Goal: Task Accomplishment & Management: Manage account settings

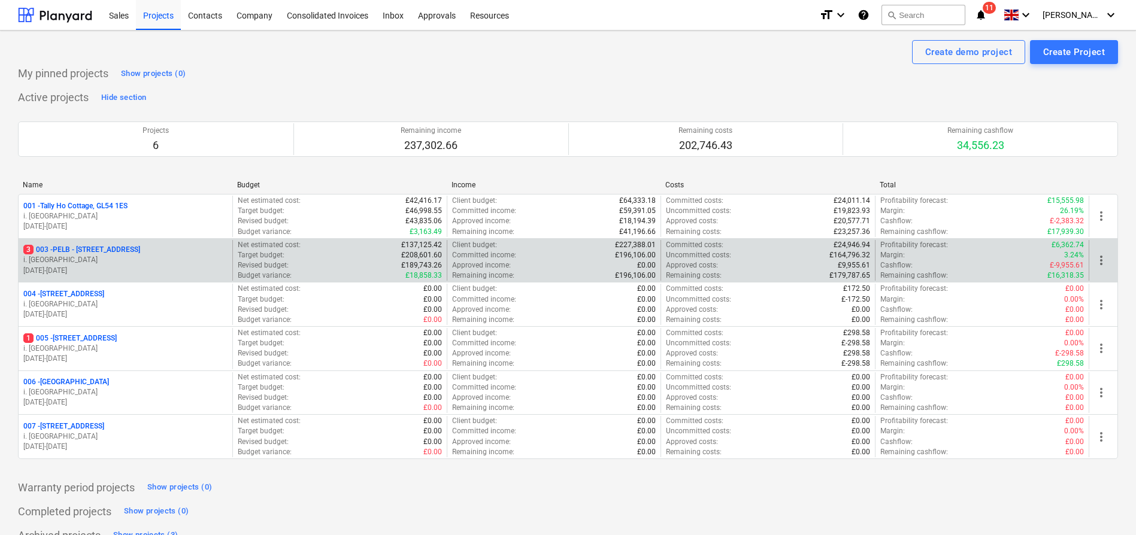
click at [131, 249] on p "3 003 - PELB - [GEOGRAPHIC_DATA], [GEOGRAPHIC_DATA], GL2 7NE" at bounding box center [81, 250] width 117 height 10
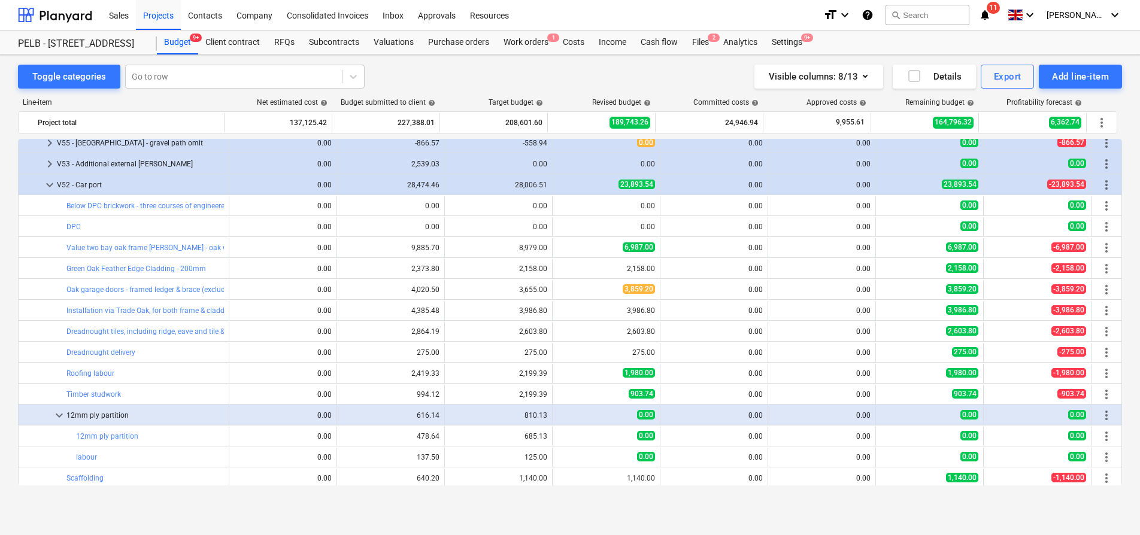
scroll to position [923, 0]
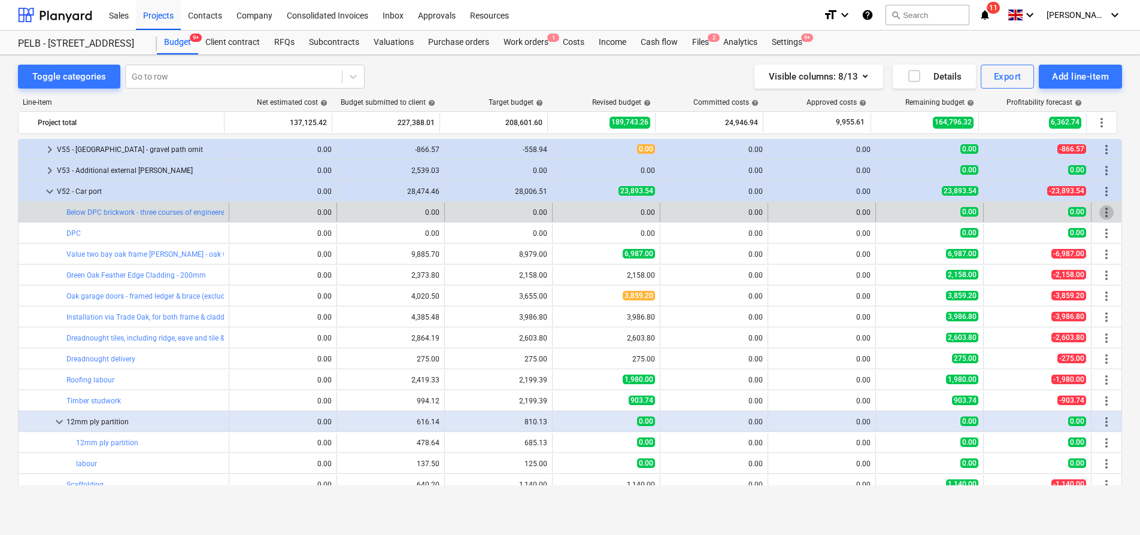
click at [1101, 212] on span "more_vert" at bounding box center [1106, 212] width 14 height 14
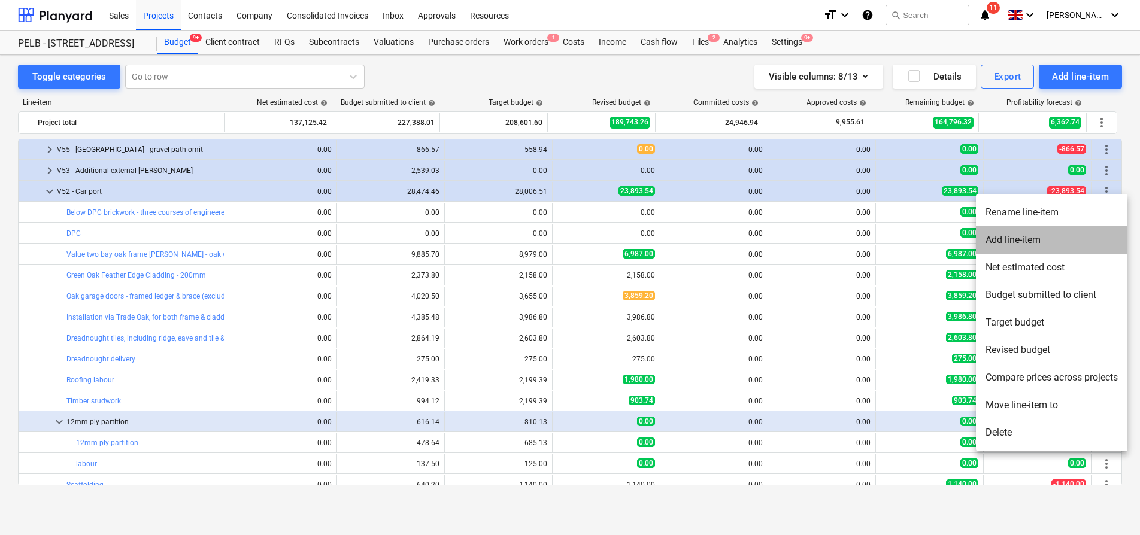
click at [1037, 247] on li "Add line-item" at bounding box center [1051, 240] width 151 height 28
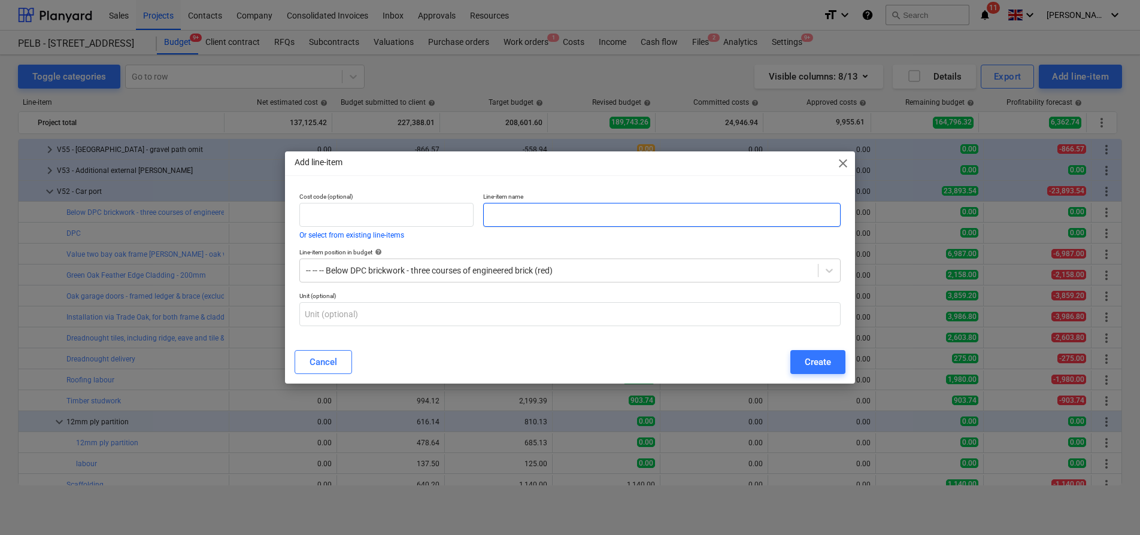
click at [553, 204] on input "text" at bounding box center [661, 215] width 357 height 24
type input "Labour"
click at [813, 357] on div "Create" at bounding box center [818, 362] width 26 height 16
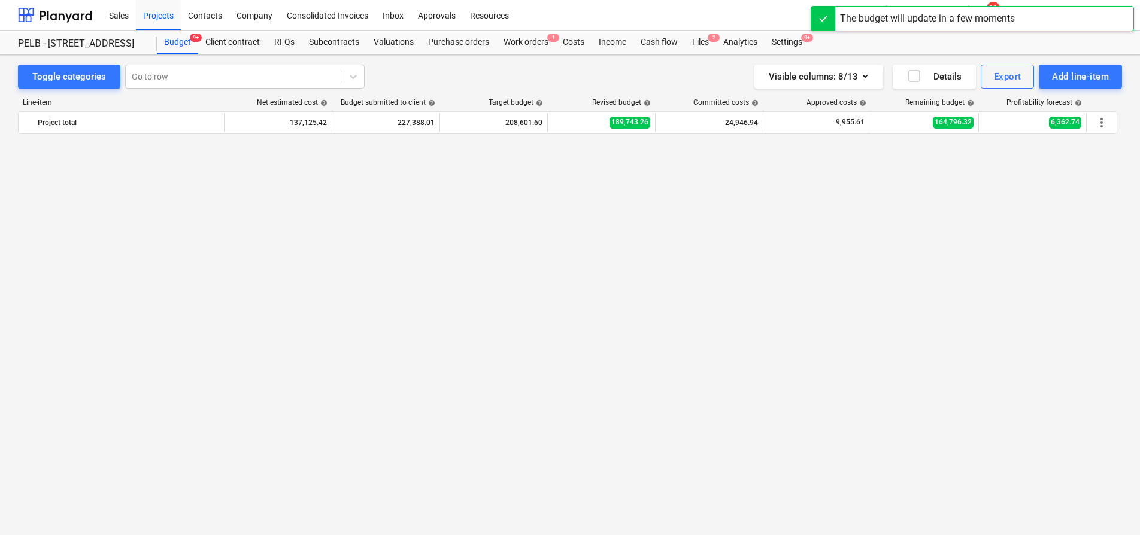
scroll to position [923, 0]
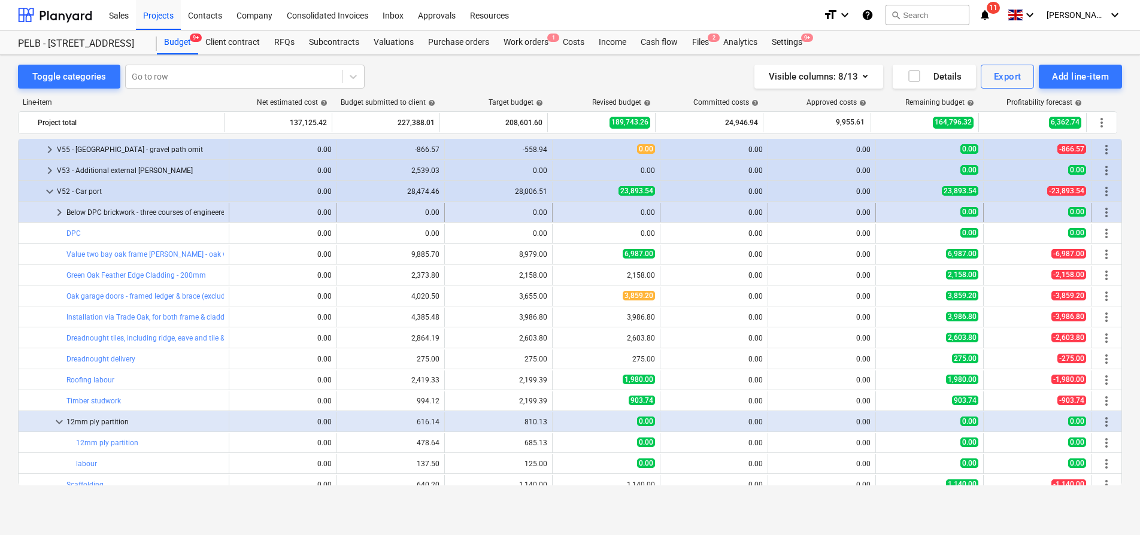
click at [59, 209] on span "keyboard_arrow_right" at bounding box center [59, 212] width 14 height 14
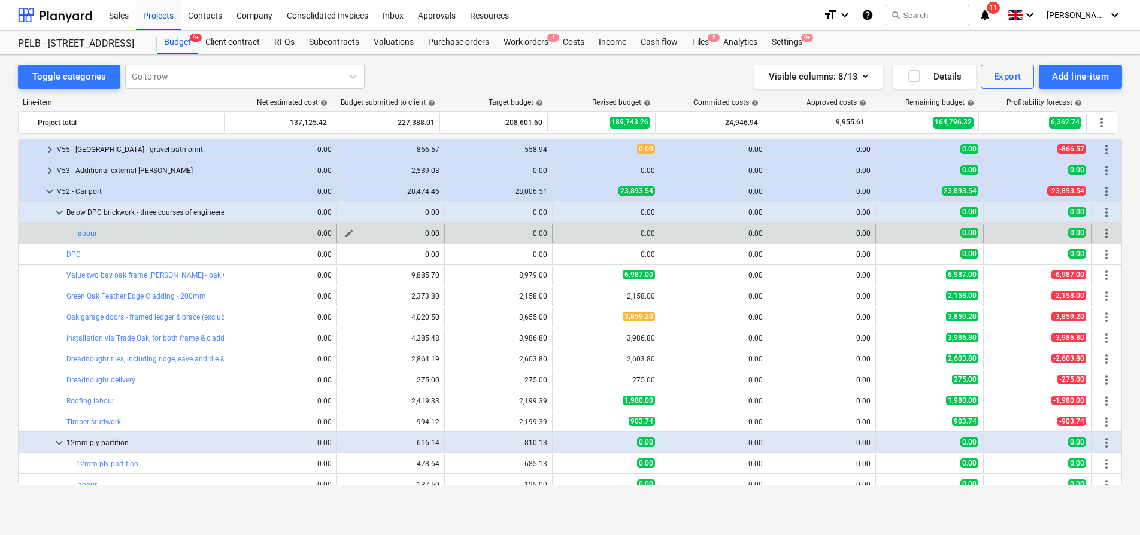
click at [345, 235] on span "edit" at bounding box center [349, 234] width 10 height 10
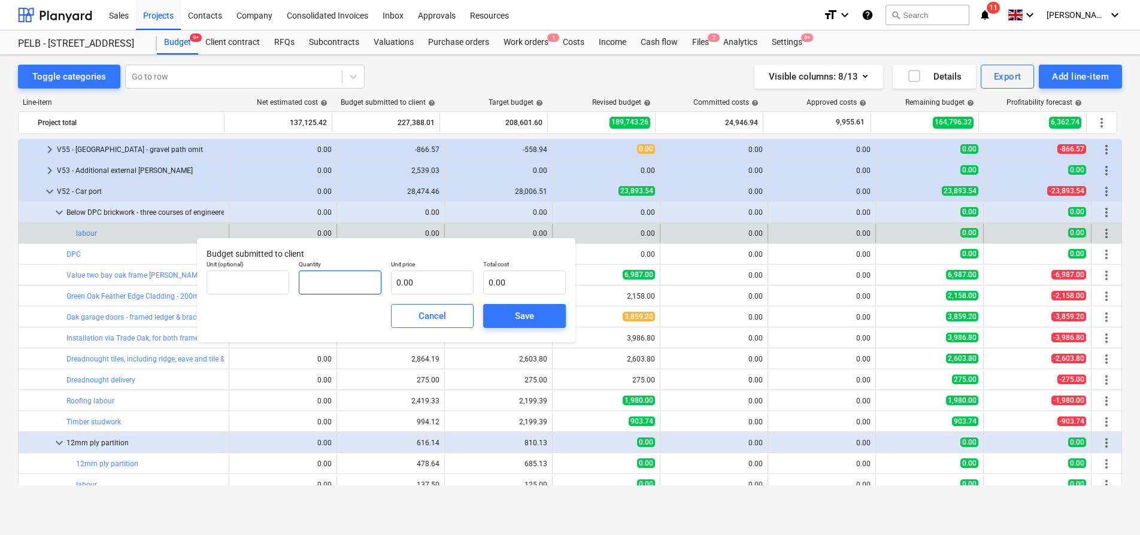
click at [334, 278] on input "text" at bounding box center [340, 283] width 83 height 24
type input "3.00"
click at [422, 289] on input "text" at bounding box center [432, 283] width 83 height 24
type input "2"
type input "6.00"
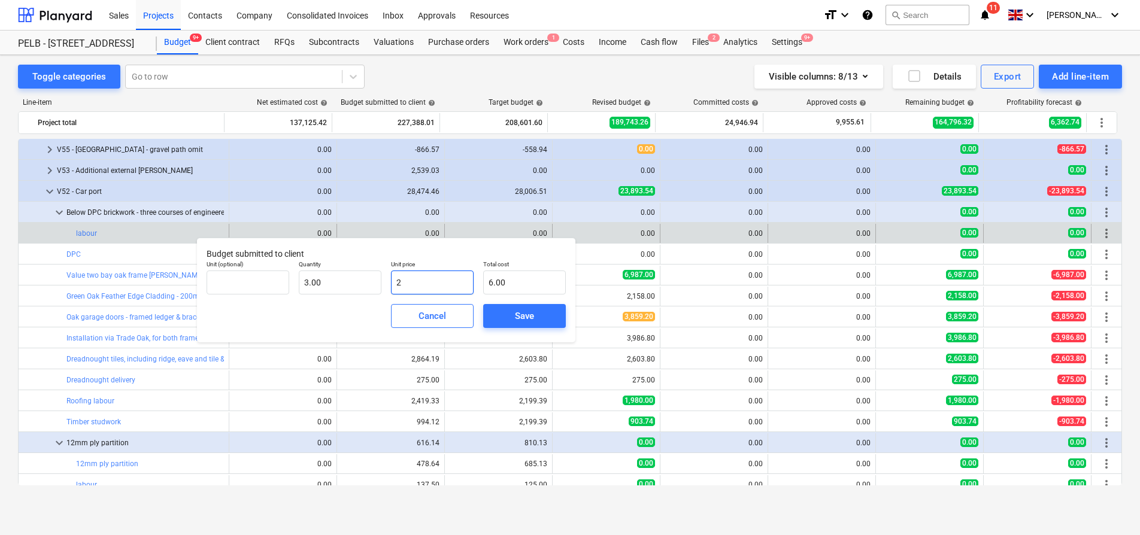
type input "27"
type input "81.00"
type input "275"
type input "825.00"
type input "275.00"
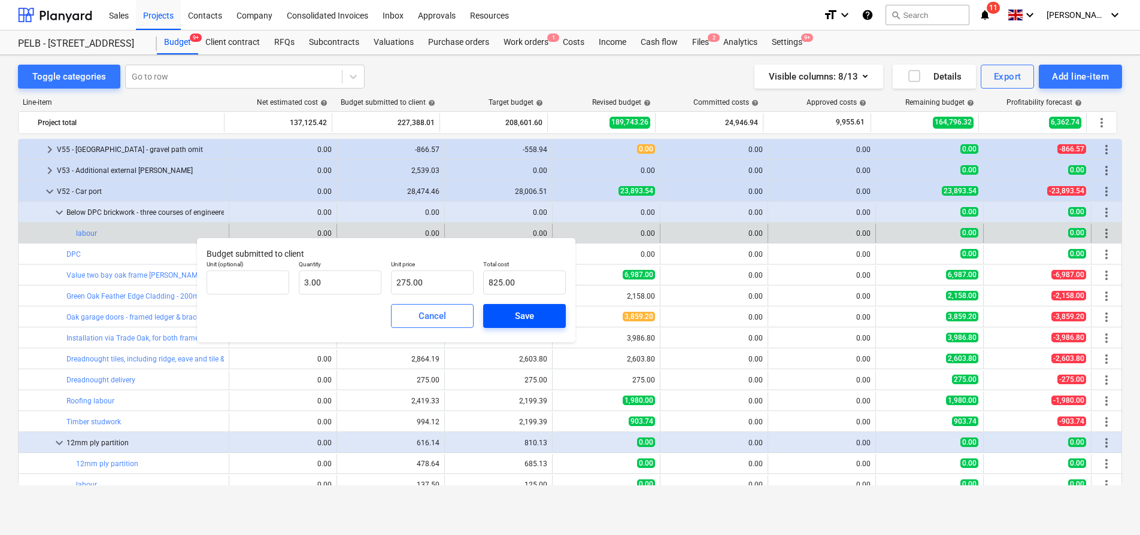
click at [530, 322] on div "Save" at bounding box center [524, 316] width 19 height 16
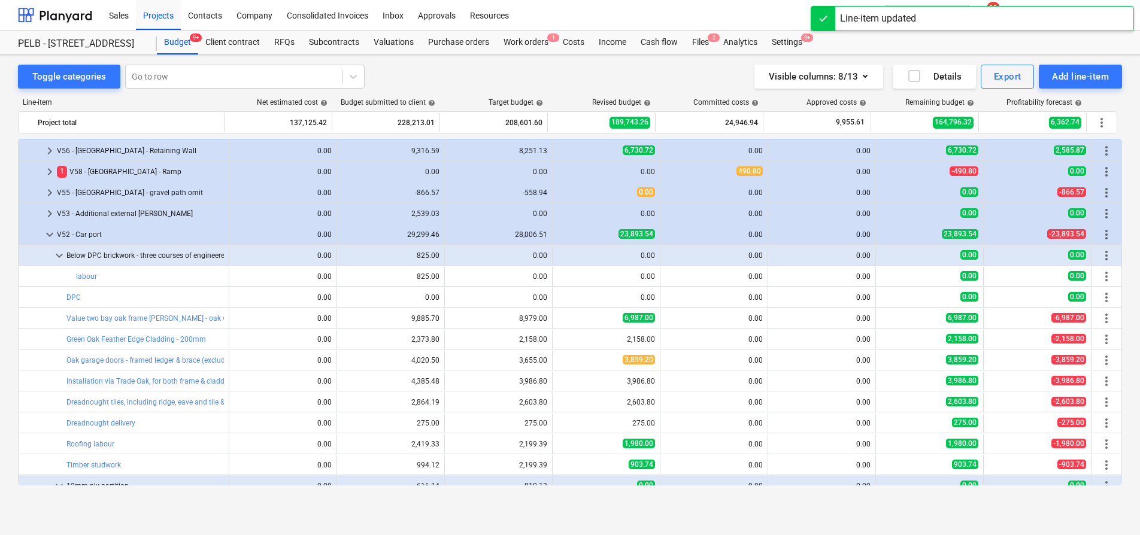
scroll to position [872, 0]
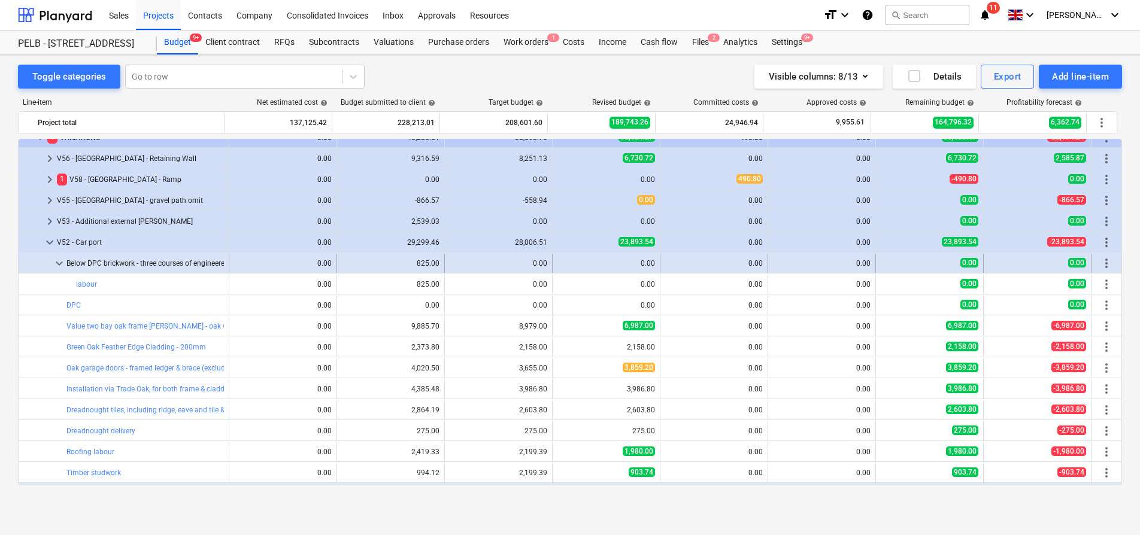
click at [348, 261] on div "825.00" at bounding box center [391, 263] width 98 height 8
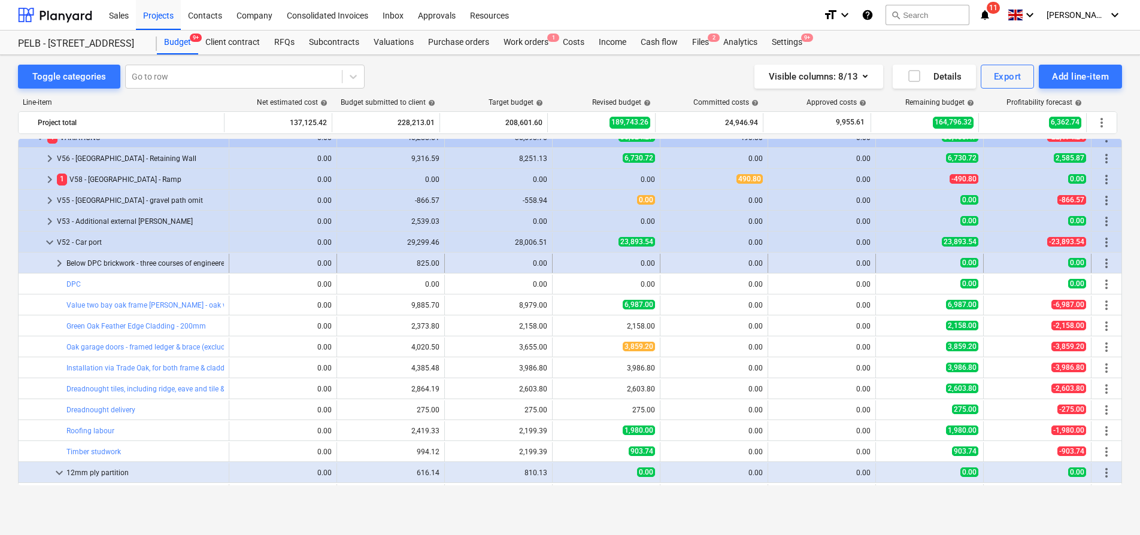
click at [59, 266] on span "keyboard_arrow_right" at bounding box center [59, 263] width 14 height 14
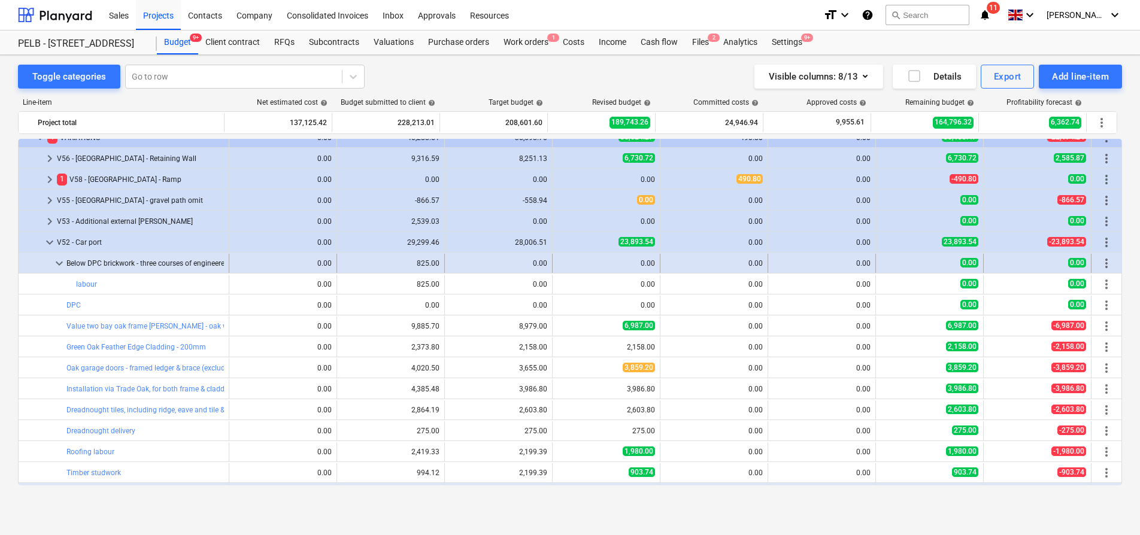
click at [197, 262] on div "Below DPC brickwork - three courses of engineered brick (red)" at bounding box center [144, 263] width 157 height 19
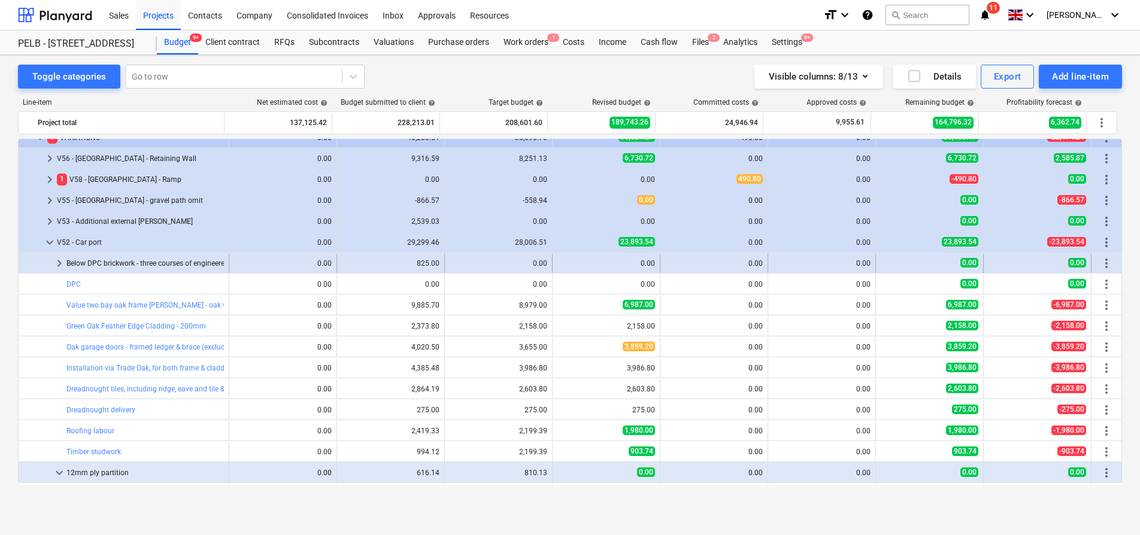
click at [91, 266] on div "Below DPC brickwork - three courses of engineered brick (red)" at bounding box center [144, 263] width 157 height 19
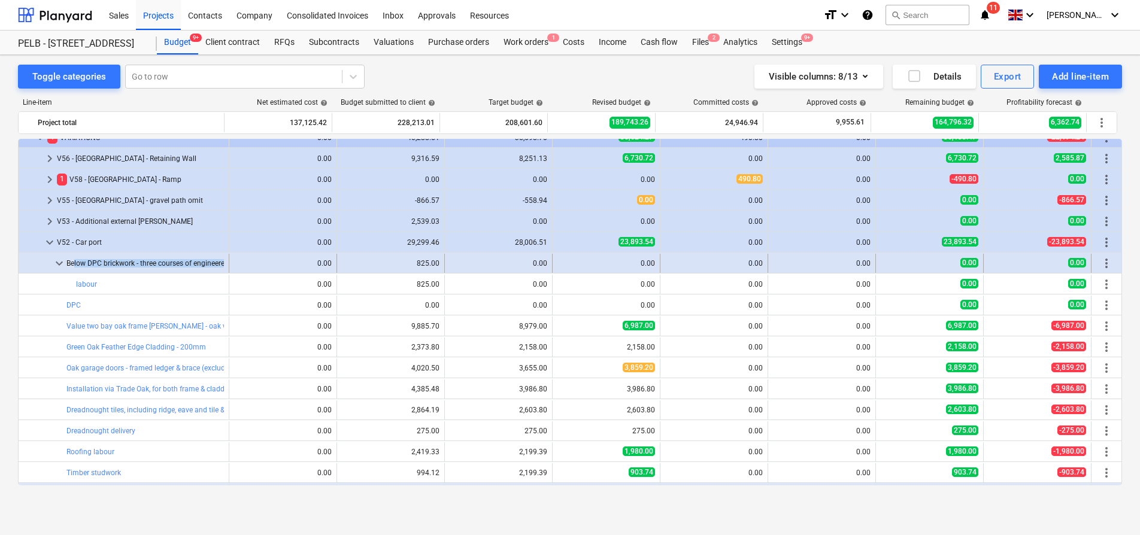
drag, startPoint x: 69, startPoint y: 264, endPoint x: 252, endPoint y: 262, distance: 182.7
click at [252, 262] on div "keyboard_arrow_down Below DPC brickwork - three courses of engineered brick (re…" at bounding box center [570, 263] width 1103 height 19
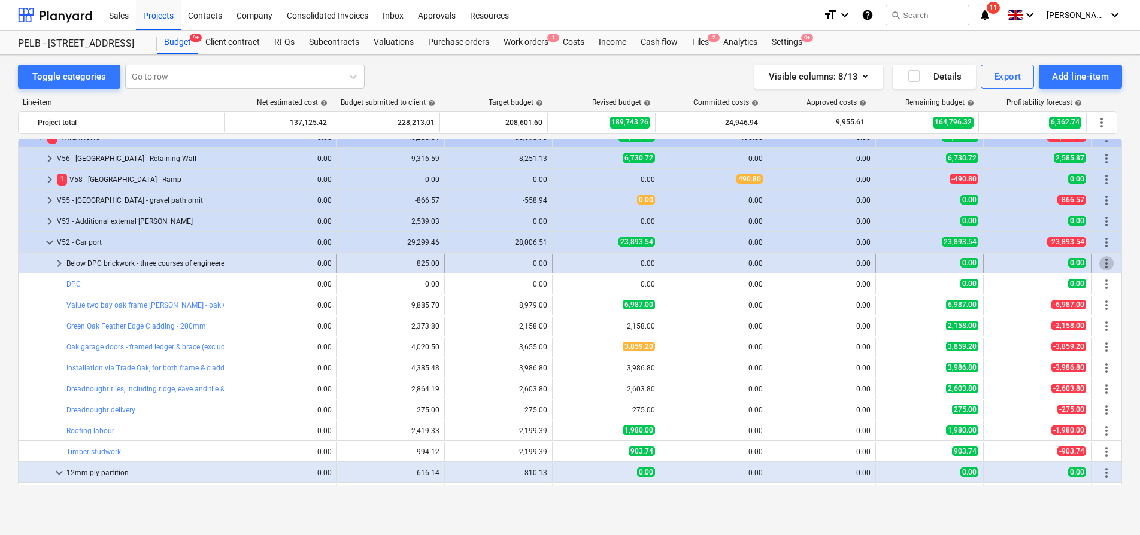
click at [1099, 262] on span "more_vert" at bounding box center [1106, 263] width 14 height 14
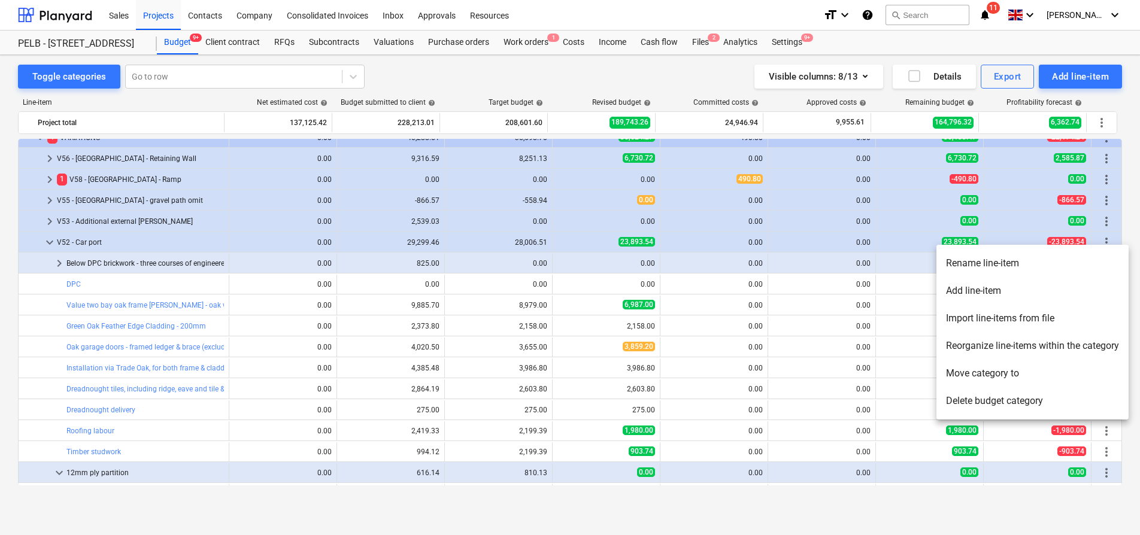
click at [1071, 289] on li "Add line-item" at bounding box center [1033, 291] width 192 height 28
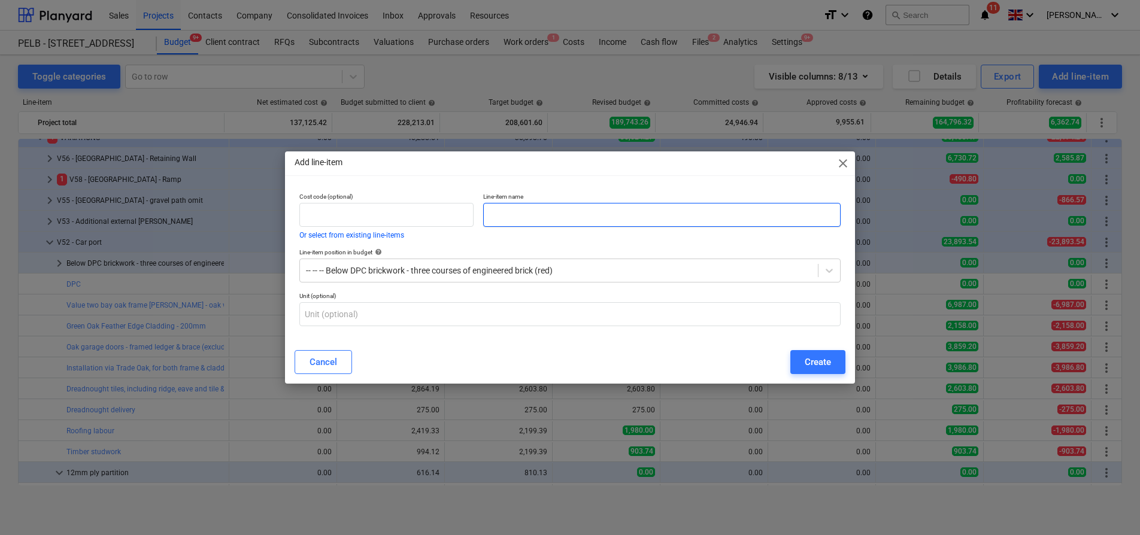
click at [623, 224] on input "text" at bounding box center [661, 215] width 357 height 24
type input "Materials"
click at [831, 356] on div "Create" at bounding box center [818, 362] width 26 height 16
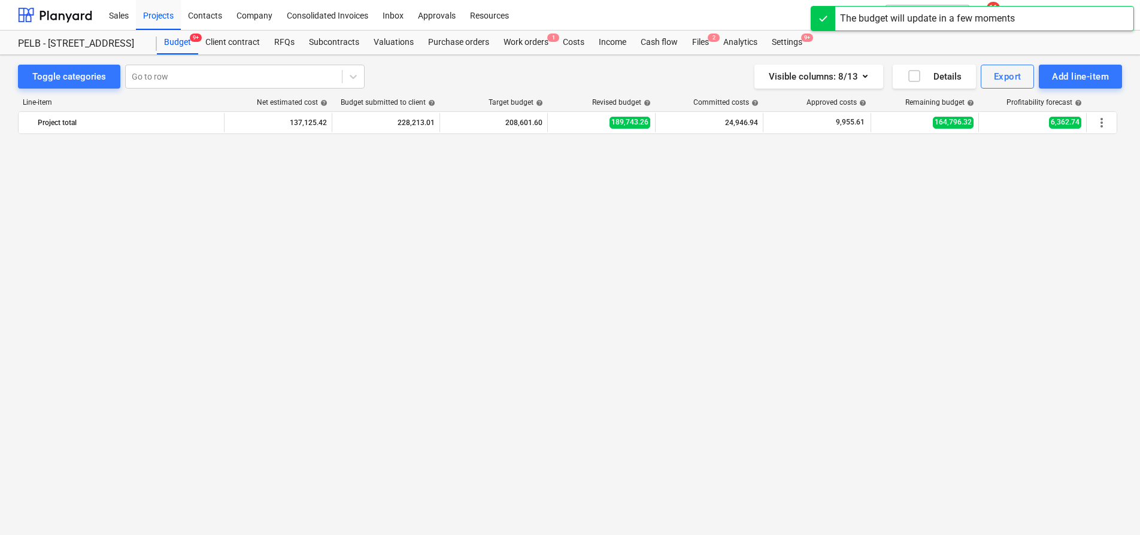
scroll to position [872, 0]
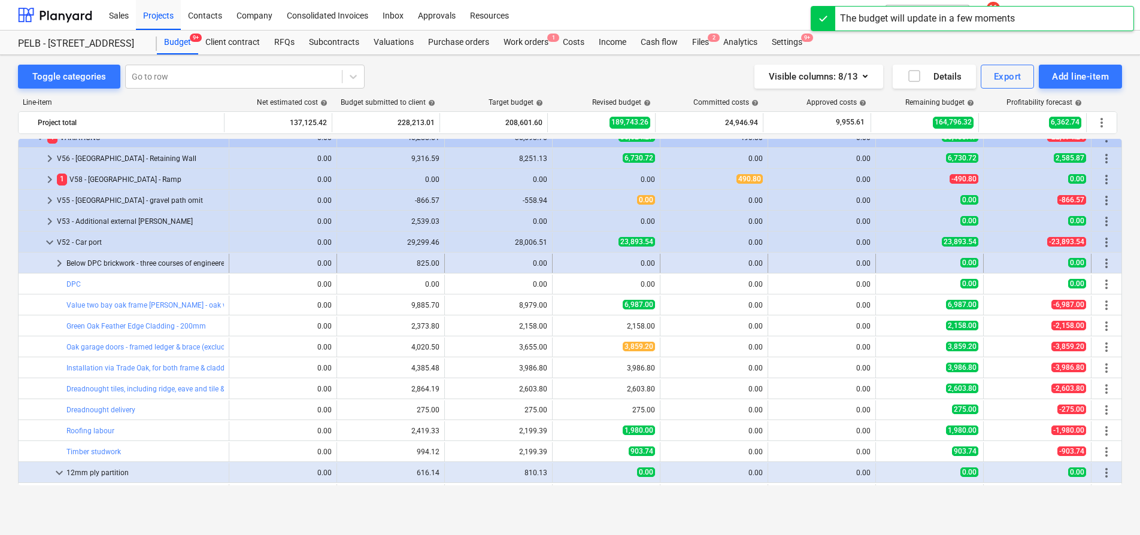
click at [66, 262] on span "keyboard_arrow_right" at bounding box center [59, 263] width 14 height 14
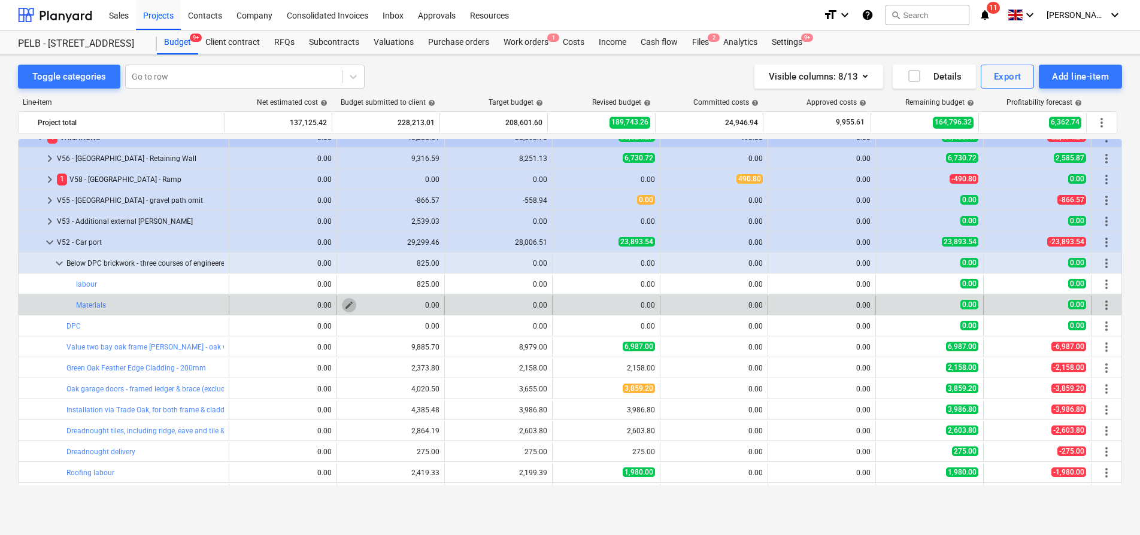
click at [349, 304] on span "edit" at bounding box center [349, 306] width 10 height 10
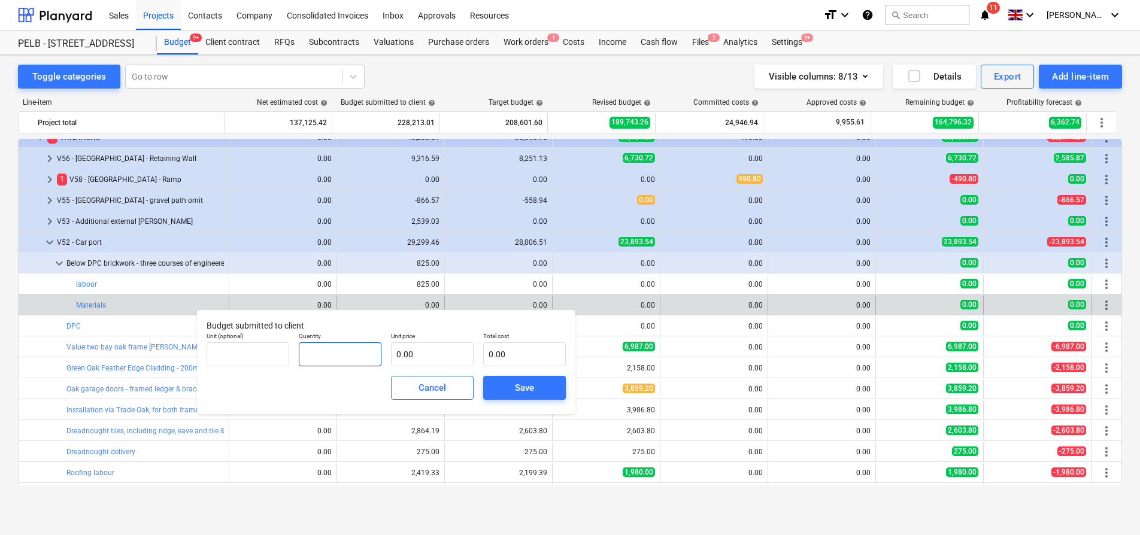
click at [317, 361] on input "text" at bounding box center [340, 355] width 83 height 24
type input "1.00"
click at [441, 342] on p "Unit price" at bounding box center [432, 337] width 83 height 10
click at [440, 347] on input "text" at bounding box center [432, 355] width 83 height 24
type input "5"
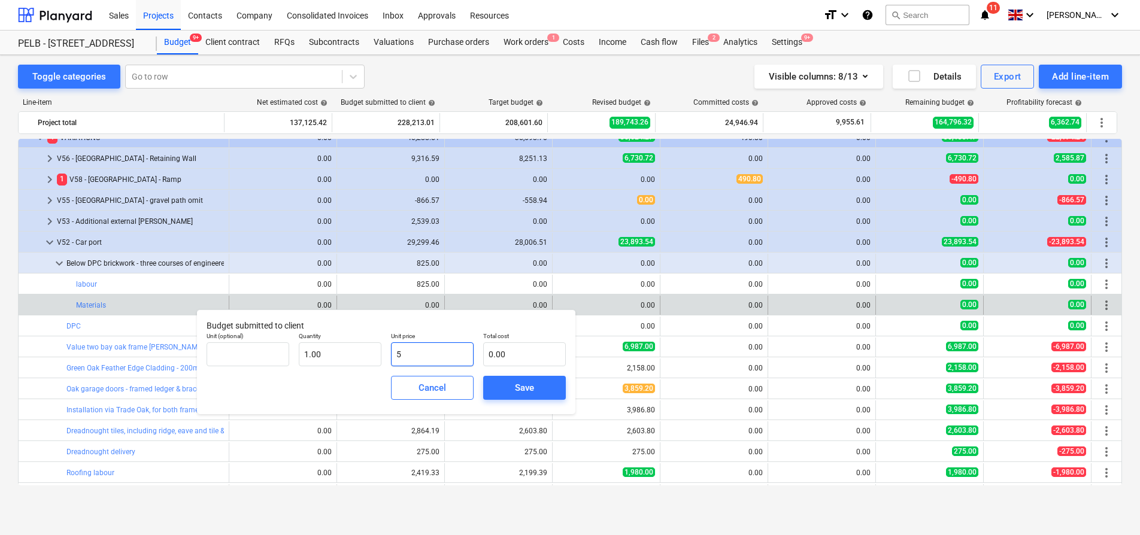
type input "5.00"
type input "52"
type input "52.00"
type input "521"
type input "521.00"
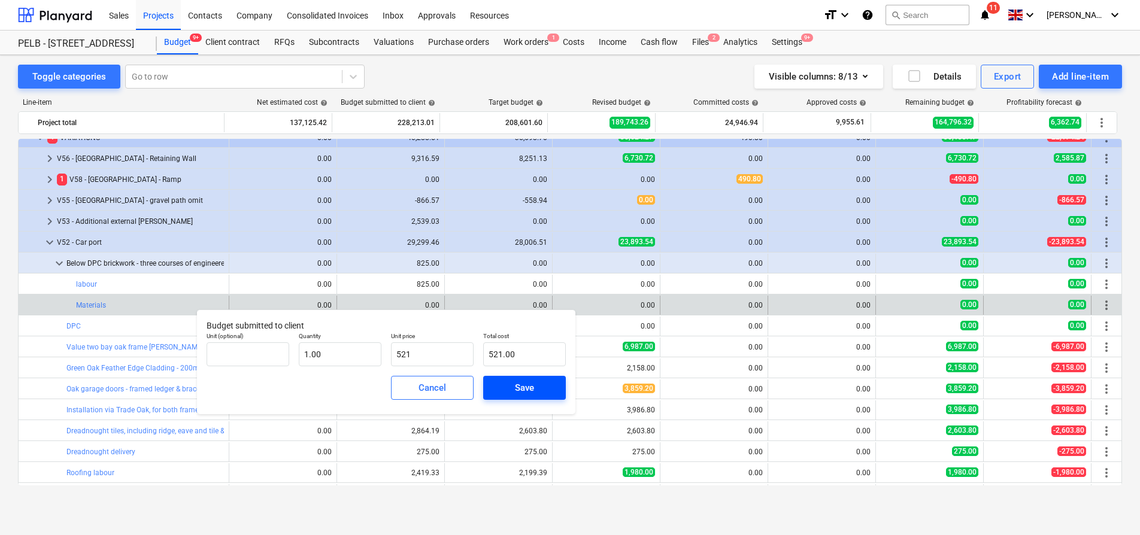
type input "521.00"
click at [520, 388] on div "Save" at bounding box center [524, 388] width 19 height 16
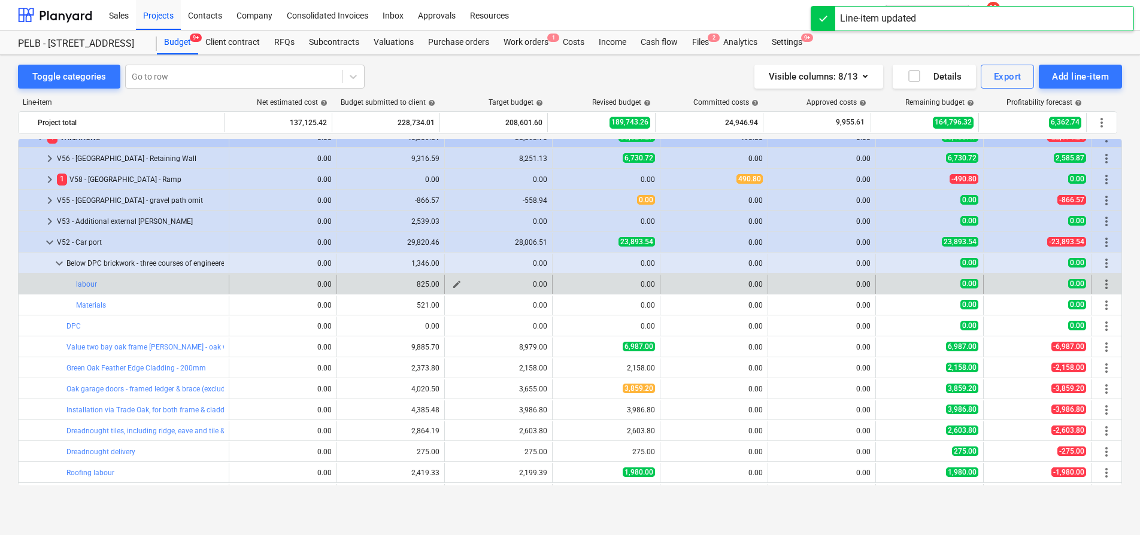
click at [457, 283] on button "edit" at bounding box center [457, 284] width 14 height 14
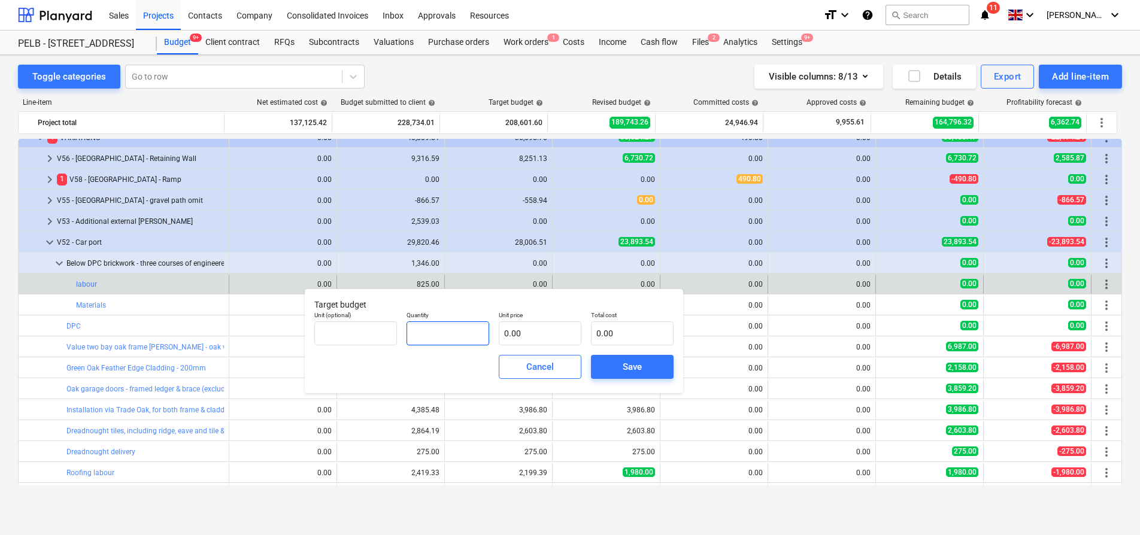
click at [454, 336] on input "text" at bounding box center [448, 334] width 83 height 24
type input "3.00"
click at [563, 343] on input "text" at bounding box center [540, 334] width 83 height 24
type input "2"
type input "6.00"
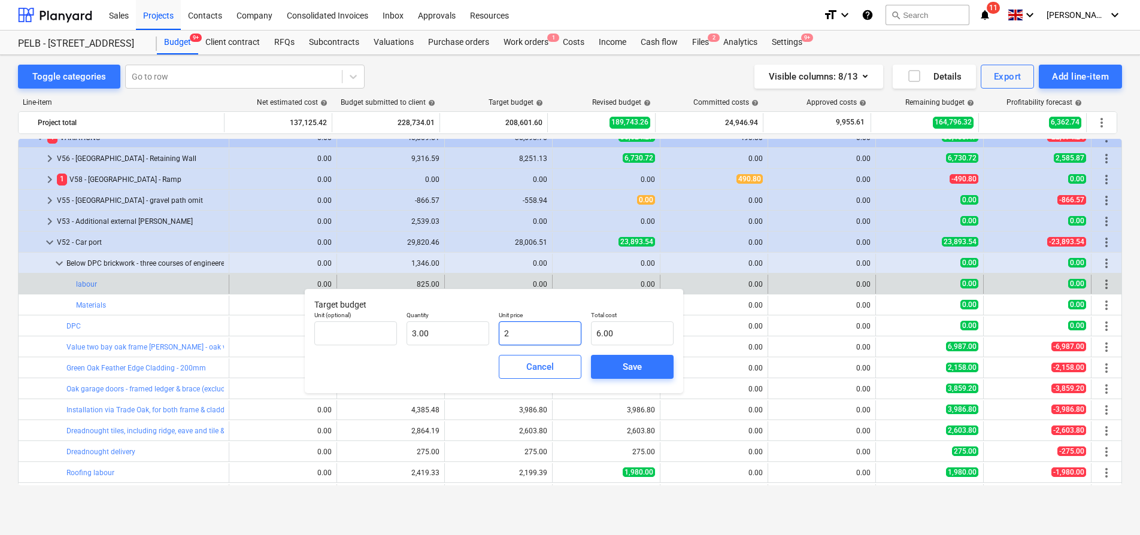
type input "25"
type input "75.00"
type input "250"
type input "750.00"
type input "250.00"
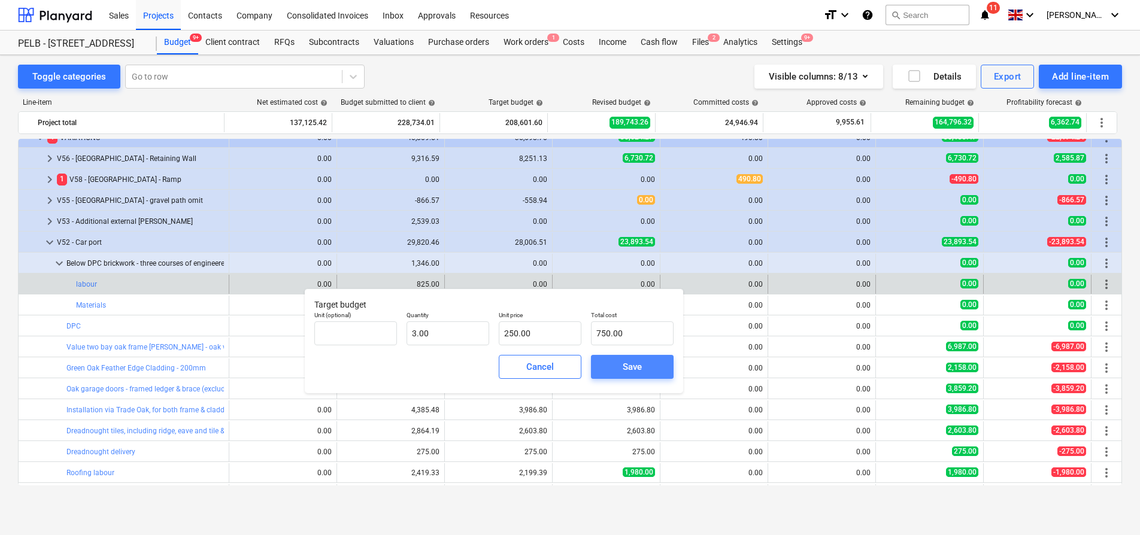
click at [650, 365] on span "Save" at bounding box center [632, 367] width 54 height 16
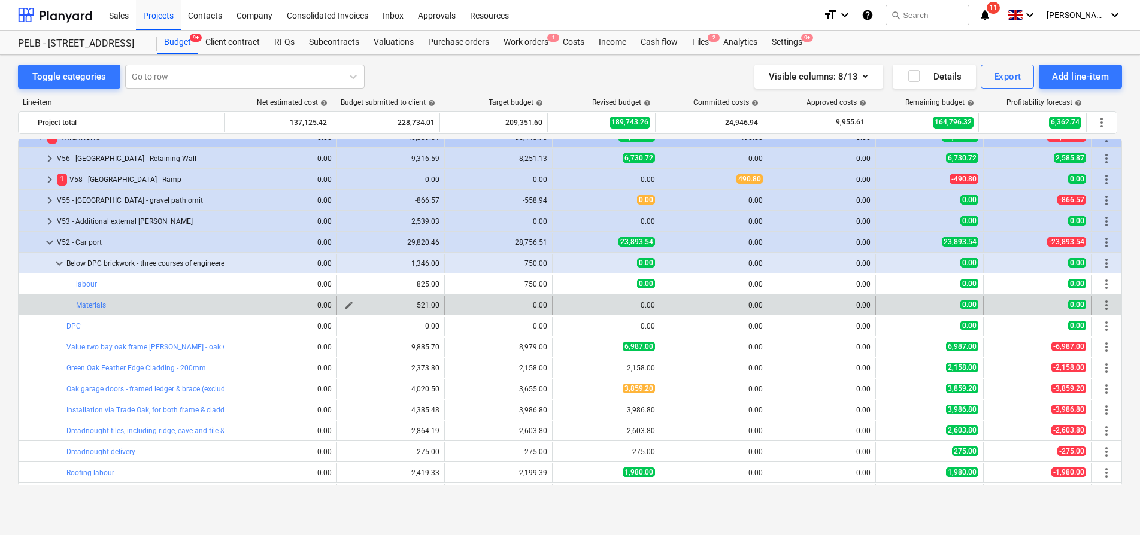
click at [344, 304] on span "edit" at bounding box center [349, 306] width 10 height 10
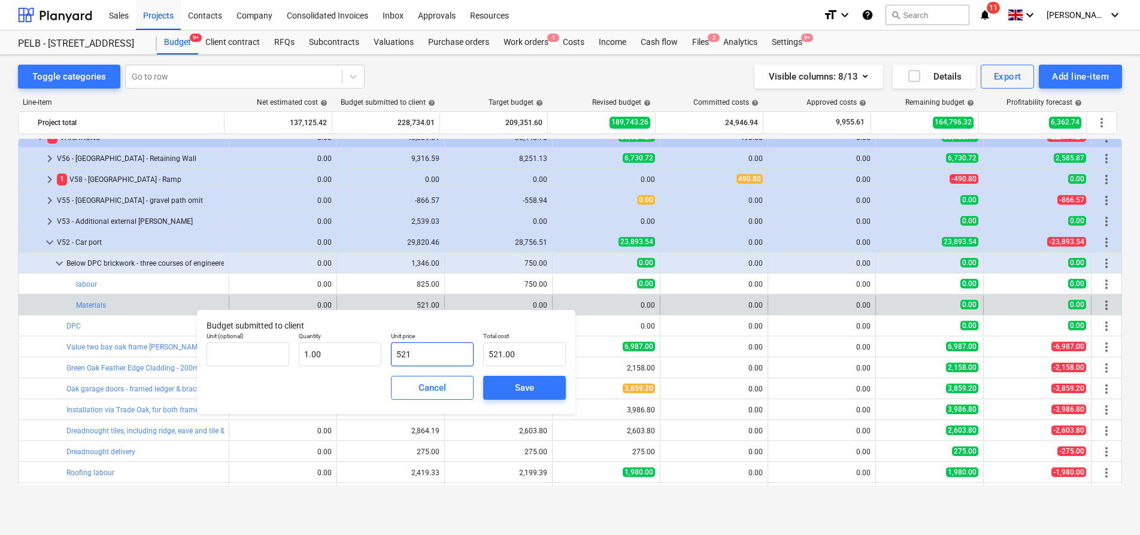
click at [423, 344] on input "521" at bounding box center [432, 355] width 83 height 24
click at [424, 350] on input "521" at bounding box center [432, 355] width 83 height 24
type input "521.2"
type input "521.20"
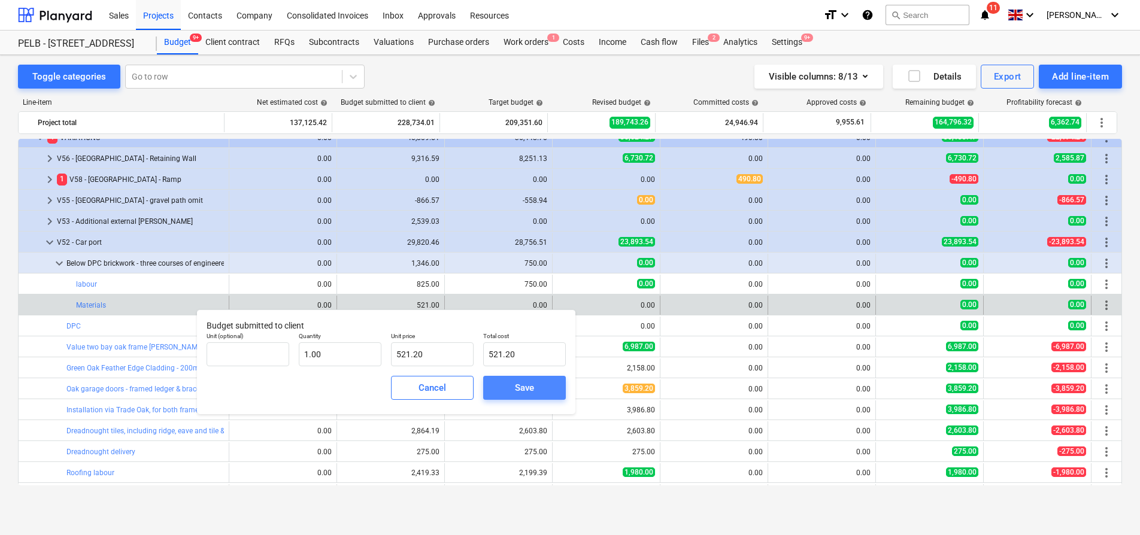
click at [517, 385] on div "Save" at bounding box center [524, 388] width 19 height 16
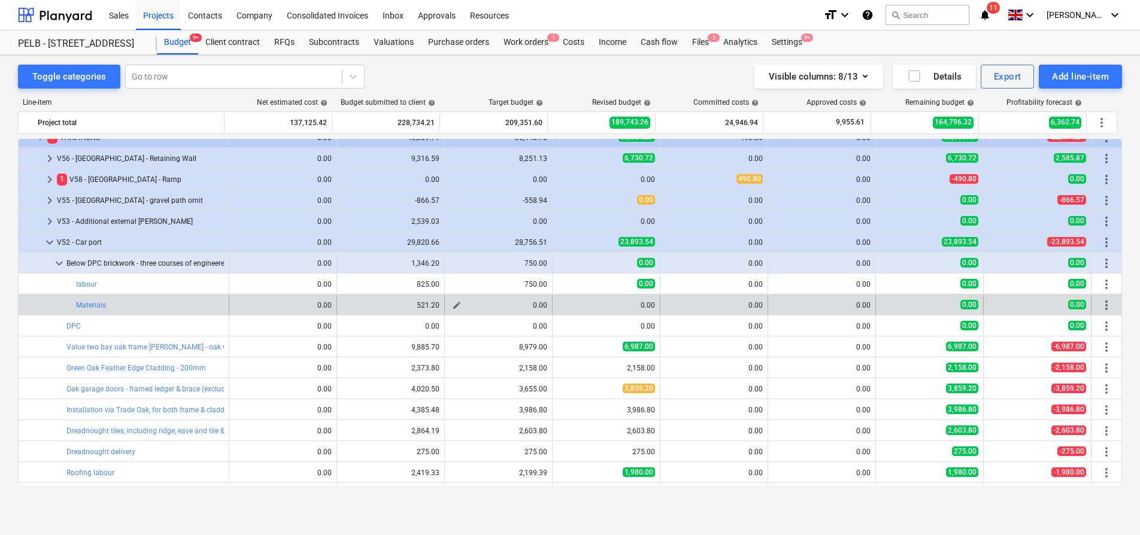
click at [453, 305] on span "edit" at bounding box center [457, 306] width 10 height 10
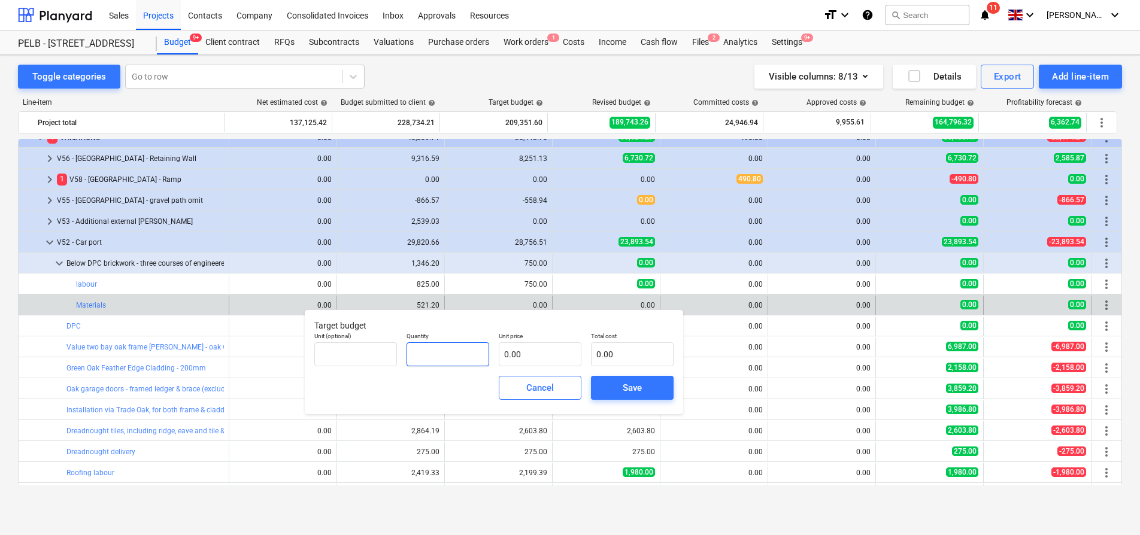
click at [466, 354] on input "text" at bounding box center [448, 355] width 83 height 24
type input "1.00"
click at [554, 356] on input "text" at bounding box center [540, 355] width 83 height 24
type input "4"
type input "4.00"
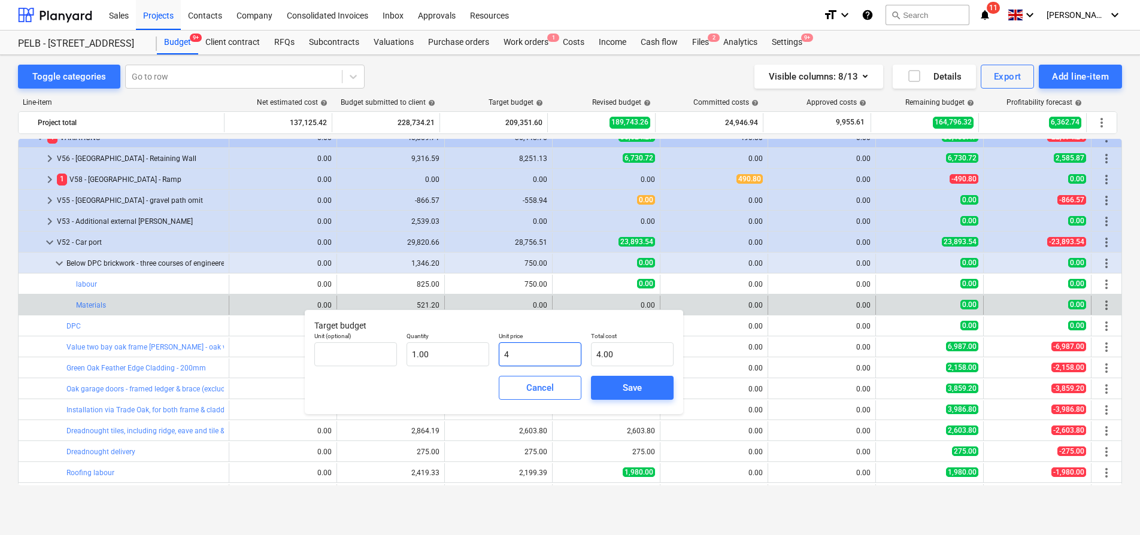
type input "46"
type input "46.00"
type input "469"
type input "469.00"
type input "469.8"
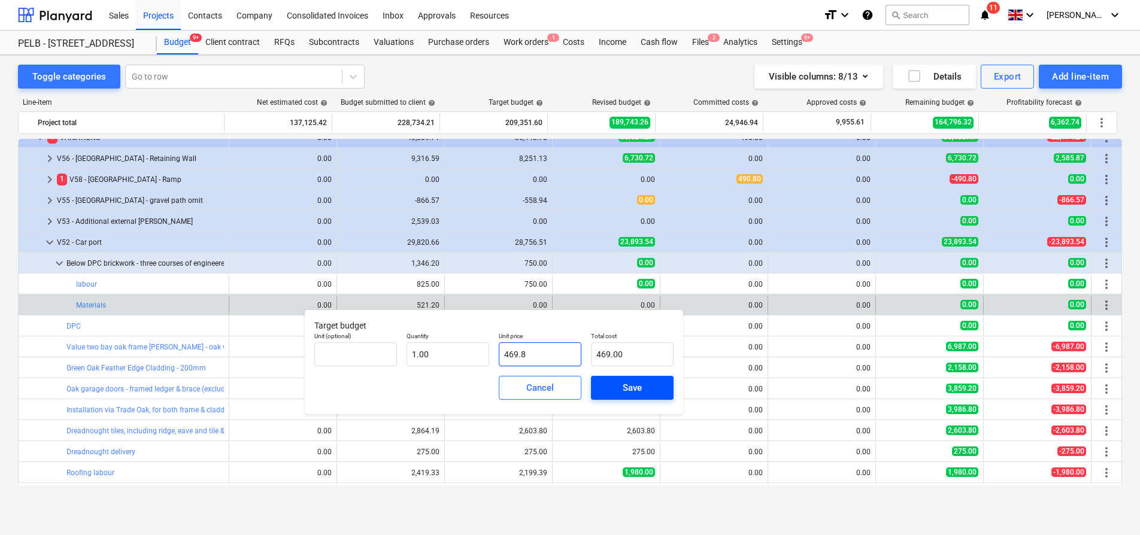
type input "469.80"
click at [619, 388] on span "Save" at bounding box center [632, 388] width 54 height 16
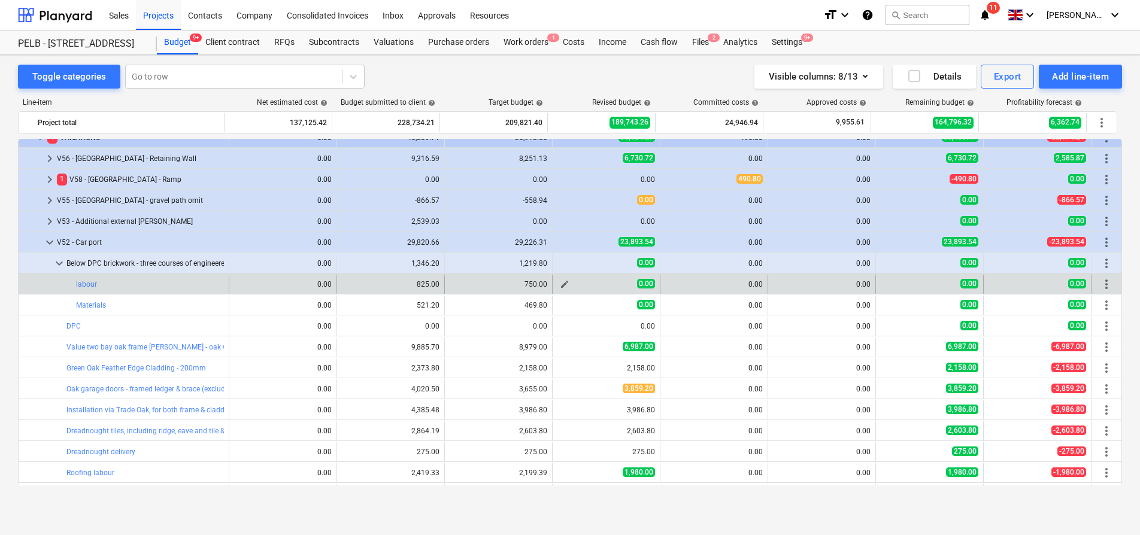
click at [560, 284] on span "edit" at bounding box center [565, 285] width 10 height 10
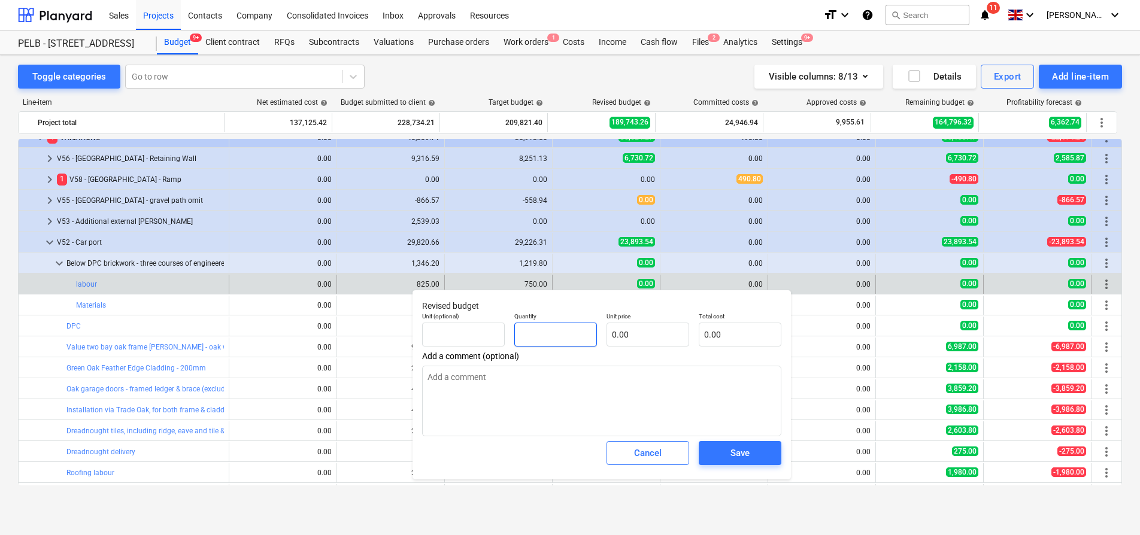
click at [567, 346] on input "text" at bounding box center [555, 335] width 83 height 24
type input "1"
type textarea "x"
type input "1.00"
type textarea "x"
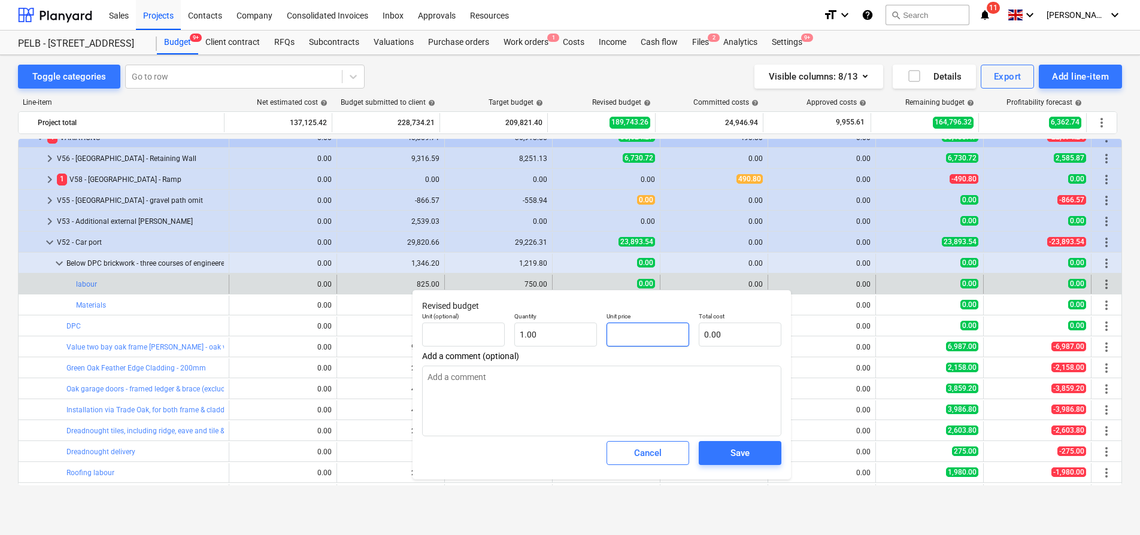
click at [640, 340] on input "text" at bounding box center [648, 335] width 83 height 24
type input "7"
type textarea "x"
type input "7.00"
type input "75"
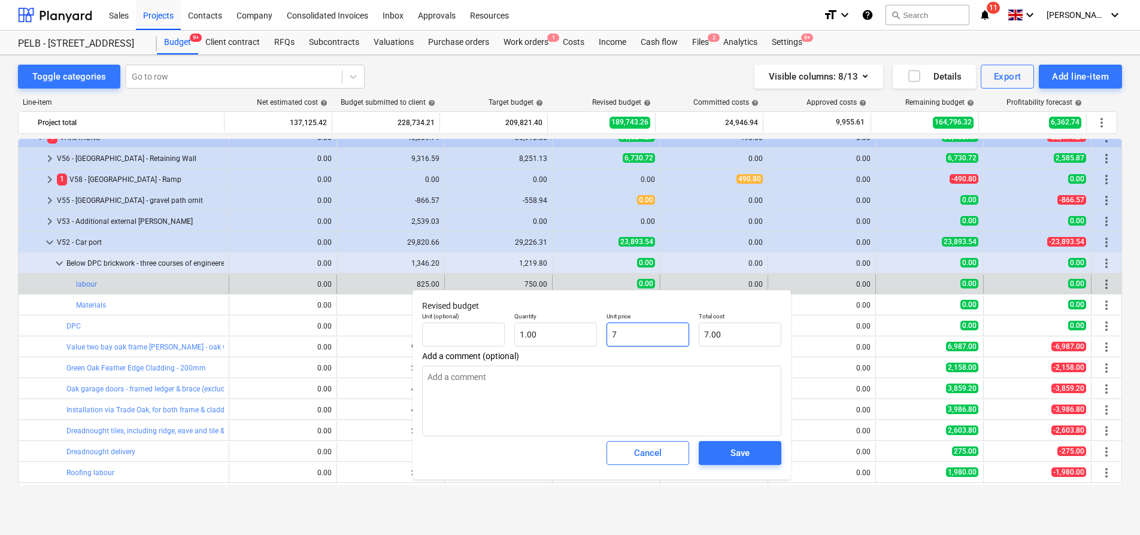
type textarea "x"
type input "75.00"
type input "750"
type textarea "x"
type input "750.00"
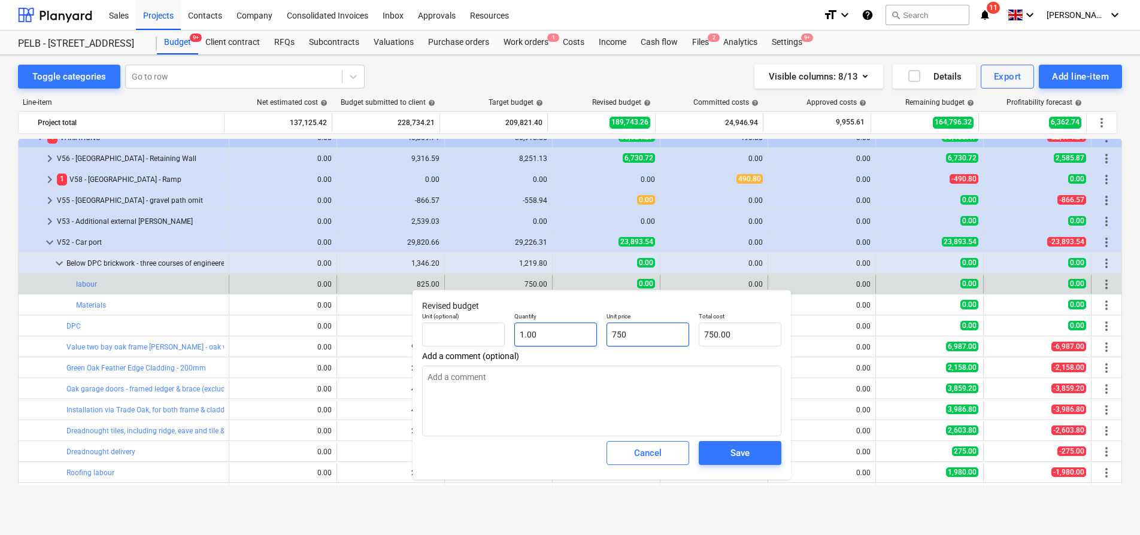
drag, startPoint x: 641, startPoint y: 340, endPoint x: 553, endPoint y: 338, distance: 88.0
click at [553, 338] on div "Unit (optional) Quantity 1.00 Unit price 750 Total cost 750.00" at bounding box center [601, 330] width 369 height 44
type input "2"
type textarea "x"
type input "2.00"
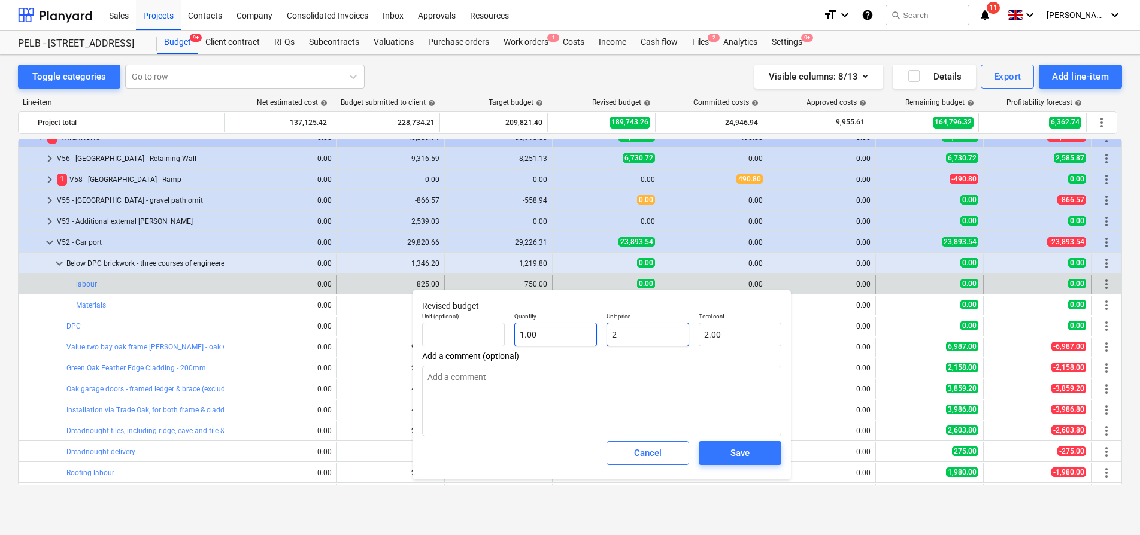
type input "25"
type textarea "x"
type input "25.00"
type input "250"
type textarea "x"
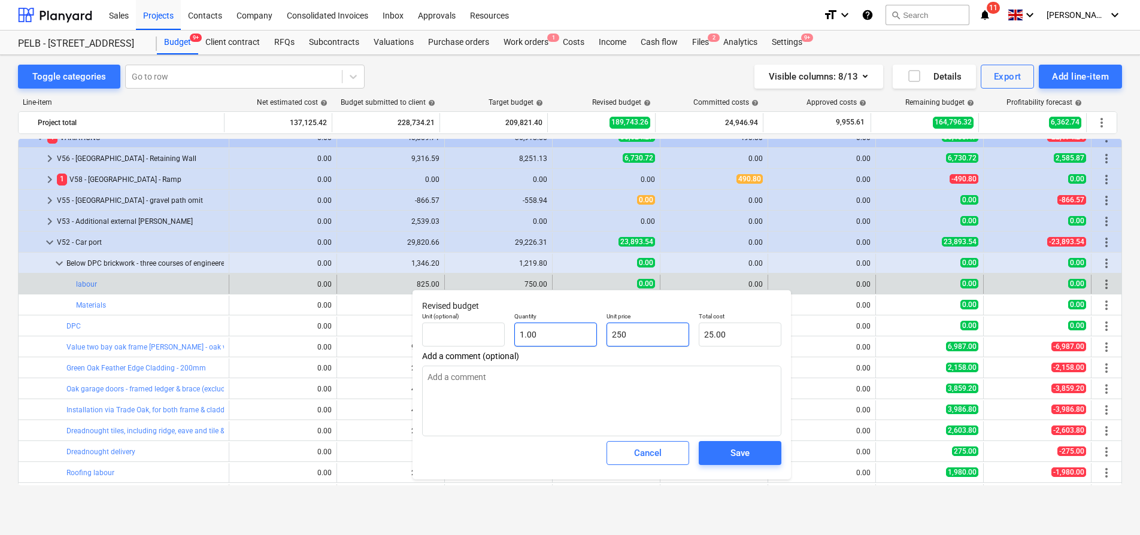
type input "250.00"
type input "250"
type input "1"
type input "250.00"
type textarea "x"
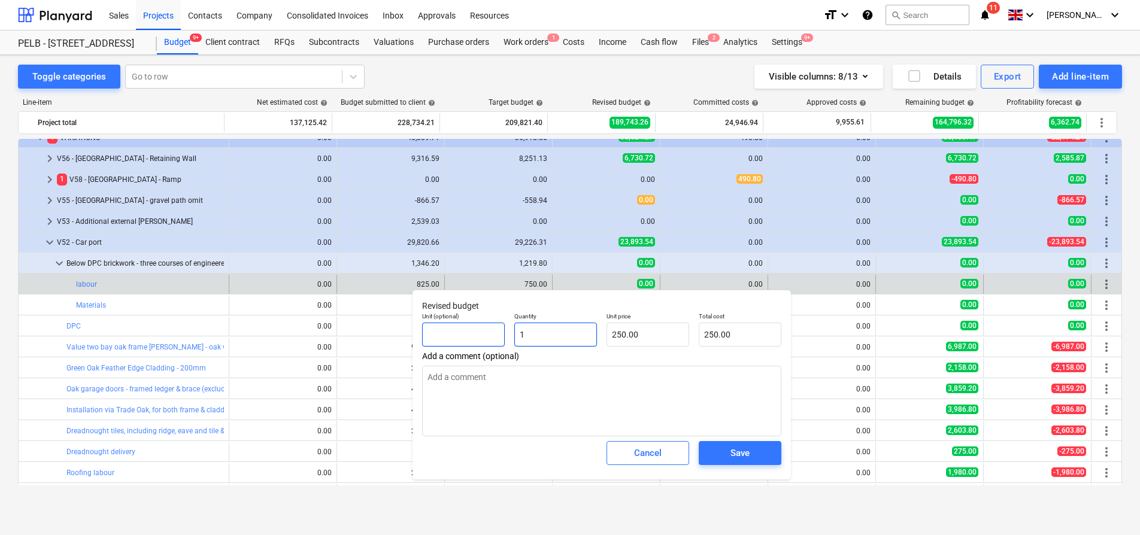
drag, startPoint x: 551, startPoint y: 334, endPoint x: 483, endPoint y: 334, distance: 67.7
click at [483, 334] on div "Unit (optional) Quantity 1 Unit price 250.00 Total cost 250.00" at bounding box center [601, 330] width 369 height 44
type input "3"
type textarea "x"
type input "750.00"
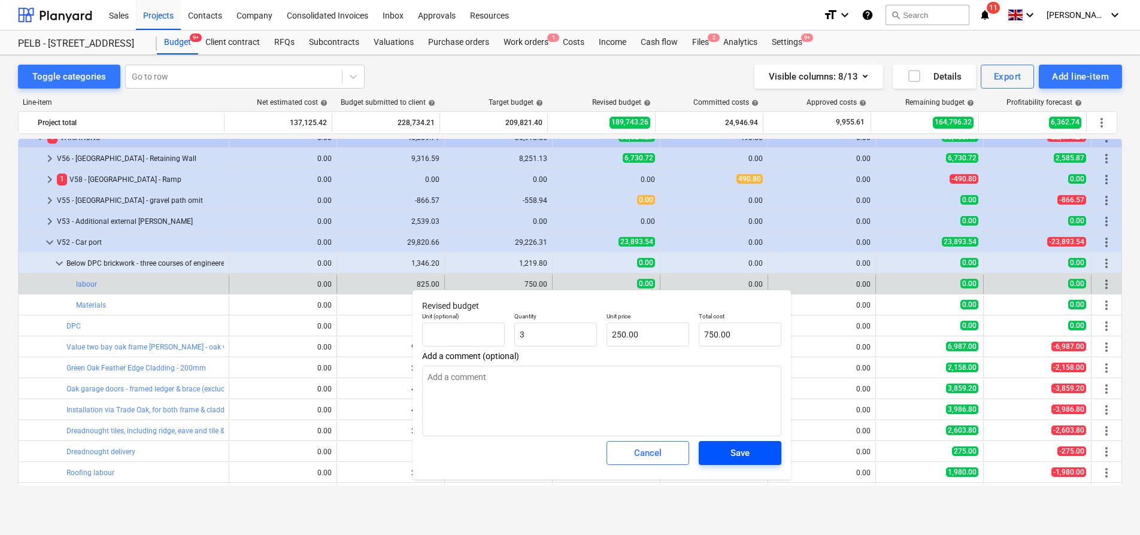
type input "3.00"
click at [749, 444] on button "Save" at bounding box center [740, 453] width 83 height 24
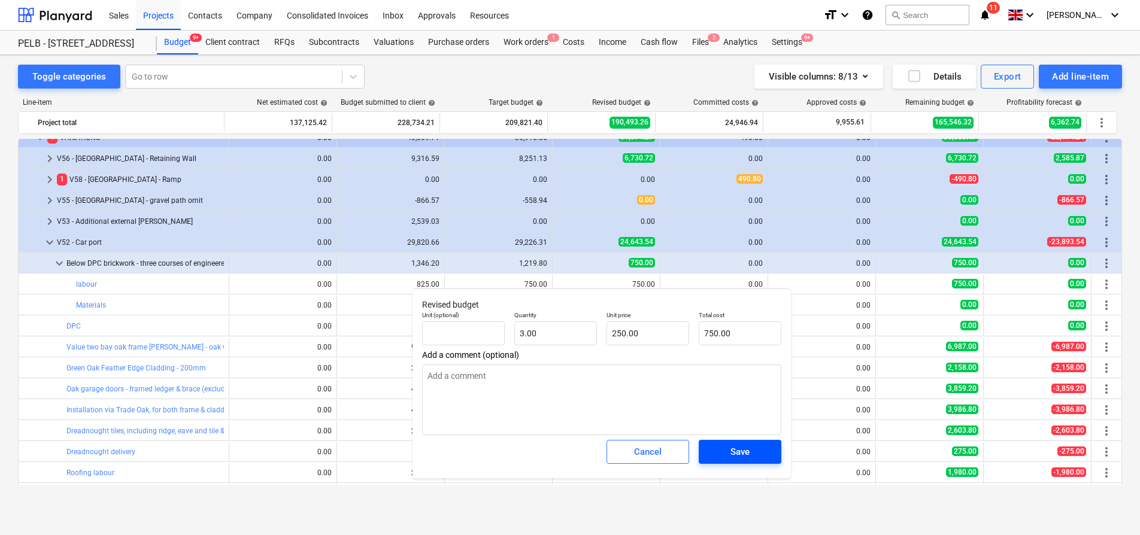
click at [724, 456] on span "Save" at bounding box center [740, 452] width 54 height 16
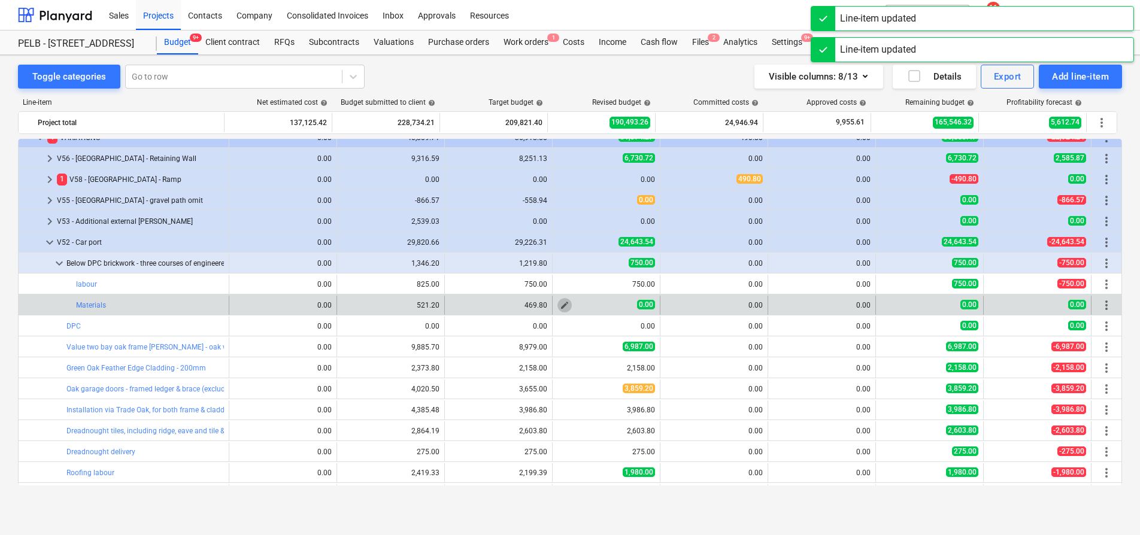
click at [560, 305] on span "edit" at bounding box center [565, 306] width 10 height 10
type textarea "x"
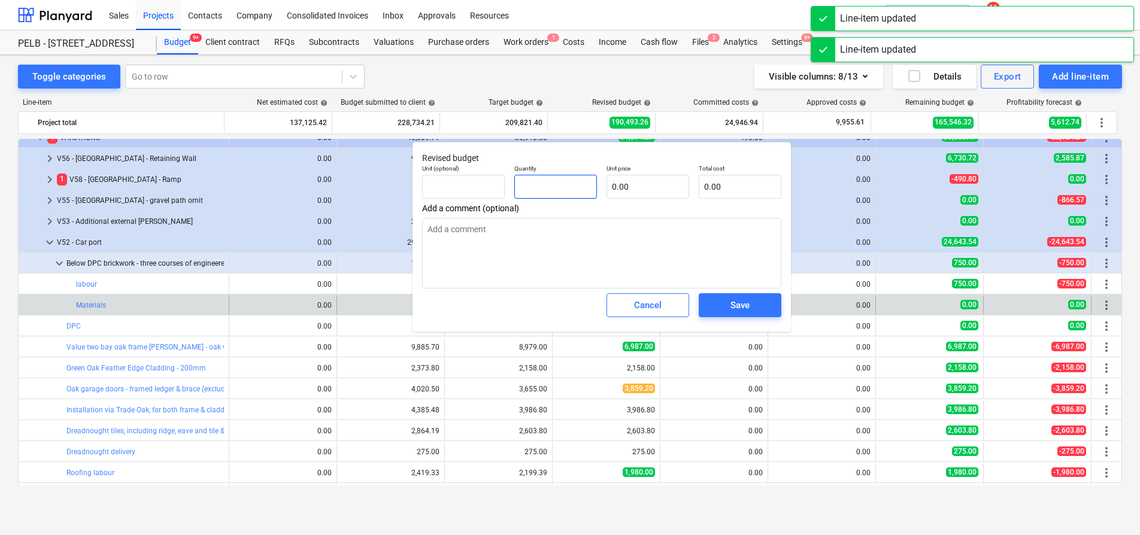
click at [556, 189] on input "text" at bounding box center [555, 187] width 83 height 24
type textarea "x"
type input "1"
type textarea "x"
type input "1.00"
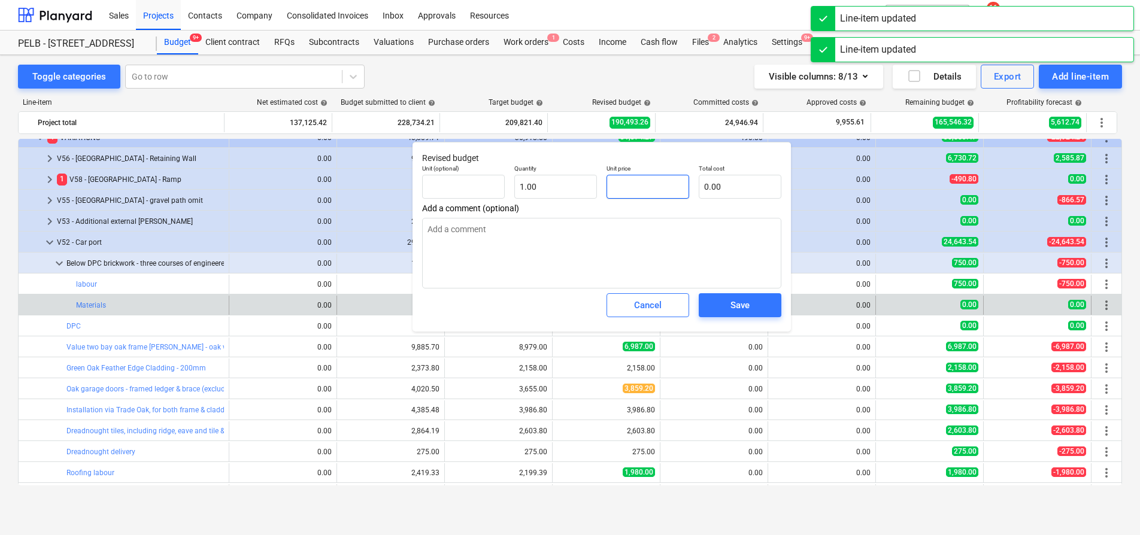
click at [646, 178] on input "text" at bounding box center [648, 187] width 83 height 24
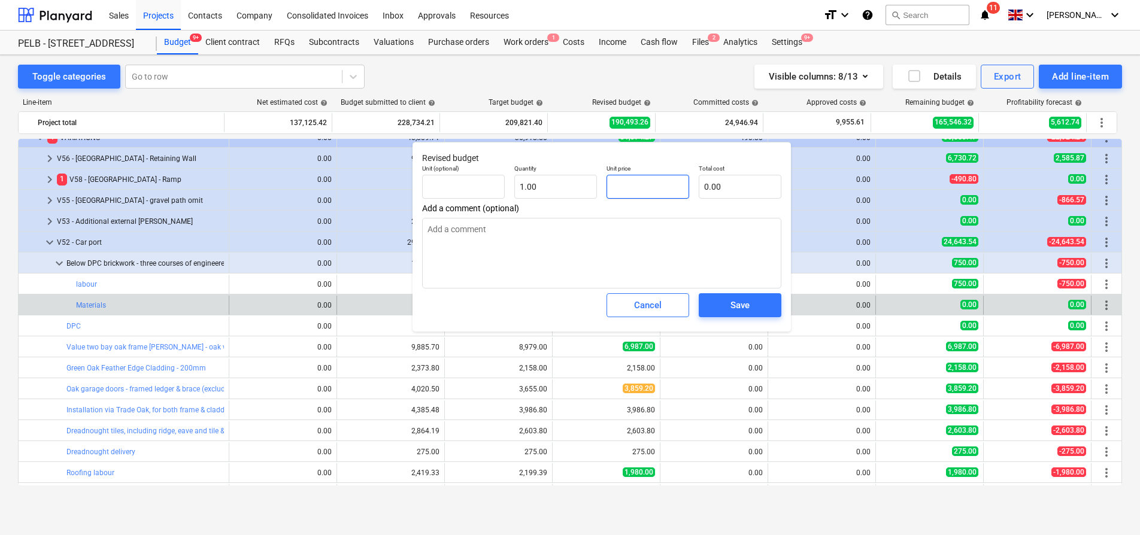
type textarea "x"
type input "4"
type input "4.00"
type textarea "x"
type input "46"
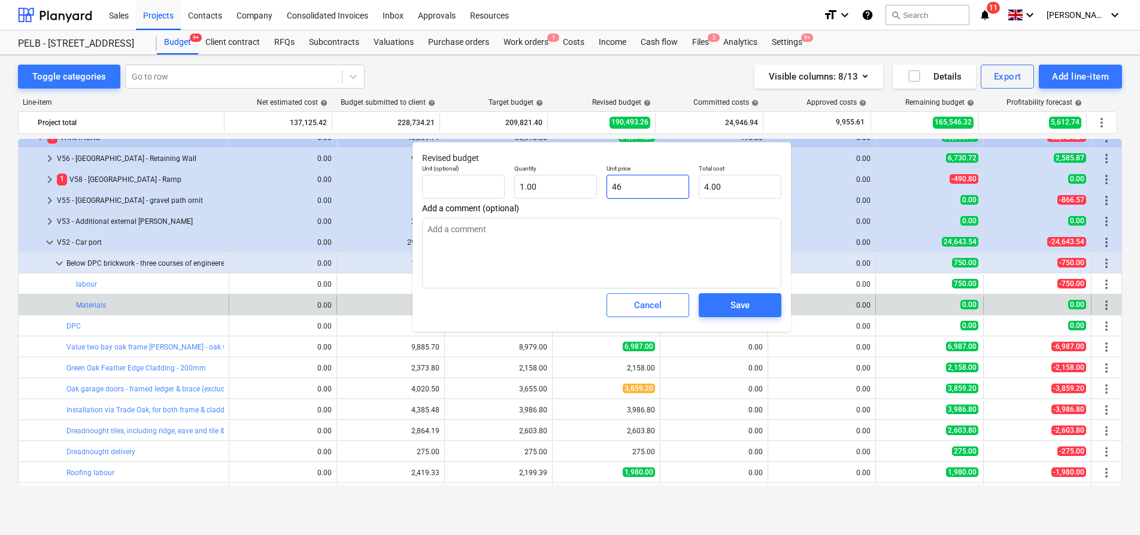
type input "46.00"
type textarea "x"
type input "469"
type input "469.00"
type textarea "x"
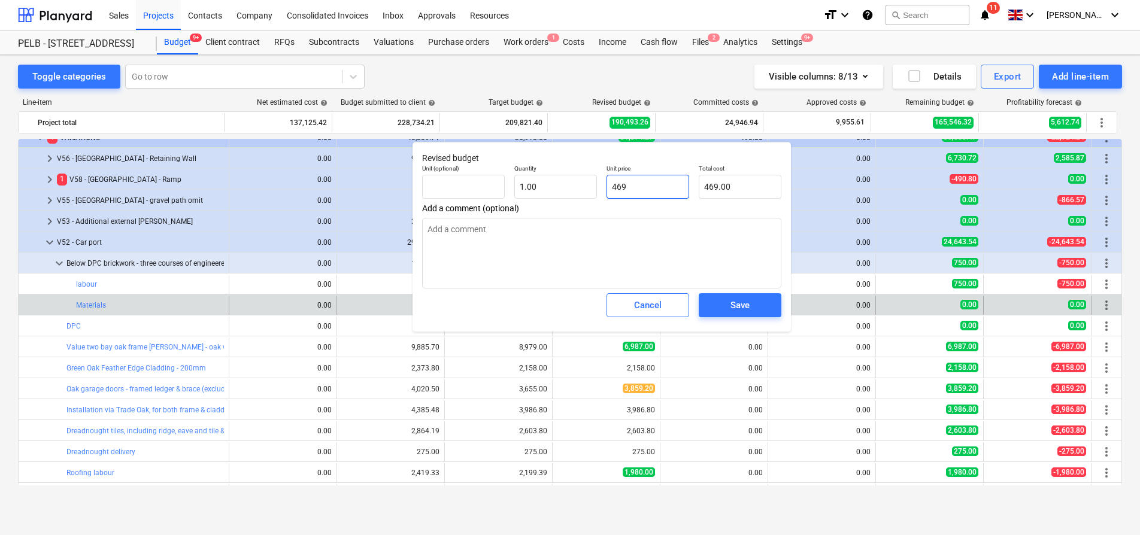
type input "469."
type textarea "x"
type input "469.0"
type textarea "x"
type input "469.08"
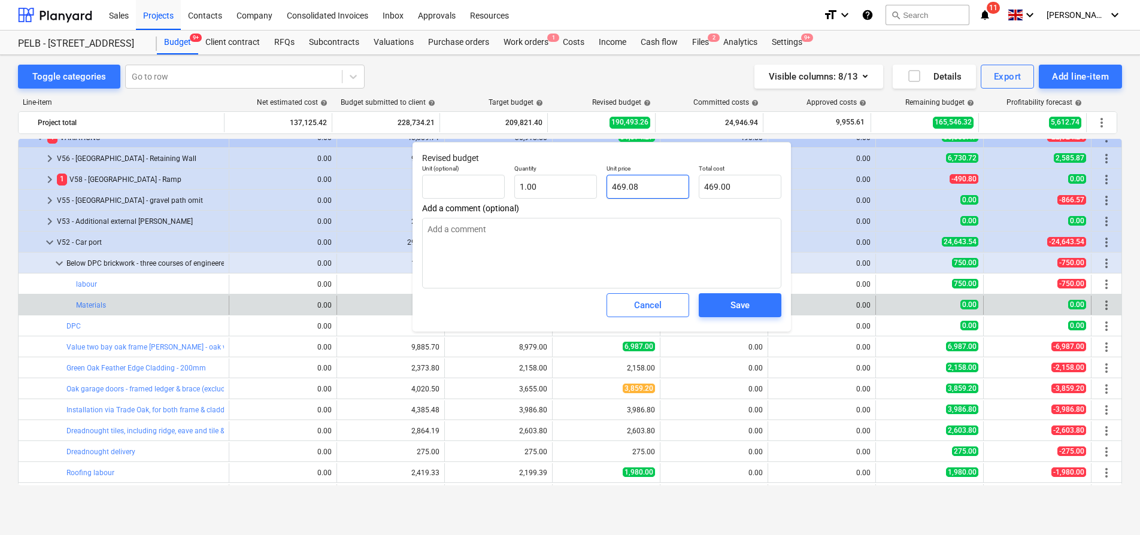
type input "469.08"
click at [734, 310] on div "Save" at bounding box center [740, 306] width 19 height 16
type textarea "x"
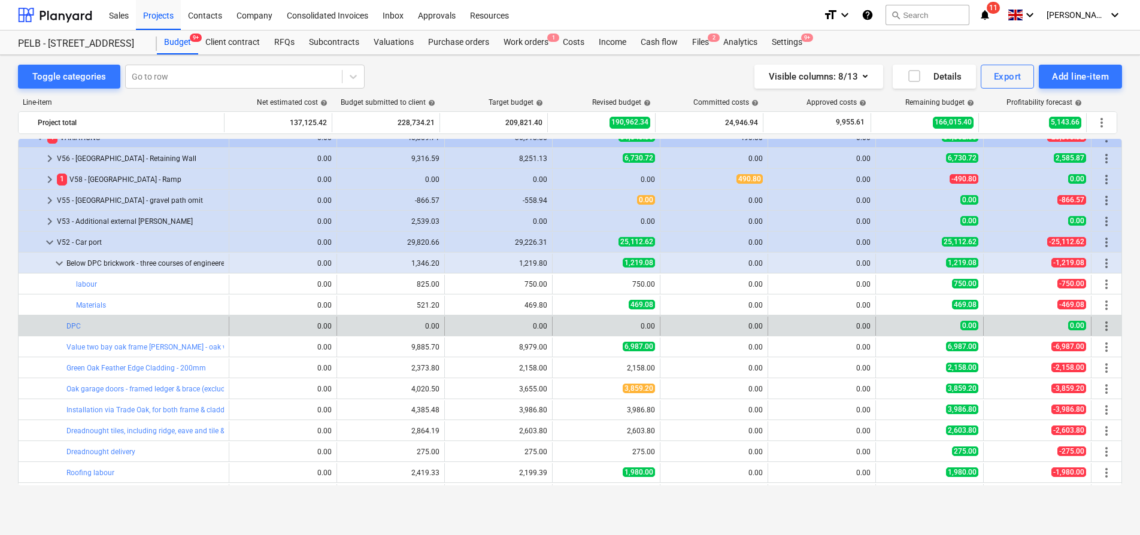
click at [1106, 329] on span "more_vert" at bounding box center [1106, 326] width 14 height 14
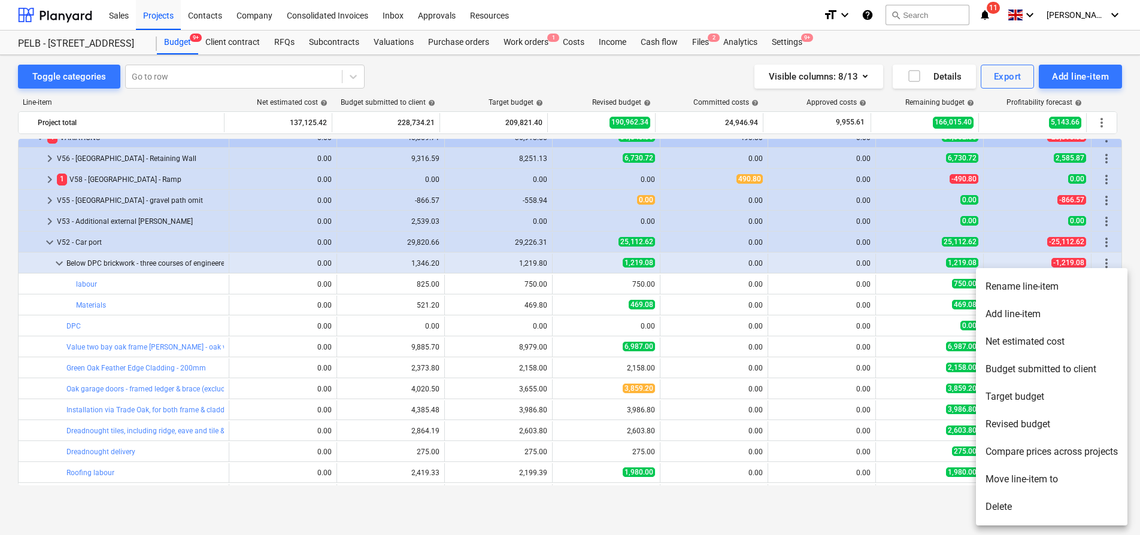
click at [1068, 318] on li "Add line-item" at bounding box center [1051, 315] width 151 height 28
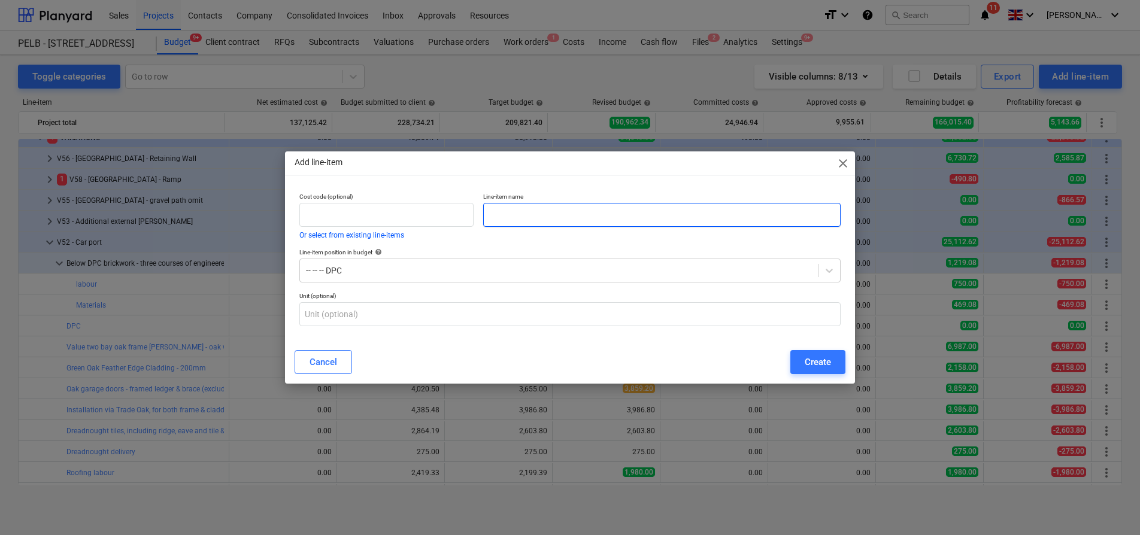
click at [504, 215] on input "text" at bounding box center [661, 215] width 357 height 24
type input "materials"
click at [834, 363] on button "Create" at bounding box center [817, 362] width 55 height 24
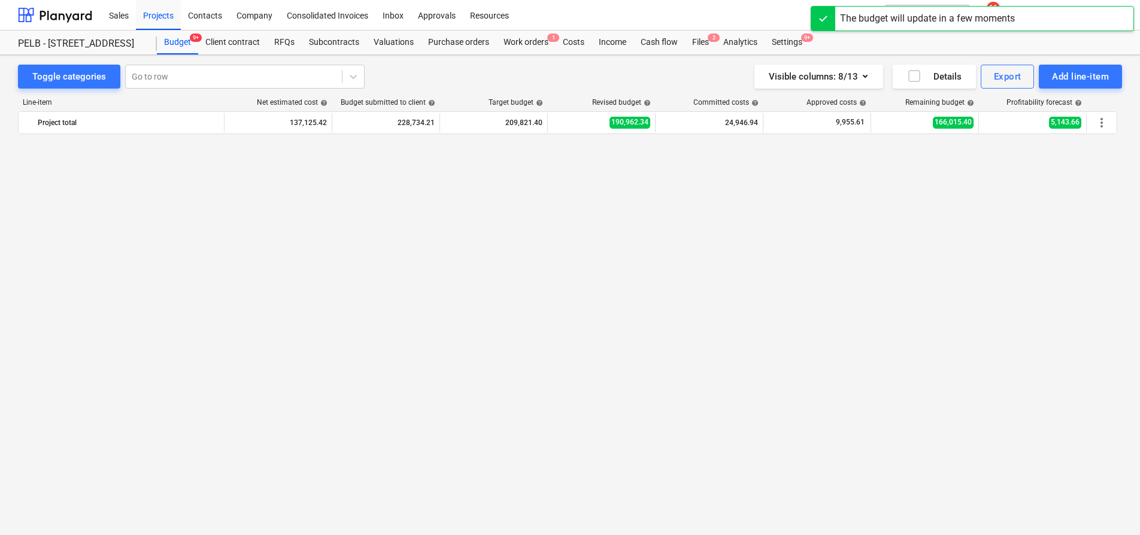
scroll to position [872, 0]
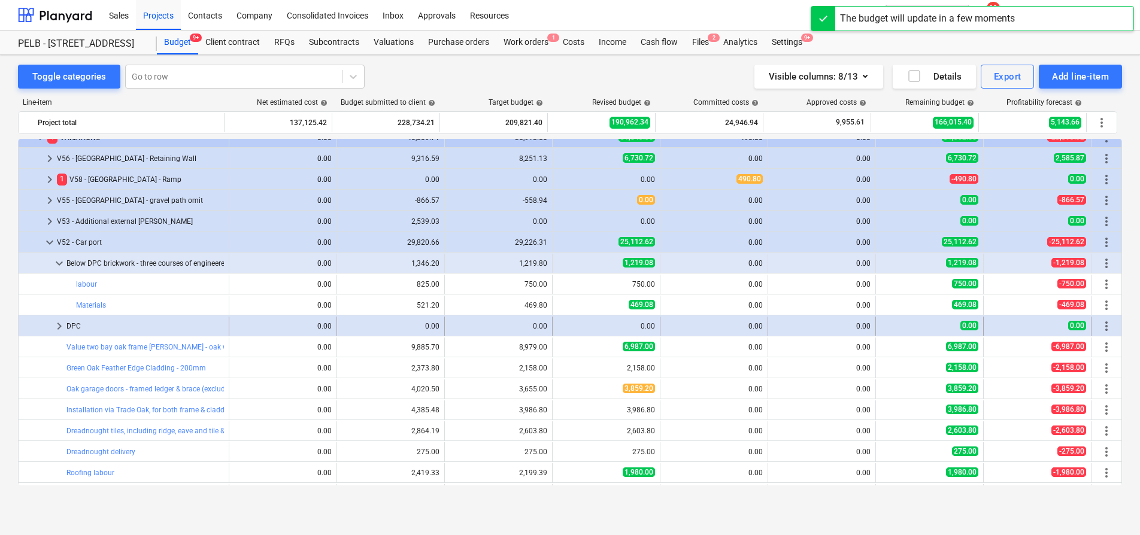
click at [1107, 326] on span "more_vert" at bounding box center [1106, 326] width 14 height 14
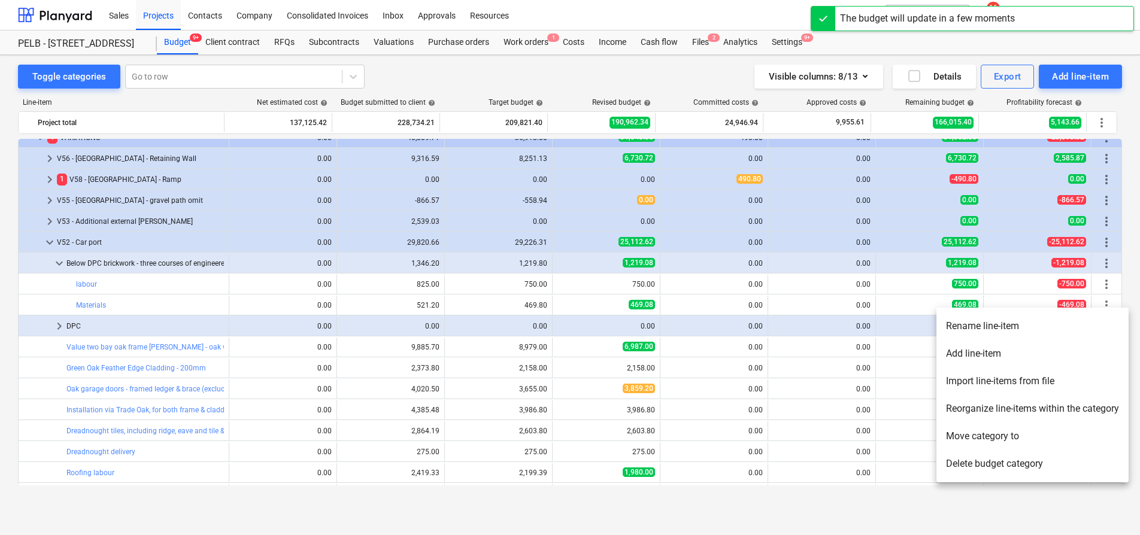
click at [1032, 355] on li "Add line-item" at bounding box center [1033, 354] width 192 height 28
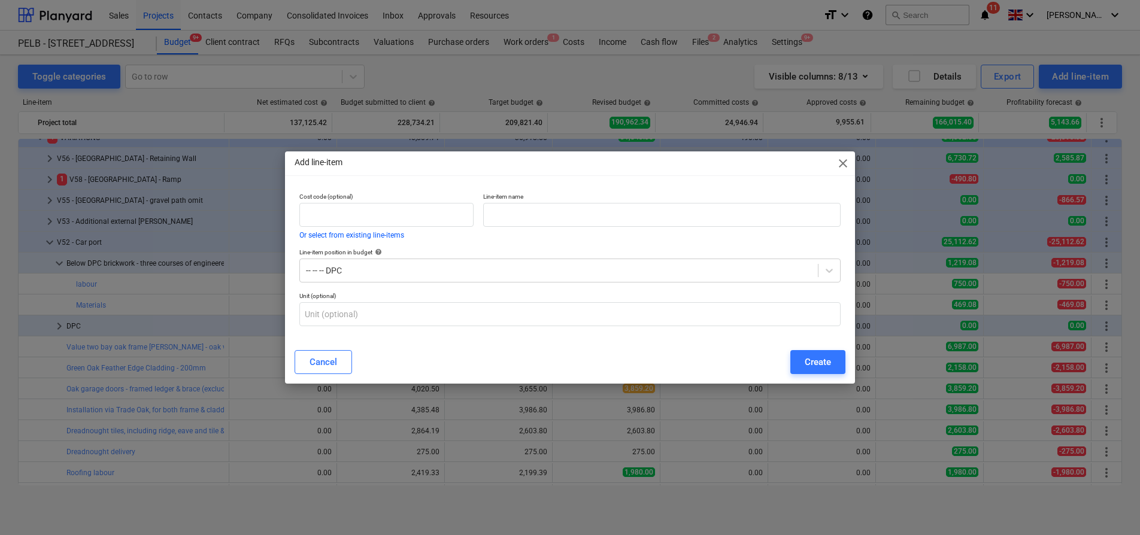
click at [671, 227] on div "Line-item name" at bounding box center [661, 216] width 367 height 56
click at [670, 213] on input "text" at bounding box center [661, 215] width 357 height 24
type input "Labour"
drag, startPoint x: 816, startPoint y: 361, endPoint x: 802, endPoint y: 358, distance: 13.5
click at [815, 361] on div "Create" at bounding box center [818, 362] width 26 height 16
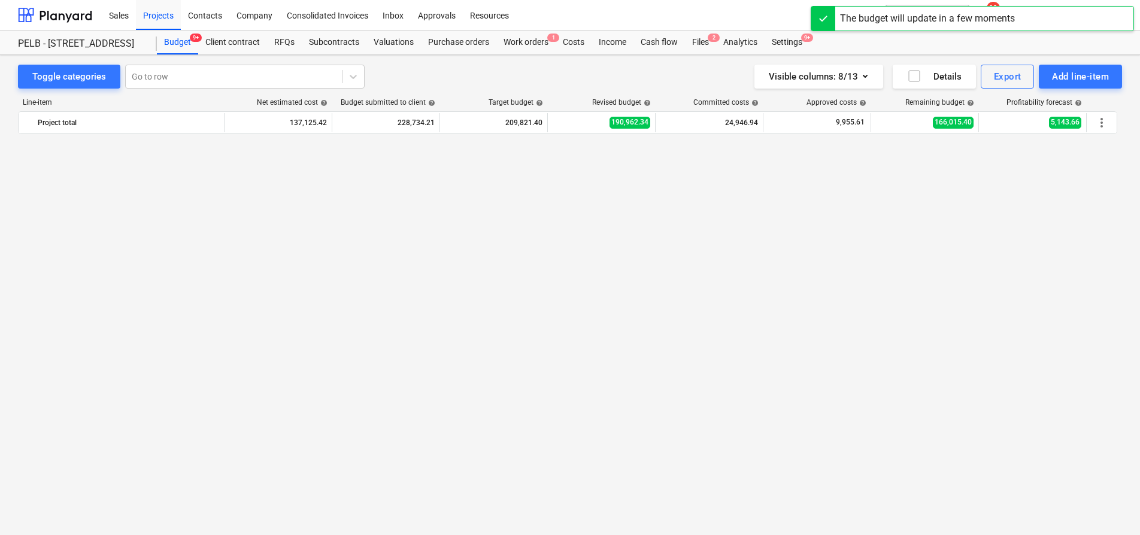
scroll to position [872, 0]
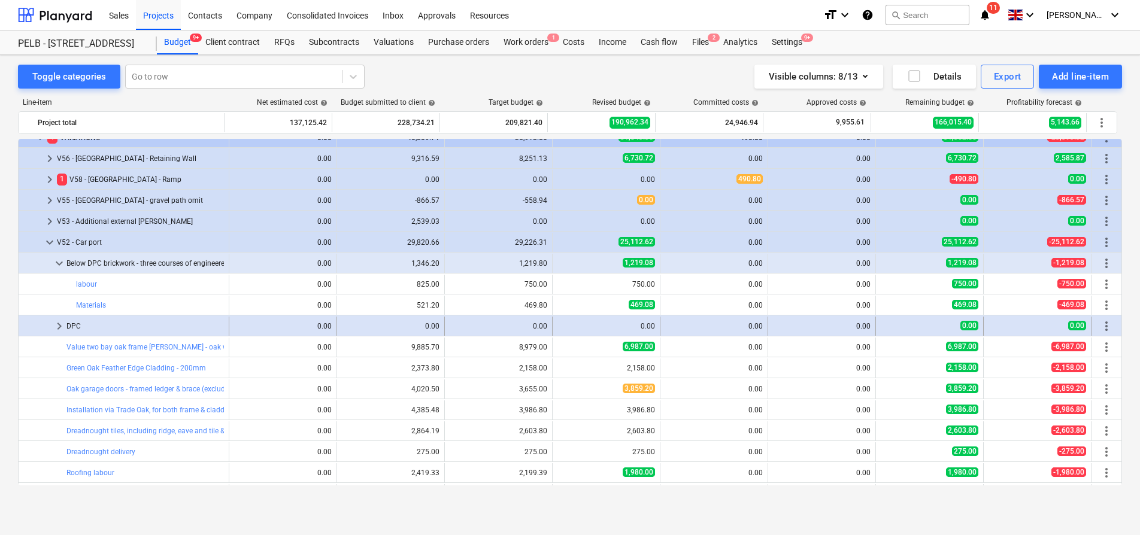
click at [62, 328] on span "keyboard_arrow_right" at bounding box center [59, 326] width 14 height 14
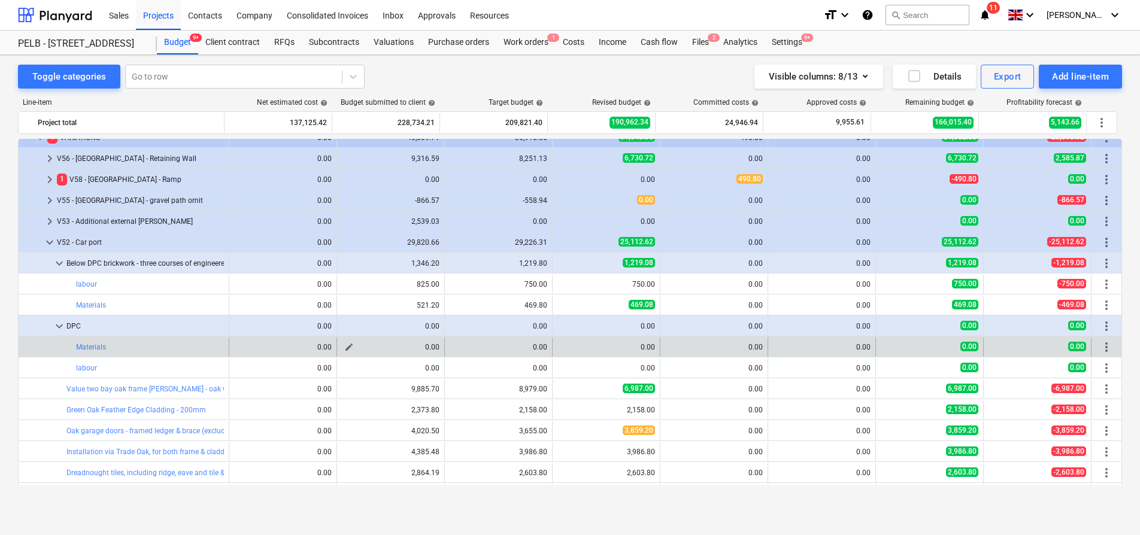
click at [350, 349] on button "edit" at bounding box center [349, 347] width 14 height 14
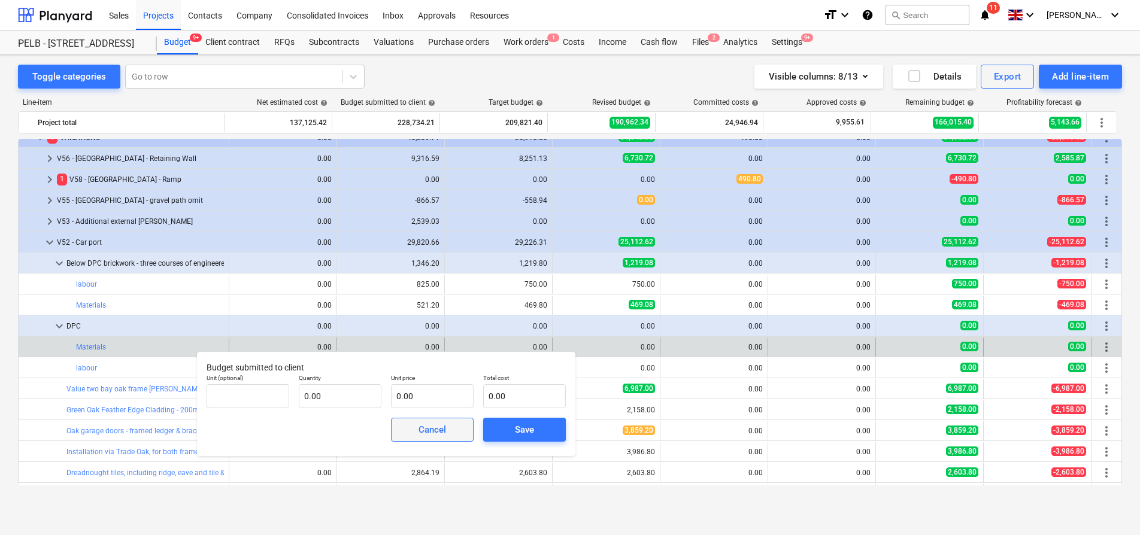
click at [426, 432] on div "Cancel" at bounding box center [433, 430] width 28 height 16
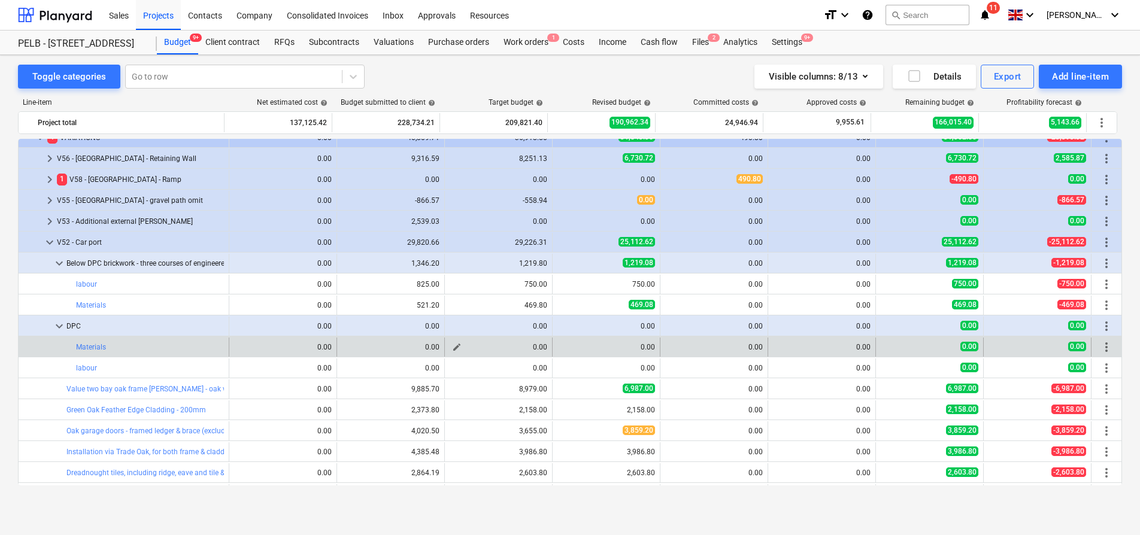
click at [456, 349] on span "edit" at bounding box center [457, 348] width 10 height 10
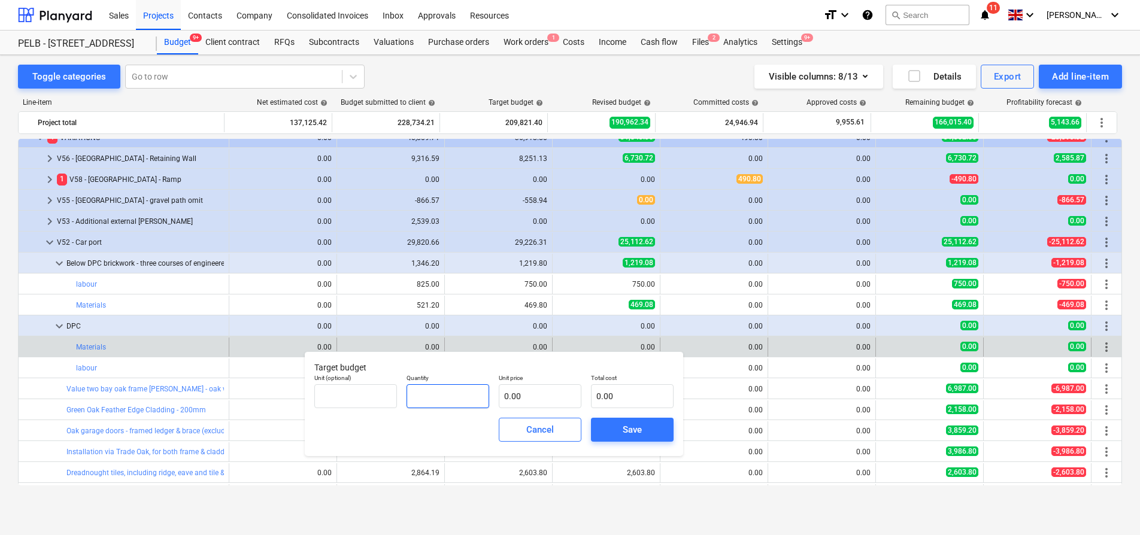
click at [457, 391] on input "text" at bounding box center [448, 396] width 83 height 24
type input "1.00"
click at [535, 397] on input "text" at bounding box center [540, 396] width 83 height 24
type input "2"
type input "2.00"
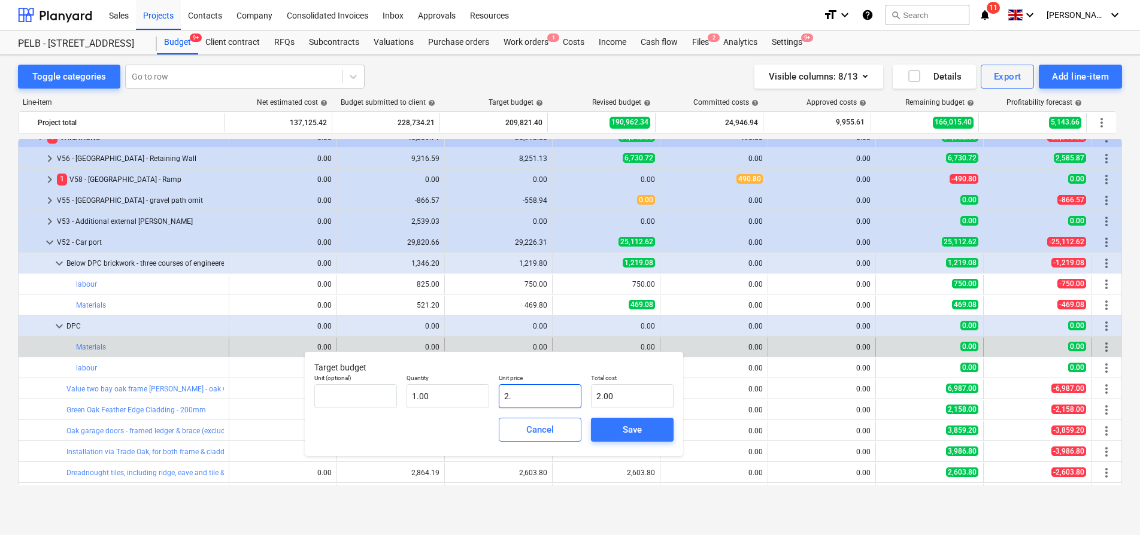
type input "2.5"
type input "2.50"
type input "2.55"
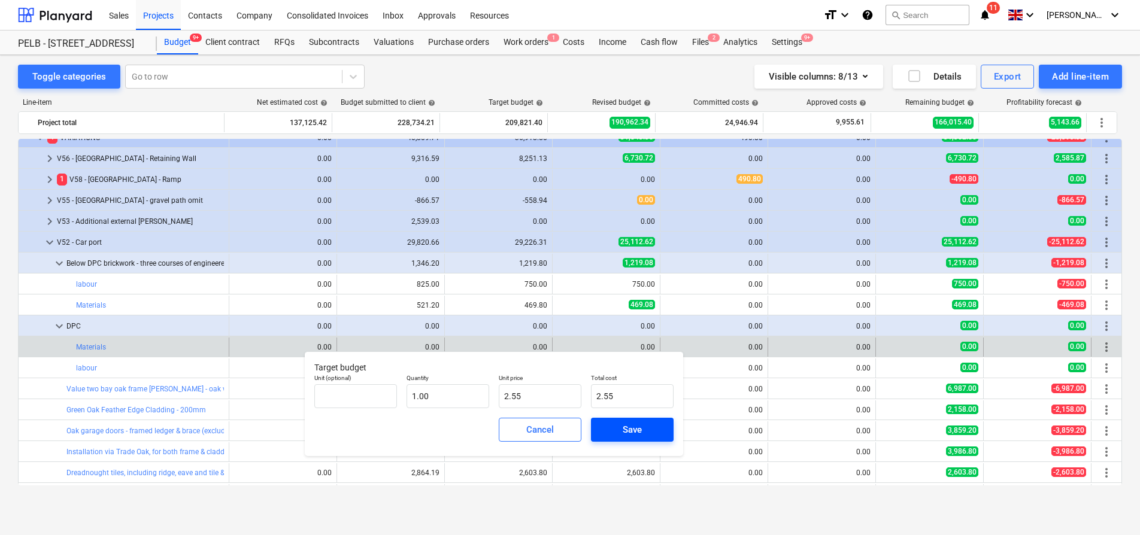
click at [624, 437] on div "Save" at bounding box center [632, 430] width 19 height 16
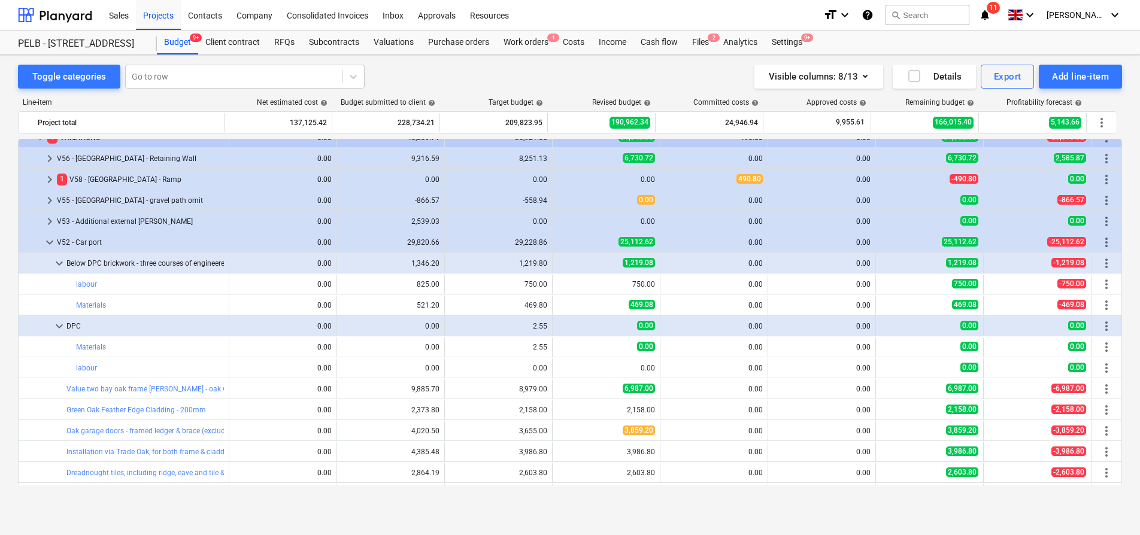
type input "1.00"
type input "2.55"
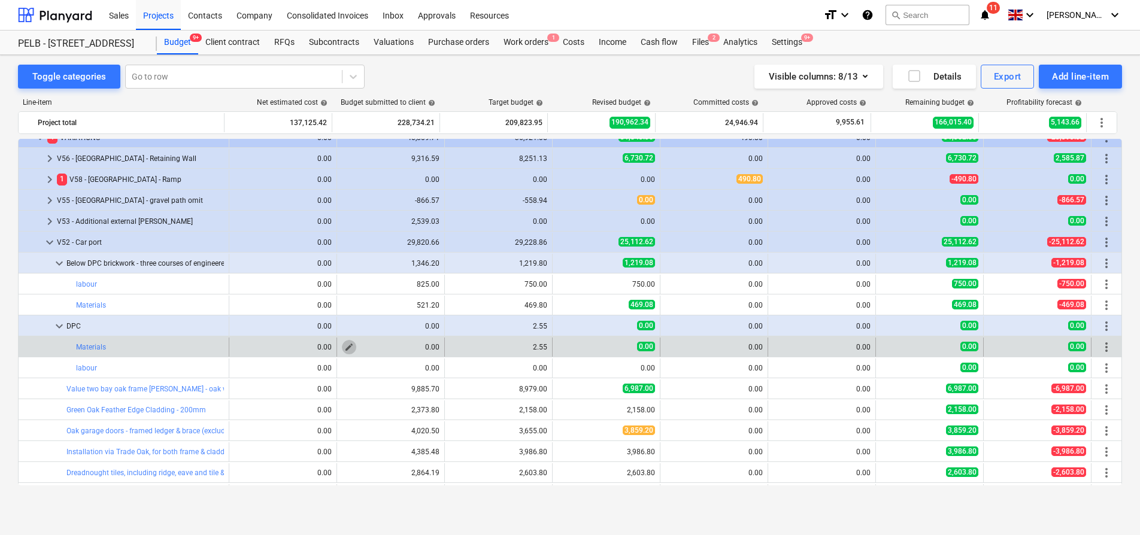
click at [347, 347] on span "edit" at bounding box center [349, 348] width 10 height 10
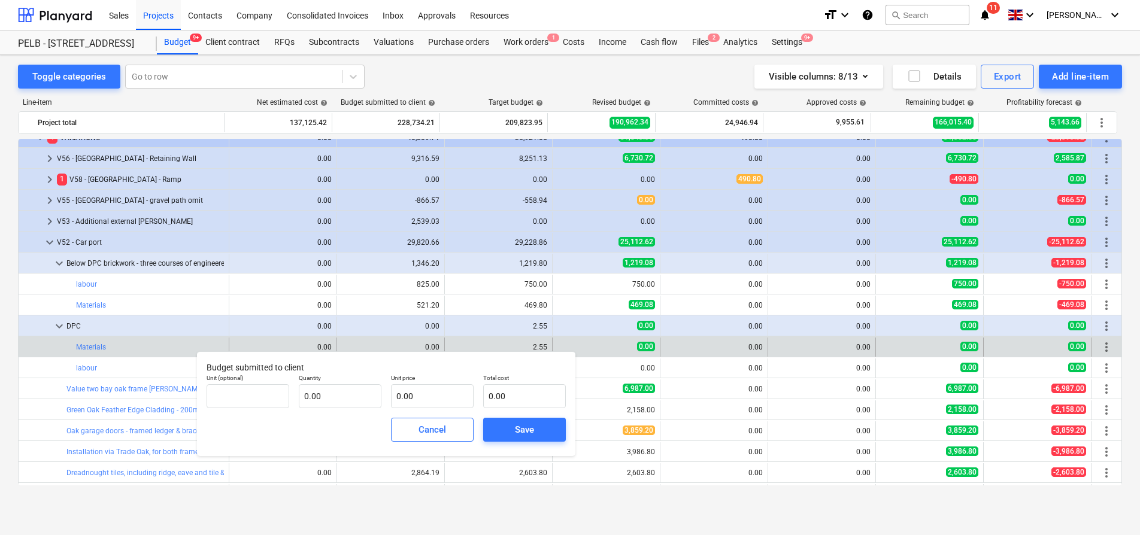
click at [347, 378] on p "Quantity" at bounding box center [340, 379] width 83 height 10
click at [344, 399] on input "text" at bounding box center [340, 396] width 83 height 24
type input "1.00"
click at [411, 393] on input "text" at bounding box center [432, 396] width 83 height 24
type input "2"
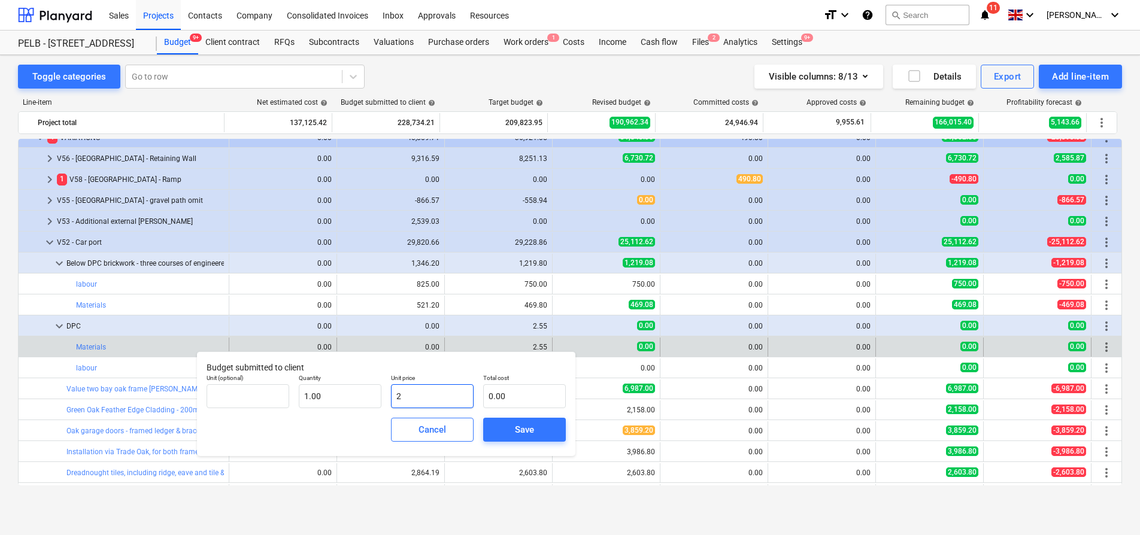
type input "2.00"
type input "2"
type input "0.00"
type input "2"
type input "2.00"
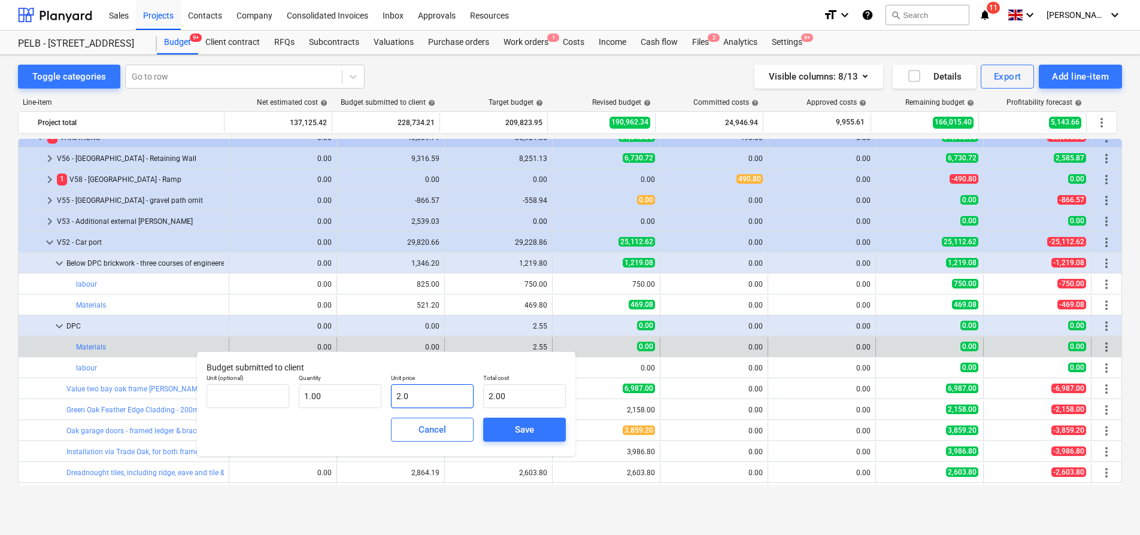
type input "2.01"
type input "2.0"
type input "2.00"
type input "2.8"
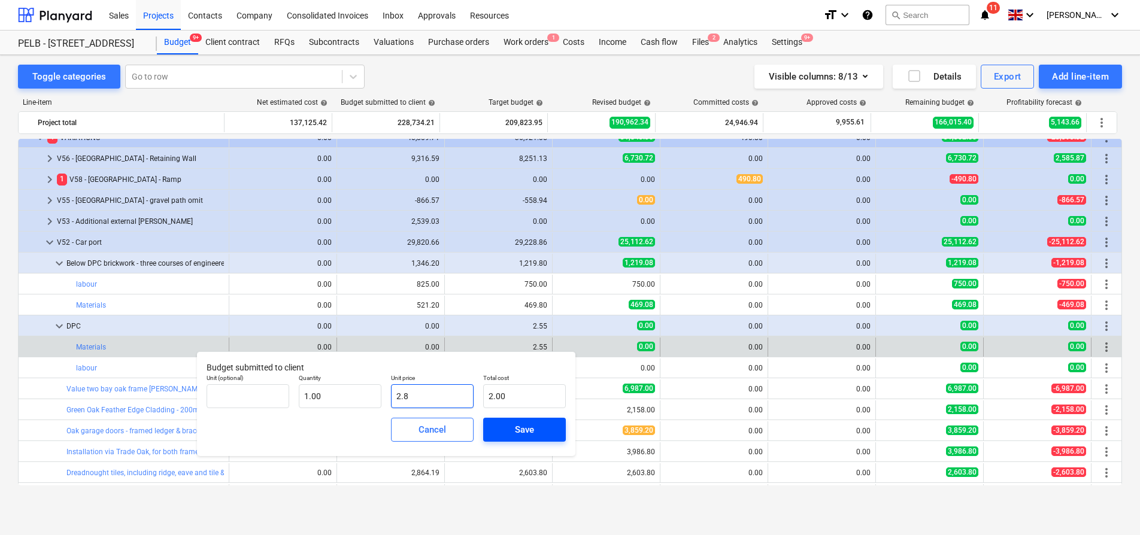
type input "2.80"
type input "2.81"
click at [536, 431] on span "Save" at bounding box center [525, 430] width 54 height 16
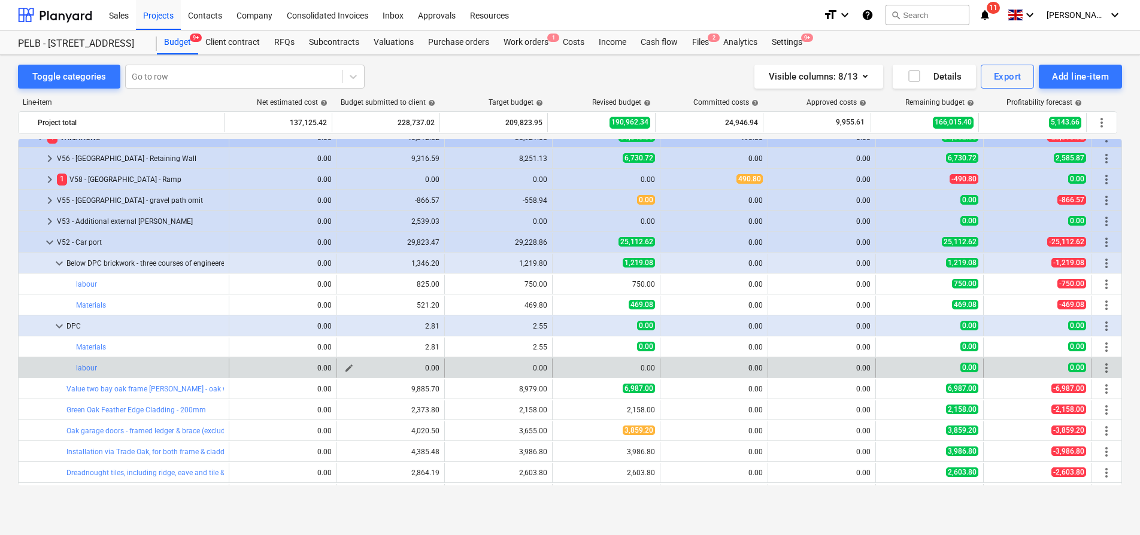
click at [344, 369] on span "edit" at bounding box center [349, 368] width 10 height 10
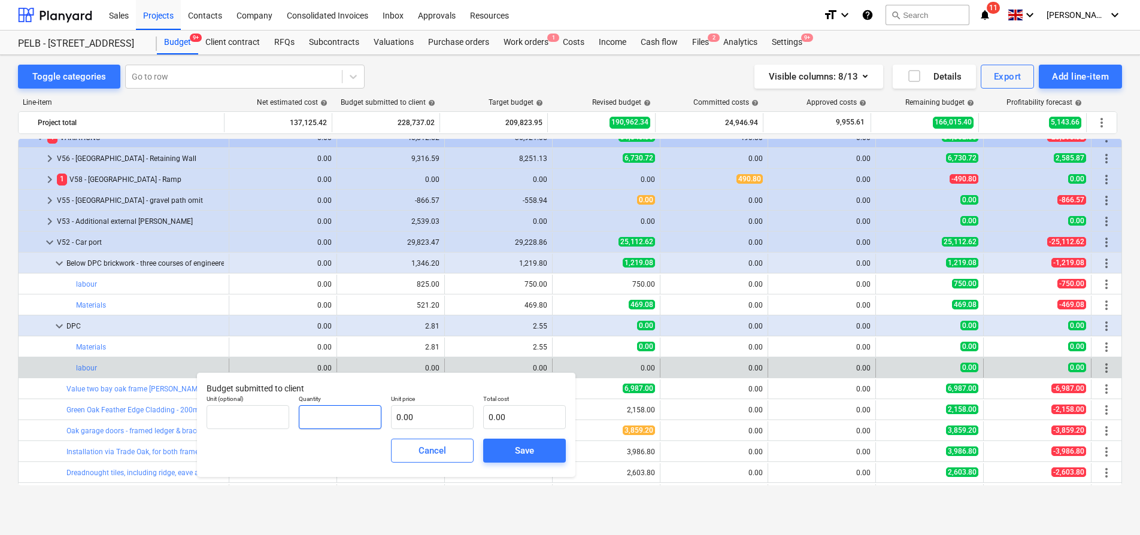
click at [340, 414] on input "text" at bounding box center [340, 417] width 83 height 24
type input "1.00"
click at [416, 413] on input "text" at bounding box center [432, 417] width 83 height 24
type input "3"
type input "3.00"
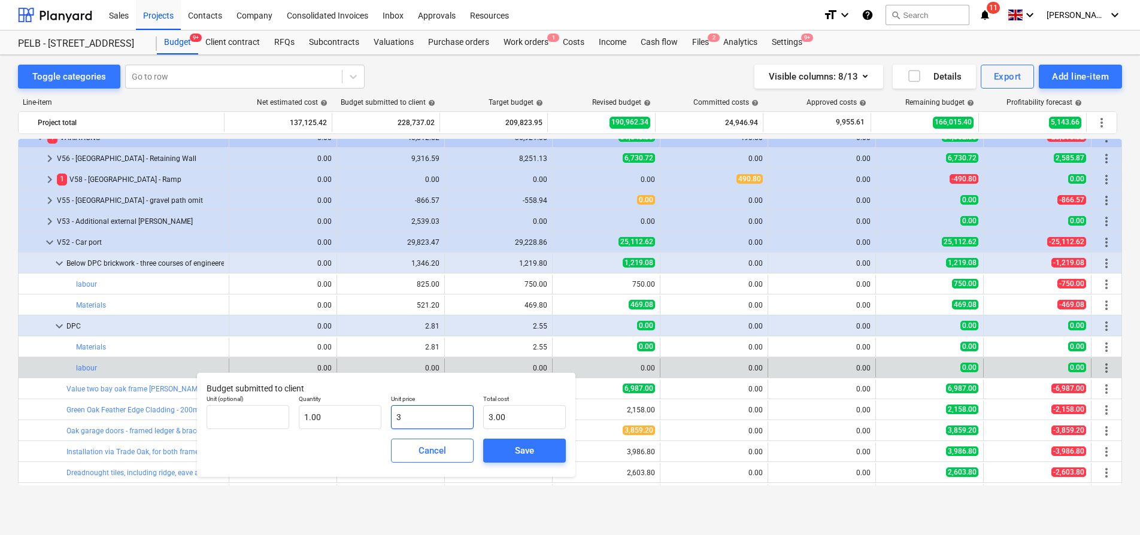
type input "39"
type input "39.00"
type input "390"
type input "390.00"
type input "39"
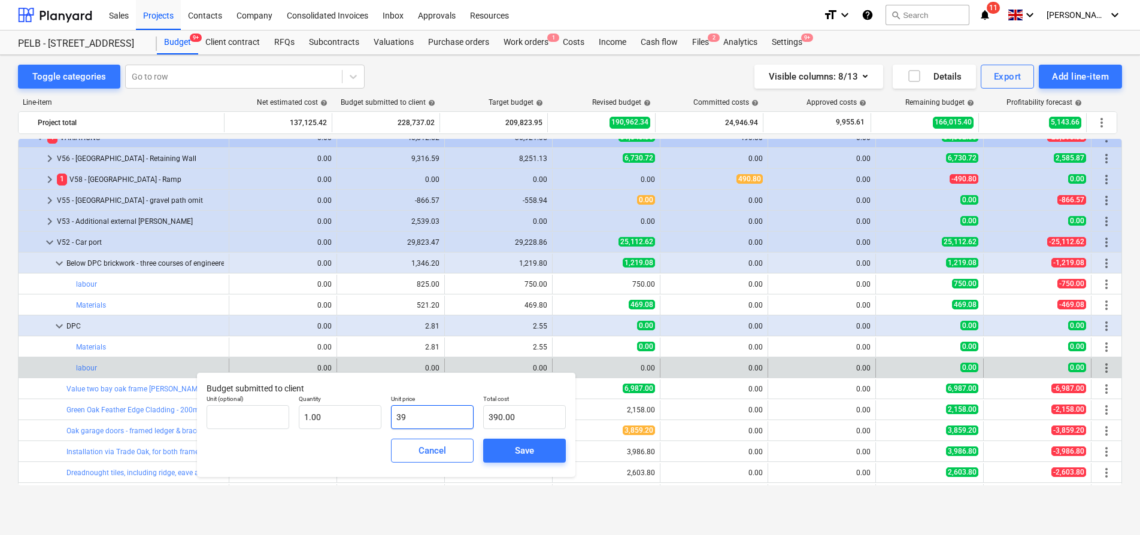
type input "39.00"
type input "3"
type input "3.00"
type input "39"
type input "39.00"
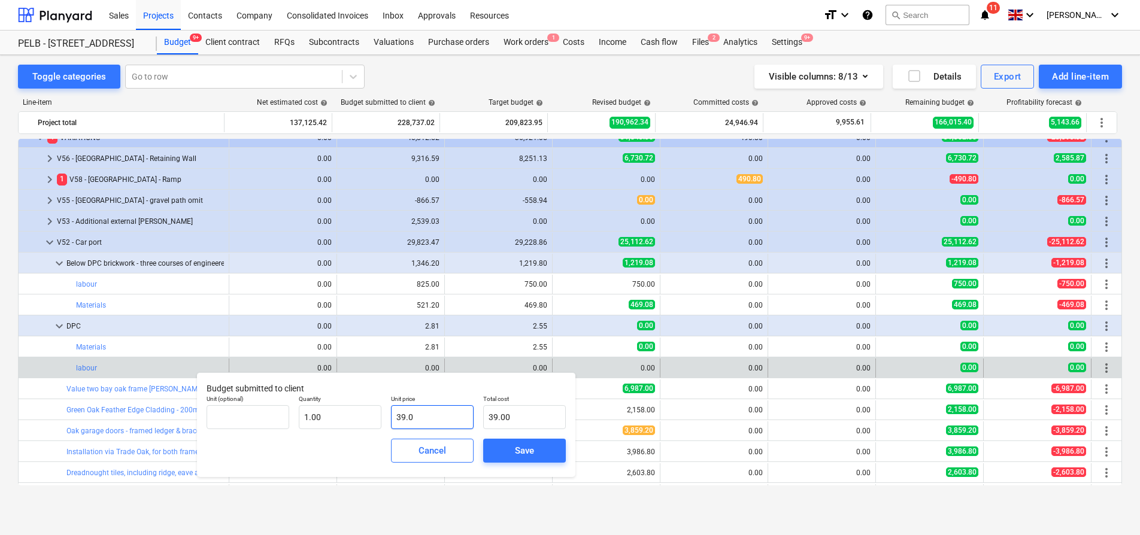
type input "39.08"
click at [543, 447] on span "Save" at bounding box center [525, 451] width 54 height 16
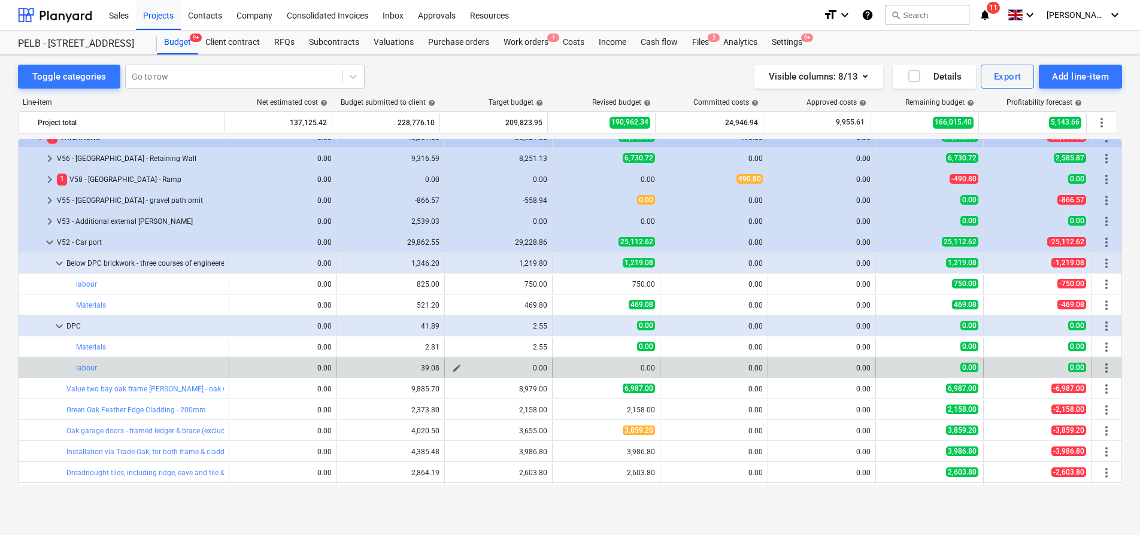
click at [454, 367] on span "edit" at bounding box center [457, 368] width 10 height 10
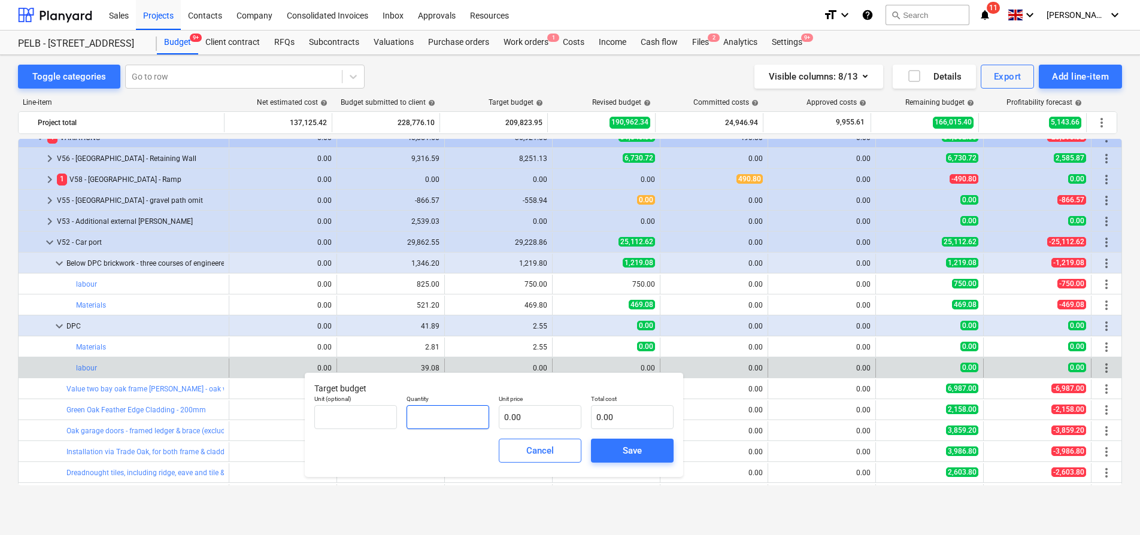
click at [434, 421] on input "text" at bounding box center [448, 417] width 83 height 24
type input "1.00"
click at [527, 411] on input "text" at bounding box center [540, 417] width 83 height 24
type input "3"
type input "3.00"
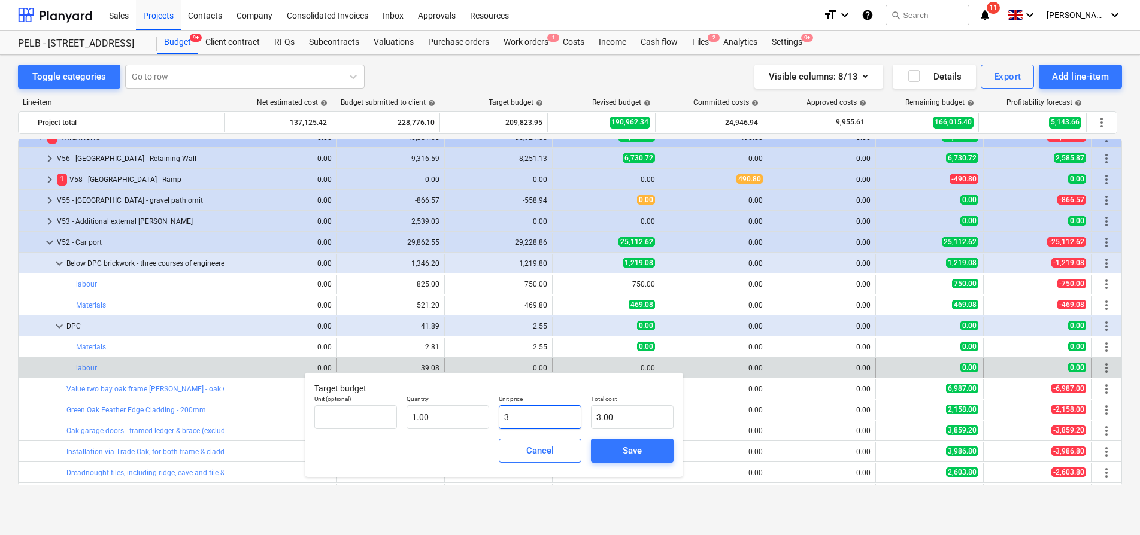
type input "35"
type input "35.00"
type input "35.1"
type input "35.10"
type input "35.18"
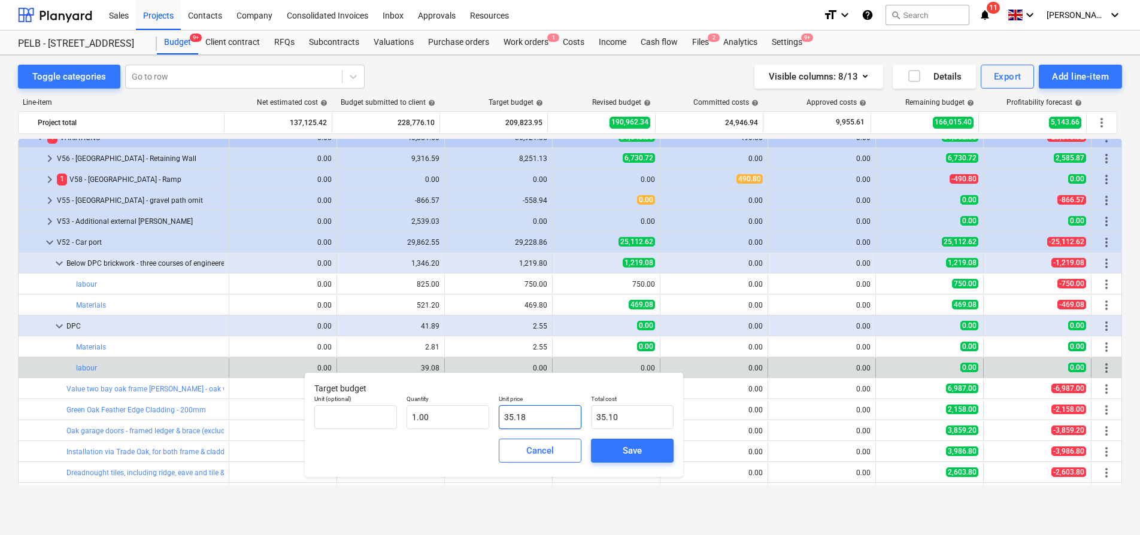
type input "35.18"
click at [631, 443] on div "Save" at bounding box center [632, 451] width 19 height 16
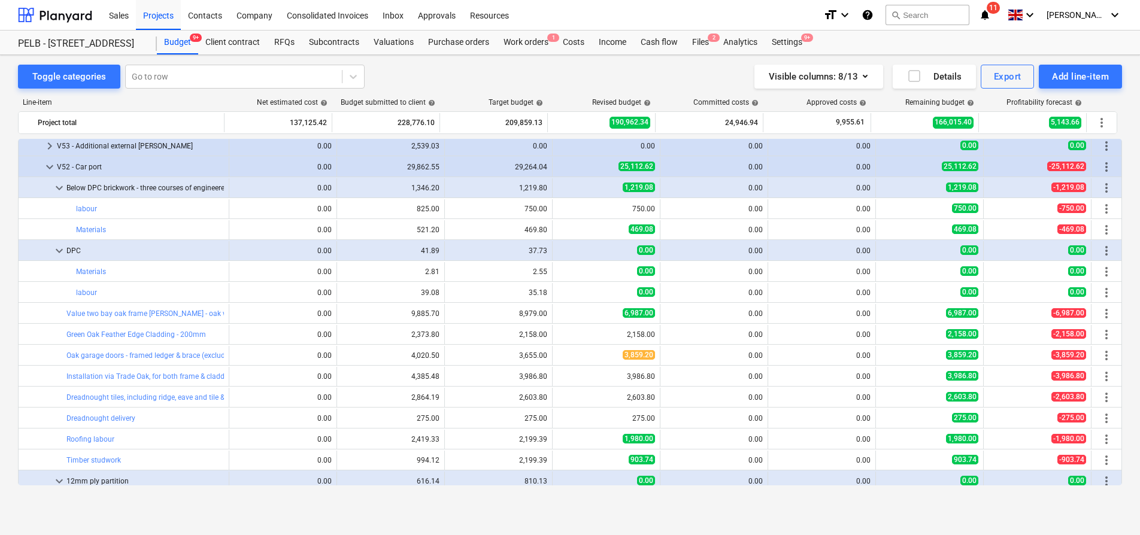
scroll to position [954, 0]
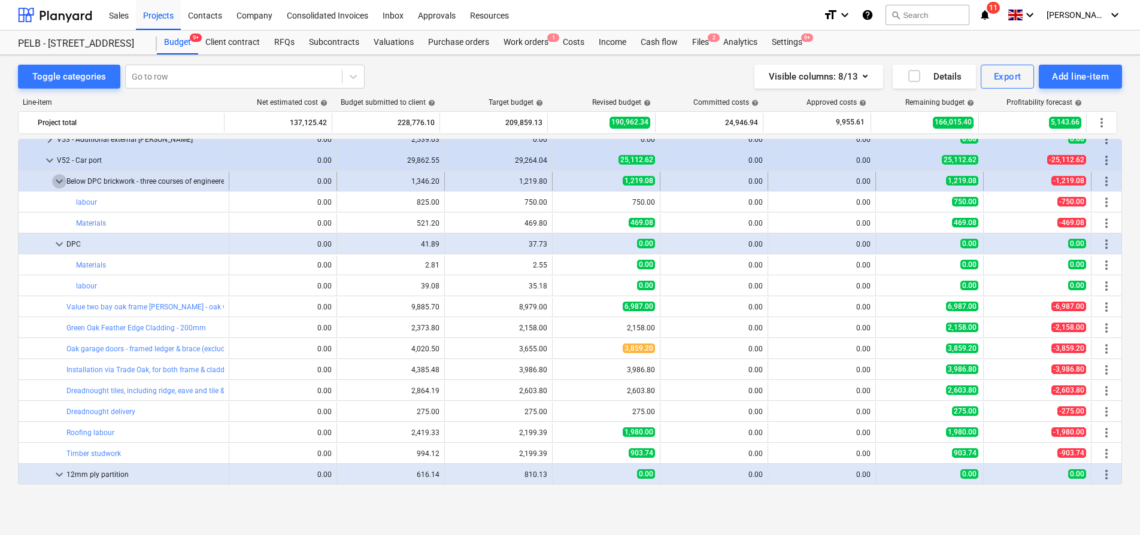
click at [60, 182] on span "keyboard_arrow_down" at bounding box center [59, 181] width 14 height 14
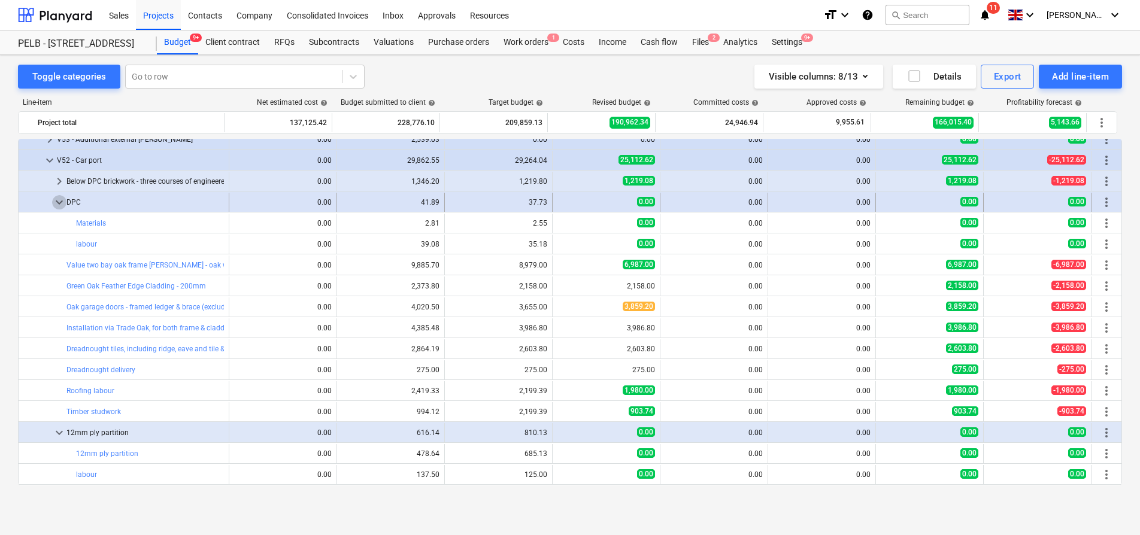
click at [56, 202] on span "keyboard_arrow_down" at bounding box center [59, 202] width 14 height 14
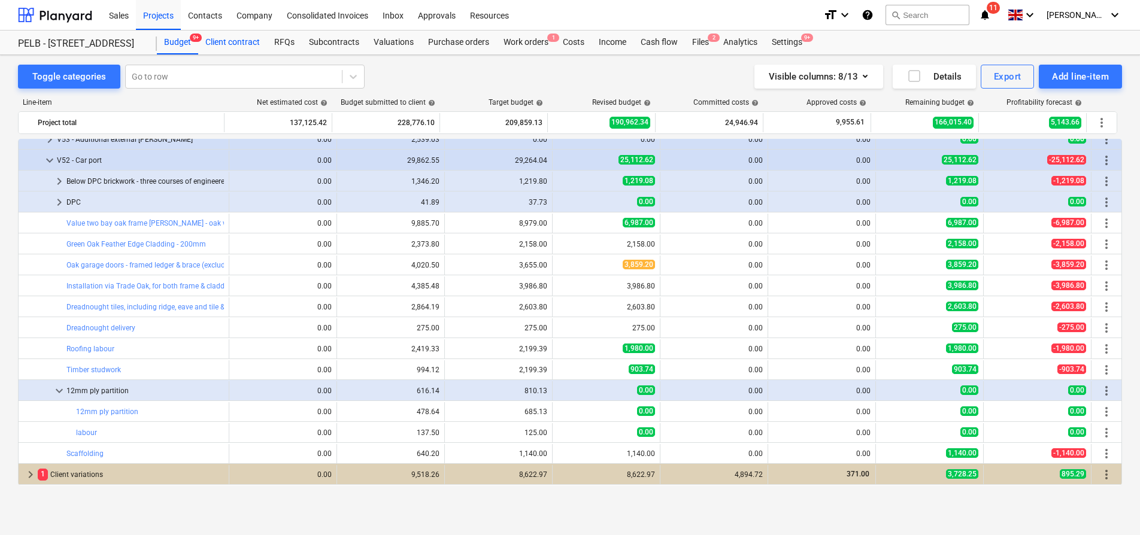
click at [235, 40] on div "Client contract" at bounding box center [232, 43] width 69 height 24
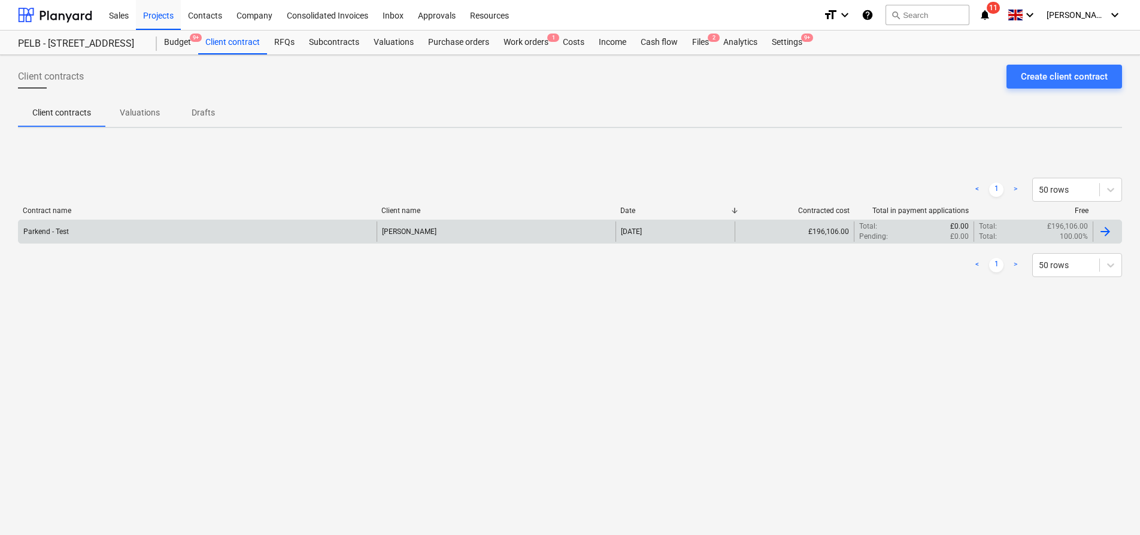
click at [198, 242] on div "Parkend - Test [PERSON_NAME] [DATE] £196,106.00 Total : £0.00 Pending : £0.00 T…" at bounding box center [570, 232] width 1104 height 24
click at [46, 228] on div "Parkend - Test" at bounding box center [46, 232] width 46 height 8
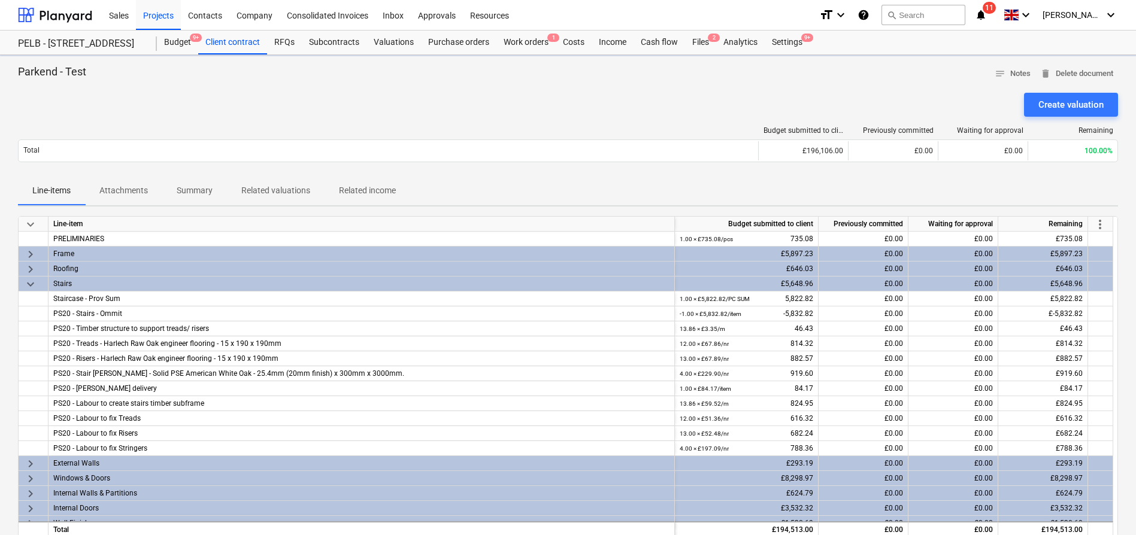
click at [1101, 226] on span "more_vert" at bounding box center [1100, 224] width 14 height 14
click at [1072, 220] on li "Amend line items" at bounding box center [1083, 225] width 92 height 28
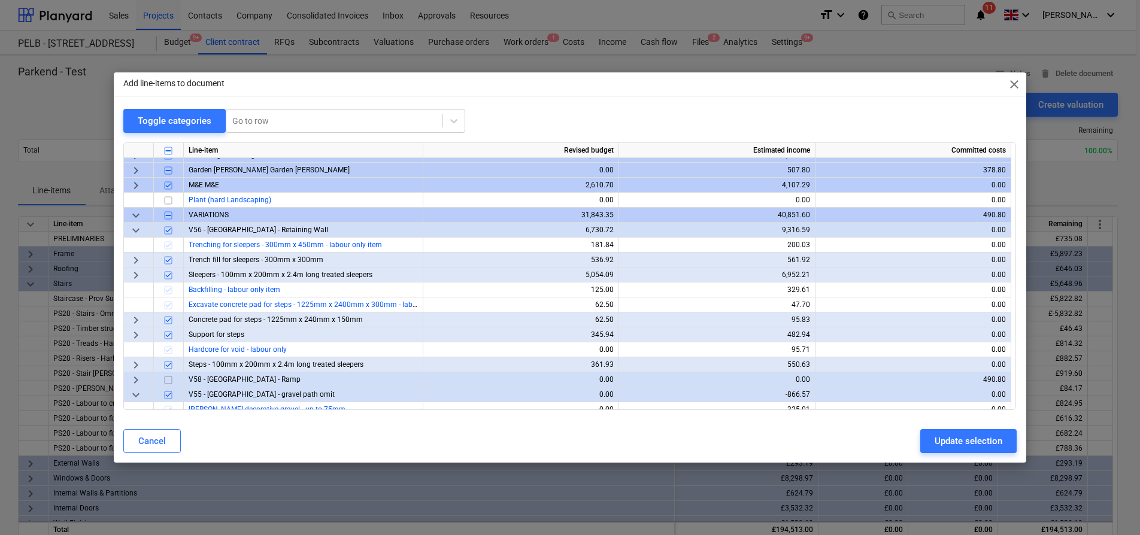
scroll to position [587, 0]
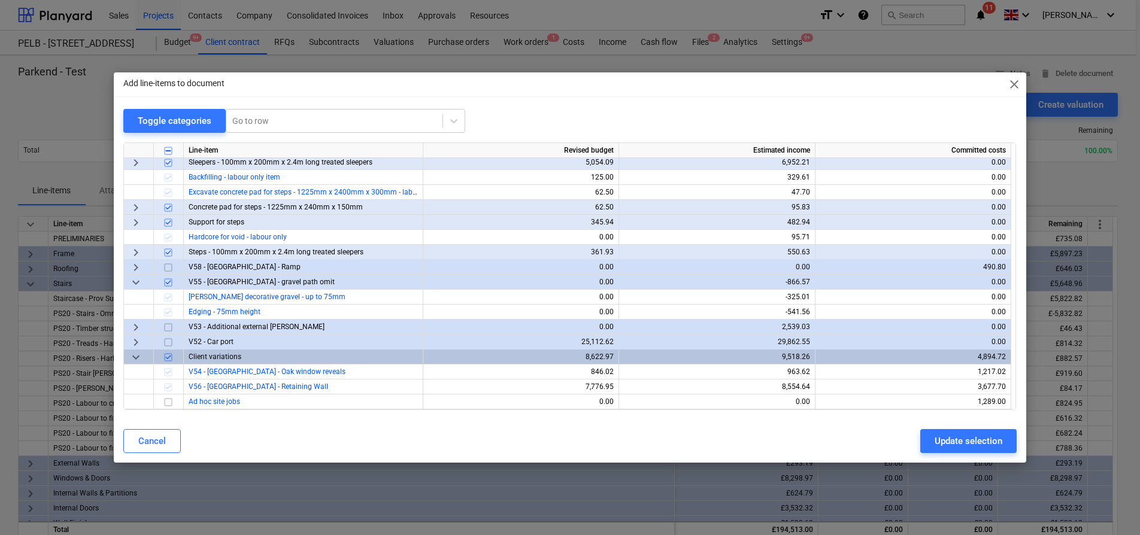
click at [141, 341] on span "keyboard_arrow_right" at bounding box center [136, 342] width 14 height 14
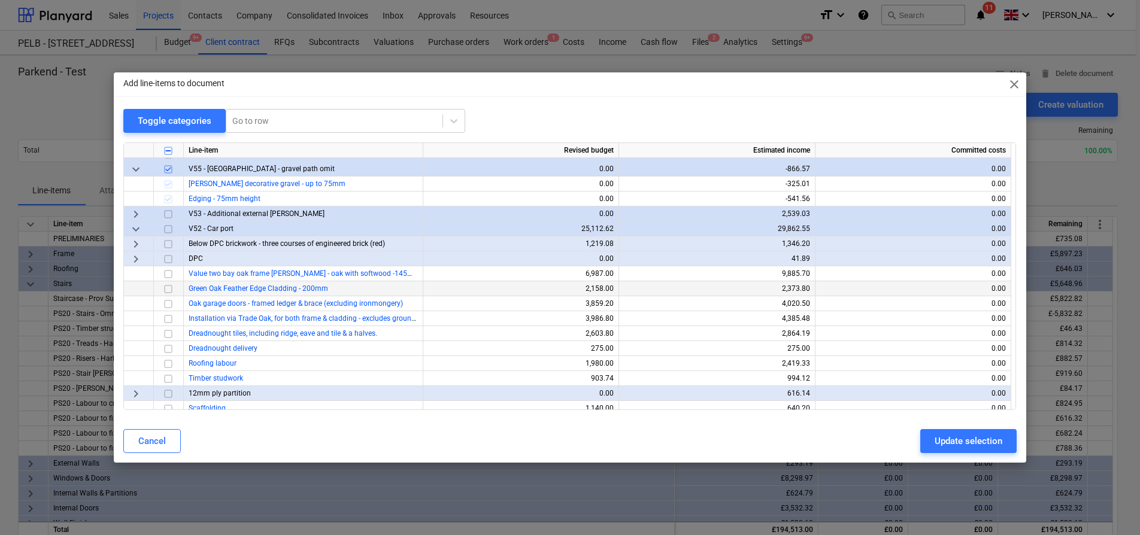
scroll to position [701, 0]
click at [139, 258] on span "keyboard_arrow_right" at bounding box center [136, 258] width 14 height 14
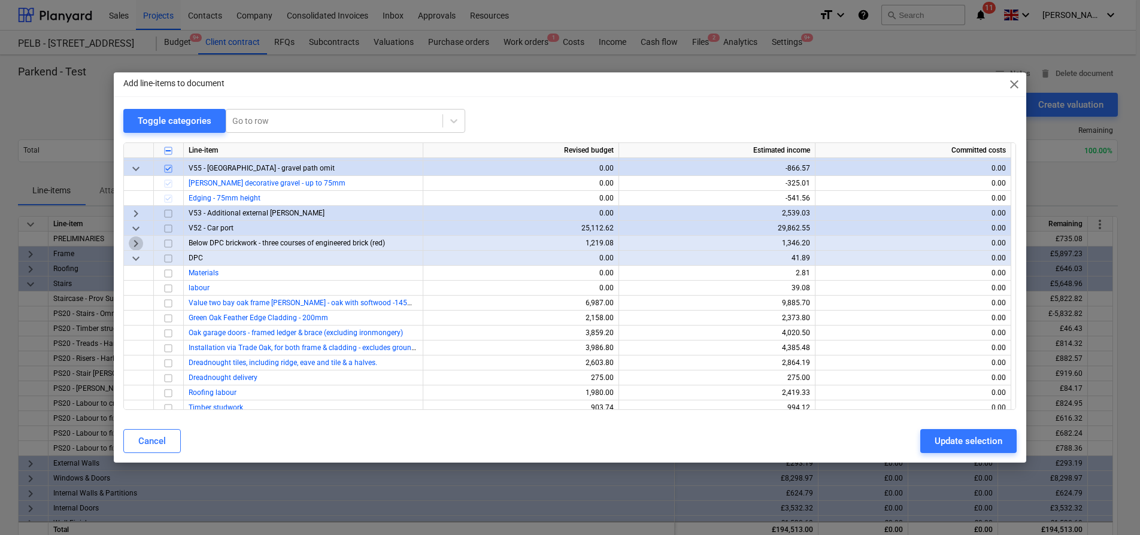
click at [136, 244] on span "keyboard_arrow_right" at bounding box center [136, 244] width 14 height 14
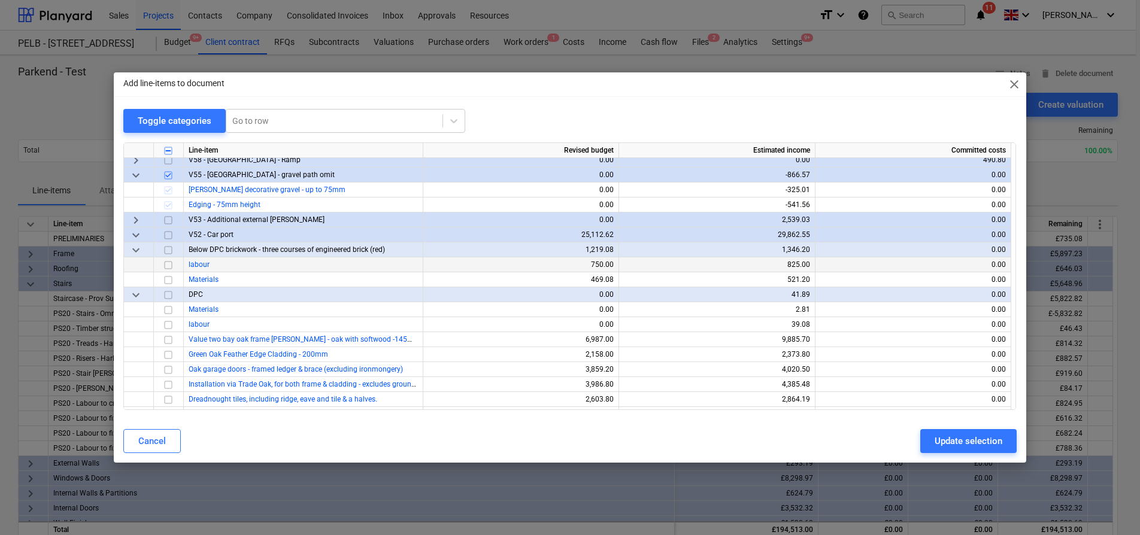
scroll to position [692, 0]
click at [1013, 84] on span "close" at bounding box center [1014, 84] width 14 height 14
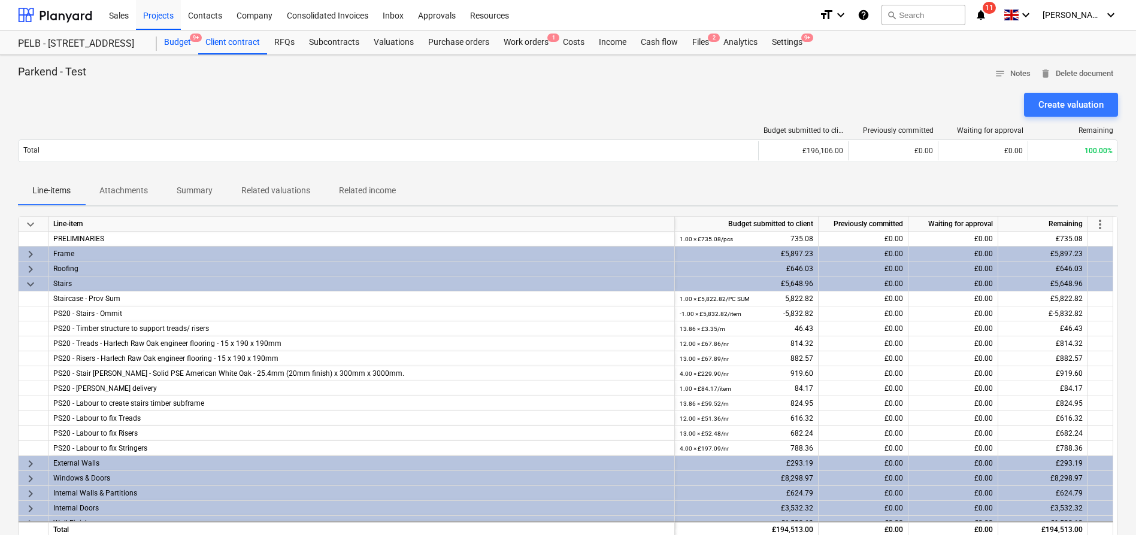
click at [173, 43] on div "Budget 9+" at bounding box center [177, 43] width 41 height 24
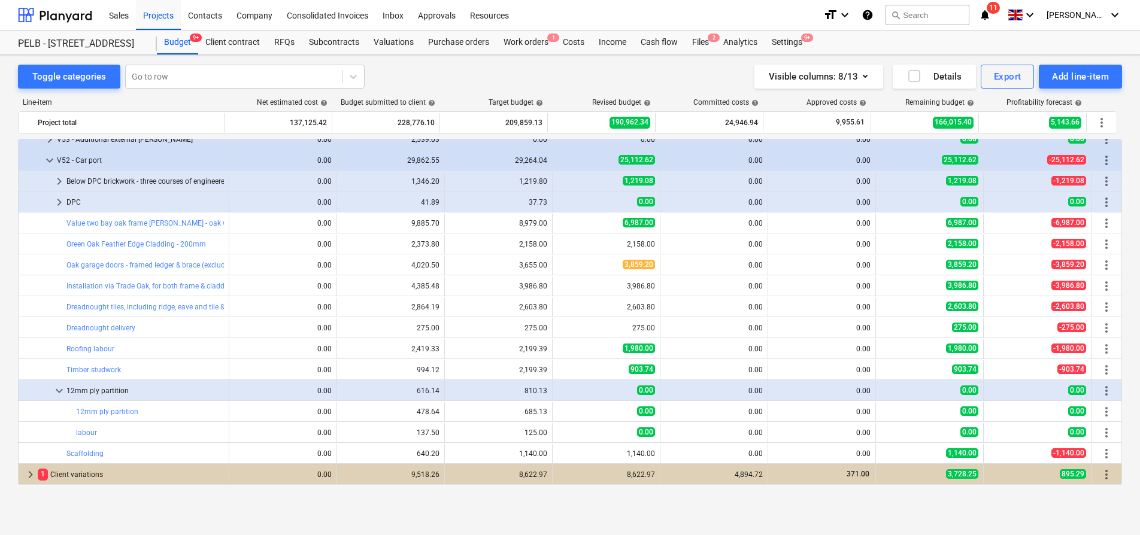
scroll to position [952, 0]
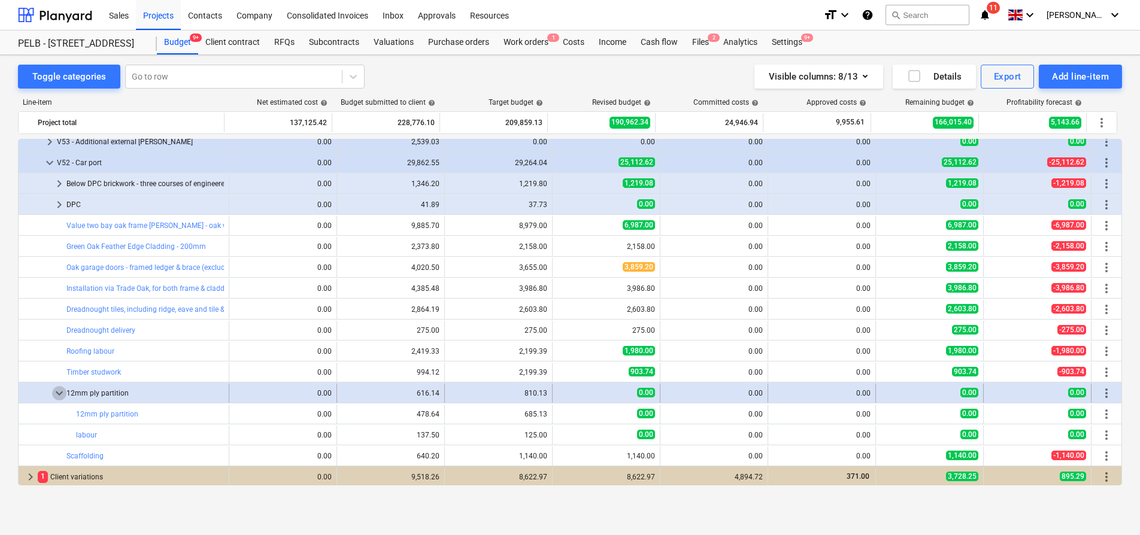
click at [54, 393] on span "keyboard_arrow_down" at bounding box center [59, 393] width 14 height 14
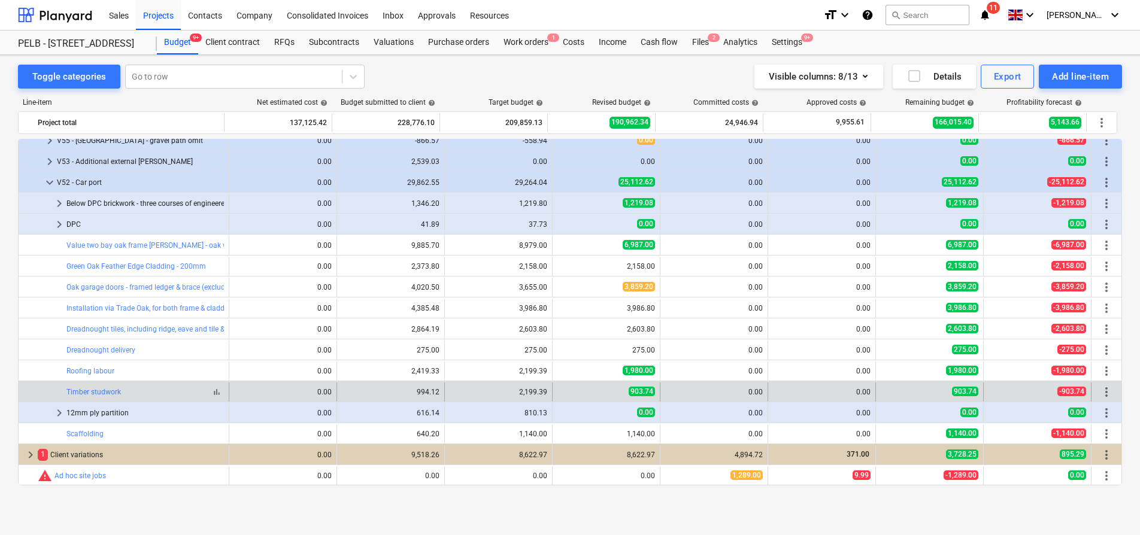
scroll to position [932, 0]
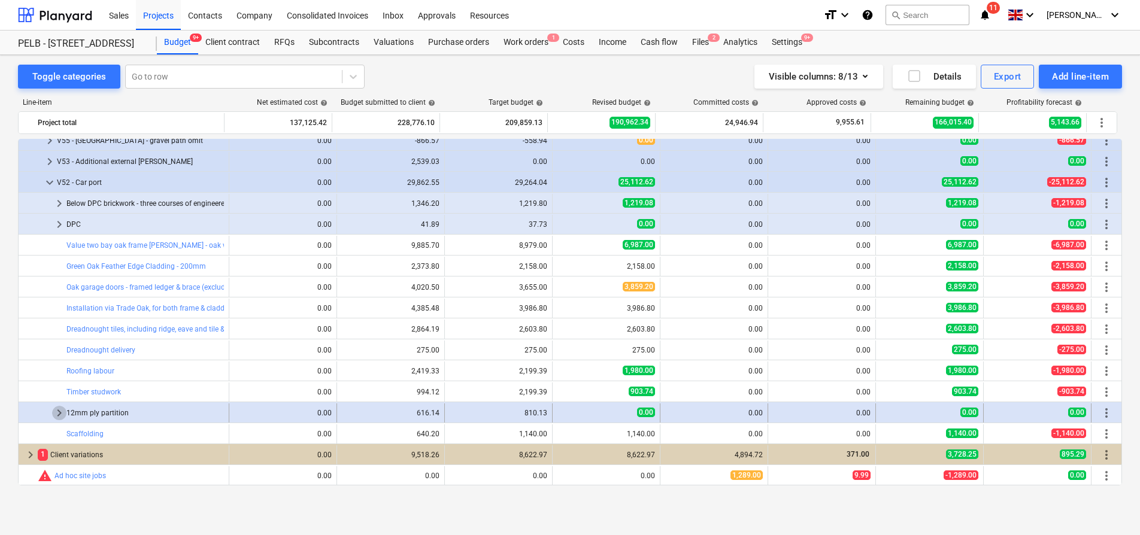
click at [62, 416] on span "keyboard_arrow_right" at bounding box center [59, 413] width 14 height 14
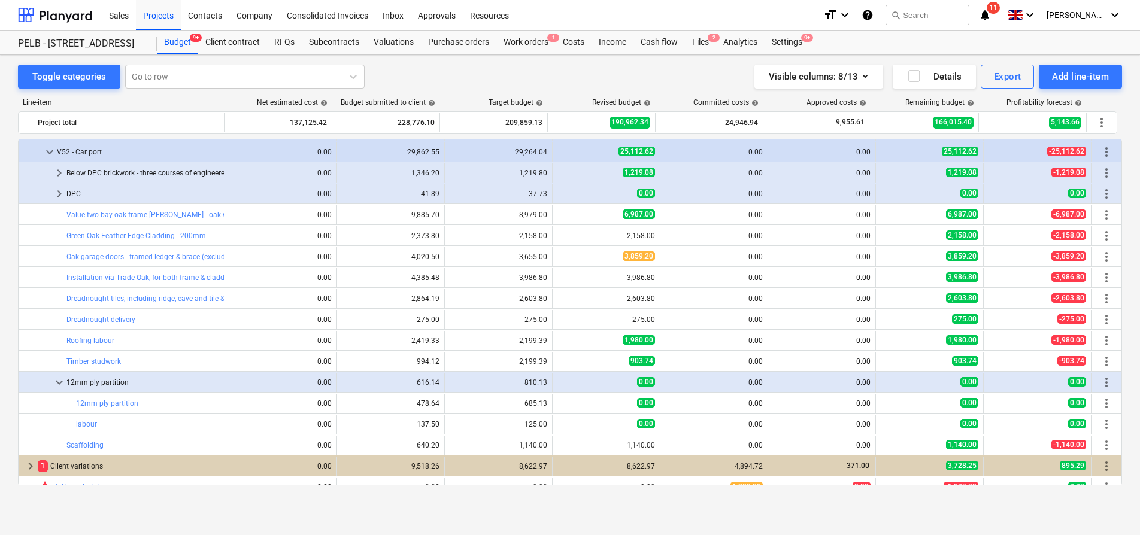
scroll to position [966, 0]
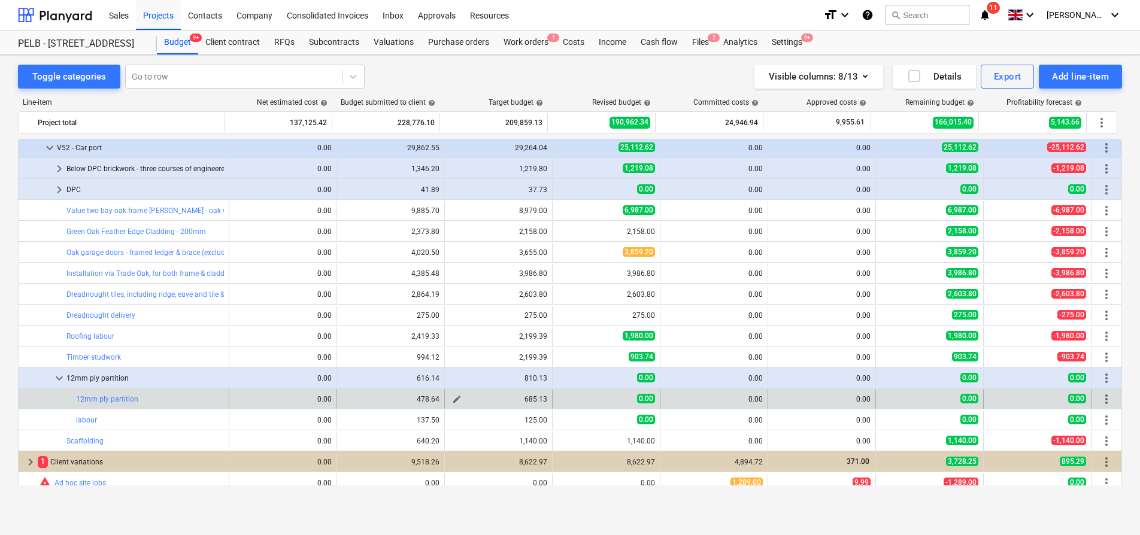
drag, startPoint x: 451, startPoint y: 401, endPoint x: 499, endPoint y: 405, distance: 48.1
click at [452, 401] on span "edit" at bounding box center [457, 400] width 10 height 10
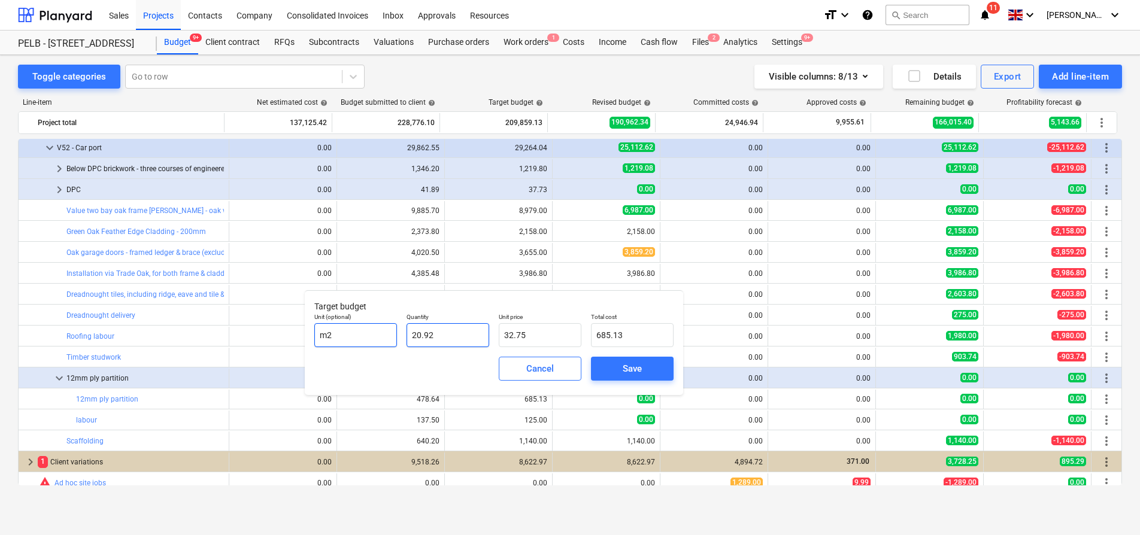
drag, startPoint x: 459, startPoint y: 337, endPoint x: 380, endPoint y: 329, distance: 79.4
click at [380, 329] on div "Unit (optional) m2 Quantity 20.92 Unit price 32.75 Total cost 685.13" at bounding box center [494, 330] width 369 height 44
type input "1"
type input "32.75"
type input "1.00"
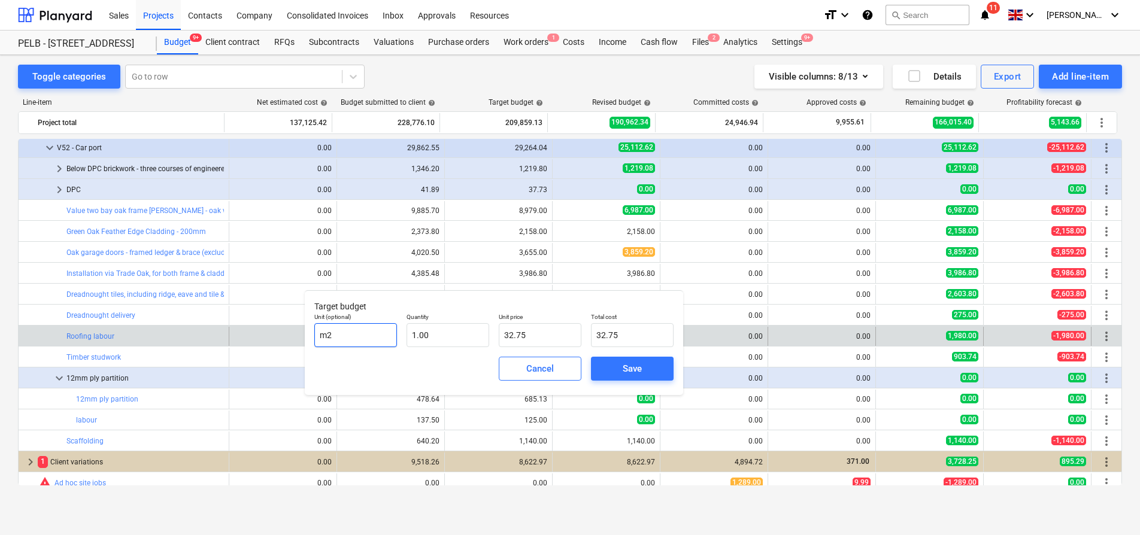
drag, startPoint x: 383, startPoint y: 337, endPoint x: 286, endPoint y: 329, distance: 96.7
click at [286, 329] on body "Sales Projects Contacts Company Consolidated Invoices Inbox Approvals Resources…" at bounding box center [570, 267] width 1140 height 535
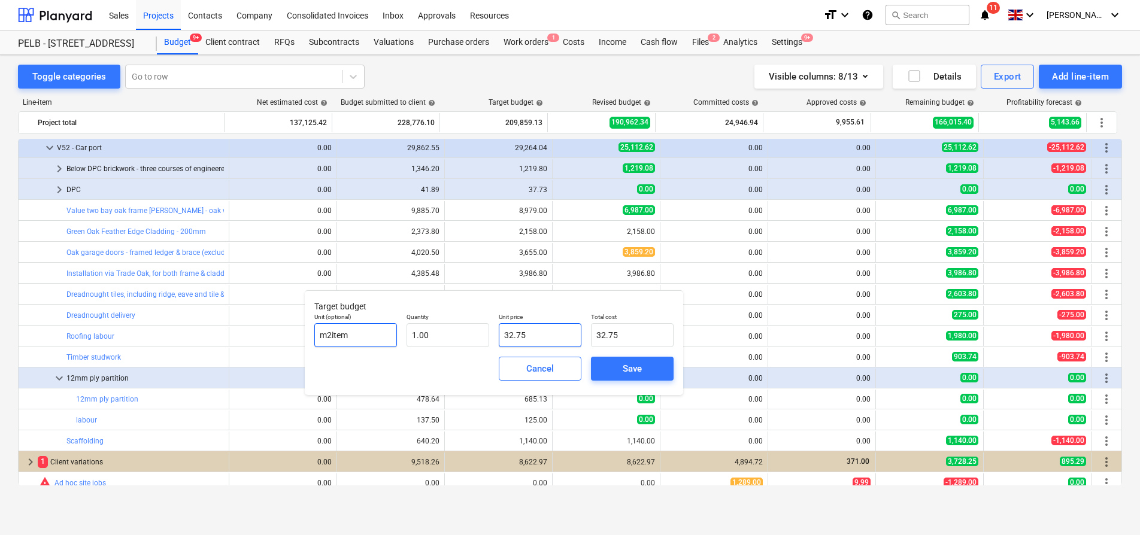
type input "m2item"
drag, startPoint x: 559, startPoint y: 340, endPoint x: 472, endPoint y: 331, distance: 87.3
click at [472, 331] on div "Unit (optional) m2item Quantity 1.00 Unit price 32.75 Total cost 32.75" at bounding box center [494, 330] width 369 height 44
type input "4"
type input "4.00"
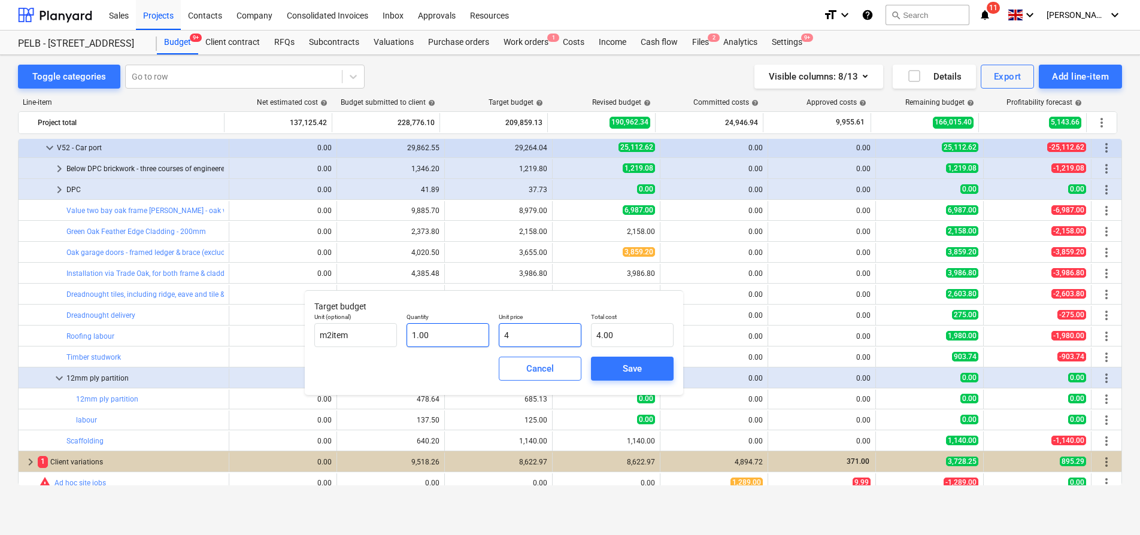
type input "47"
type input "47.00"
type input "478"
type input "478.00"
type input "478.6"
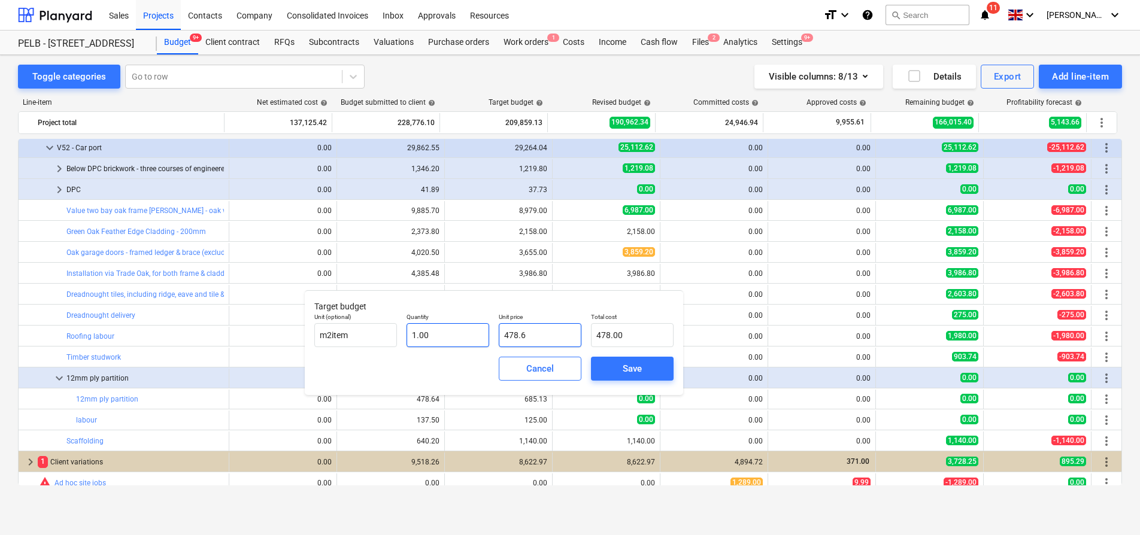
type input "478.60"
type input "478.64"
click at [625, 375] on div "Save" at bounding box center [632, 369] width 19 height 16
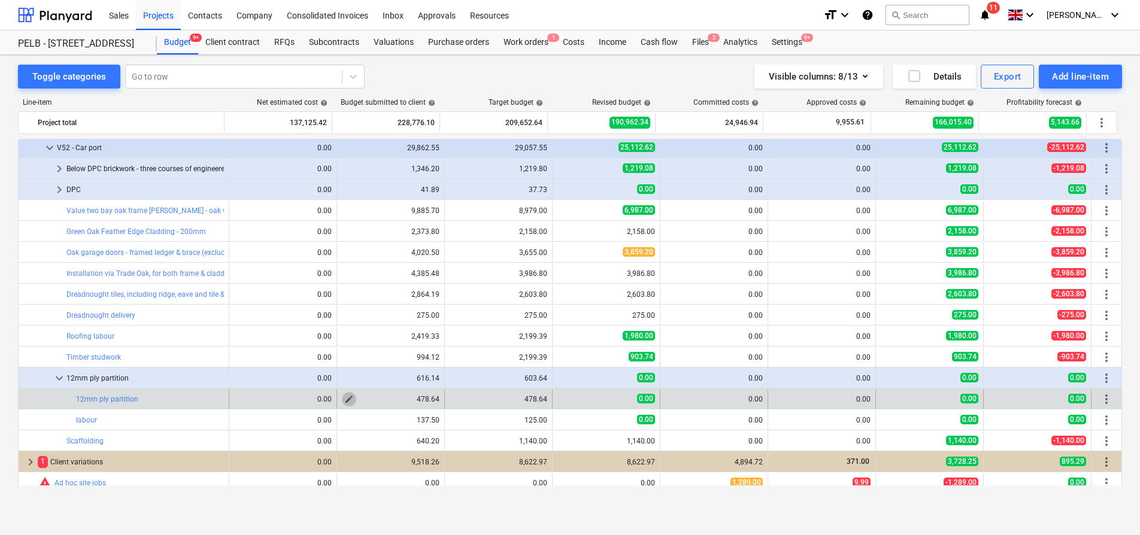
click at [344, 395] on span "edit" at bounding box center [349, 400] width 10 height 10
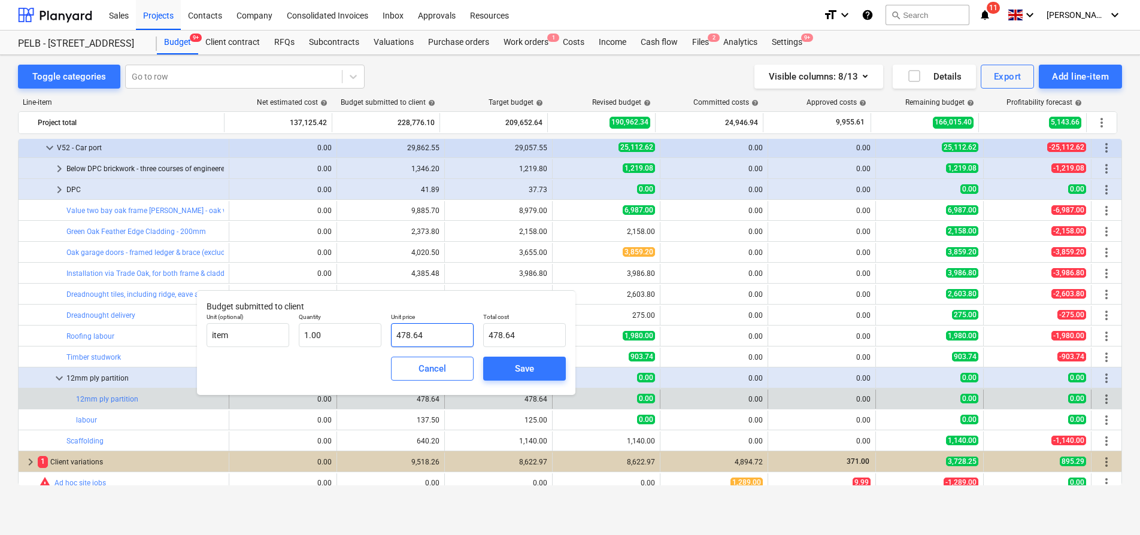
drag, startPoint x: 428, startPoint y: 337, endPoint x: 383, endPoint y: 335, distance: 44.4
click at [383, 335] on div "Unit (optional) item Quantity 1.00 Unit price 478.64 Total cost 478.64" at bounding box center [386, 330] width 369 height 44
type input "6"
type input "6.00"
type input "61"
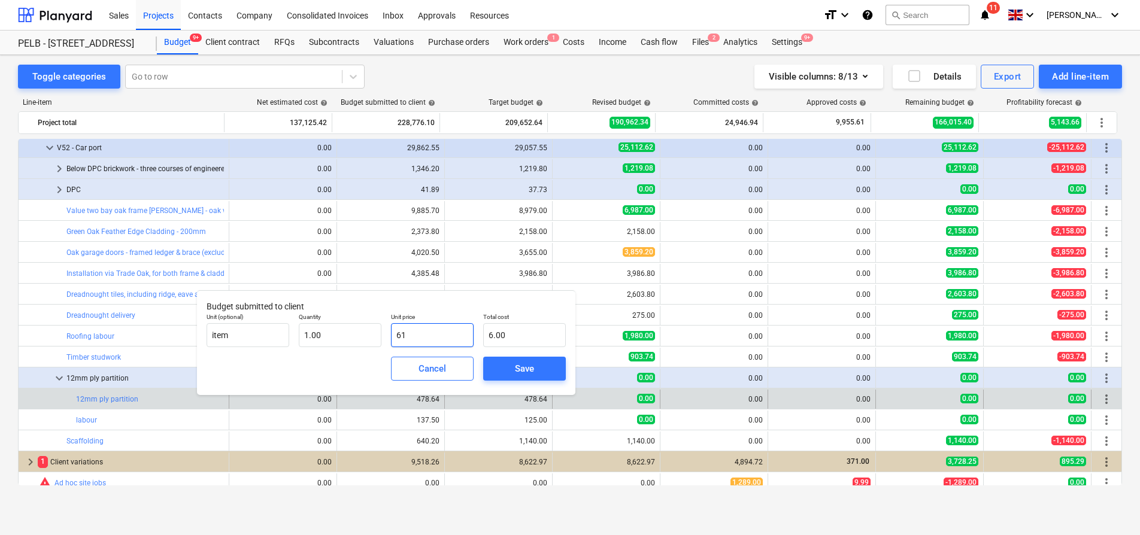
type input "61.00"
type input "616"
type input "616.00"
type input "616.1"
type input "616.10"
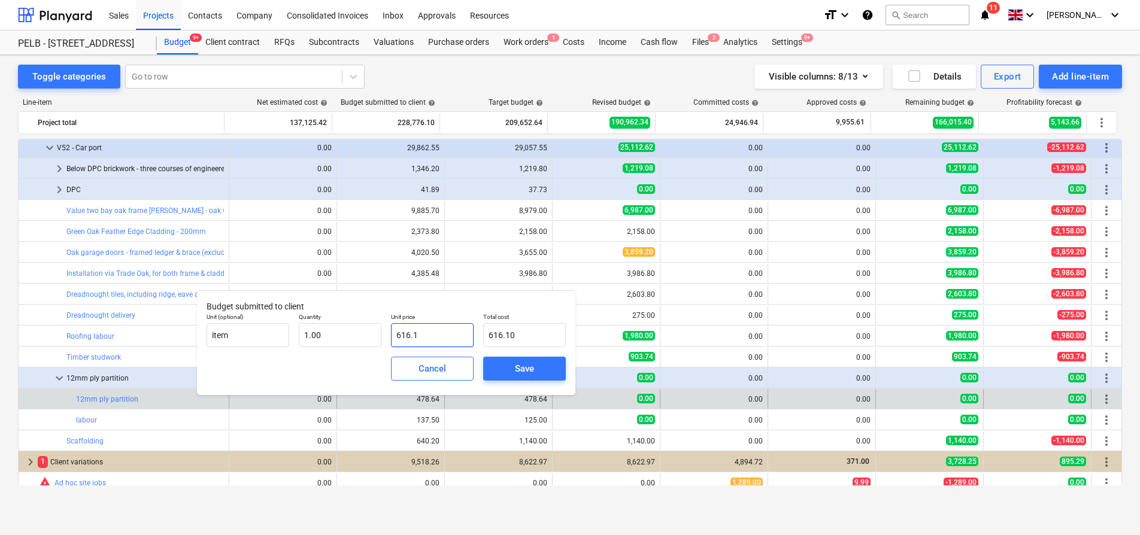
type input "616.14"
click at [526, 368] on div "Save" at bounding box center [524, 369] width 19 height 16
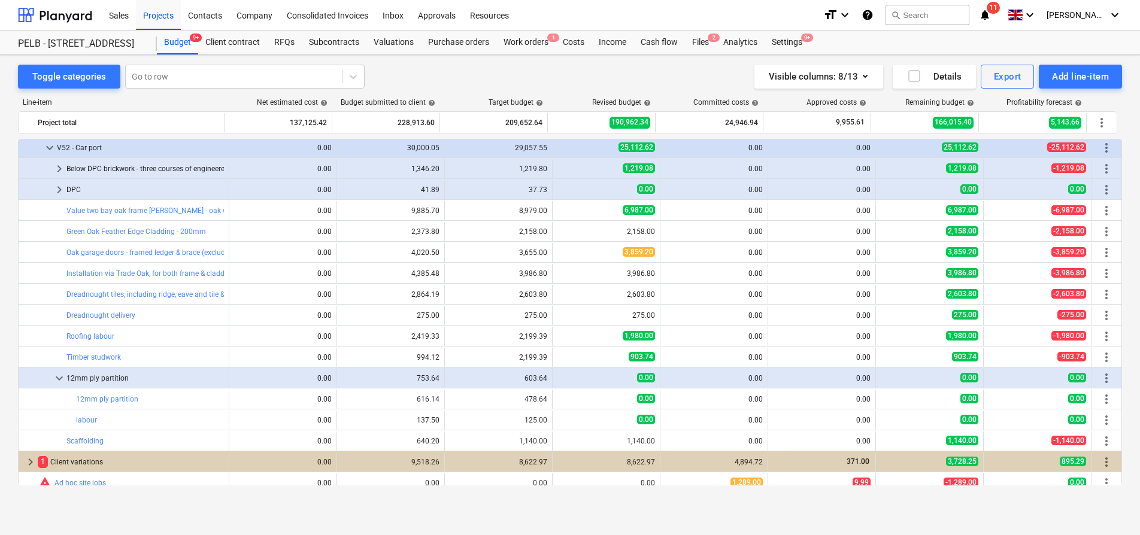
scroll to position [964, 0]
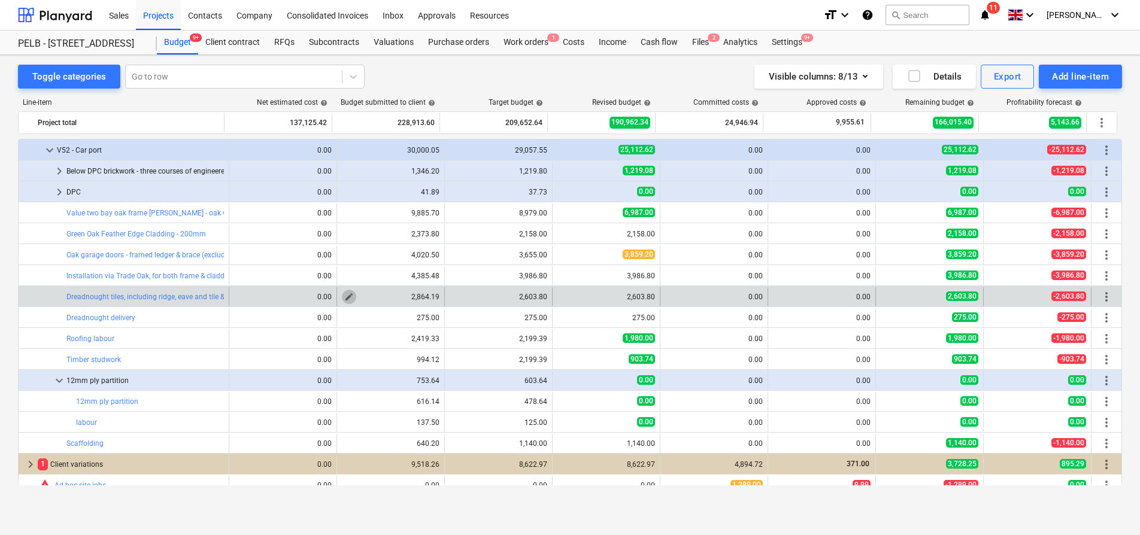
click at [344, 298] on span "edit" at bounding box center [349, 297] width 10 height 10
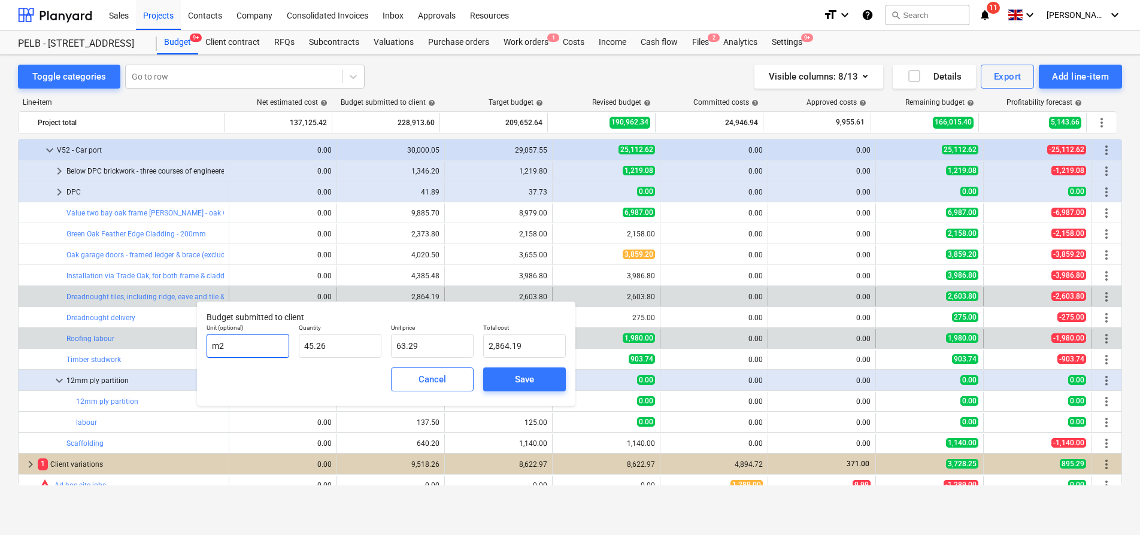
drag, startPoint x: 221, startPoint y: 343, endPoint x: 166, endPoint y: 337, distance: 54.9
click at [166, 337] on body "Sales Projects Contacts Company Consolidated Invoices Inbox Approvals Resources…" at bounding box center [570, 267] width 1140 height 535
drag, startPoint x: 249, startPoint y: 347, endPoint x: 187, endPoint y: 344, distance: 62.3
click at [187, 344] on body "Sales Projects Contacts Company Consolidated Invoices Inbox Approvals Resources…" at bounding box center [570, 267] width 1140 height 535
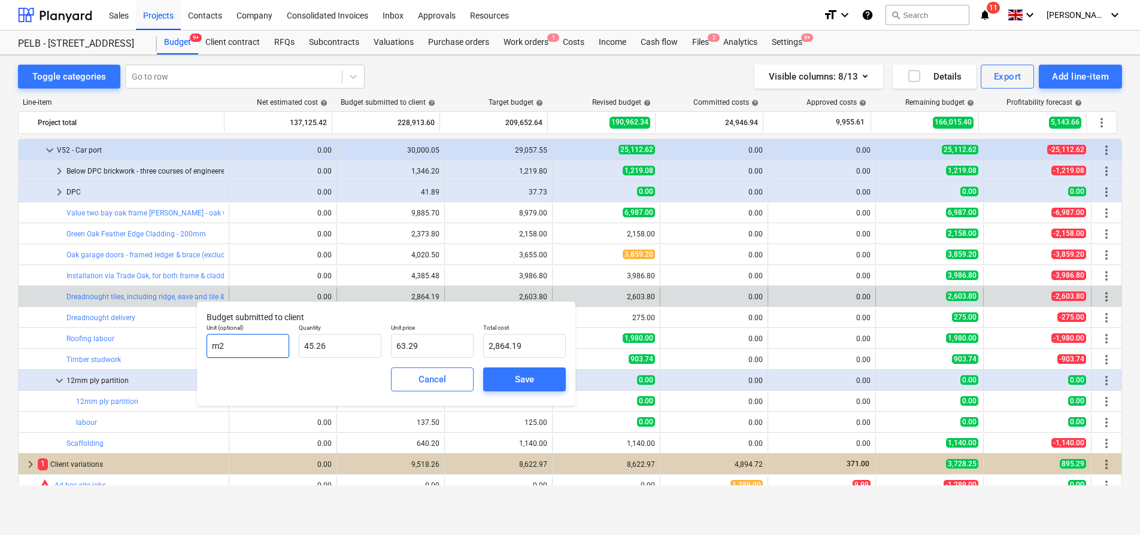
drag, startPoint x: 241, startPoint y: 349, endPoint x: 214, endPoint y: 344, distance: 28.0
click at [214, 344] on input "m2" at bounding box center [248, 346] width 83 height 24
type input "item"
drag, startPoint x: 375, startPoint y: 349, endPoint x: 302, endPoint y: 344, distance: 73.8
click at [302, 344] on input "45.255" at bounding box center [340, 346] width 83 height 24
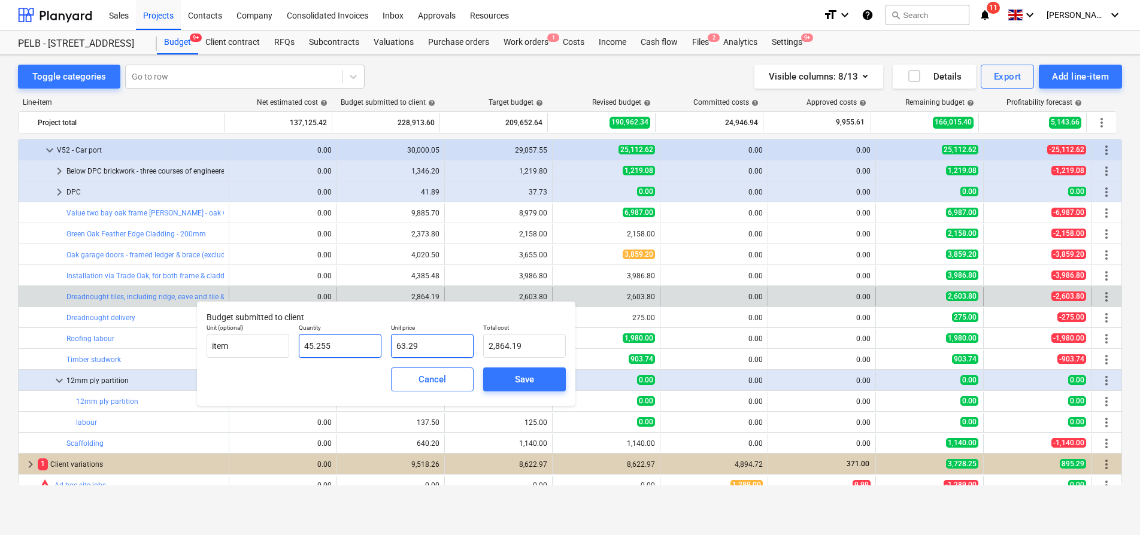
type input "1"
type input "63.29"
type input "1.00"
drag, startPoint x: 429, startPoint y: 344, endPoint x: 380, endPoint y: 344, distance: 48.5
click at [380, 344] on div "Unit (optional) item Quantity 1.00 Unit price 63.29 Total cost 63.29" at bounding box center [386, 341] width 369 height 44
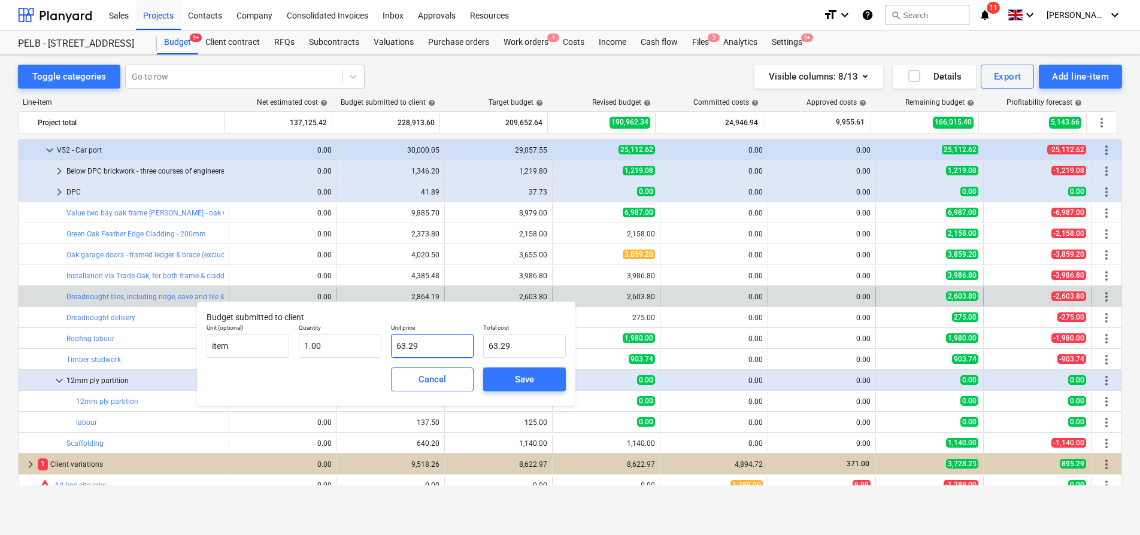
type input "2"
type input "2.00"
type input "28"
type input "28.00"
type input "286"
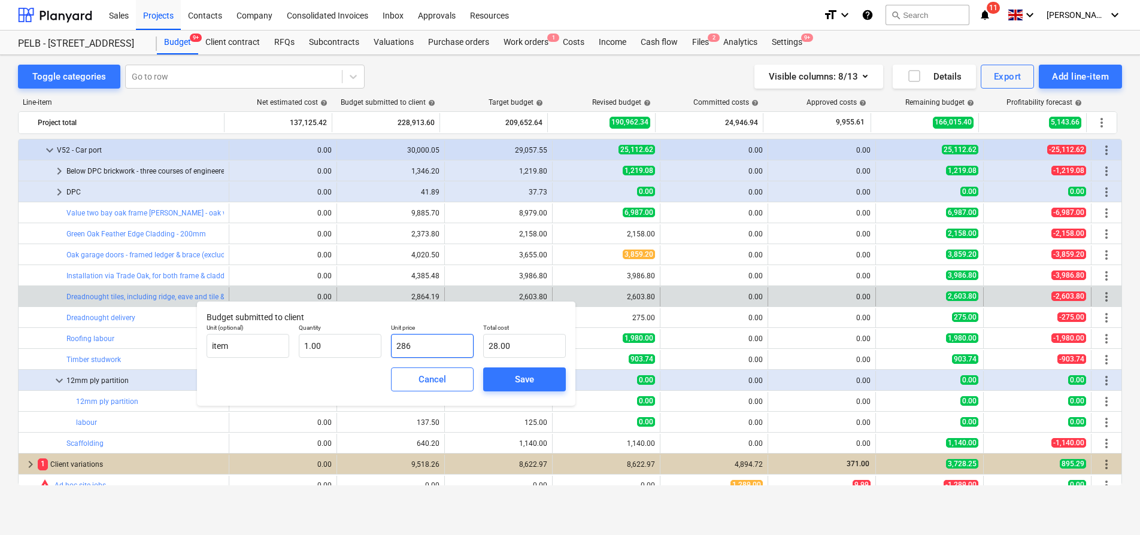
type input "286.00"
type input "2864"
type input "2,864.00"
type input "2864.1"
type input "2,864.10"
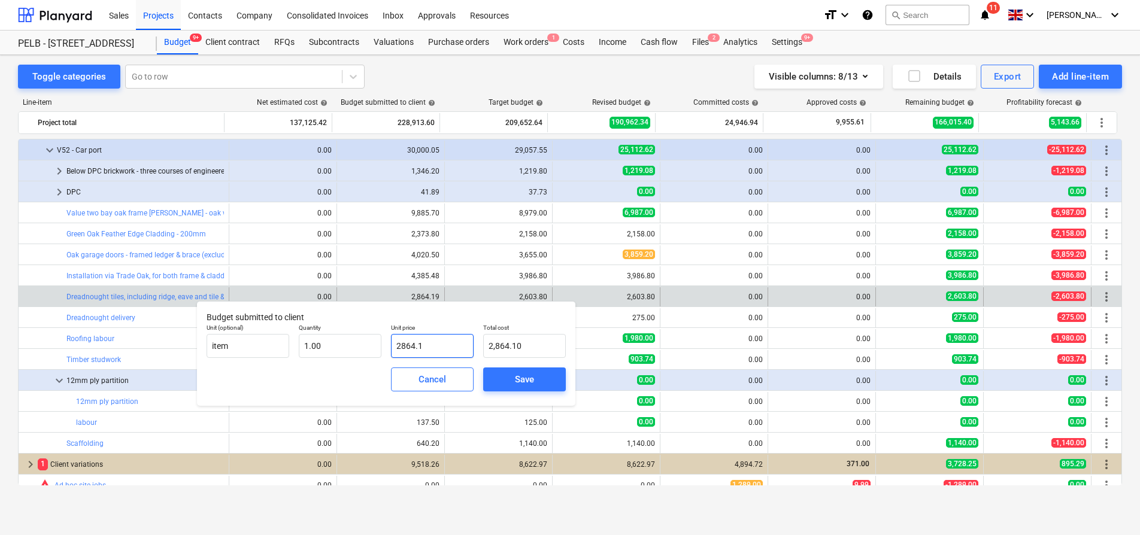
type input "2864.18"
type input "2,864.18"
click at [516, 375] on div "Save" at bounding box center [524, 380] width 19 height 16
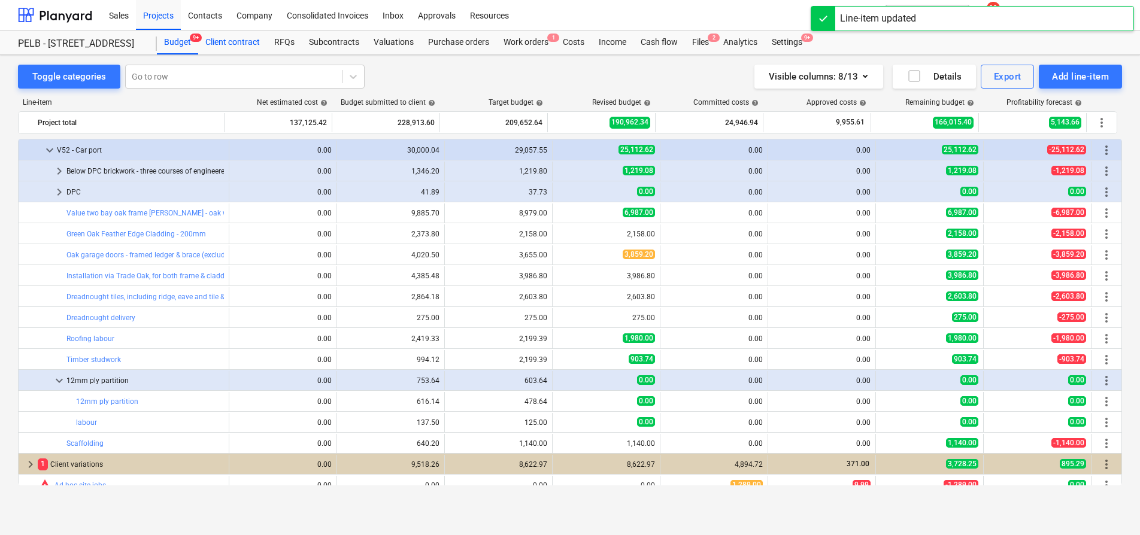
click at [256, 43] on div "Client contract" at bounding box center [232, 43] width 69 height 24
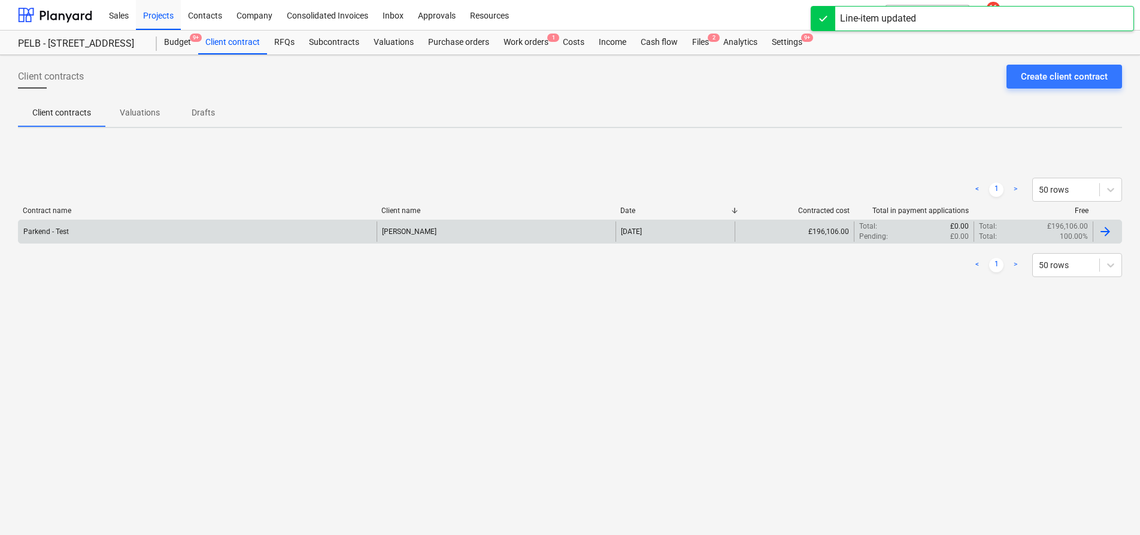
click at [260, 227] on div "Parkend - Test" at bounding box center [198, 232] width 358 height 20
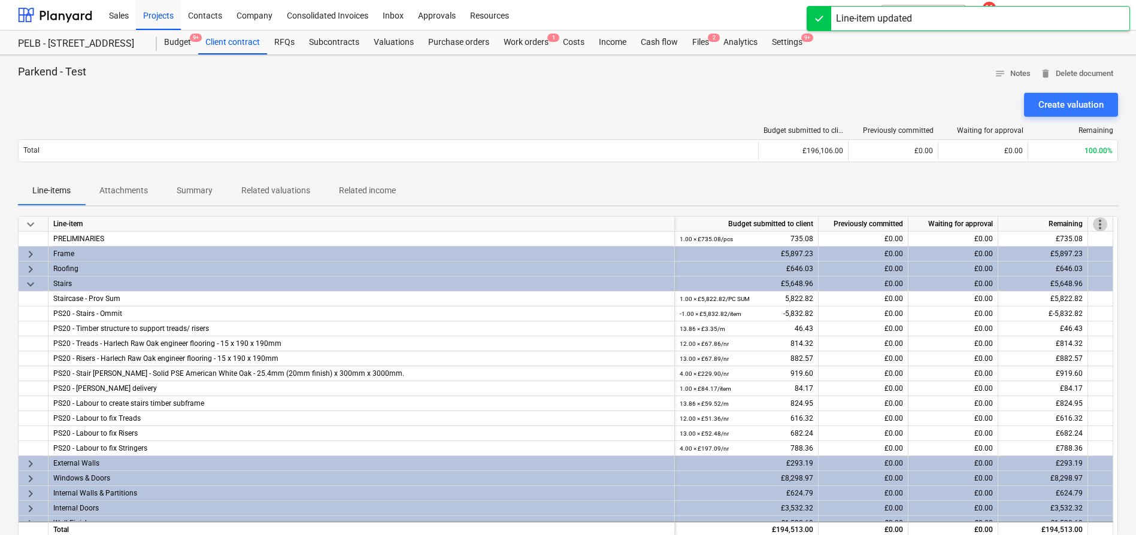
click at [1106, 224] on span "more_vert" at bounding box center [1100, 224] width 14 height 14
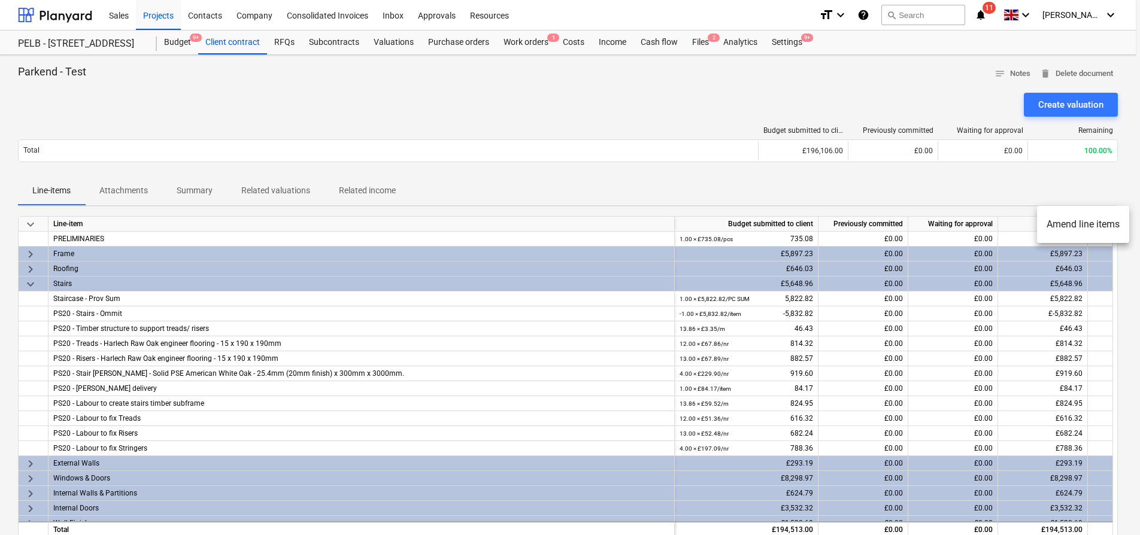
click at [1084, 232] on li "Amend line items" at bounding box center [1083, 225] width 92 height 28
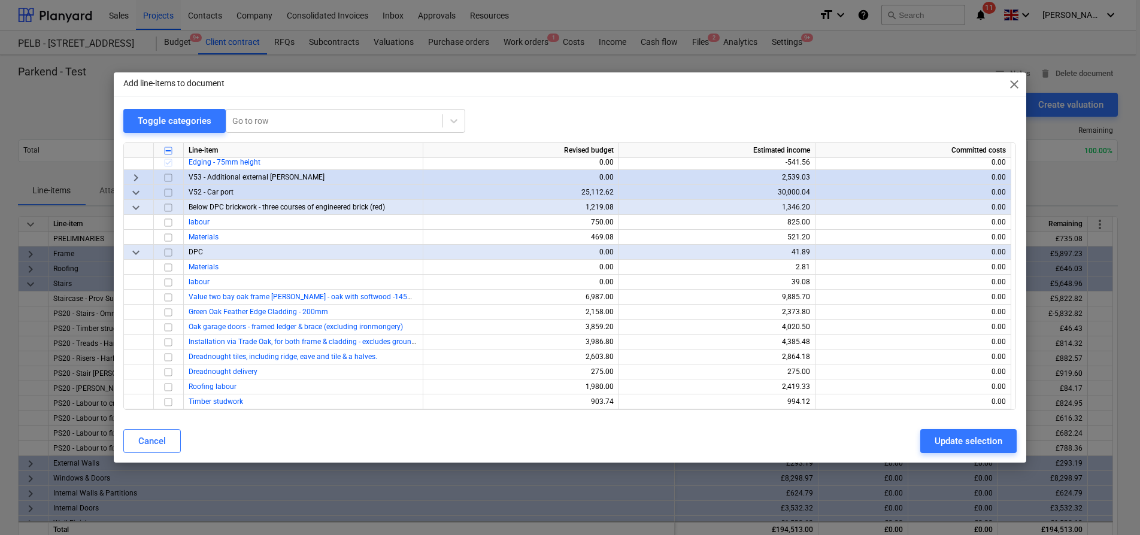
scroll to position [719, 0]
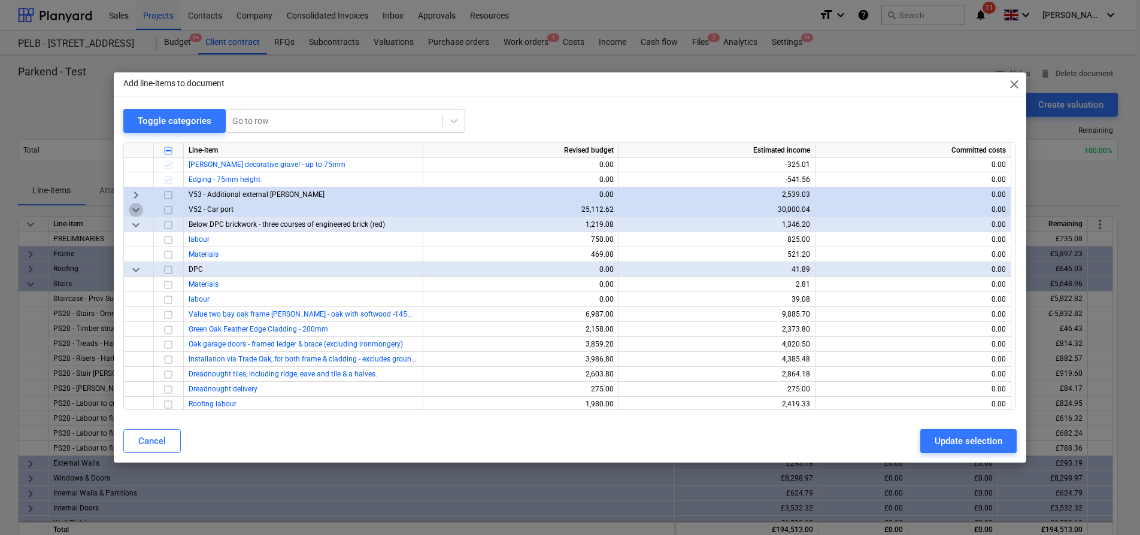
click at [135, 210] on span "keyboard_arrow_down" at bounding box center [136, 210] width 14 height 14
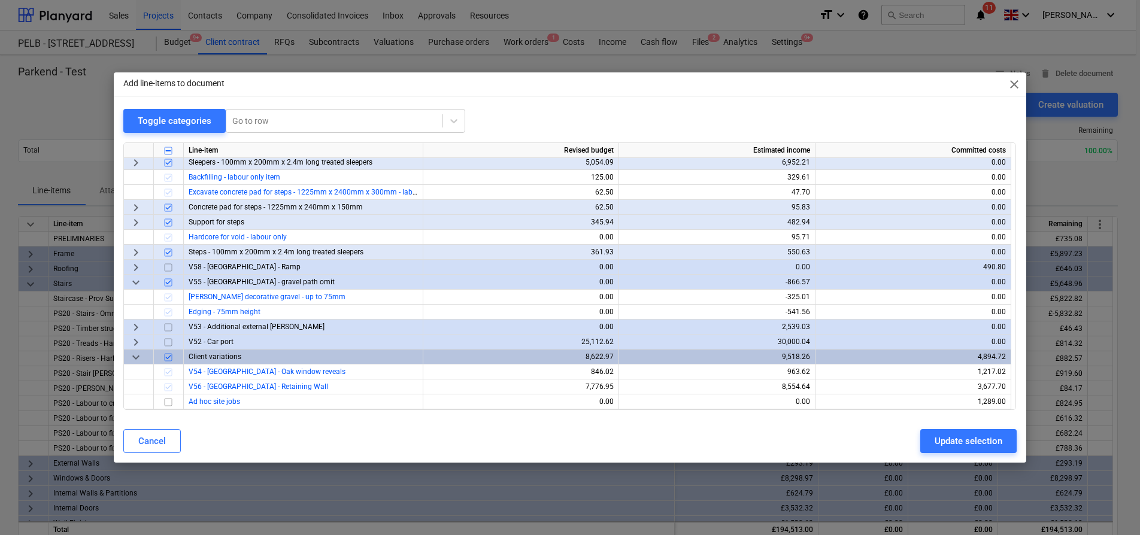
click at [139, 343] on span "keyboard_arrow_right" at bounding box center [136, 342] width 14 height 14
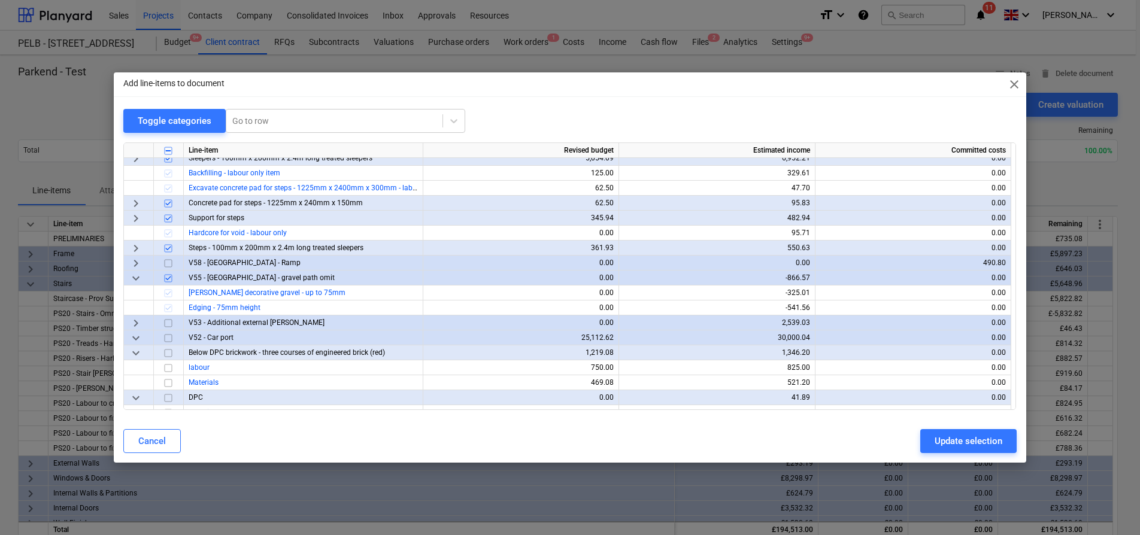
scroll to position [592, 0]
click at [140, 337] on span "keyboard_arrow_down" at bounding box center [136, 337] width 14 height 14
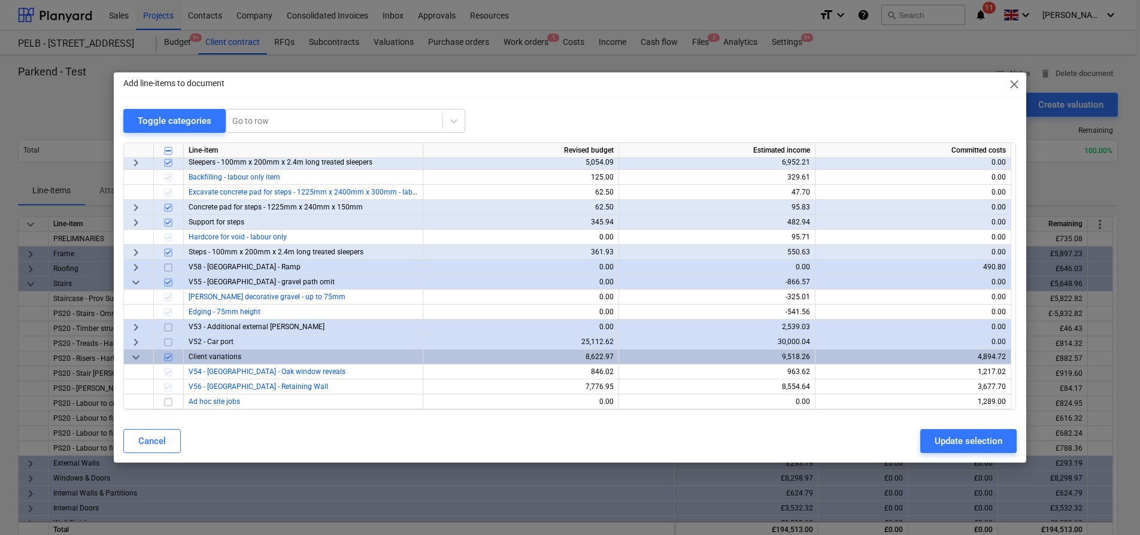
click at [131, 354] on span "keyboard_arrow_down" at bounding box center [136, 357] width 14 height 14
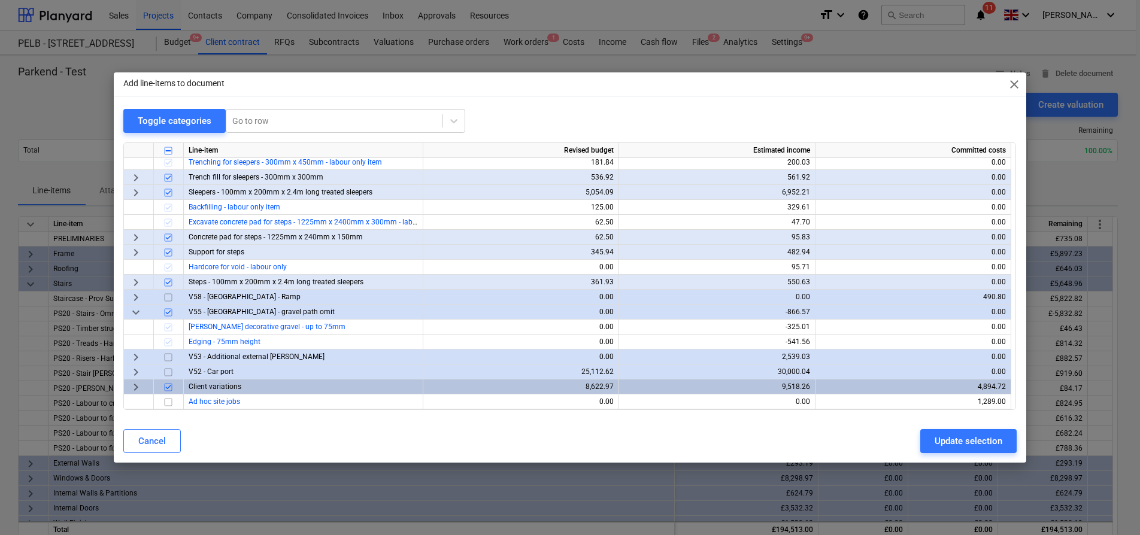
scroll to position [557, 0]
click at [134, 369] on span "keyboard_arrow_right" at bounding box center [136, 372] width 14 height 14
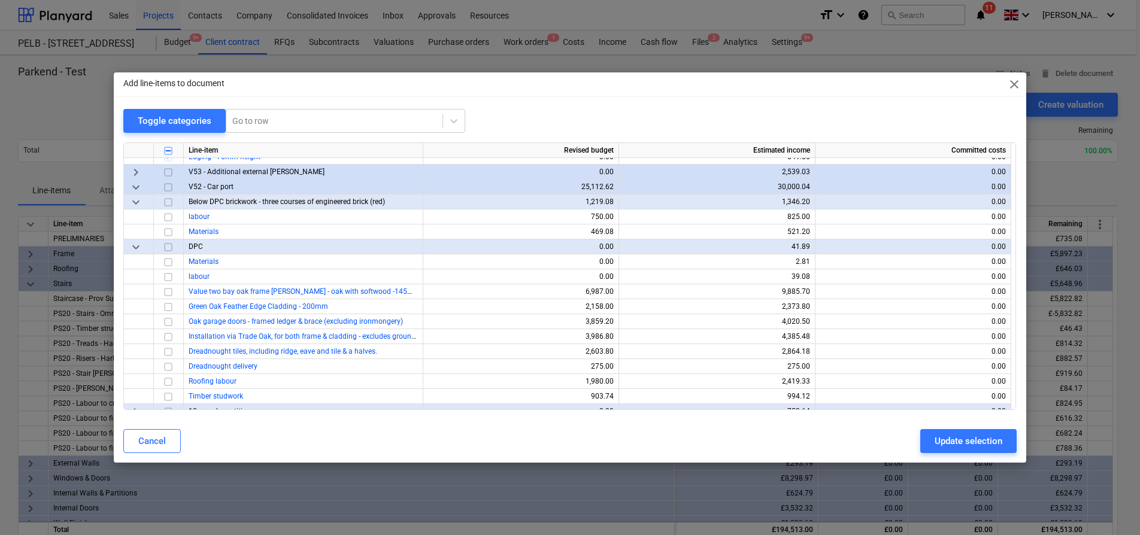
scroll to position [711, 0]
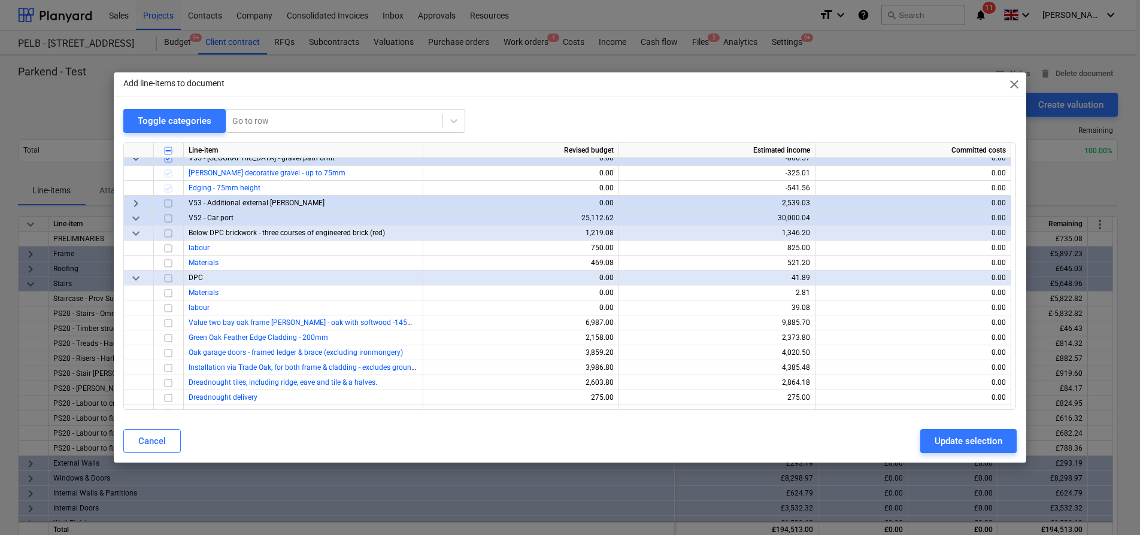
click at [171, 217] on input "checkbox" at bounding box center [168, 218] width 14 height 14
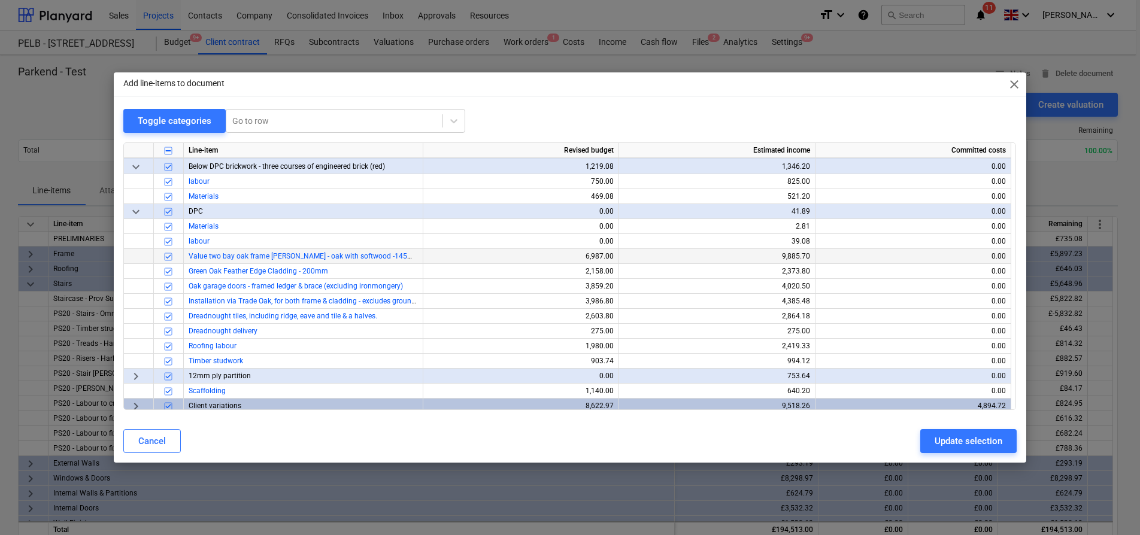
scroll to position [775, 0]
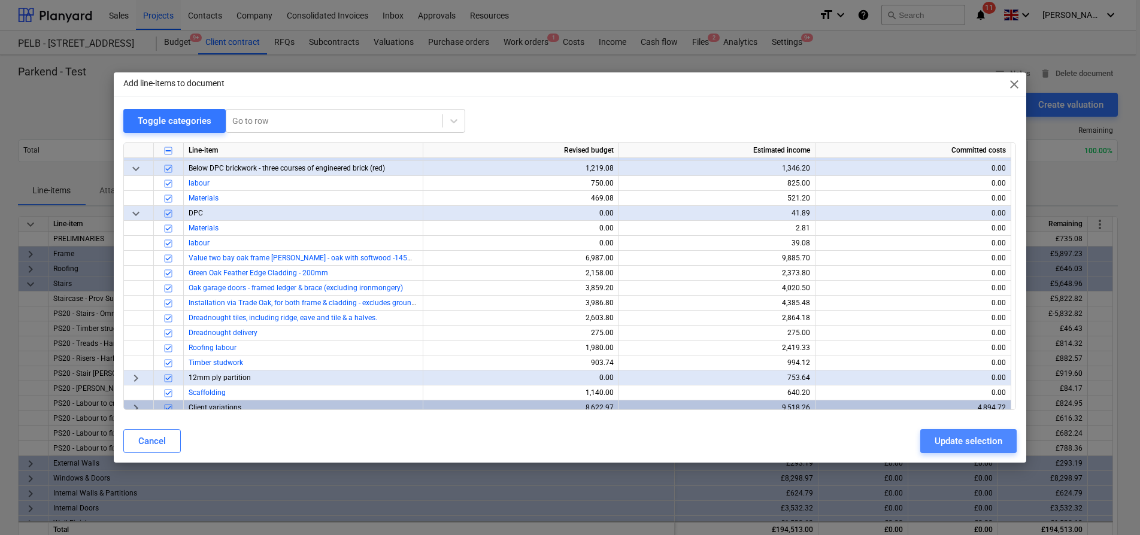
click at [978, 442] on div "Update selection" at bounding box center [969, 442] width 68 height 16
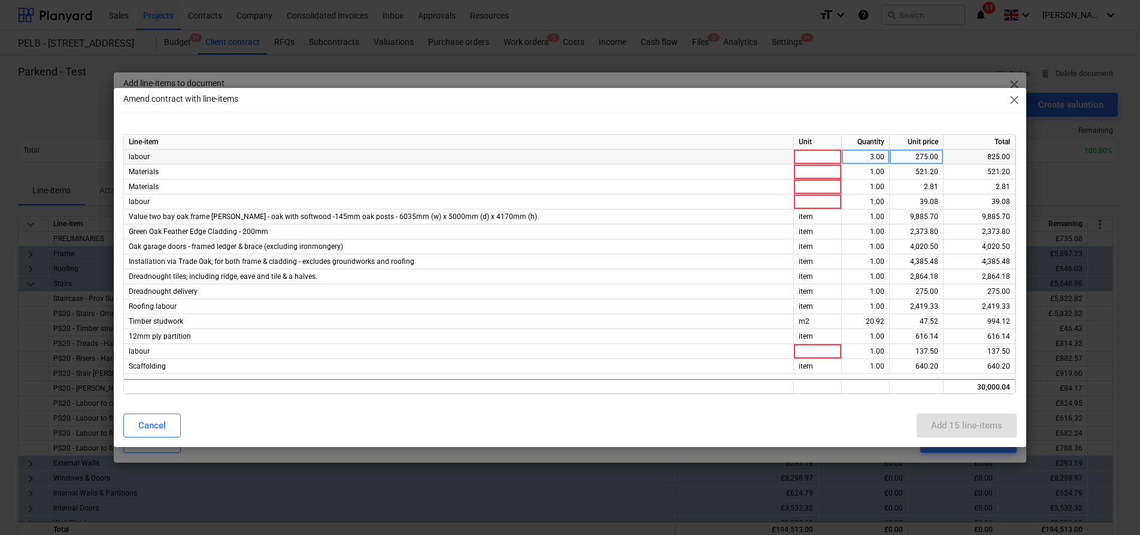
click at [820, 153] on div at bounding box center [818, 157] width 48 height 15
type input "item"
click at [821, 165] on div at bounding box center [818, 172] width 48 height 15
type input "item"
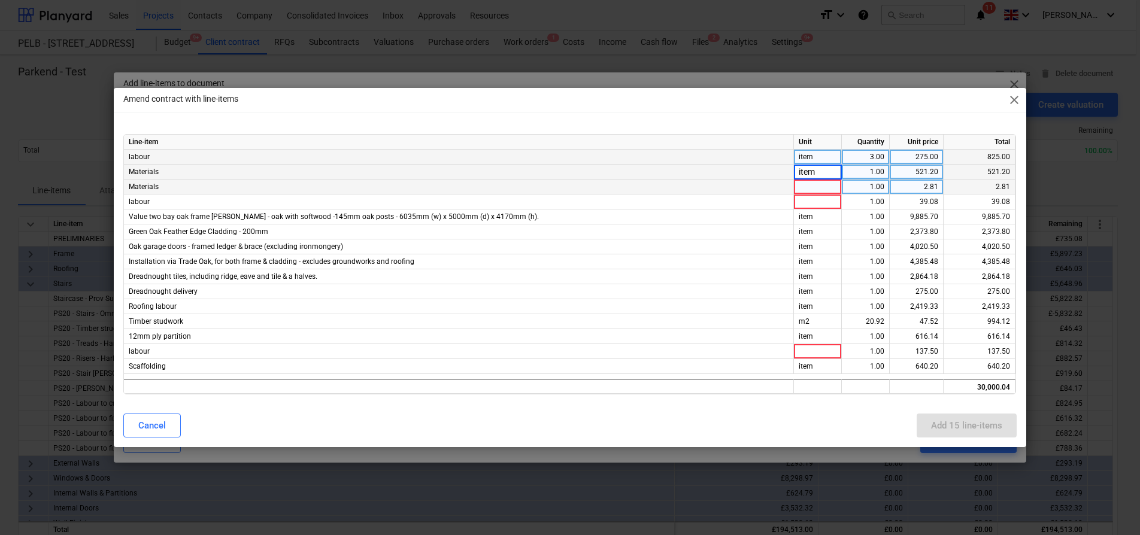
click at [813, 184] on div at bounding box center [818, 187] width 48 height 15
type input "item"
click at [810, 202] on div at bounding box center [818, 202] width 48 height 15
type input "item"
click at [806, 347] on div at bounding box center [818, 351] width 48 height 15
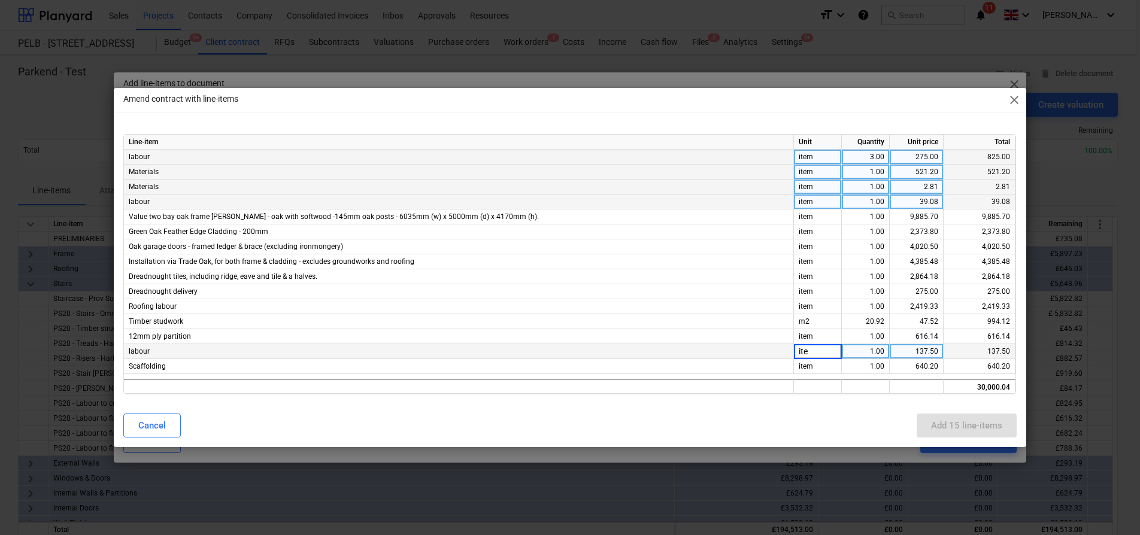
type input "item"
click at [844, 404] on div "Line-item Unit Quantity Unit price Total labour item 3.00 275.00 825.00 Materia…" at bounding box center [570, 265] width 912 height 280
click at [970, 411] on div "Cancel Add 15 line-items" at bounding box center [569, 426] width 907 height 34
click at [965, 432] on div "Add 15 line-items" at bounding box center [966, 426] width 71 height 16
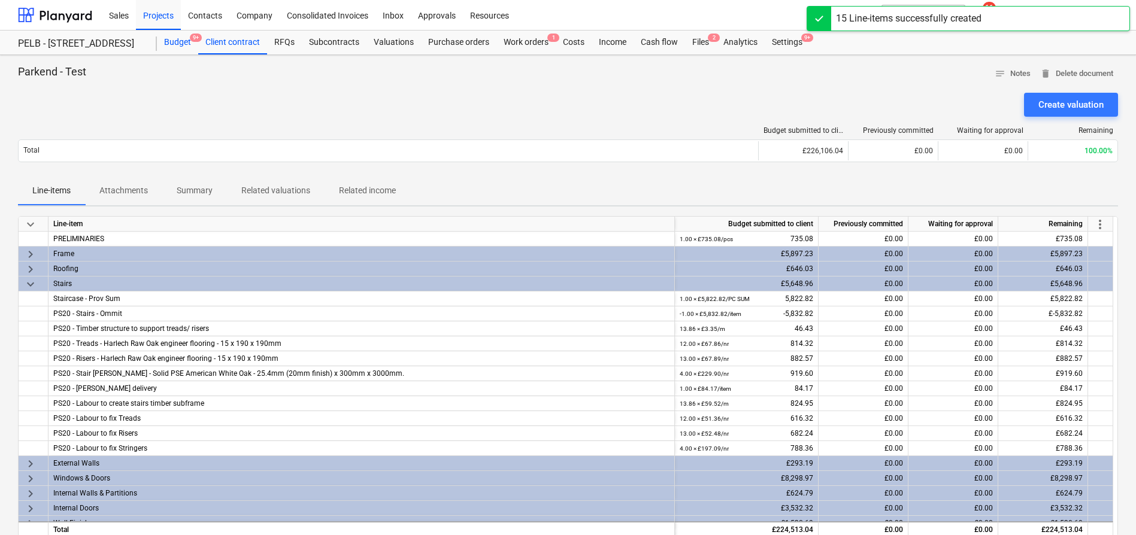
click at [175, 42] on div "Budget 9+" at bounding box center [177, 43] width 41 height 24
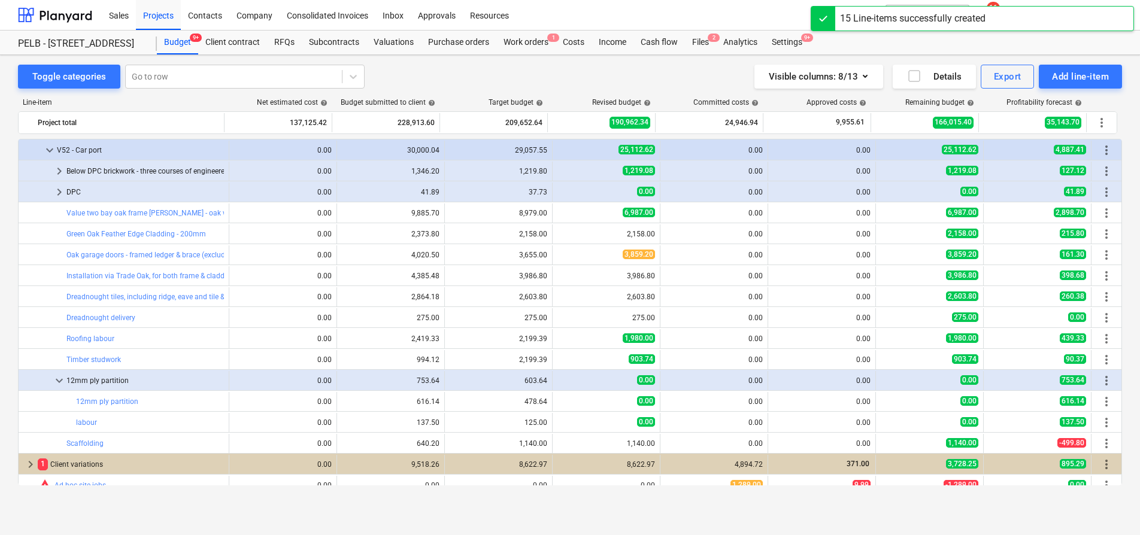
scroll to position [941, 0]
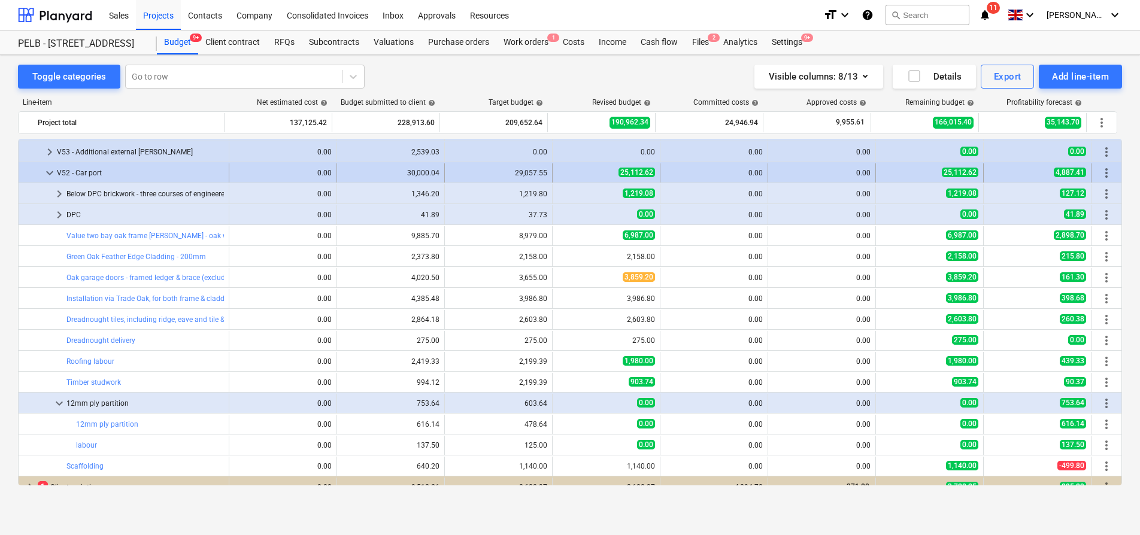
click at [47, 172] on span "keyboard_arrow_down" at bounding box center [50, 173] width 14 height 14
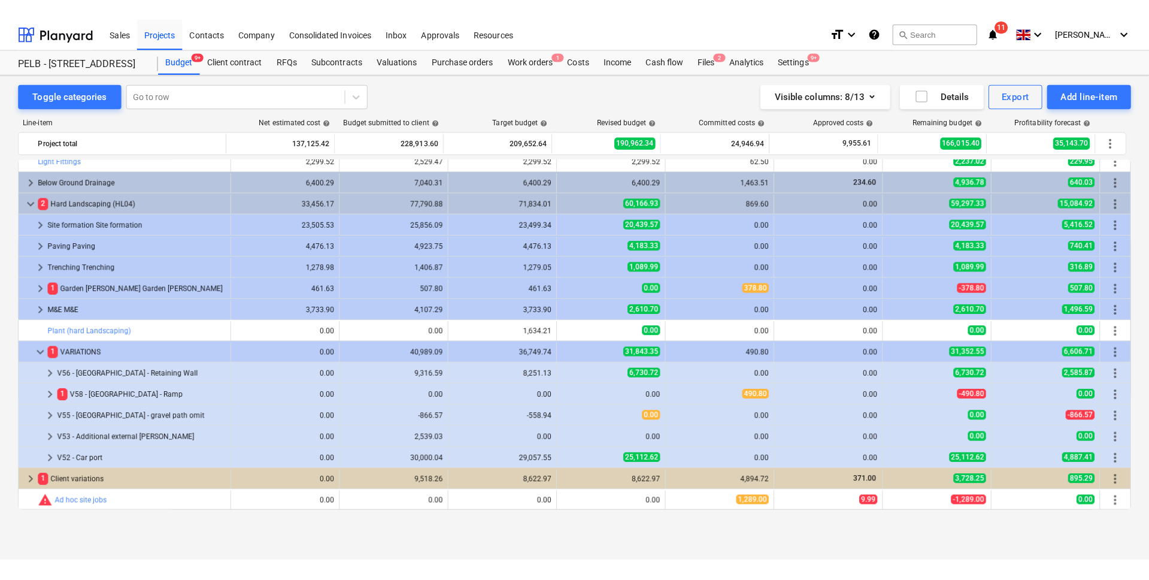
scroll to position [680, 0]
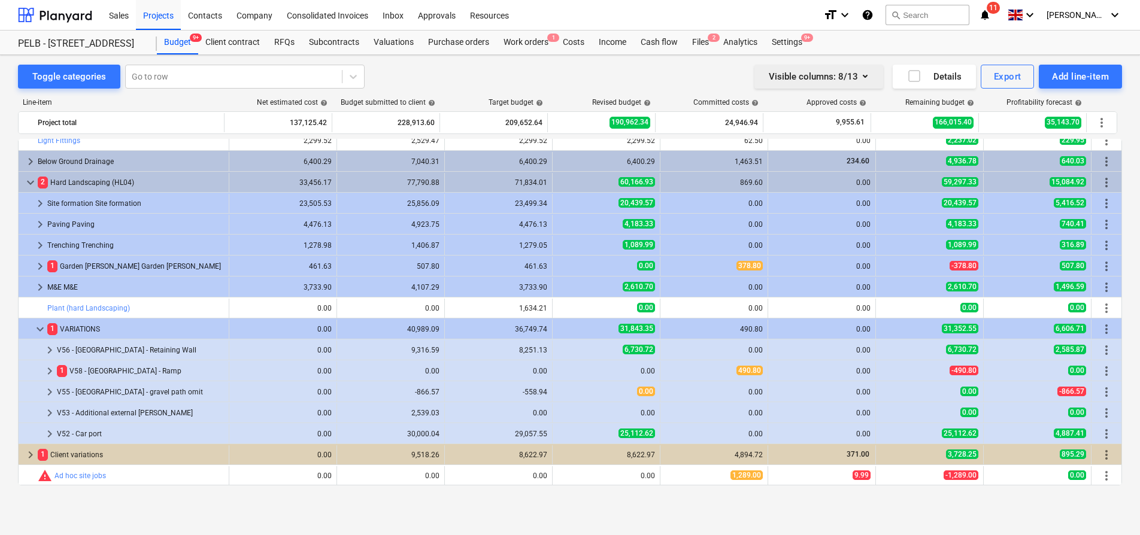
click at [874, 75] on button "Visible columns : 8/13" at bounding box center [818, 77] width 129 height 24
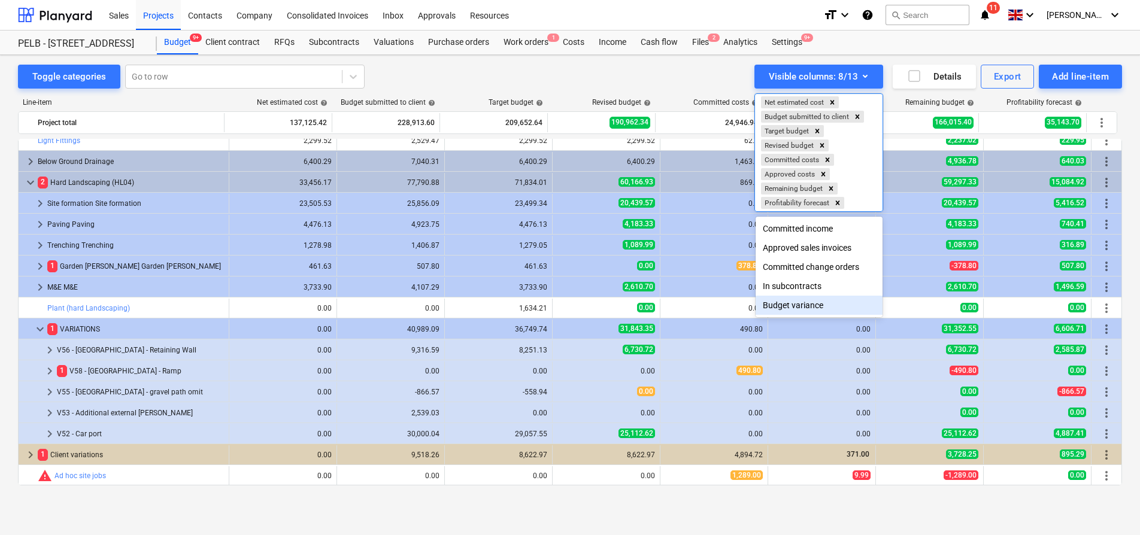
click at [834, 311] on div "Budget variance" at bounding box center [819, 305] width 127 height 19
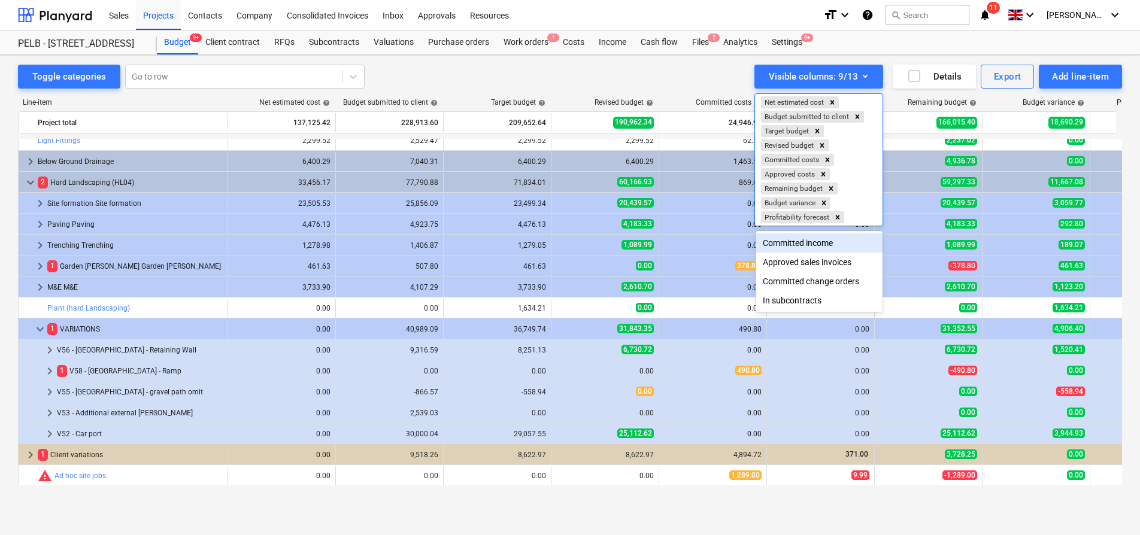
click at [1034, 449] on div at bounding box center [570, 267] width 1140 height 535
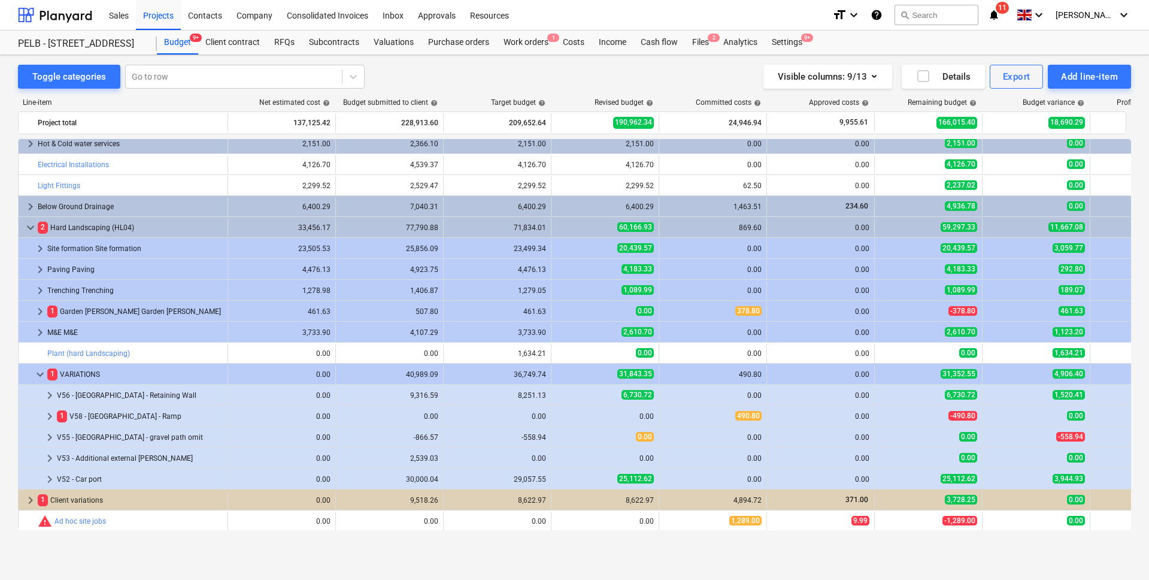
scroll to position [636, 0]
click at [884, 77] on button "Visible columns : 9/13" at bounding box center [827, 77] width 129 height 24
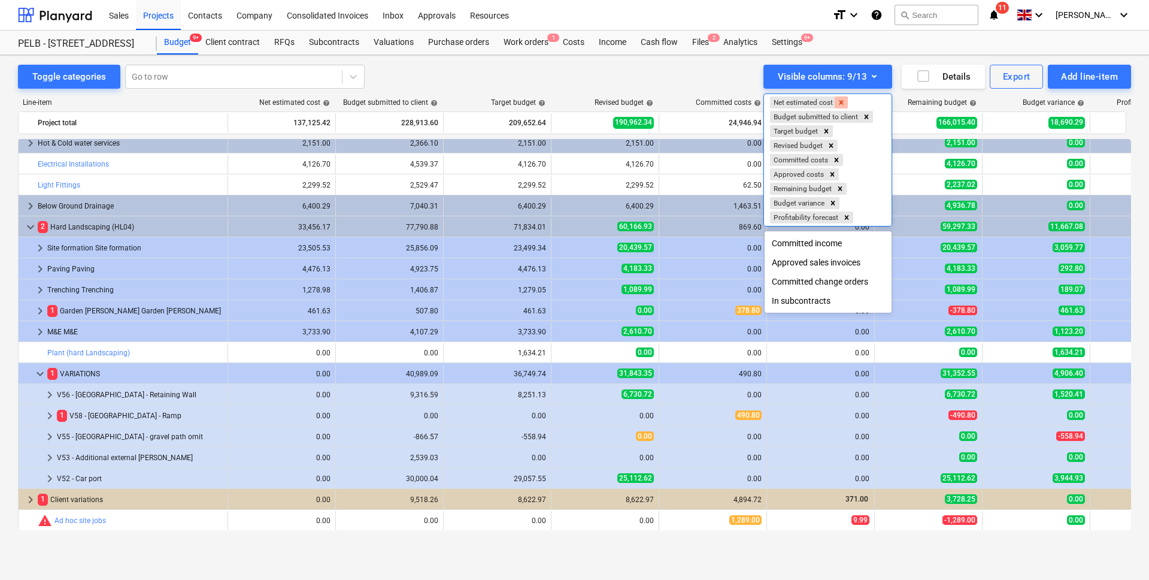
click at [844, 104] on icon "Remove Net estimated cost" at bounding box center [841, 102] width 8 height 8
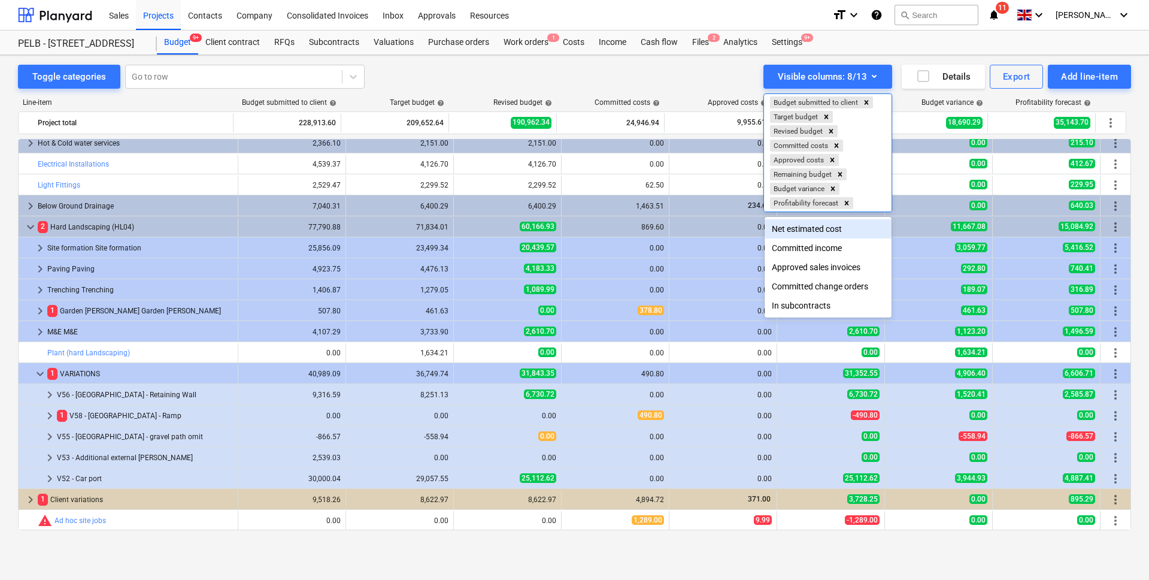
click at [629, 66] on div at bounding box center [574, 290] width 1149 height 580
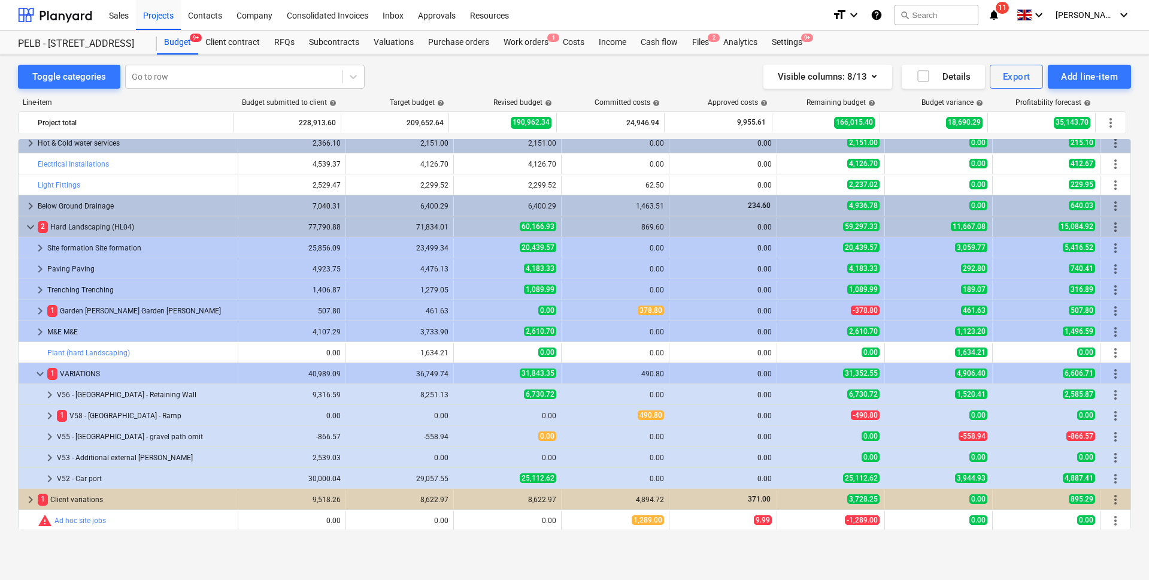
click at [1007, 103] on div "Profitability forecast help" at bounding box center [1043, 102] width 108 height 8
drag, startPoint x: 984, startPoint y: 104, endPoint x: 990, endPoint y: 104, distance: 6.6
click at [984, 104] on div "Budget variance help" at bounding box center [935, 102] width 108 height 8
click at [1031, 104] on div "Profitability forecast help" at bounding box center [1053, 102] width 75 height 8
click at [978, 103] on span "help" at bounding box center [979, 102] width 10 height 7
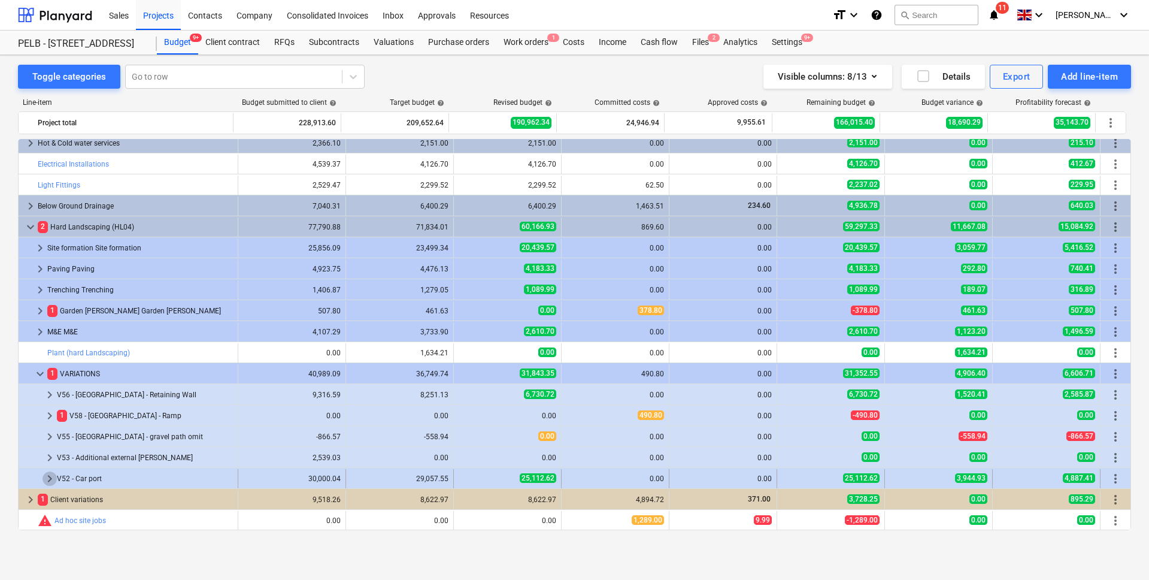
click at [54, 478] on span "keyboard_arrow_right" at bounding box center [50, 478] width 14 height 14
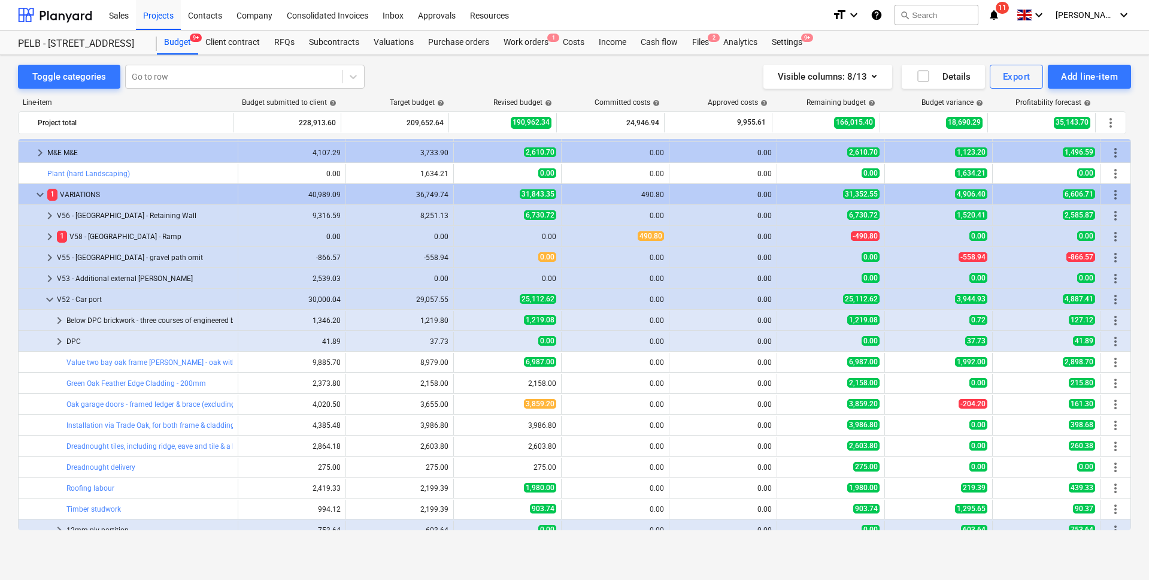
scroll to position [817, 0]
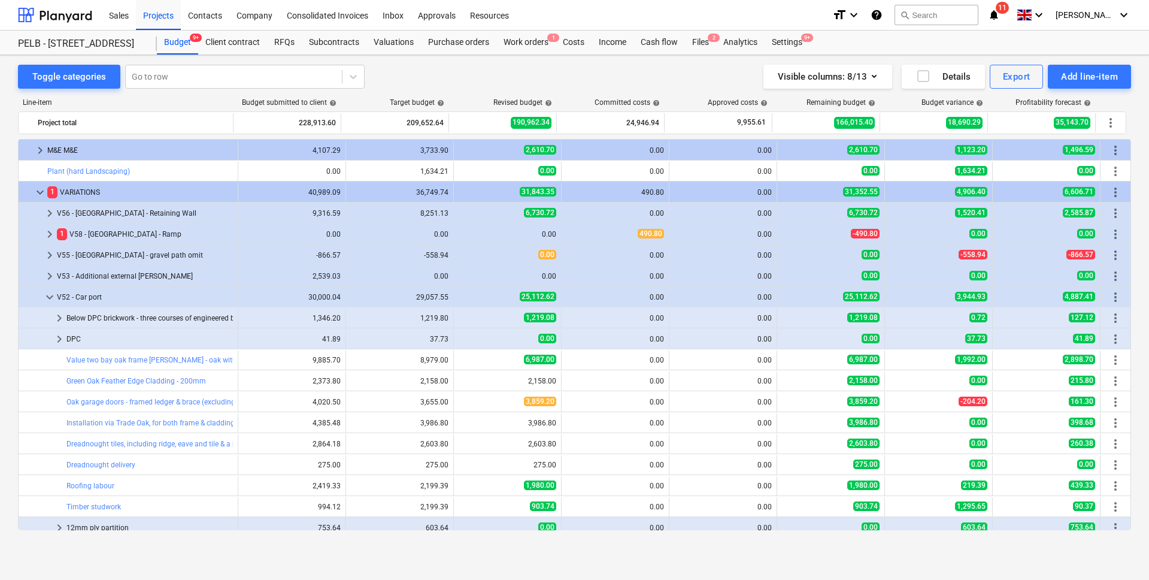
click at [998, 99] on div "Profitability forecast help" at bounding box center [1043, 102] width 108 height 8
click at [994, 100] on div "Profitability forecast help" at bounding box center [1043, 102] width 108 height 8
click at [1000, 99] on div "Profitability forecast help" at bounding box center [1043, 102] width 108 height 8
click at [653, 87] on div "Visible columns : 8/13 Details Export Add line-item" at bounding box center [848, 77] width 565 height 24
click at [978, 104] on span "help" at bounding box center [979, 102] width 10 height 7
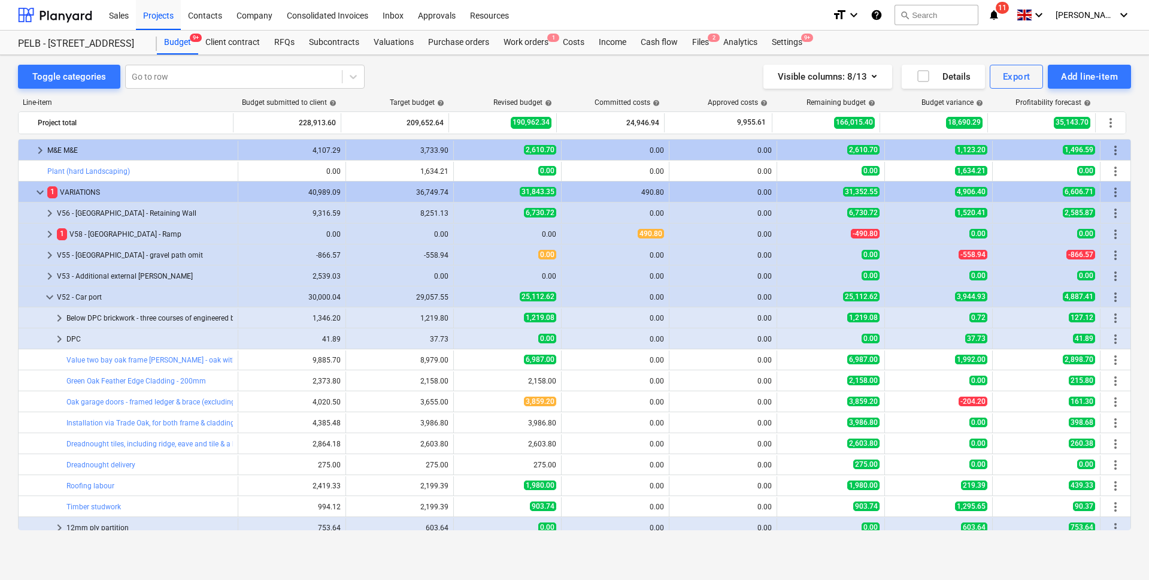
click at [981, 104] on span "help" at bounding box center [979, 102] width 10 height 7
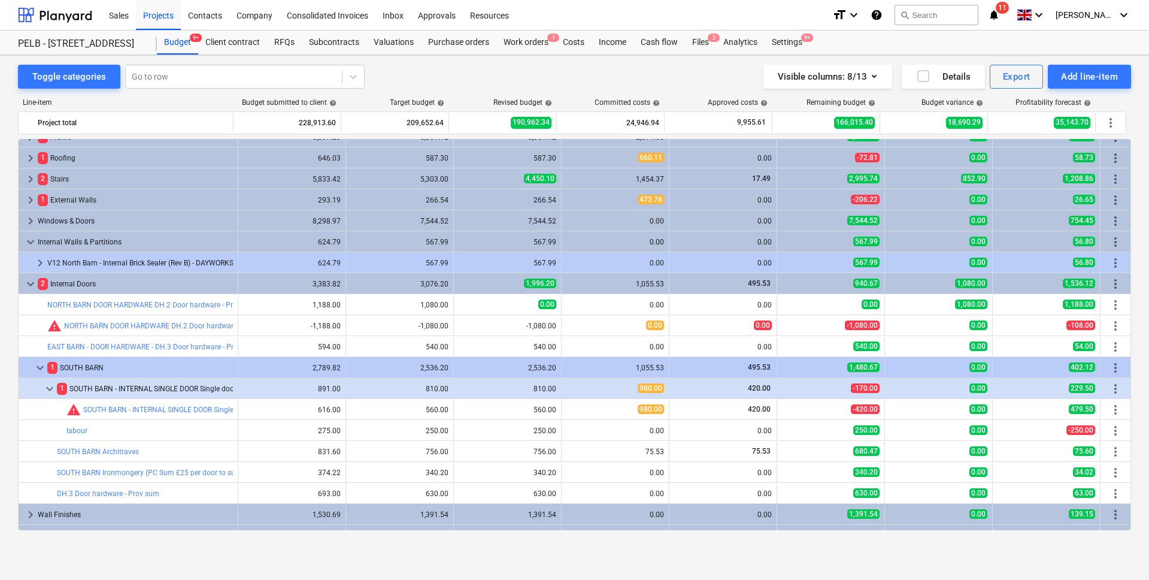
scroll to position [54, 0]
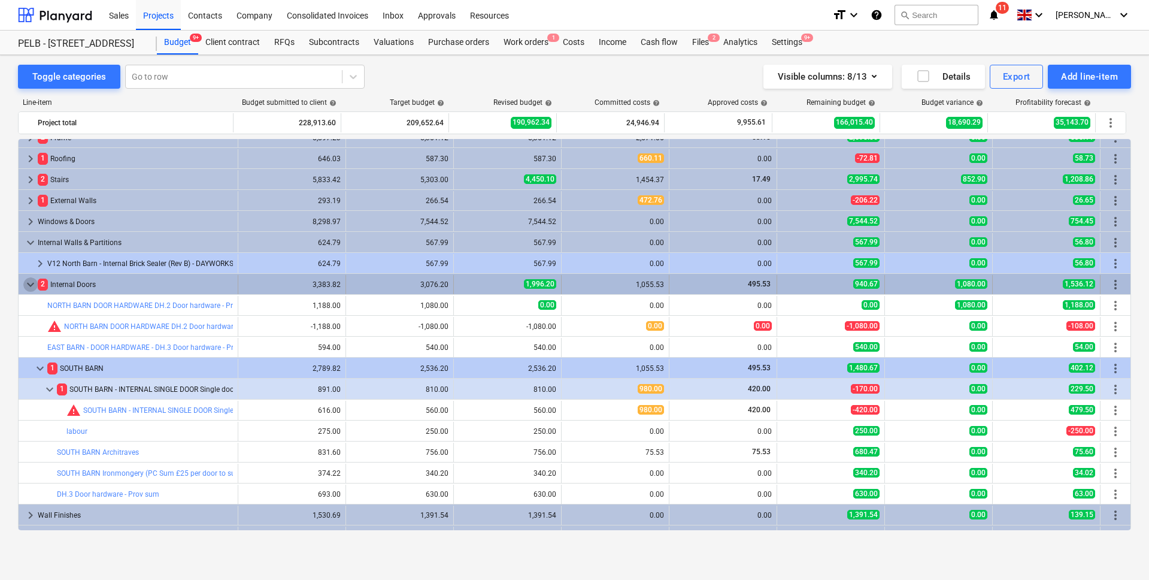
click at [32, 282] on span "keyboard_arrow_down" at bounding box center [30, 284] width 14 height 14
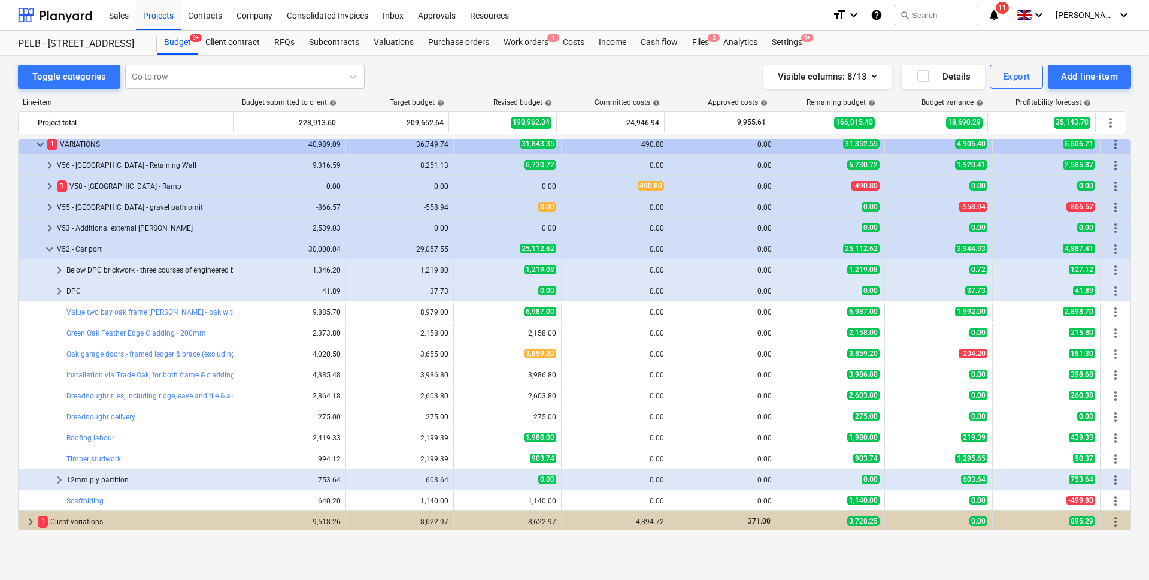
scroll to position [642, 0]
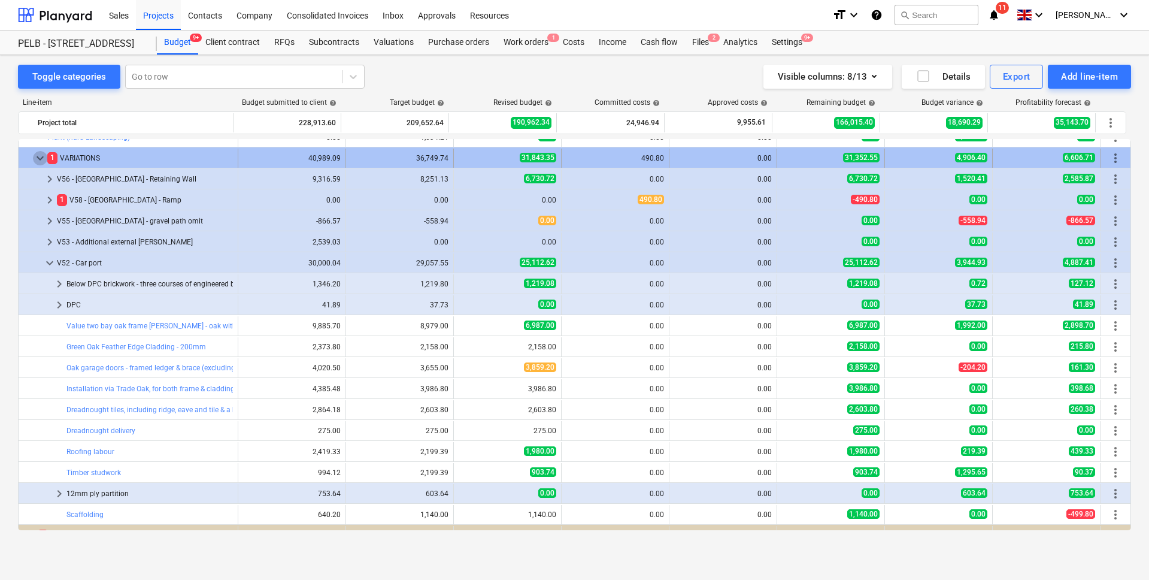
click at [37, 152] on span "keyboard_arrow_down" at bounding box center [40, 158] width 14 height 14
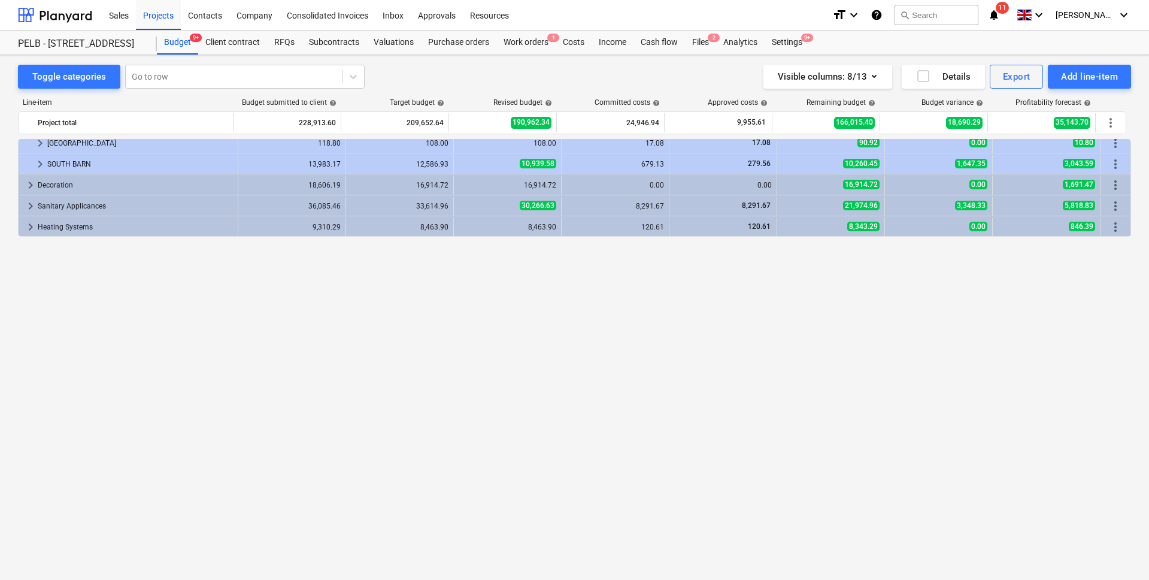
scroll to position [0, 0]
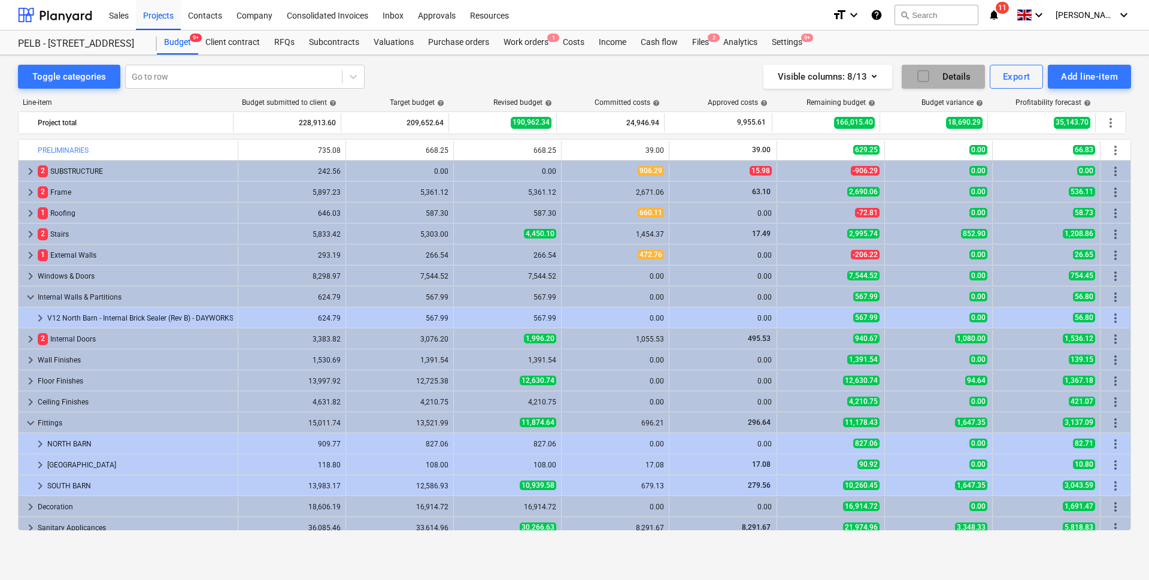
click at [949, 77] on div "Details" at bounding box center [943, 77] width 54 height 16
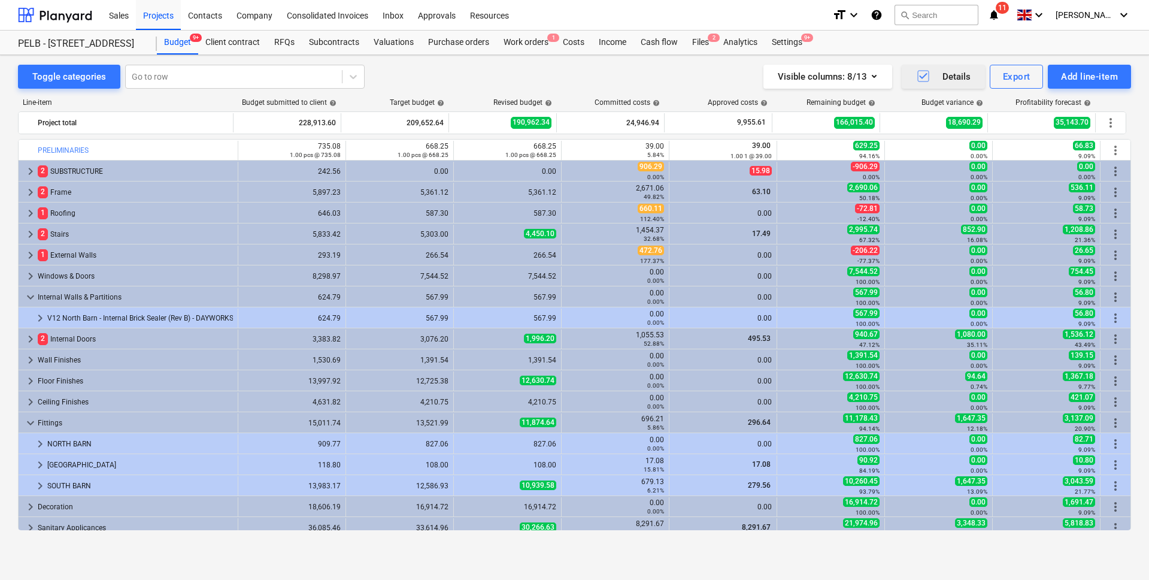
click at [949, 77] on div "Details" at bounding box center [943, 77] width 54 height 16
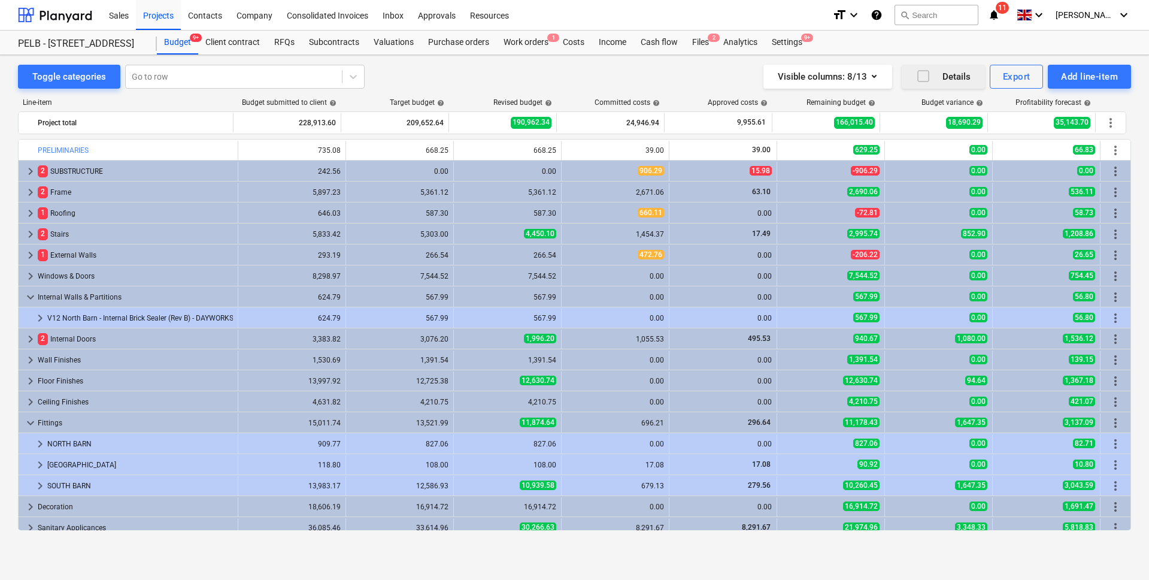
click at [949, 77] on div "Details" at bounding box center [943, 77] width 54 height 16
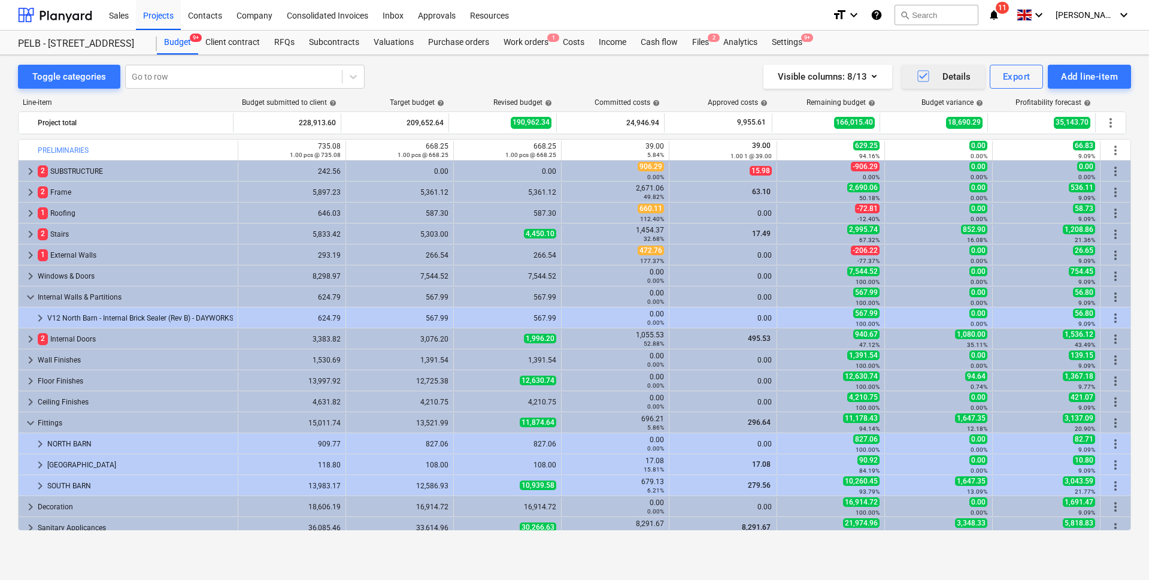
click at [949, 77] on div "Details" at bounding box center [943, 77] width 54 height 16
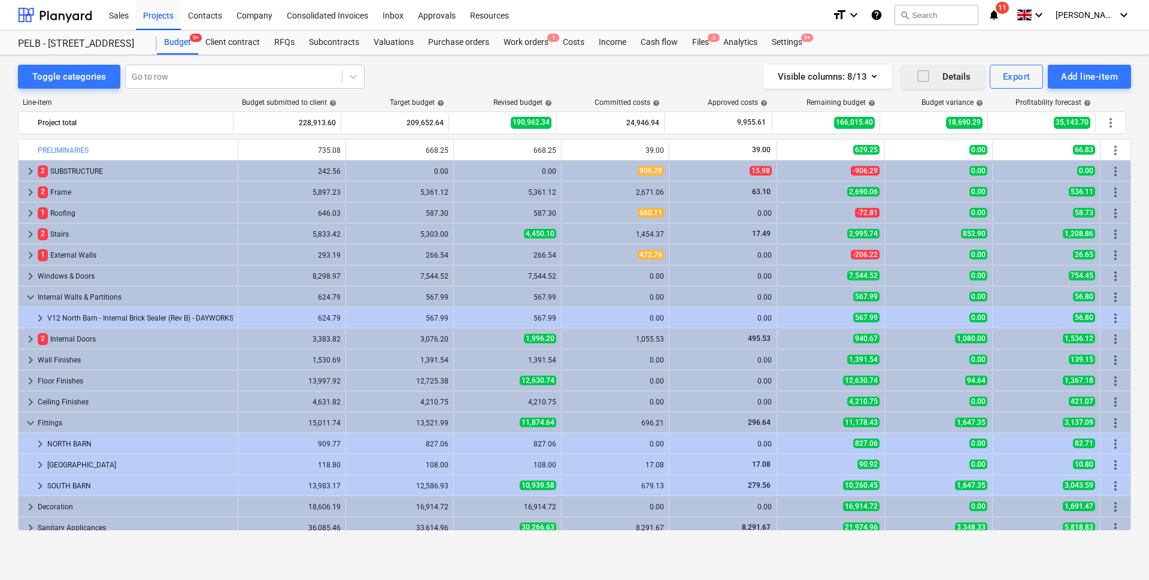
click at [956, 78] on div "Details" at bounding box center [943, 77] width 54 height 16
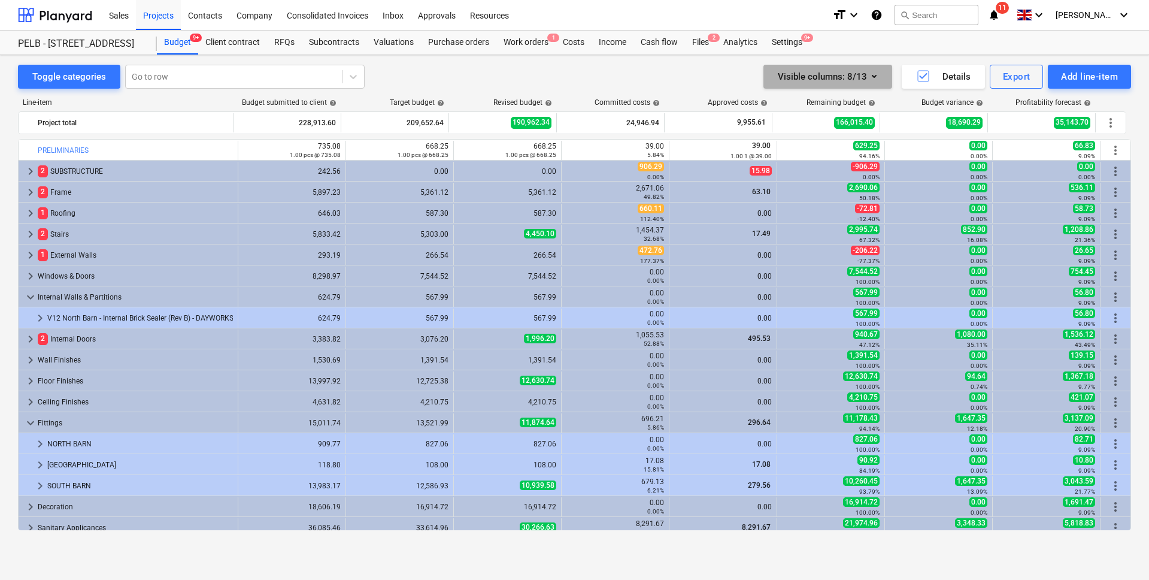
click at [860, 76] on div "Visible columns : 8/13" at bounding box center [828, 77] width 100 height 16
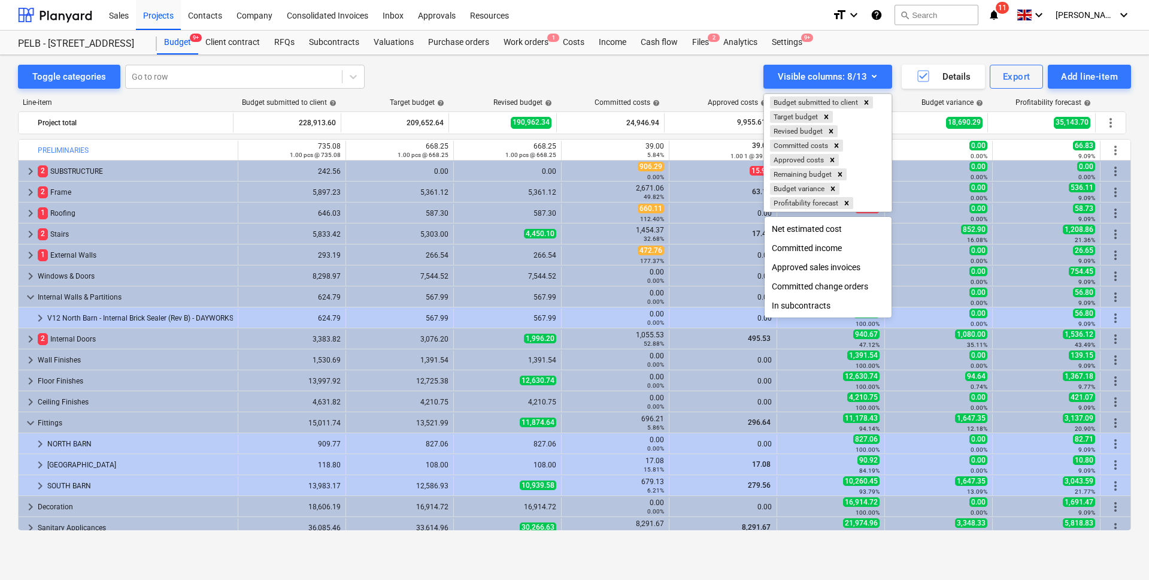
click at [577, 76] on div at bounding box center [574, 290] width 1149 height 580
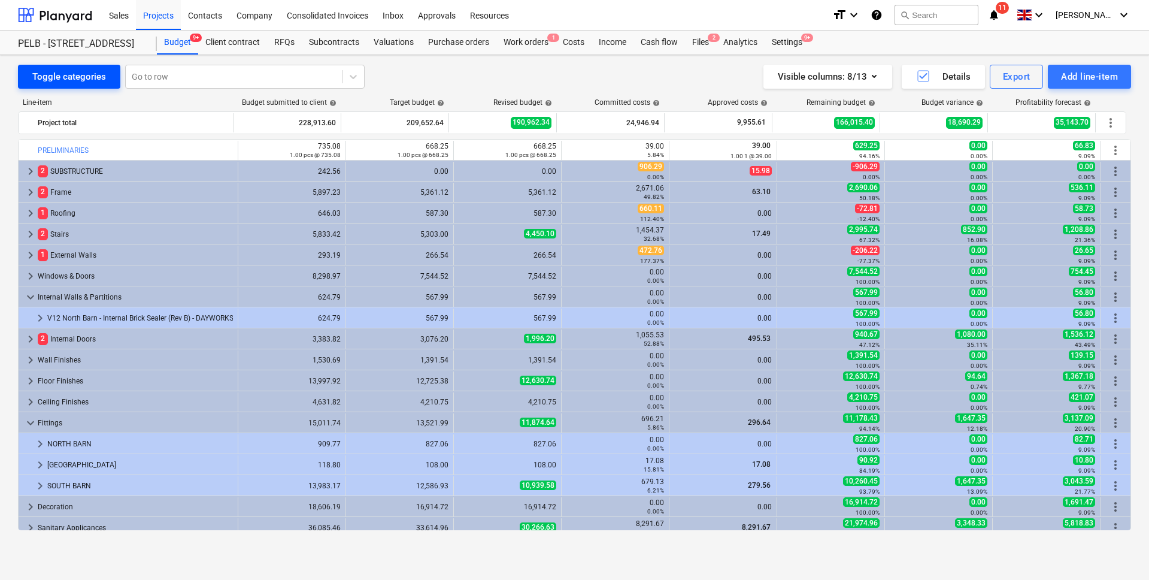
click at [65, 82] on div "Toggle categories" at bounding box center [69, 77] width 74 height 16
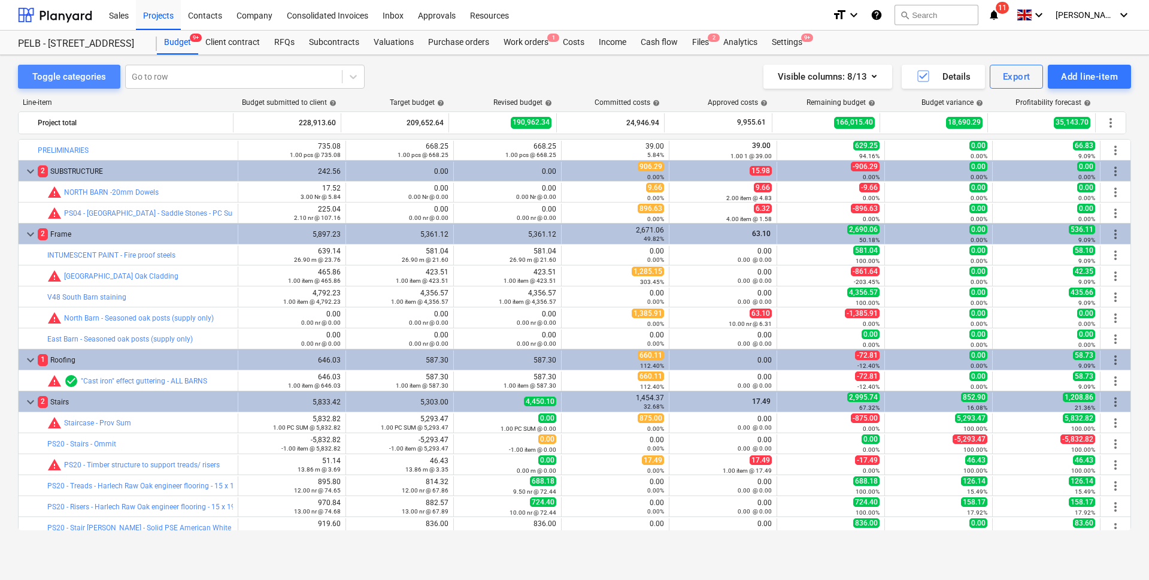
click at [65, 82] on div "Toggle categories" at bounding box center [69, 77] width 74 height 16
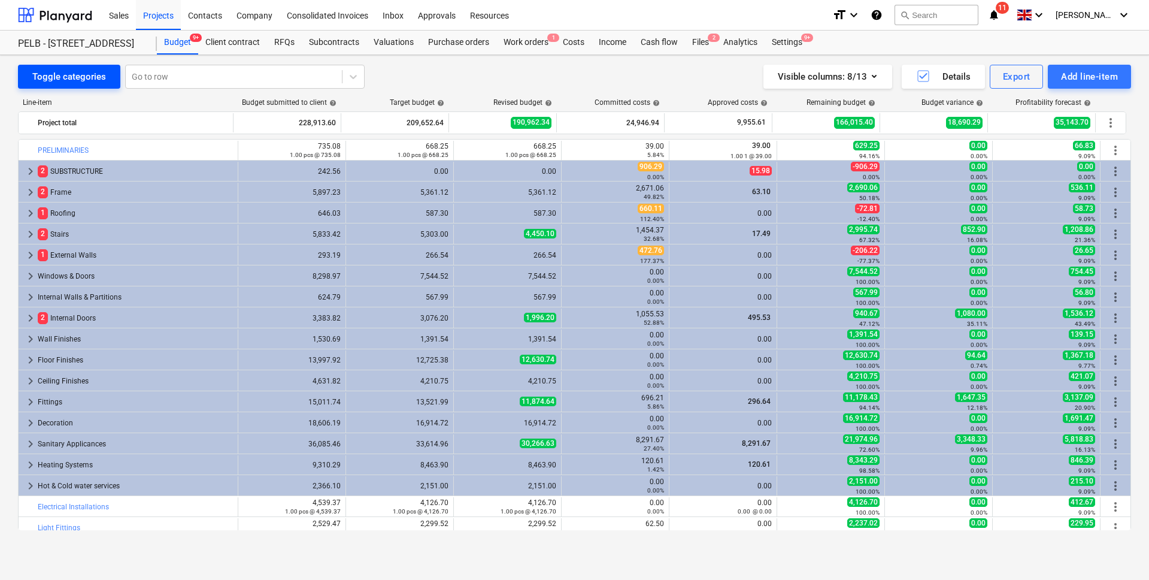
click at [94, 71] on div "Toggle categories" at bounding box center [69, 77] width 74 height 16
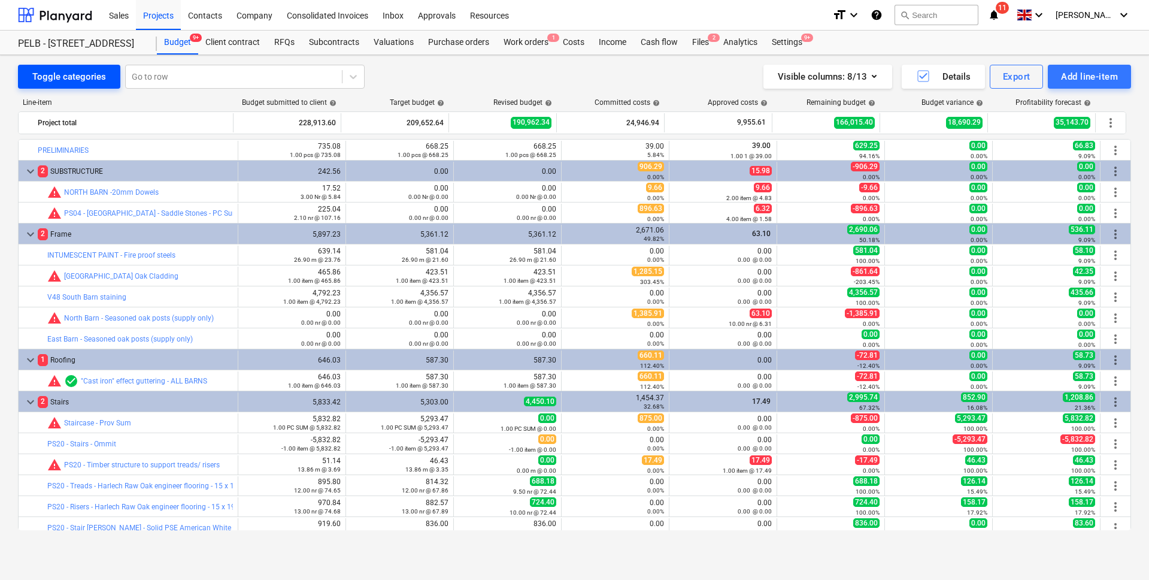
click at [94, 71] on div "Toggle categories" at bounding box center [69, 77] width 74 height 16
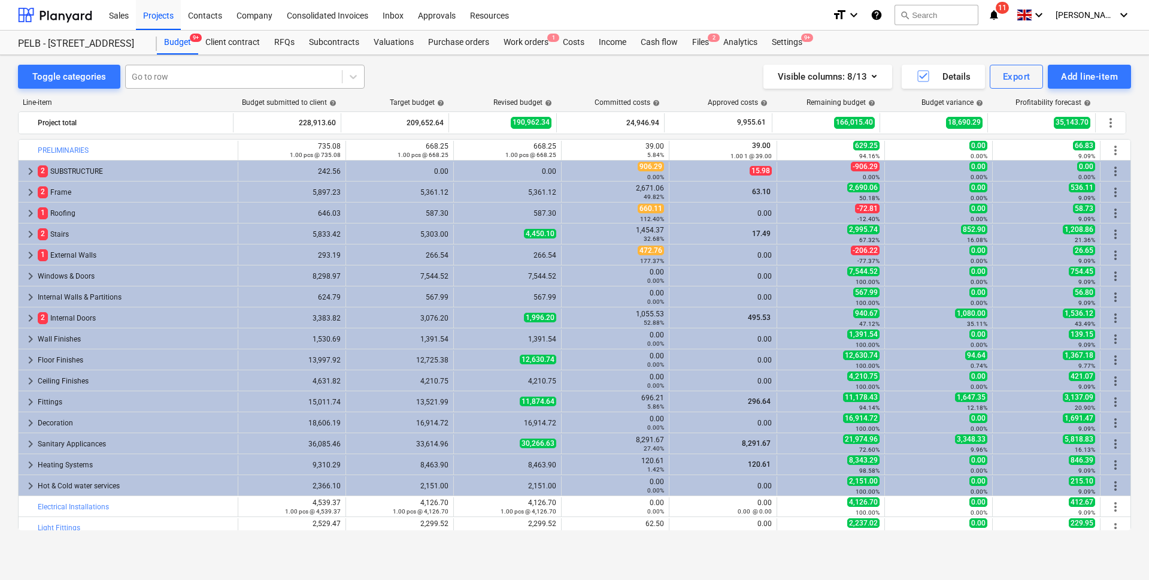
click at [219, 76] on div at bounding box center [234, 77] width 204 height 12
click at [502, 91] on div "Line-item Budget submitted to client help Target budget help Revised budget hel…" at bounding box center [574, 317] width 1113 height 456
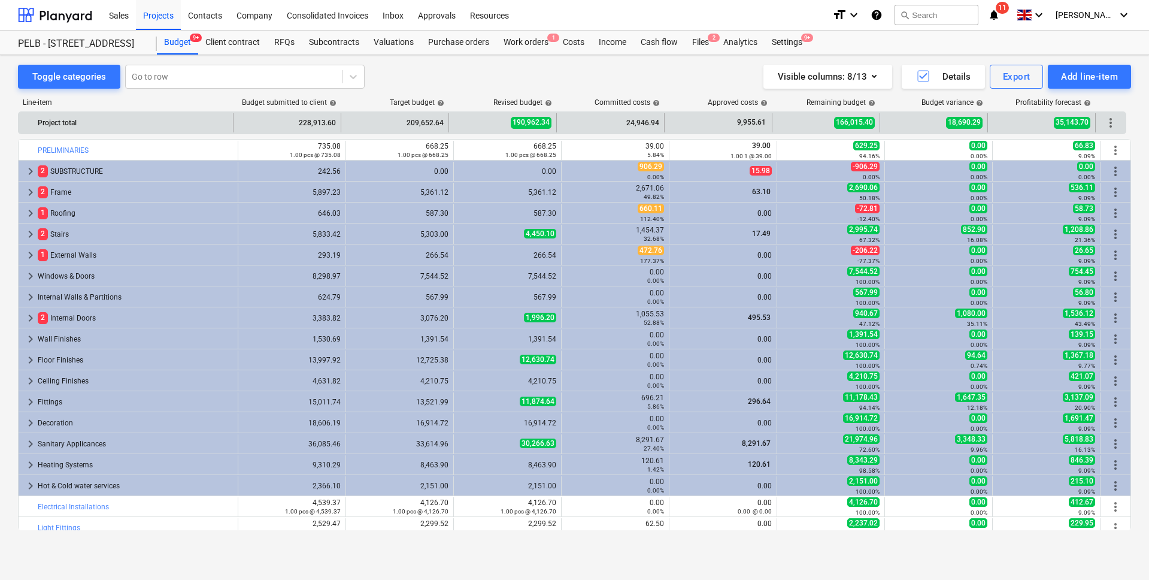
scroll to position [2, 0]
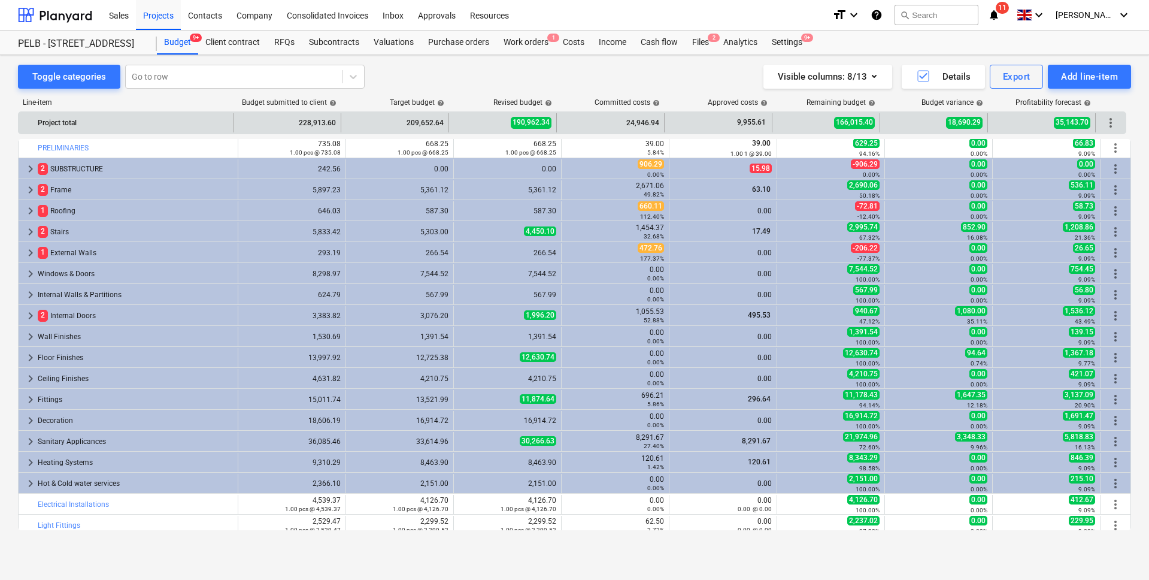
click at [1117, 112] on div "Project total 228,913.60 209,652.64 190,962.34 24,946.94 9,955.61 166,015.40 18…" at bounding box center [572, 123] width 1107 height 22
click at [1114, 125] on span "more_vert" at bounding box center [1111, 123] width 14 height 14
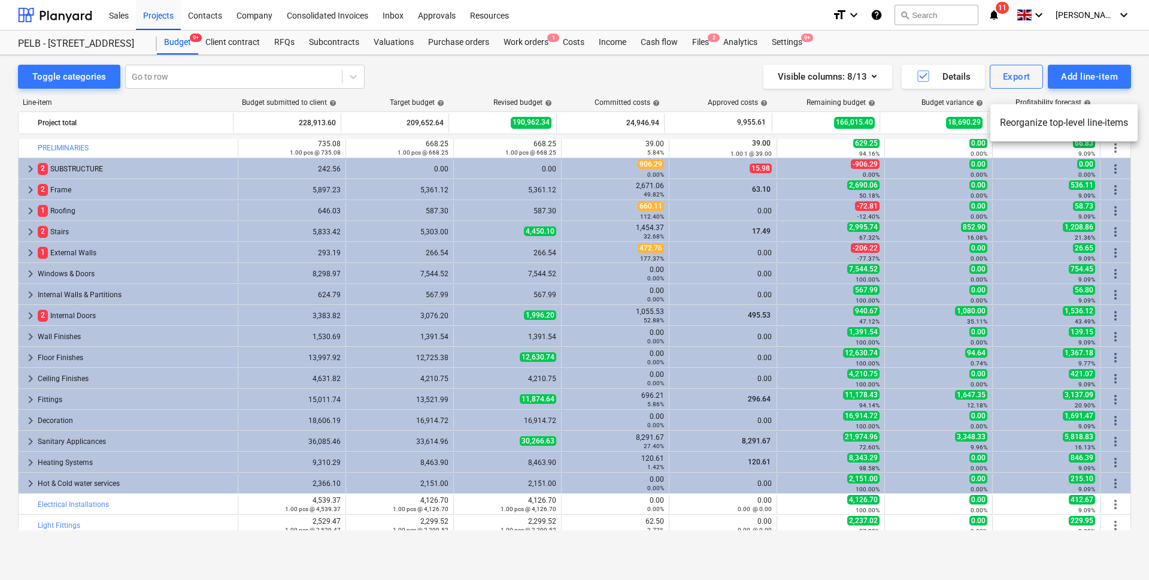
click at [602, 69] on div at bounding box center [574, 290] width 1149 height 580
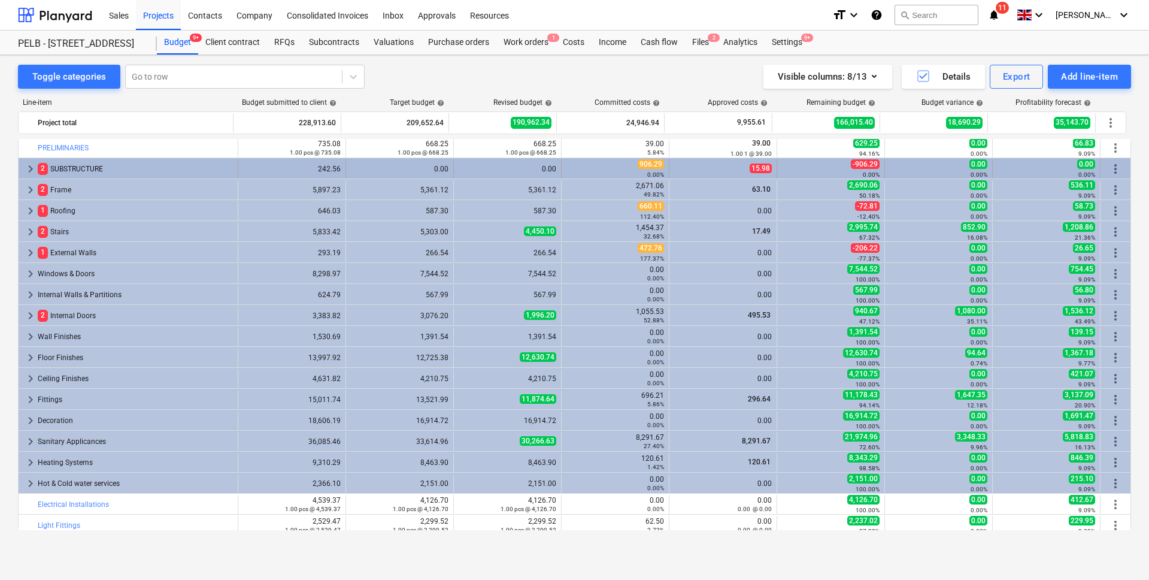
click at [1109, 166] on span "more_vert" at bounding box center [1115, 169] width 14 height 14
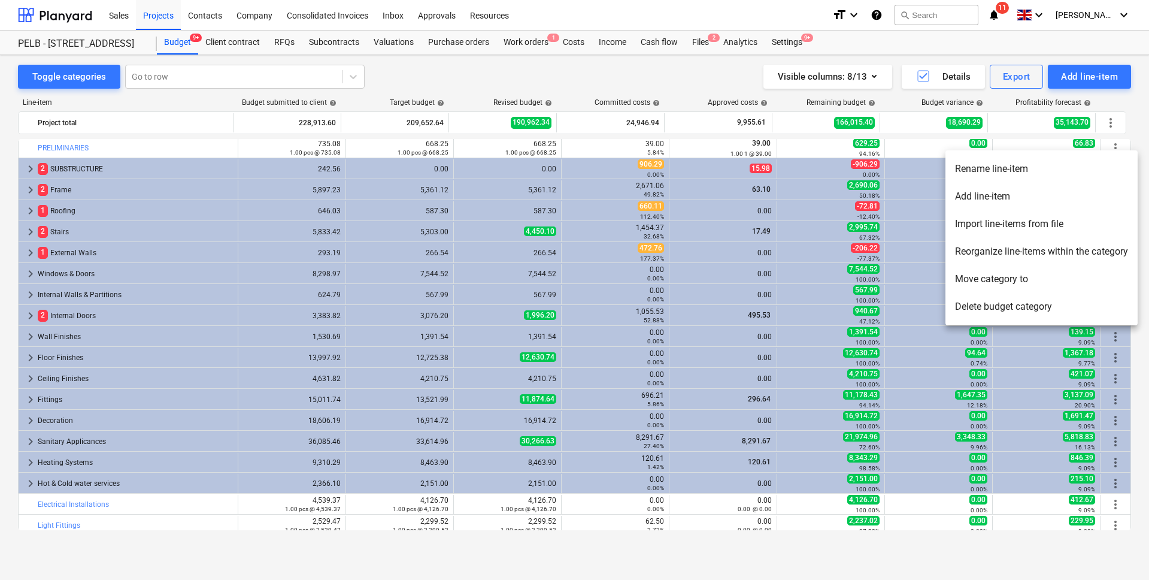
click at [577, 77] on div at bounding box center [574, 290] width 1149 height 580
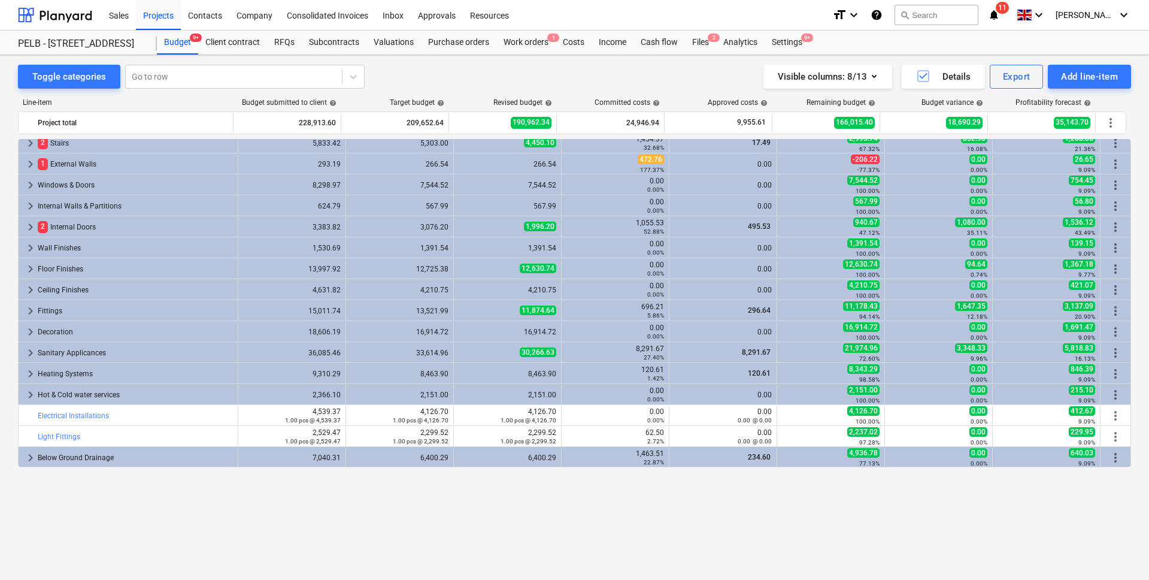
scroll to position [0, 0]
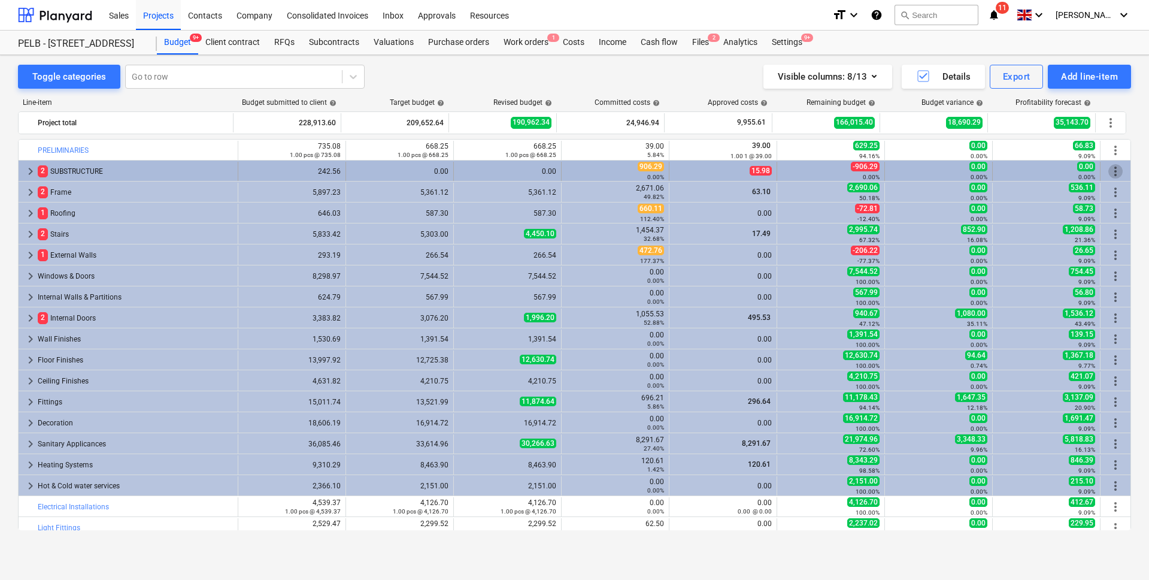
click at [1108, 169] on span "more_vert" at bounding box center [1115, 171] width 14 height 14
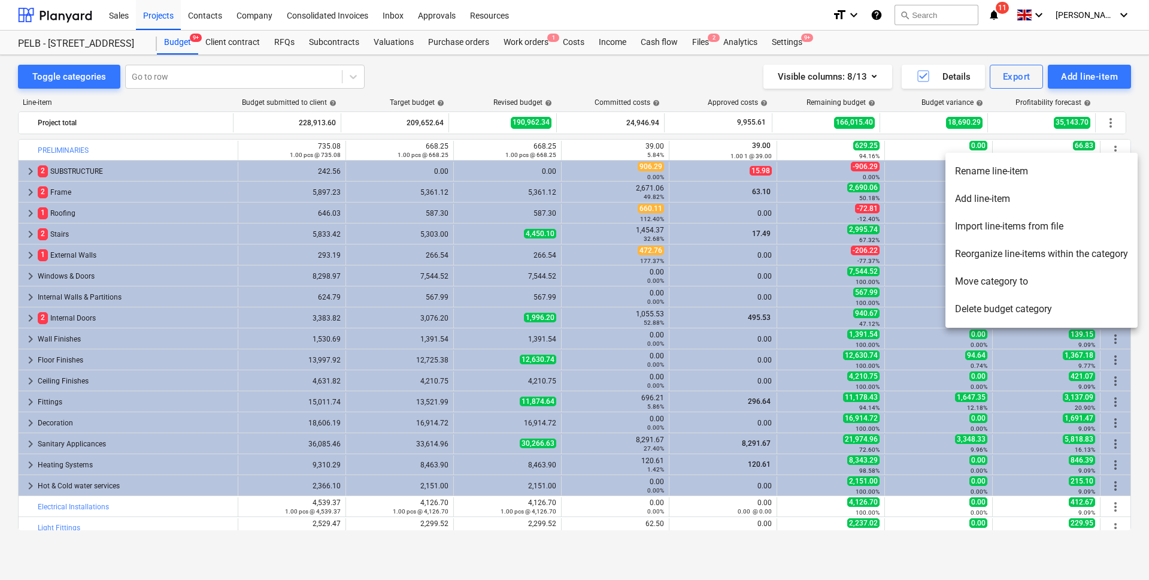
click at [467, 85] on div at bounding box center [574, 290] width 1149 height 580
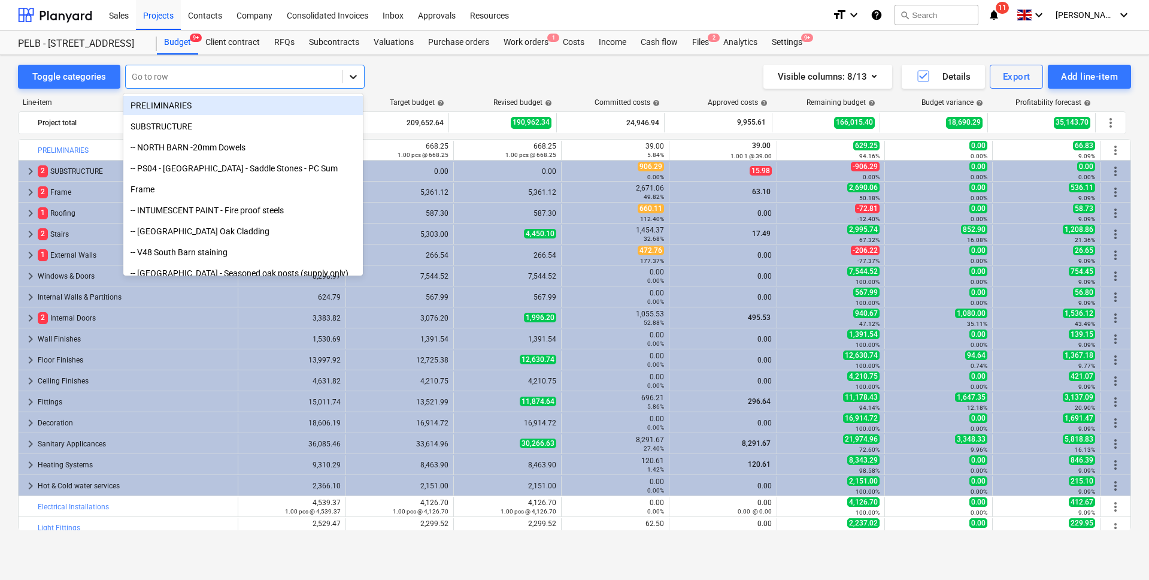
click at [359, 78] on div at bounding box center [354, 77] width 22 height 22
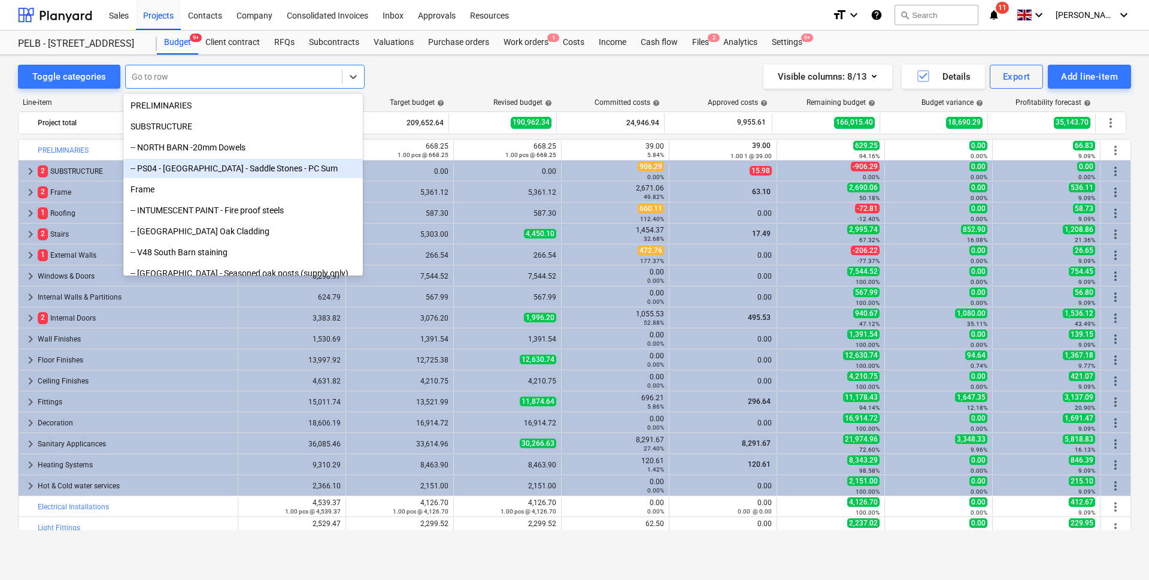
click at [466, 101] on div "Revised budget help" at bounding box center [504, 102] width 108 height 8
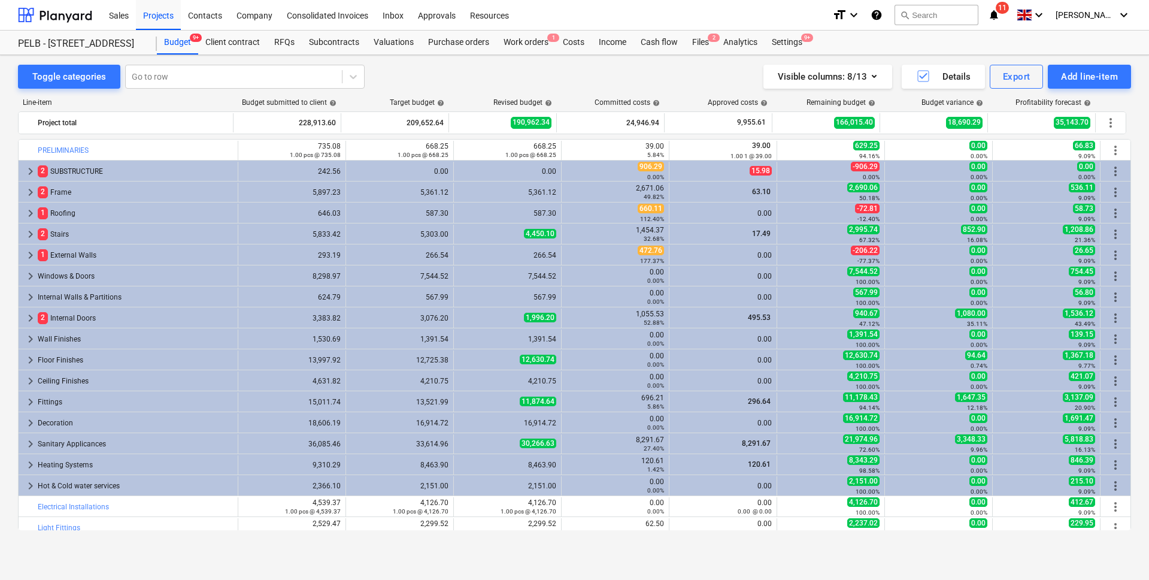
scroll to position [91, 0]
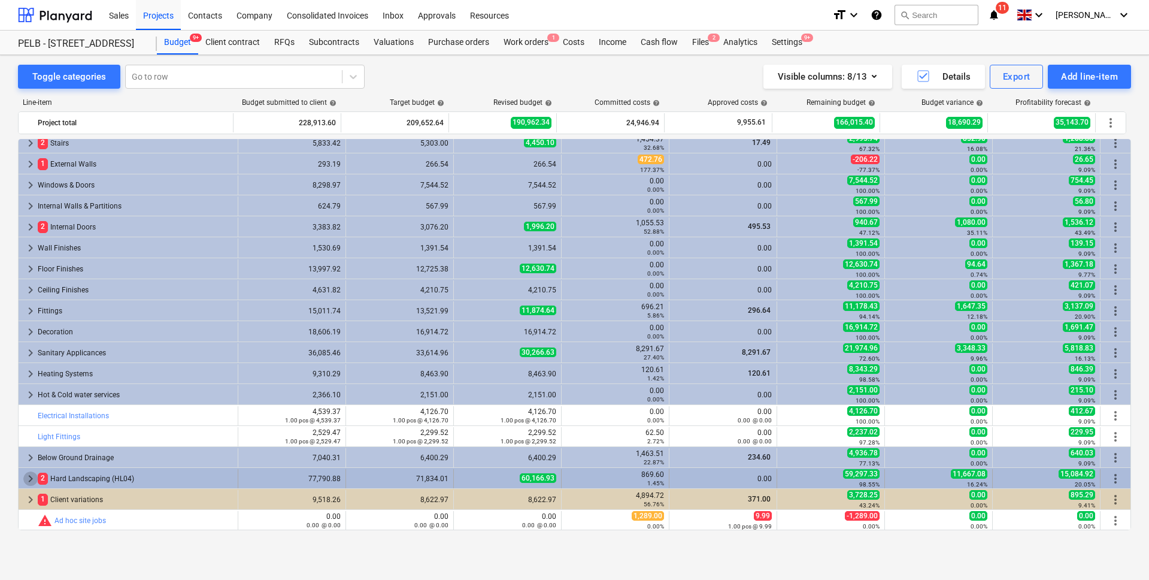
click at [31, 481] on span "keyboard_arrow_right" at bounding box center [30, 478] width 14 height 14
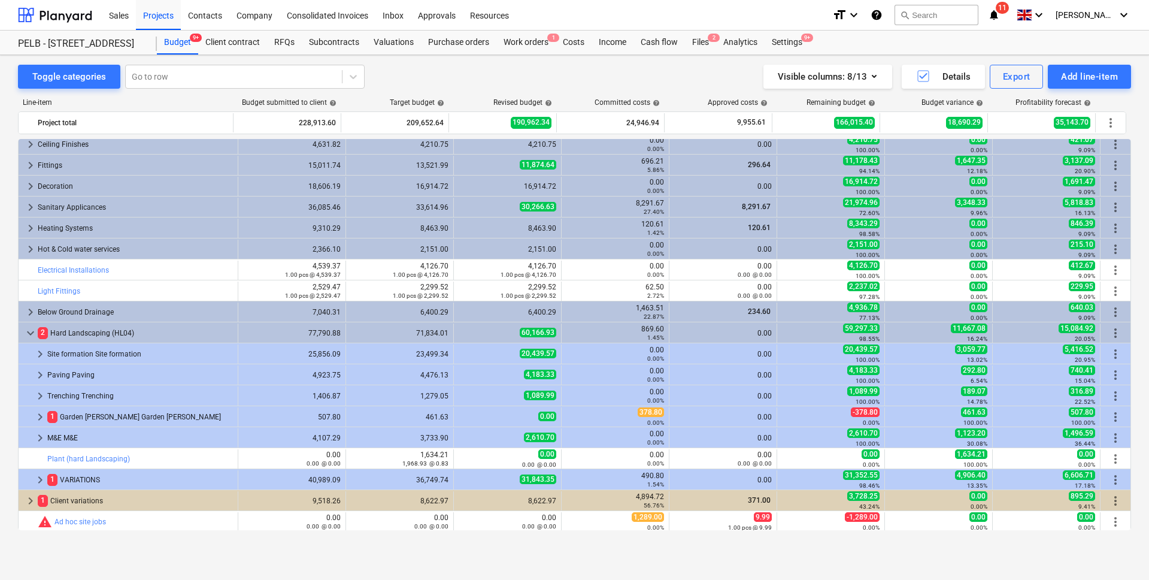
scroll to position [238, 0]
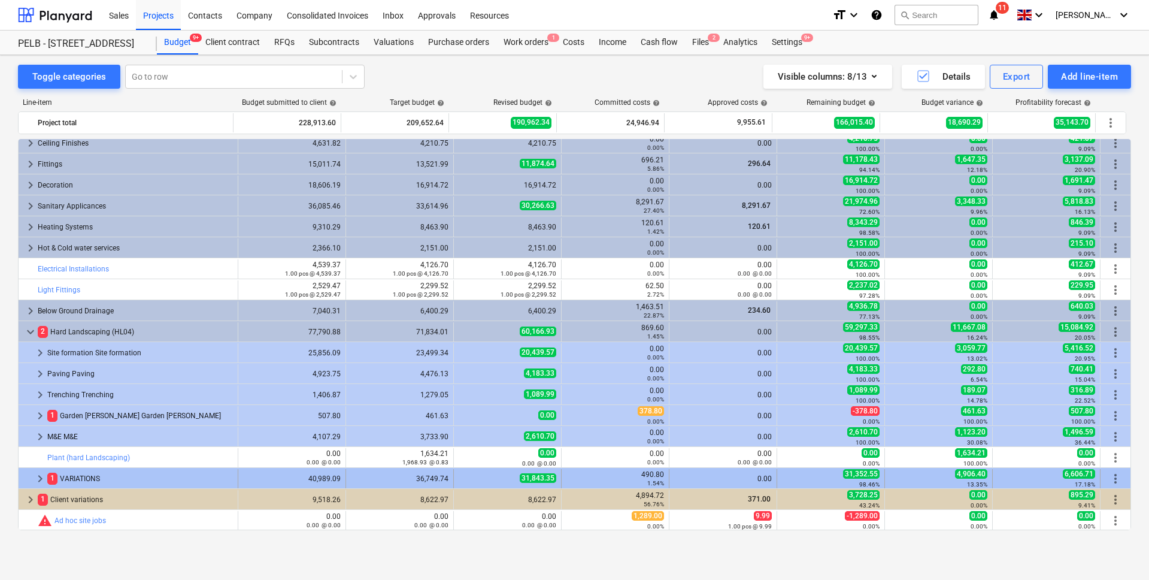
click at [35, 474] on span "keyboard_arrow_right" at bounding box center [40, 478] width 14 height 14
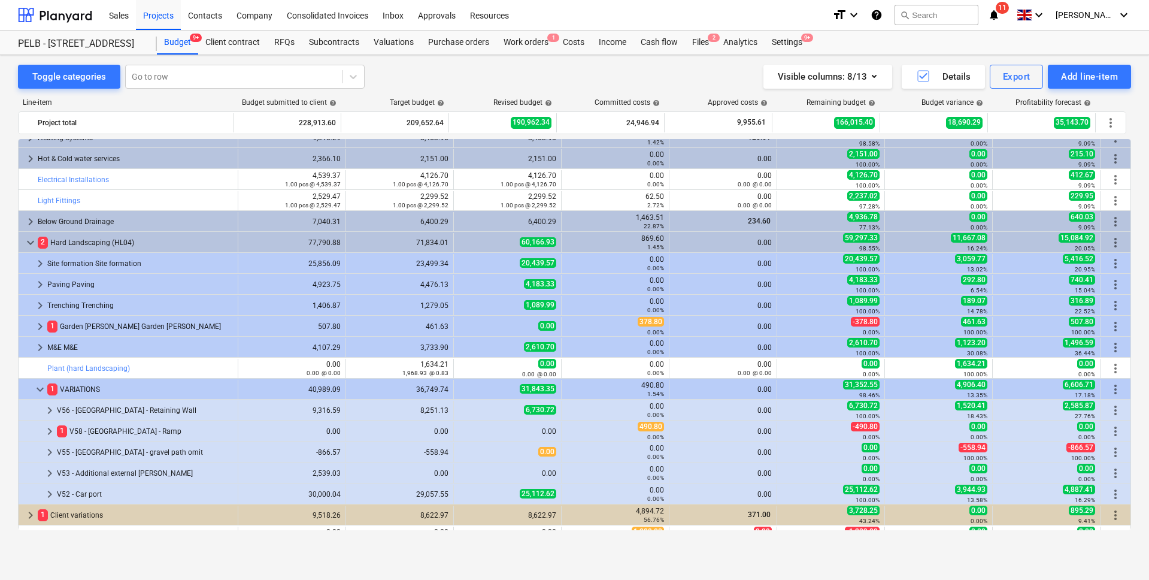
scroll to position [329, 0]
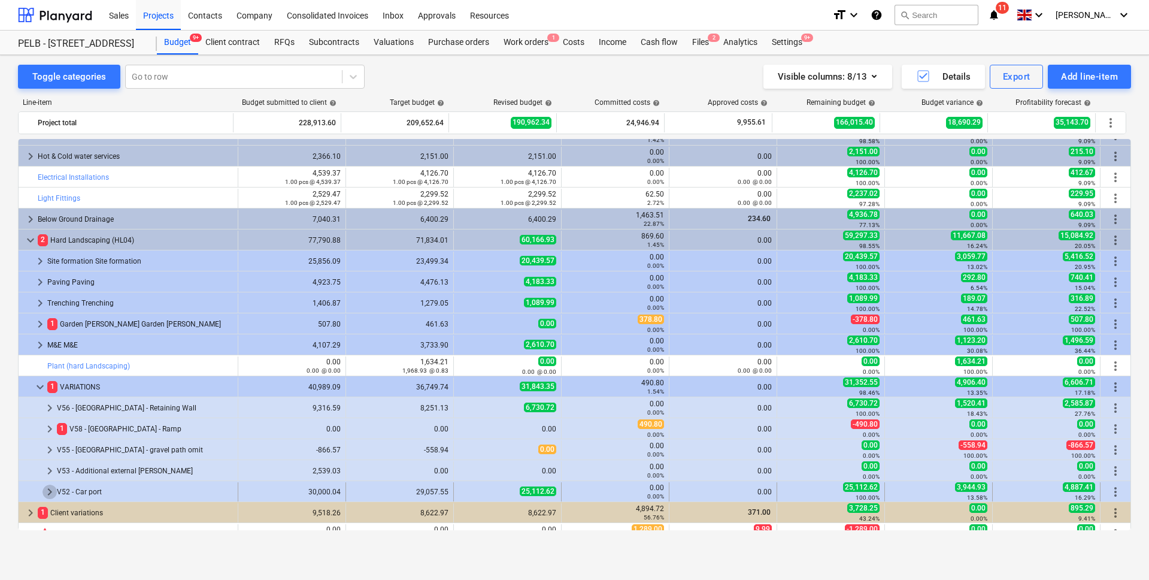
click at [53, 490] on span "keyboard_arrow_right" at bounding box center [50, 491] width 14 height 14
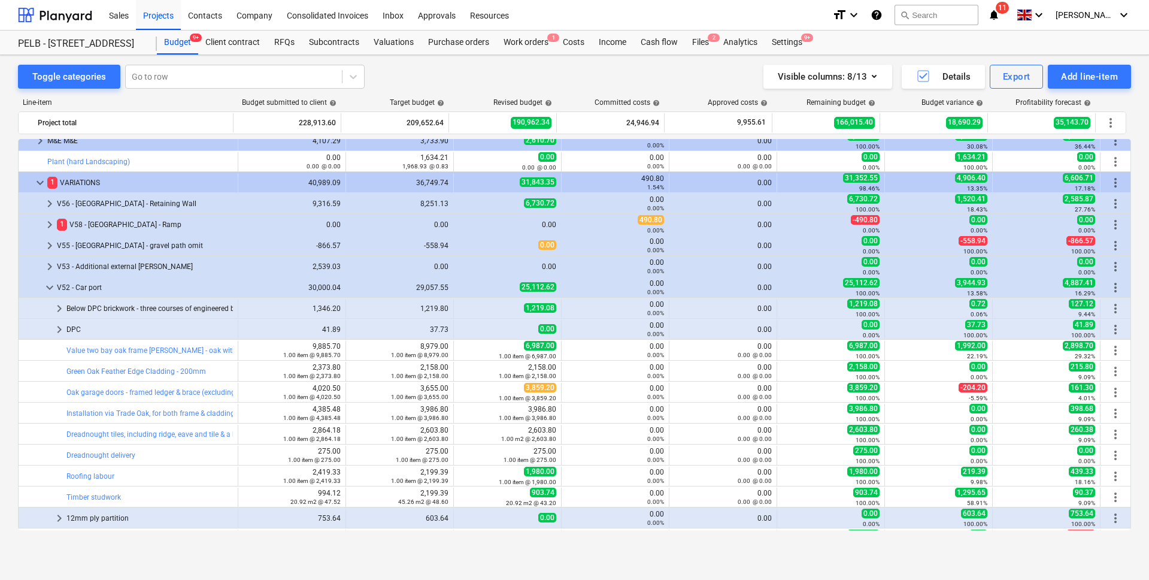
scroll to position [536, 0]
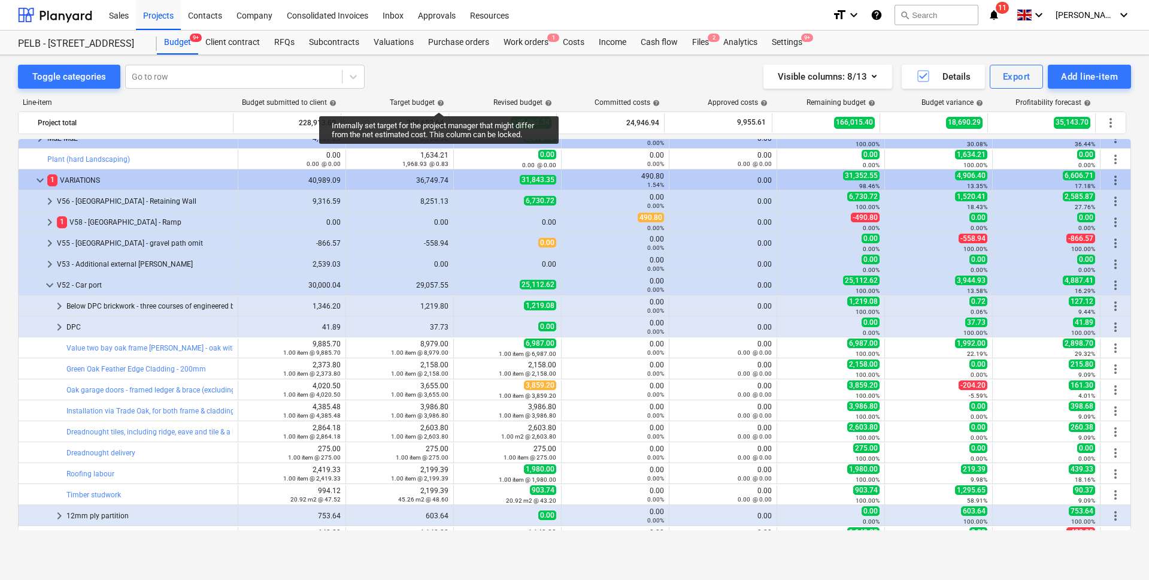
click at [441, 100] on span "help" at bounding box center [440, 102] width 10 height 7
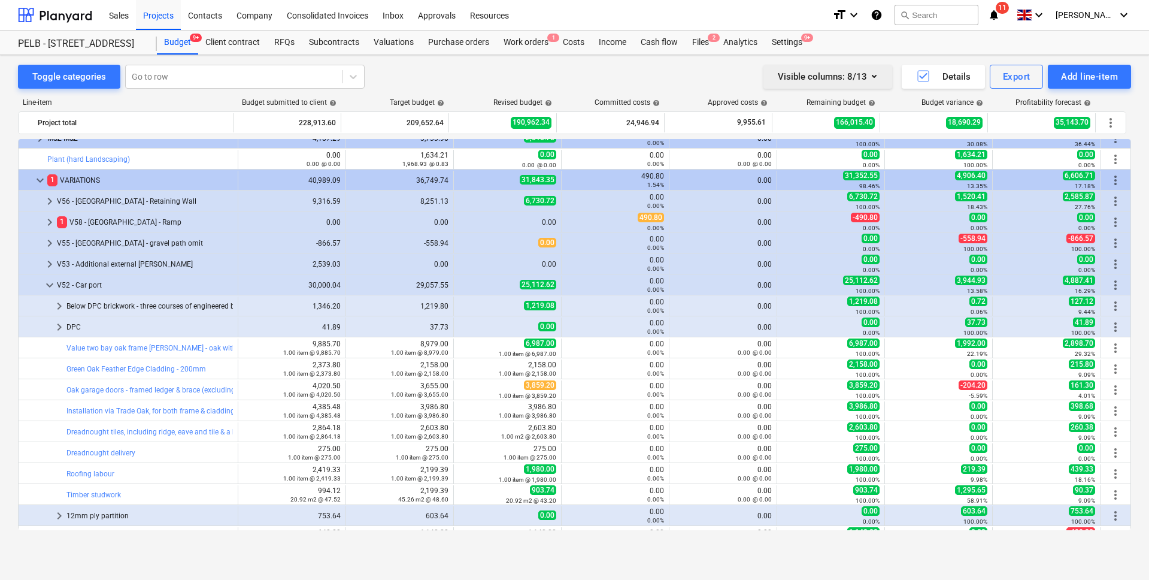
click at [849, 69] on div "Visible columns : 8/13" at bounding box center [828, 77] width 100 height 16
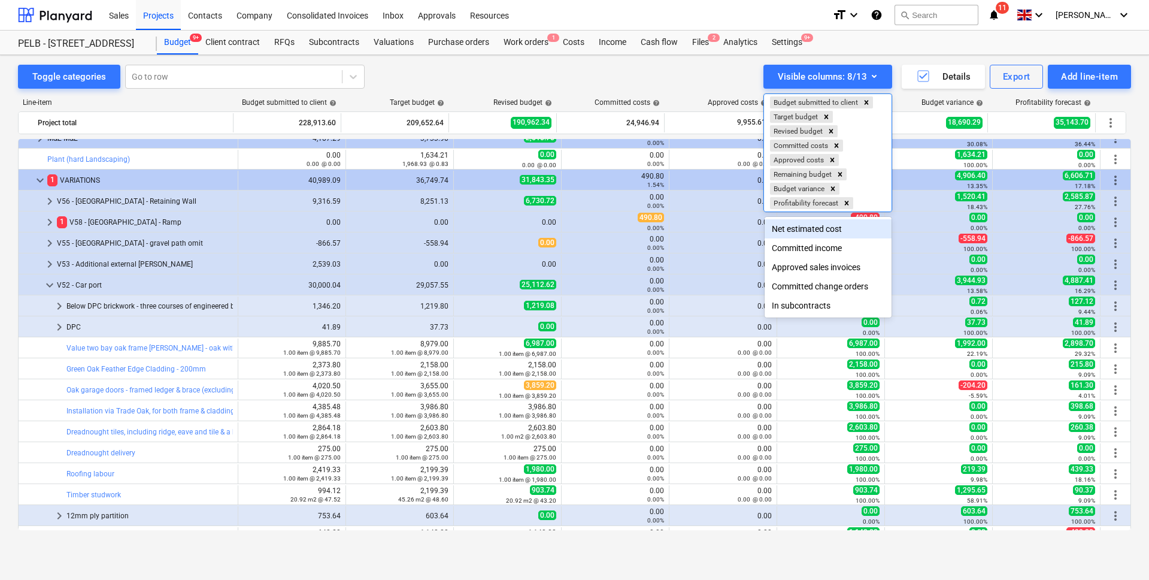
click at [816, 229] on div "Net estimated cost" at bounding box center [828, 228] width 127 height 19
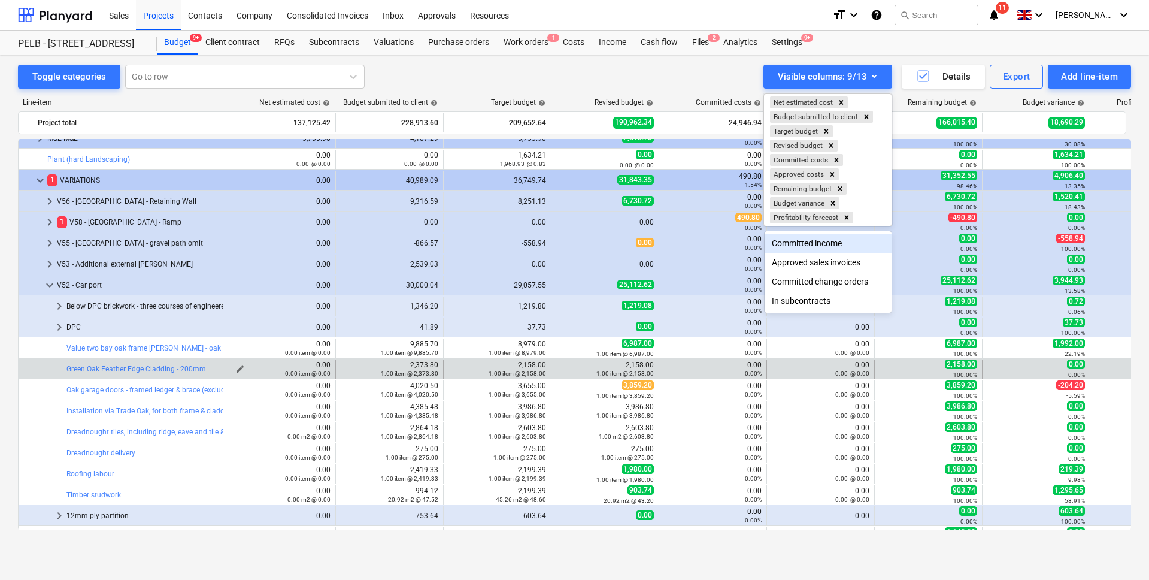
click at [305, 373] on div at bounding box center [574, 290] width 1149 height 580
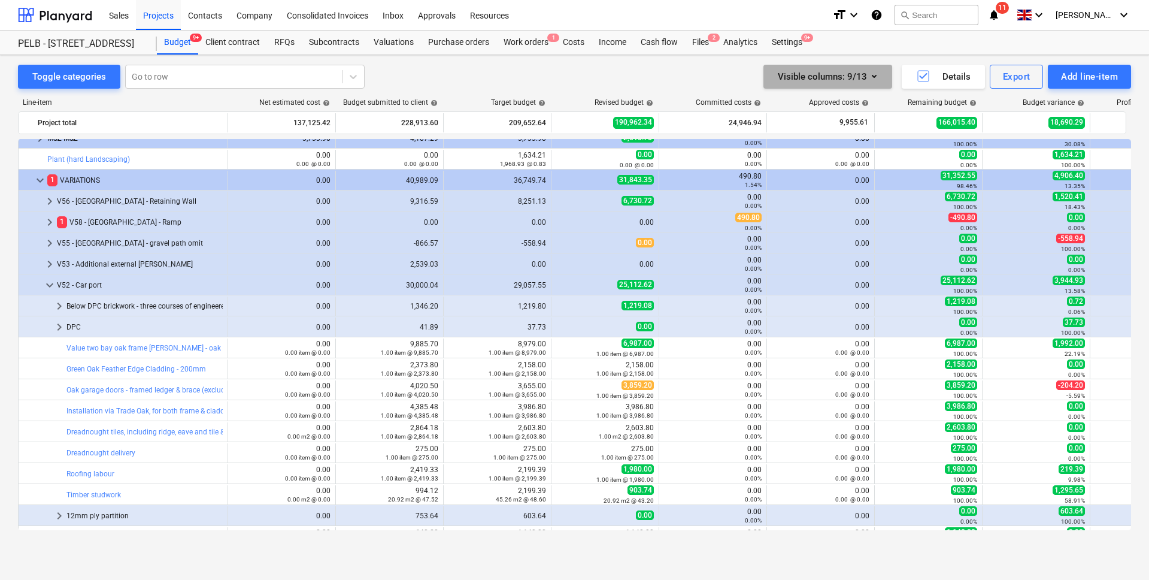
click at [880, 72] on icon "button" at bounding box center [874, 76] width 14 height 14
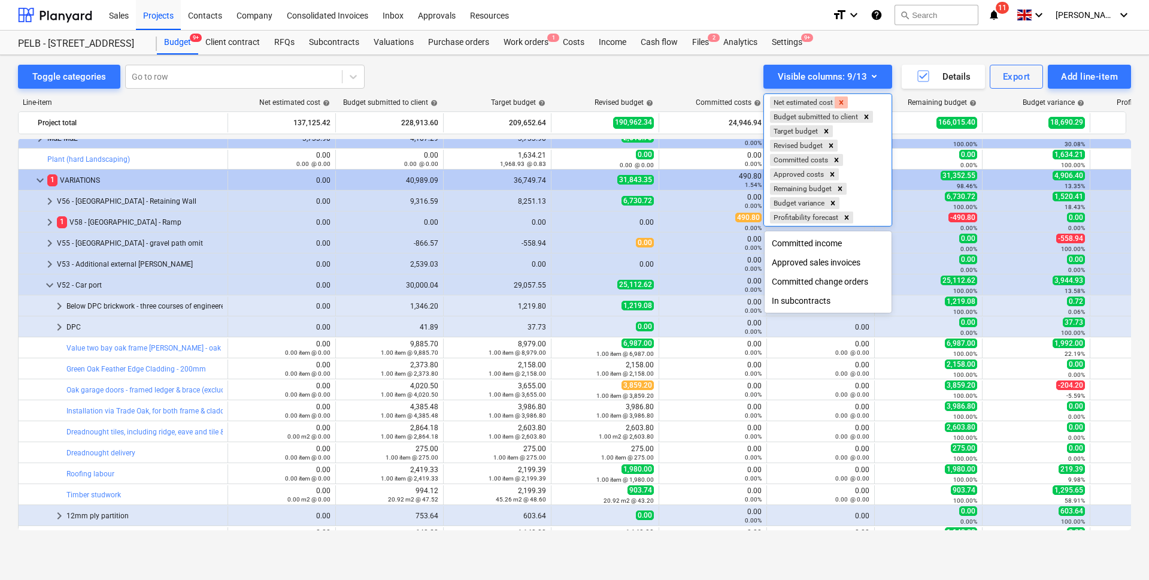
click at [841, 103] on icon "Remove Net estimated cost" at bounding box center [841, 102] width 8 height 8
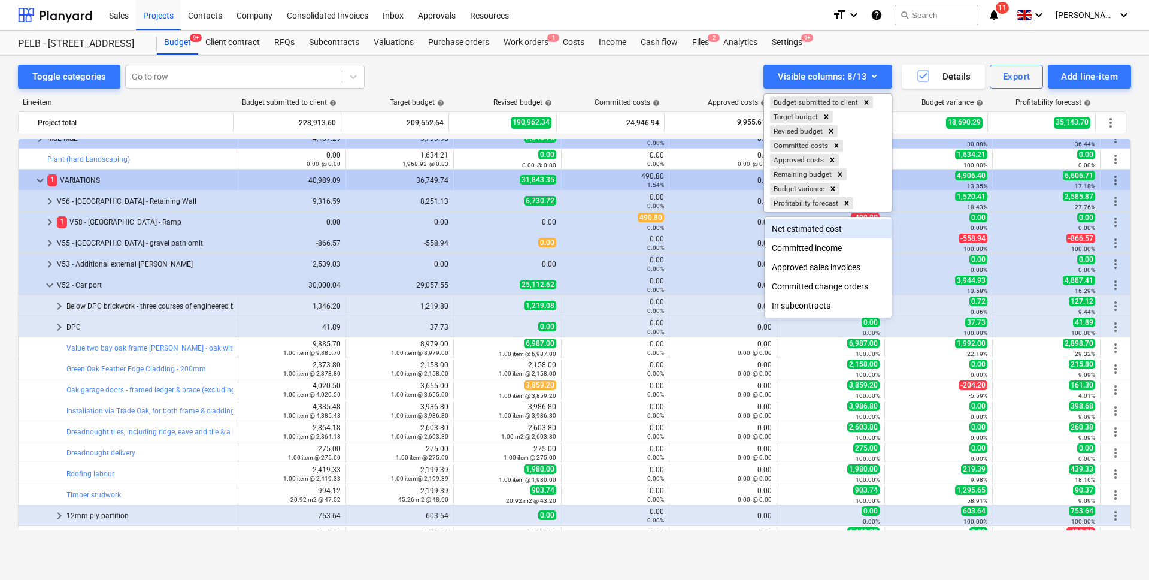
drag, startPoint x: 514, startPoint y: 374, endPoint x: 404, endPoint y: 319, distance: 122.9
click at [513, 373] on div at bounding box center [574, 290] width 1149 height 580
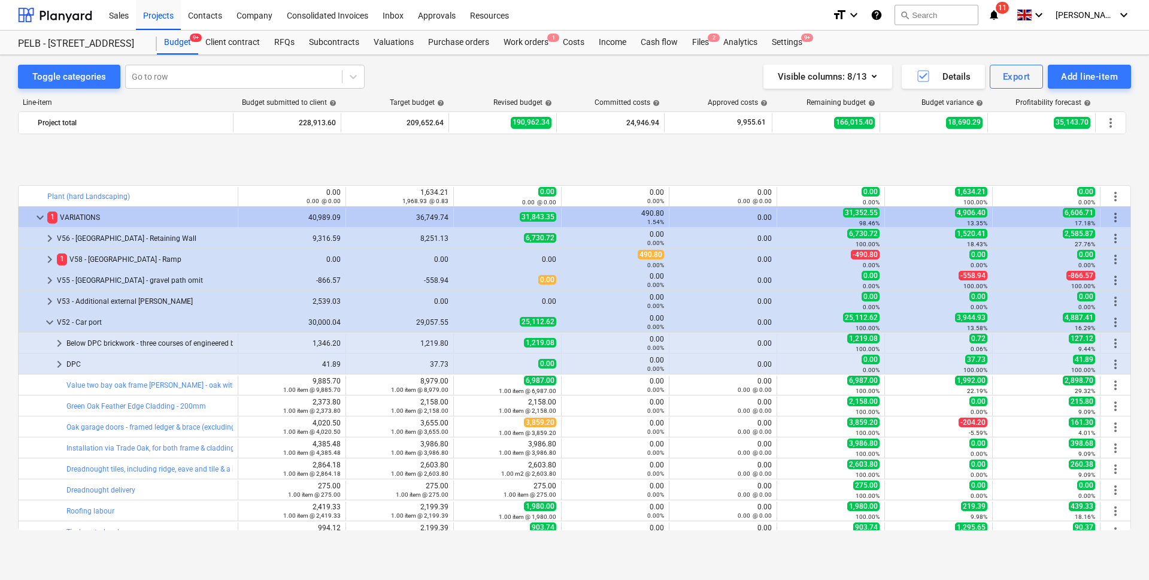
scroll to position [569, 0]
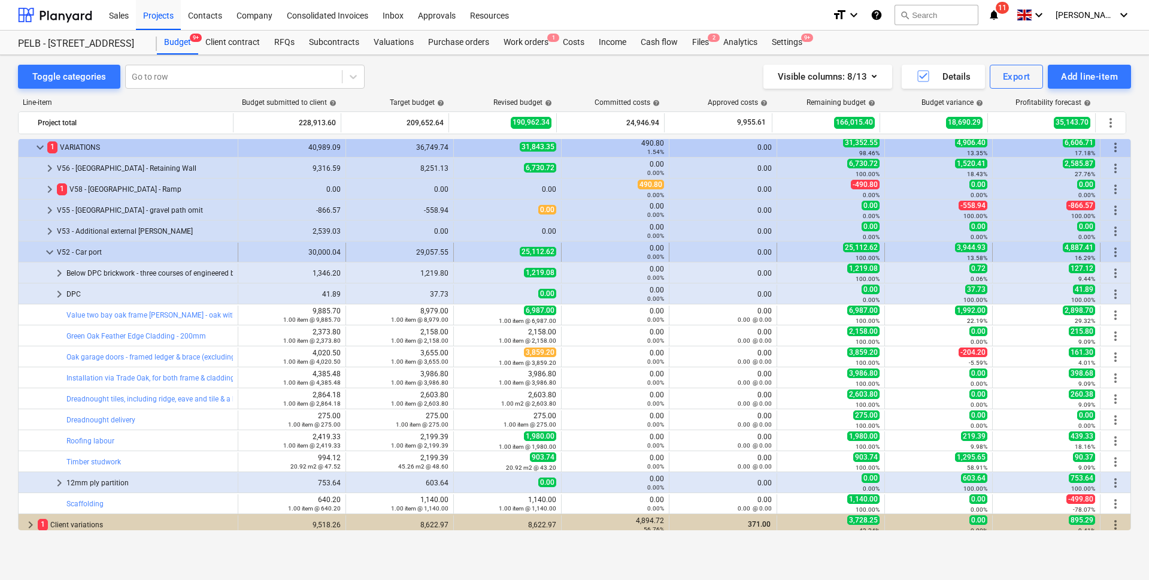
click at [467, 255] on div "25,112.62" at bounding box center [508, 252] width 98 height 10
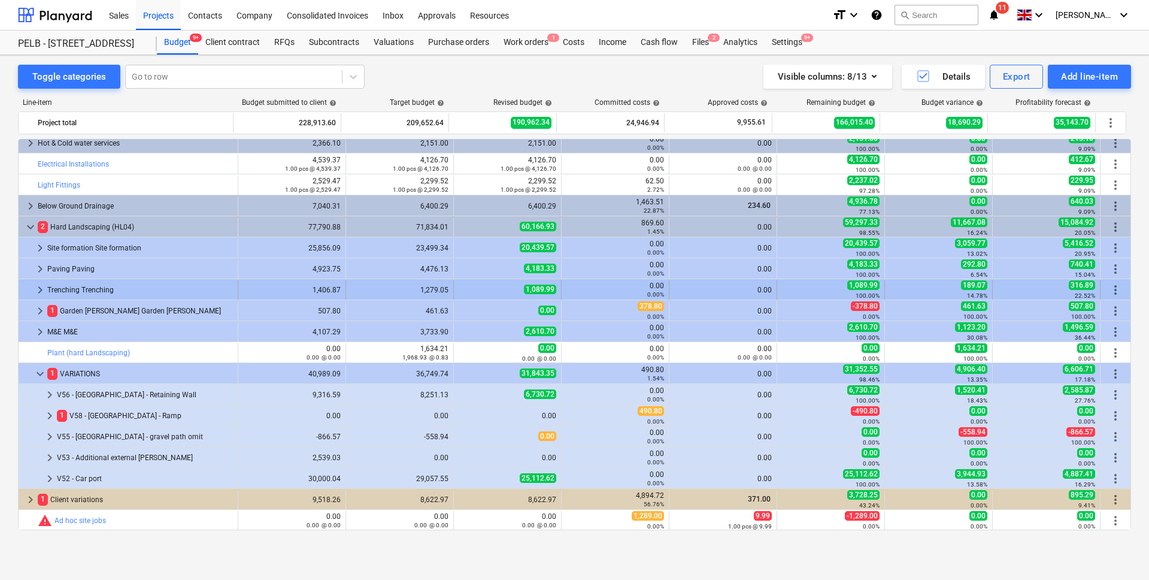
scroll to position [343, 0]
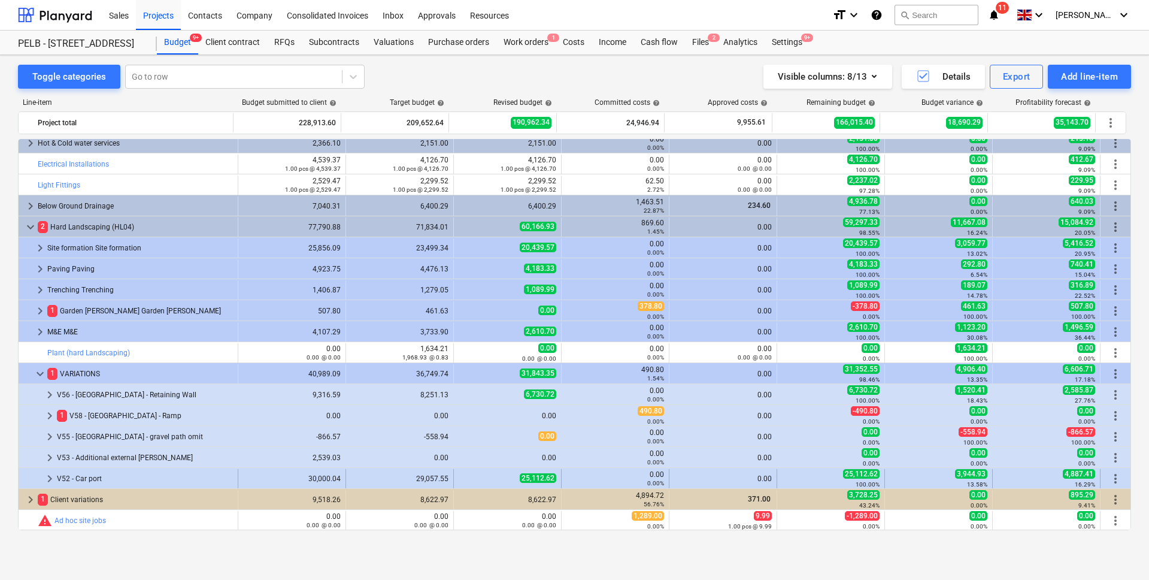
click at [57, 480] on div "V52 - Car port" at bounding box center [145, 478] width 176 height 19
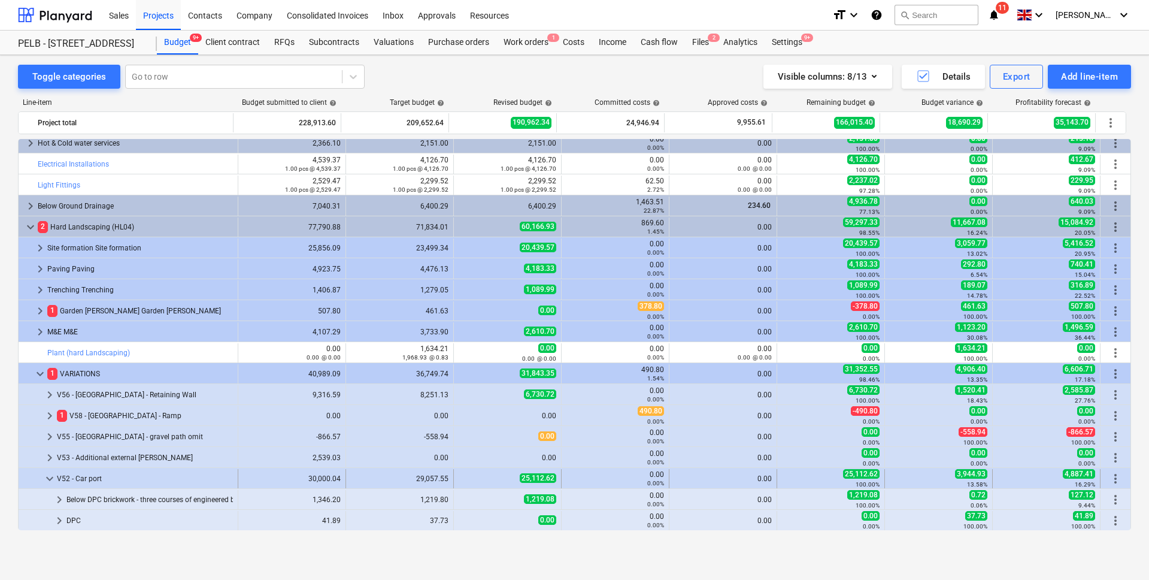
click at [51, 479] on span "keyboard_arrow_down" at bounding box center [50, 478] width 14 height 14
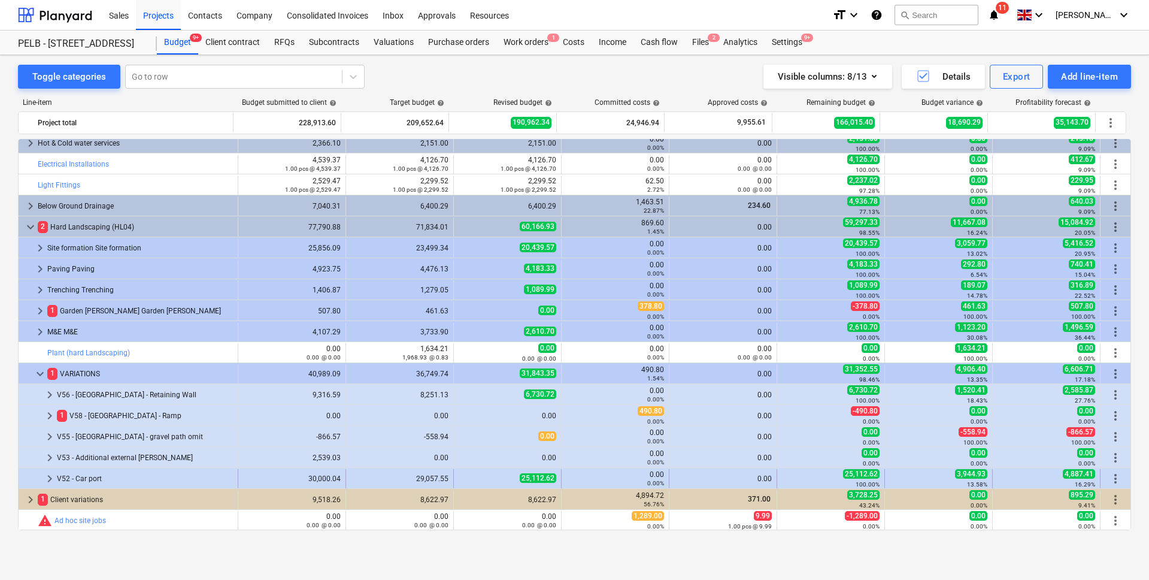
click at [47, 477] on span "keyboard_arrow_right" at bounding box center [50, 478] width 14 height 14
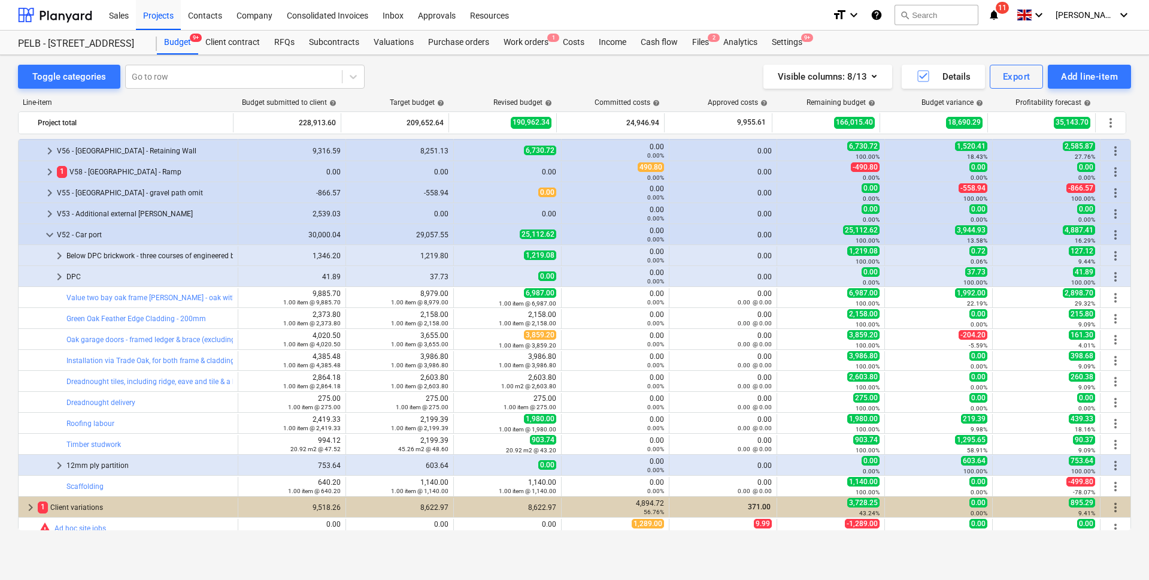
scroll to position [590, 0]
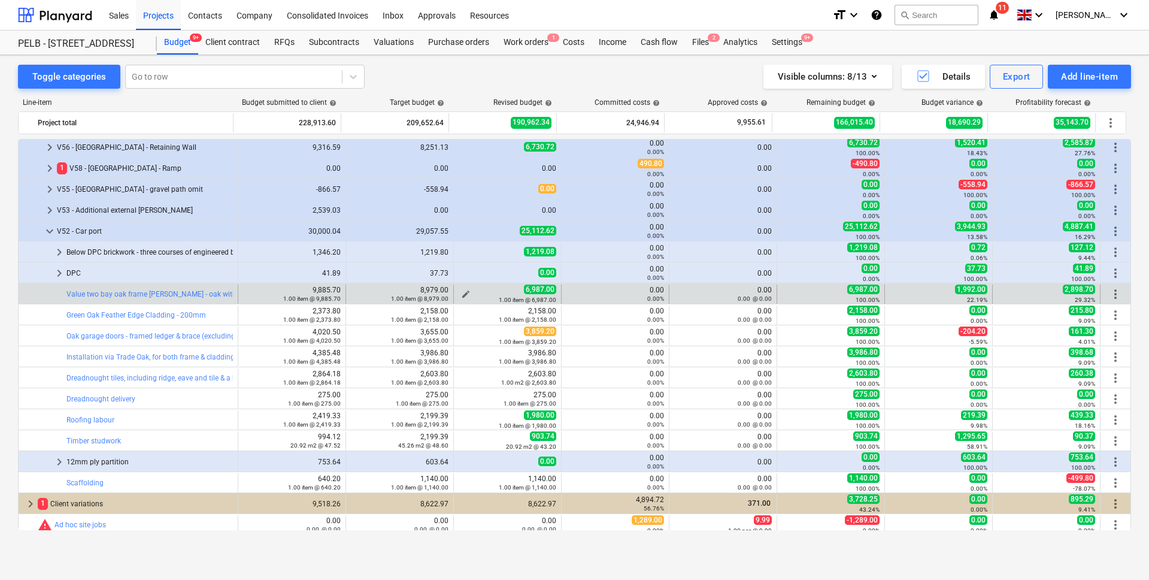
drag, startPoint x: 460, startPoint y: 294, endPoint x: 491, endPoint y: 301, distance: 31.4
click at [460, 294] on div "edit 6,987.00 1.00 item @ 6,987.00" at bounding box center [508, 293] width 98 height 19
click at [461, 292] on span "edit" at bounding box center [466, 294] width 10 height 10
type textarea "x"
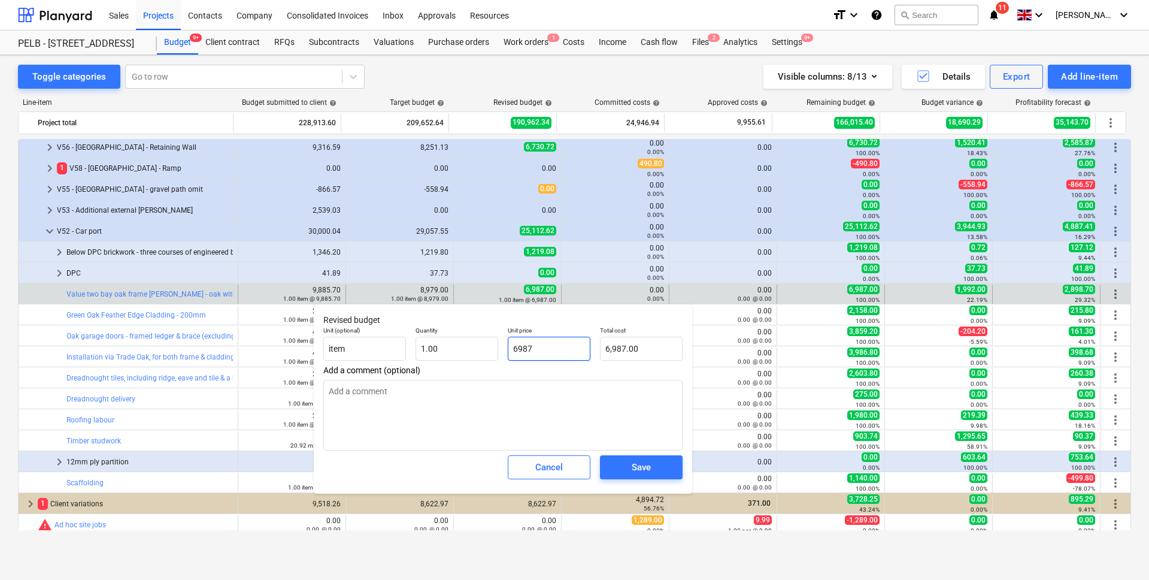
drag, startPoint x: 568, startPoint y: 347, endPoint x: 561, endPoint y: 349, distance: 7.3
click at [561, 349] on input "6987" at bounding box center [549, 349] width 83 height 24
drag, startPoint x: 544, startPoint y: 348, endPoint x: 495, endPoint y: 348, distance: 49.1
click at [495, 348] on div "Unit (optional) item Quantity 1.00 Unit price 6987 Total cost 6,987.00" at bounding box center [503, 344] width 369 height 44
click at [645, 466] on div "Save" at bounding box center [641, 467] width 19 height 16
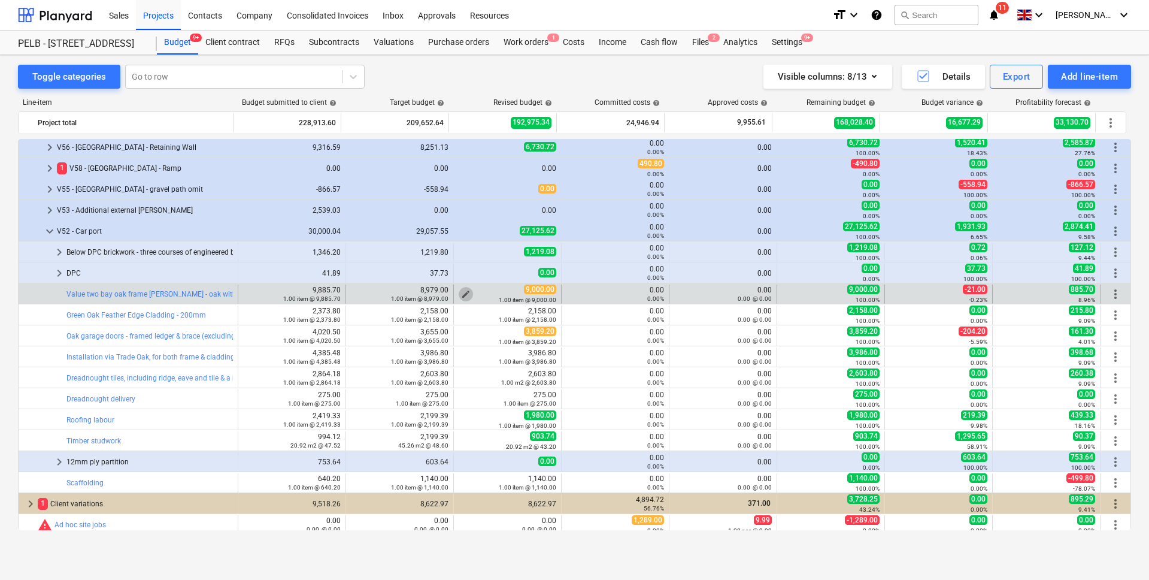
click at [461, 290] on span "edit" at bounding box center [466, 294] width 10 height 10
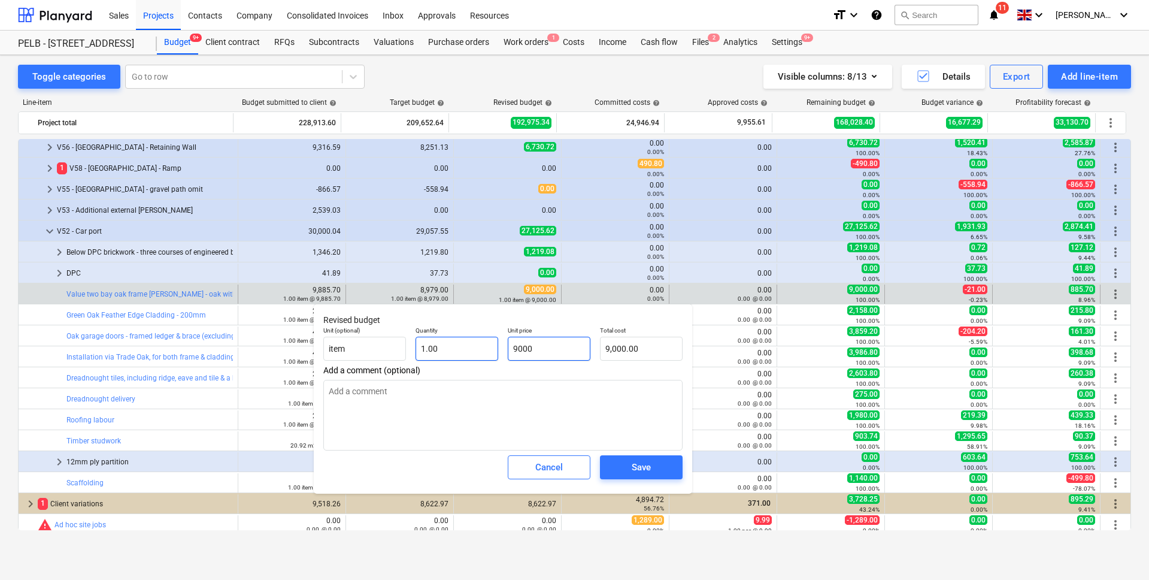
drag, startPoint x: 563, startPoint y: 347, endPoint x: 472, endPoint y: 346, distance: 91.0
click at [476, 348] on div "Unit (optional) item Quantity 1.00 Unit price 9000 Total cost 9,000.00" at bounding box center [503, 344] width 369 height 44
click at [641, 474] on div "Save" at bounding box center [641, 467] width 19 height 16
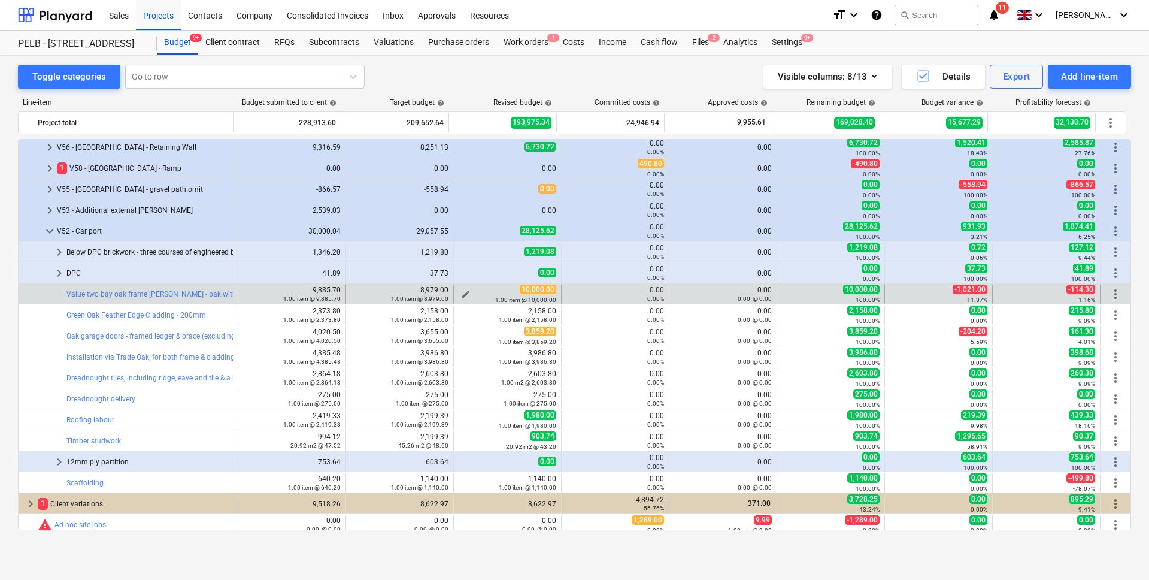
click at [464, 292] on span "edit" at bounding box center [466, 294] width 10 height 10
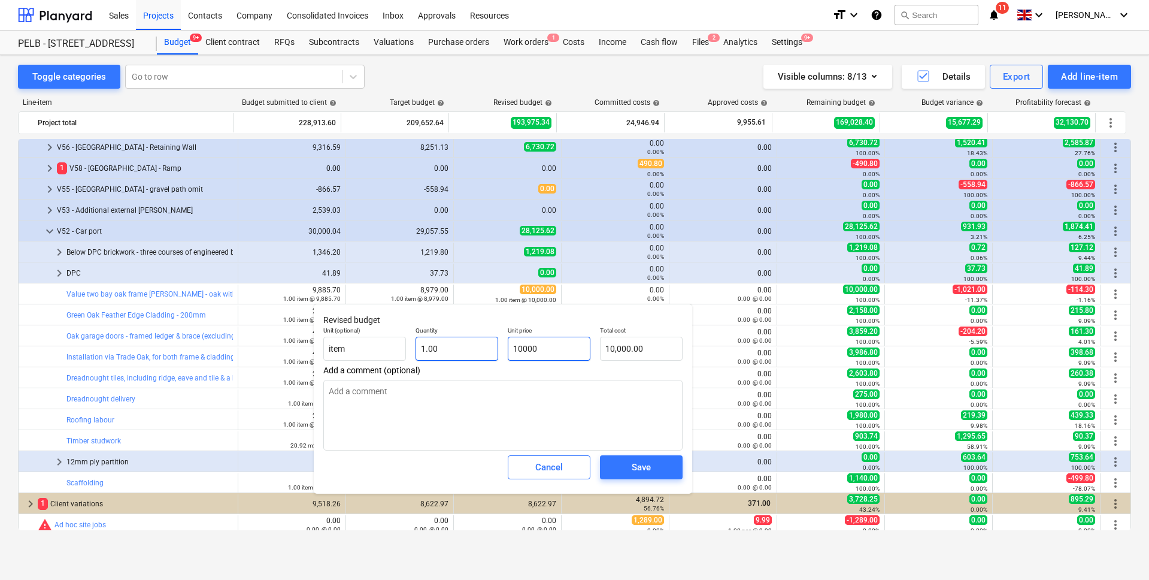
drag, startPoint x: 521, startPoint y: 353, endPoint x: 484, endPoint y: 353, distance: 37.1
click at [483, 353] on div "Unit (optional) item Quantity 1.00 Unit price 10000 Total cost 10,000.00" at bounding box center [503, 344] width 369 height 44
drag, startPoint x: 537, startPoint y: 349, endPoint x: 507, endPoint y: 351, distance: 30.0
click at [508, 351] on input "10000" at bounding box center [549, 349] width 83 height 24
click at [631, 447] on textarea at bounding box center [502, 415] width 359 height 71
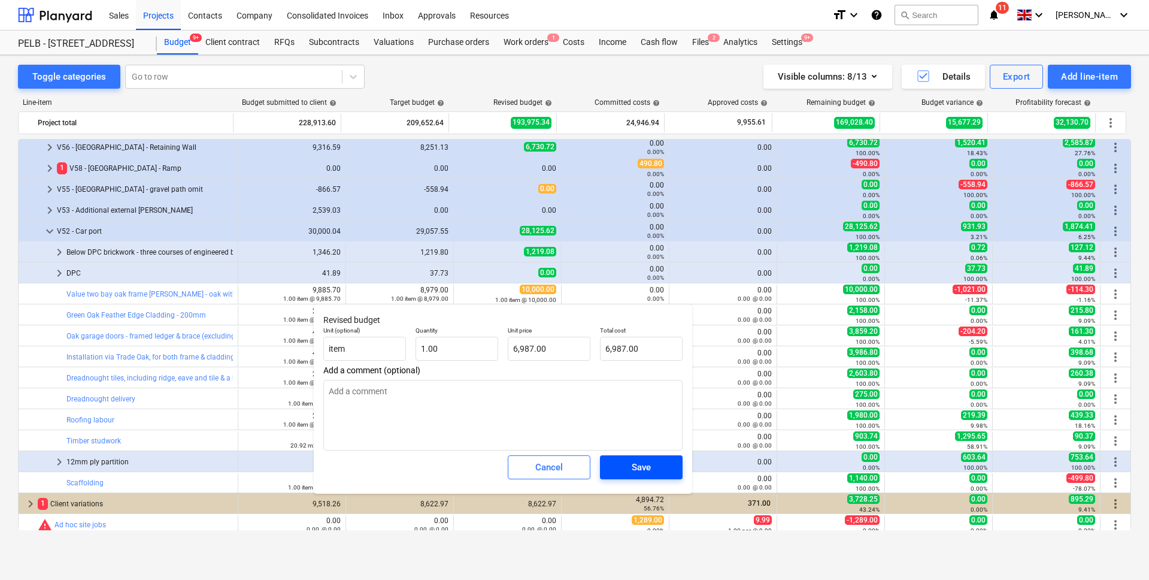
click at [632, 463] on div "Save" at bounding box center [641, 467] width 19 height 16
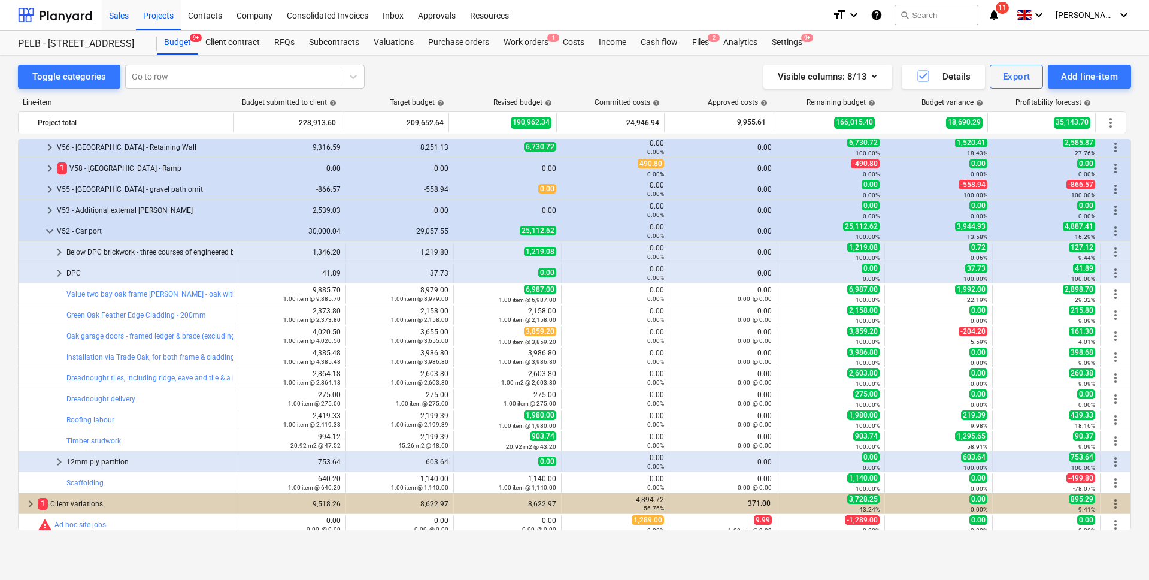
click at [132, 13] on div "Sales" at bounding box center [119, 14] width 34 height 31
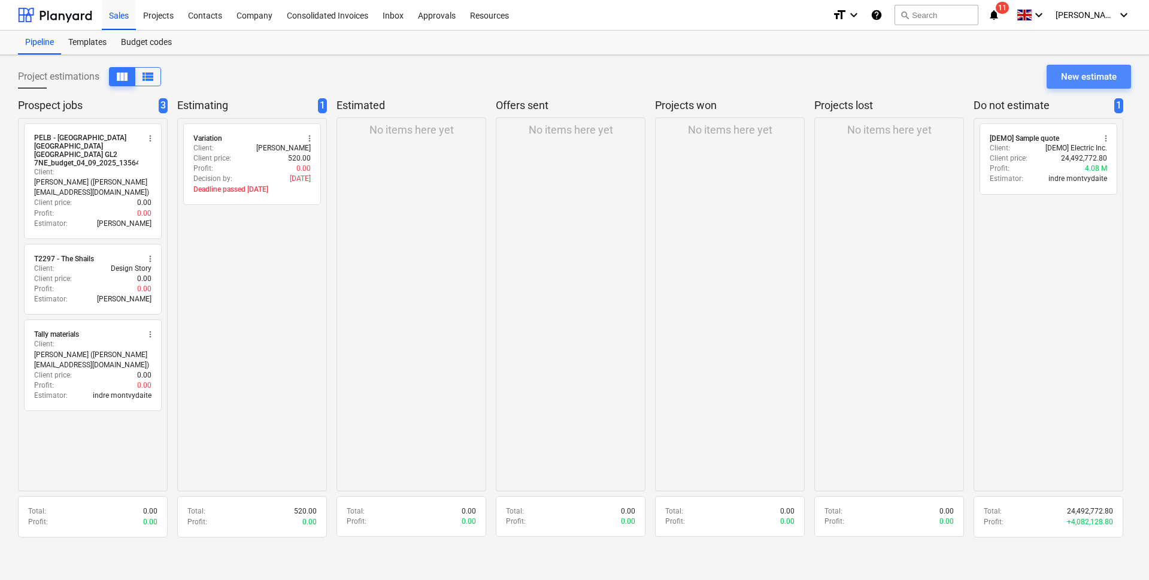
click at [1087, 83] on div "New estimate" at bounding box center [1089, 77] width 56 height 16
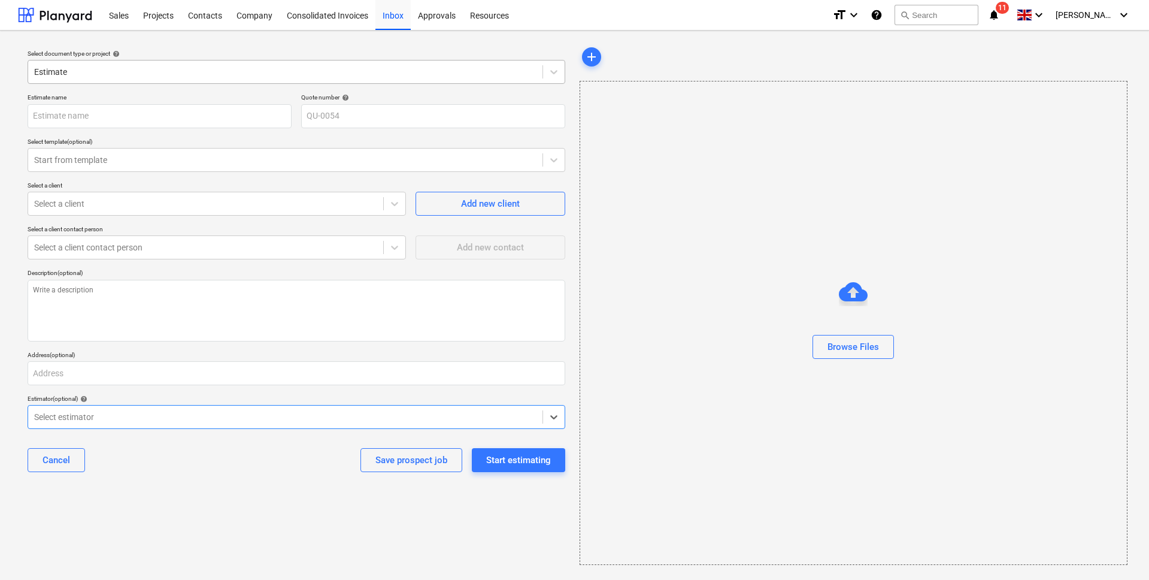
click at [471, 73] on div at bounding box center [285, 72] width 502 height 12
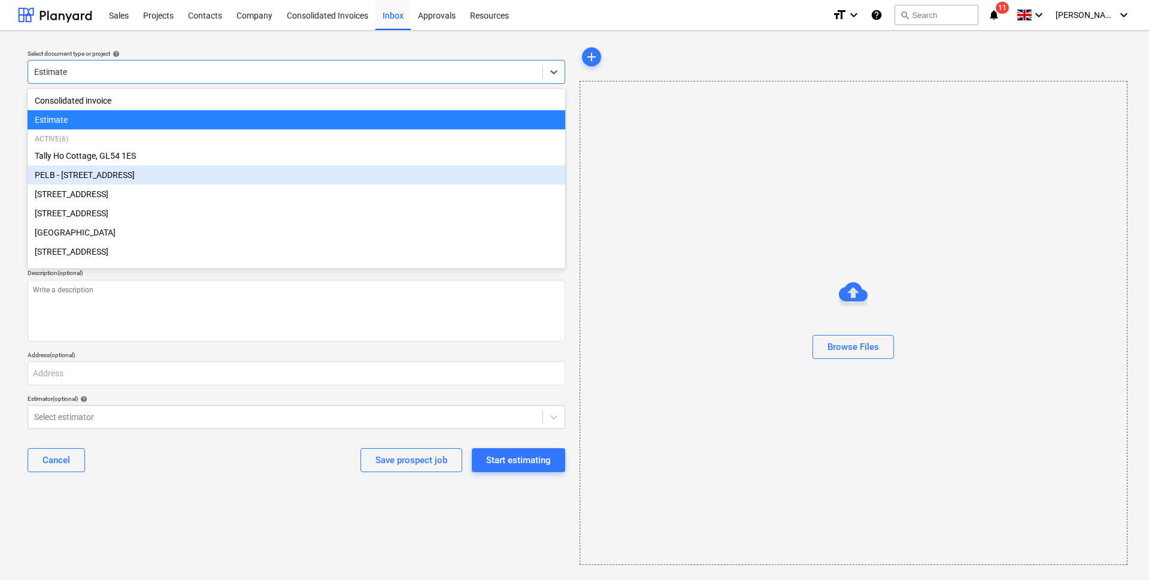
click at [374, 169] on div "PELB - [STREET_ADDRESS]" at bounding box center [297, 174] width 538 height 19
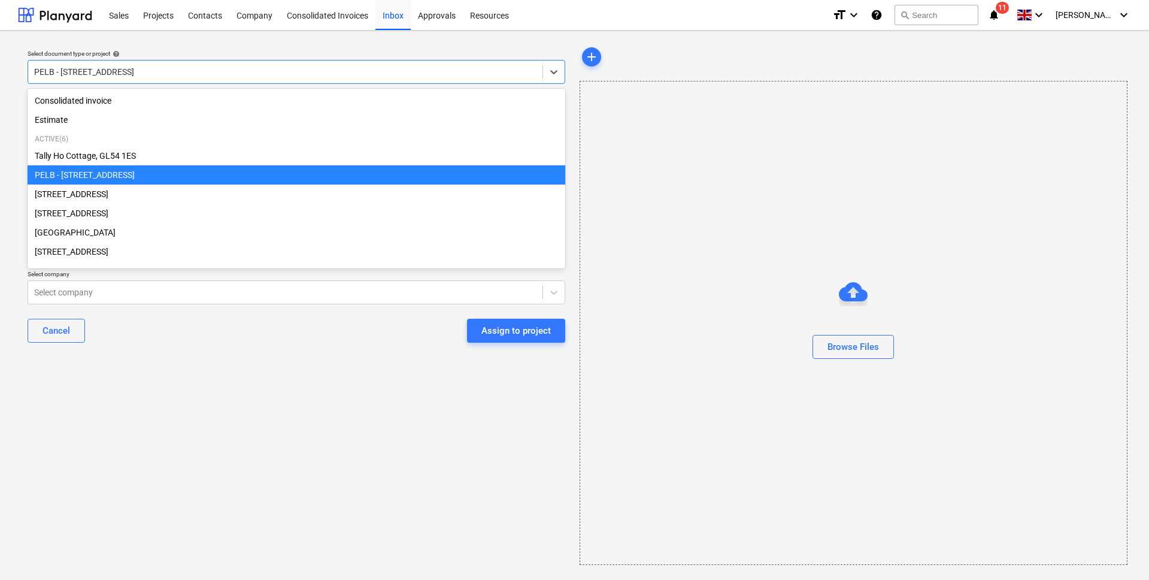
click at [327, 72] on div at bounding box center [285, 72] width 502 height 12
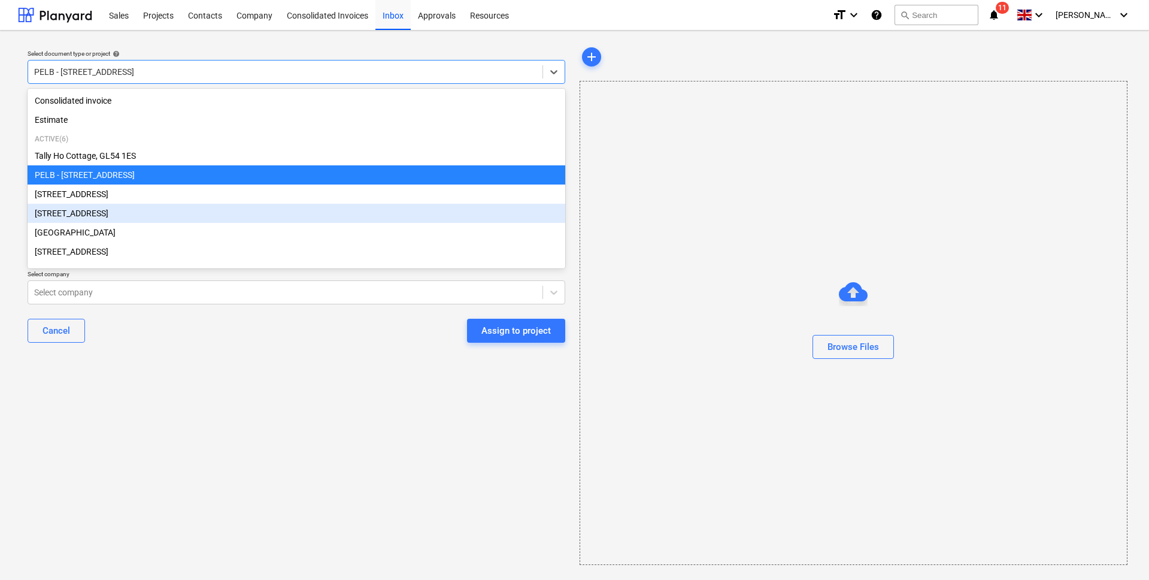
click at [313, 219] on div "[STREET_ADDRESS]" at bounding box center [297, 213] width 538 height 19
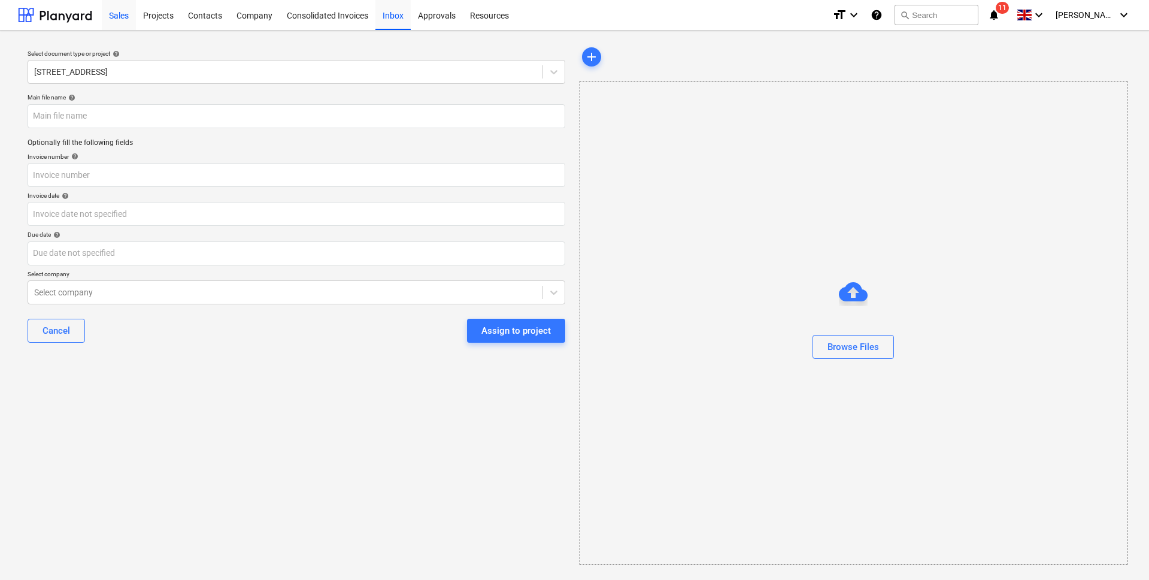
click at [126, 12] on div "Sales" at bounding box center [119, 14] width 34 height 31
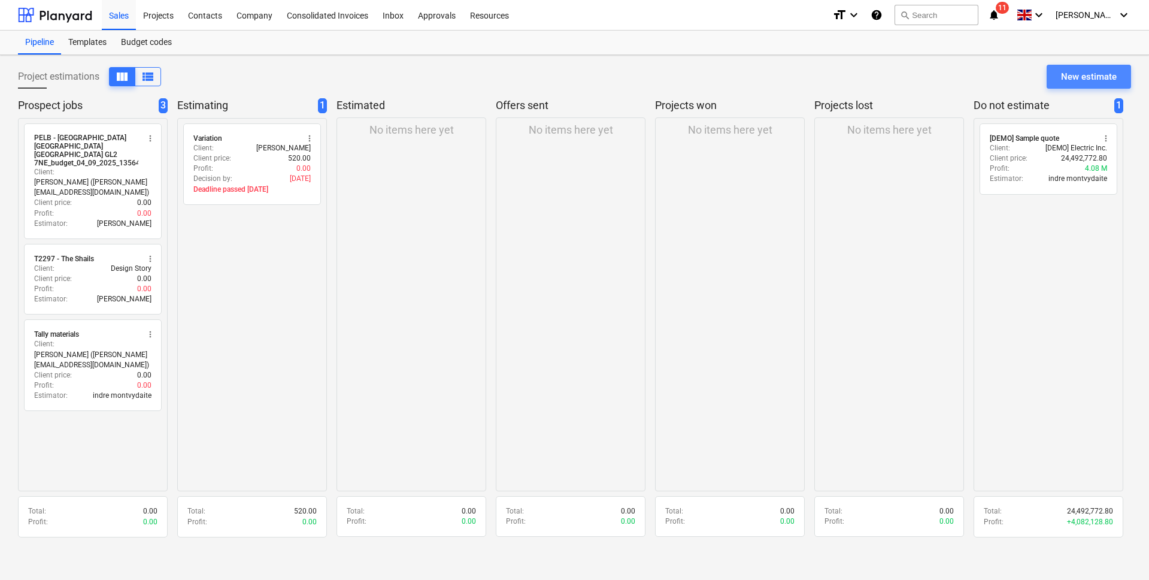
click at [1095, 82] on div "New estimate" at bounding box center [1089, 77] width 56 height 16
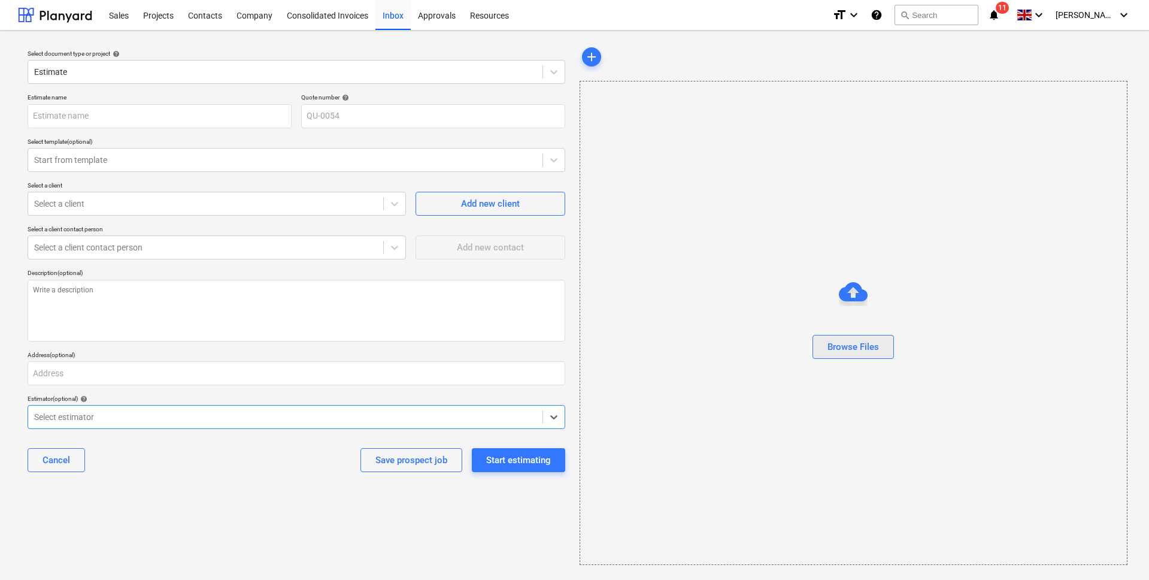
click at [869, 341] on div "Browse Files" at bounding box center [853, 347] width 51 height 16
click at [168, 13] on div "Projects" at bounding box center [158, 14] width 45 height 31
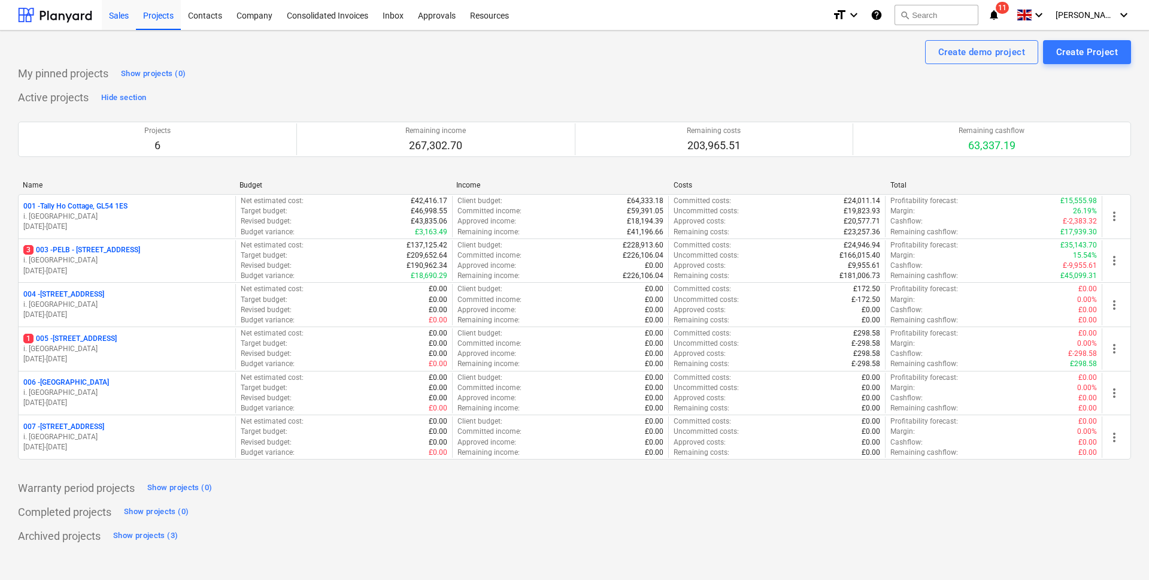
click at [129, 17] on div "Sales" at bounding box center [119, 14] width 34 height 31
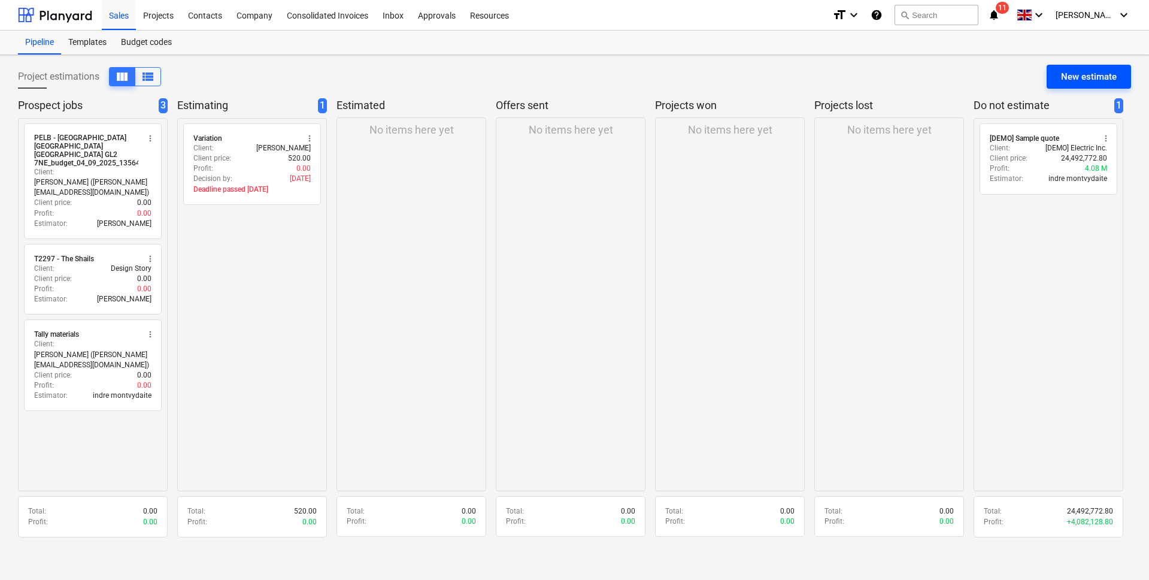
click at [1117, 74] on button "New estimate" at bounding box center [1089, 77] width 84 height 24
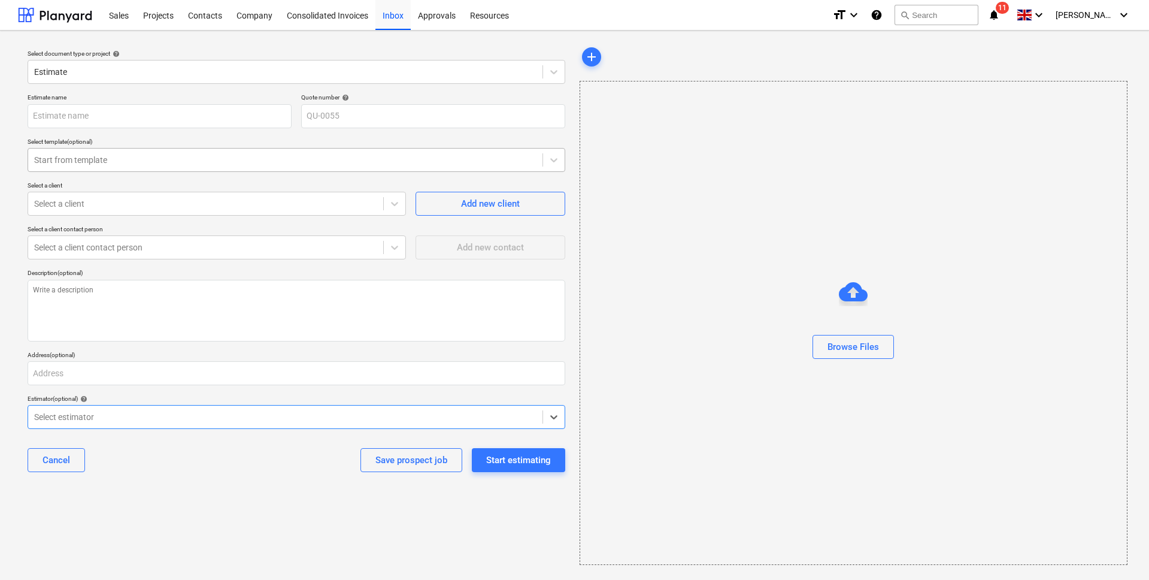
click at [256, 150] on div "Start from template" at bounding box center [297, 160] width 538 height 24
click at [428, 232] on div "Add new contact" at bounding box center [491, 242] width 150 height 34
click at [268, 163] on div at bounding box center [285, 160] width 502 height 12
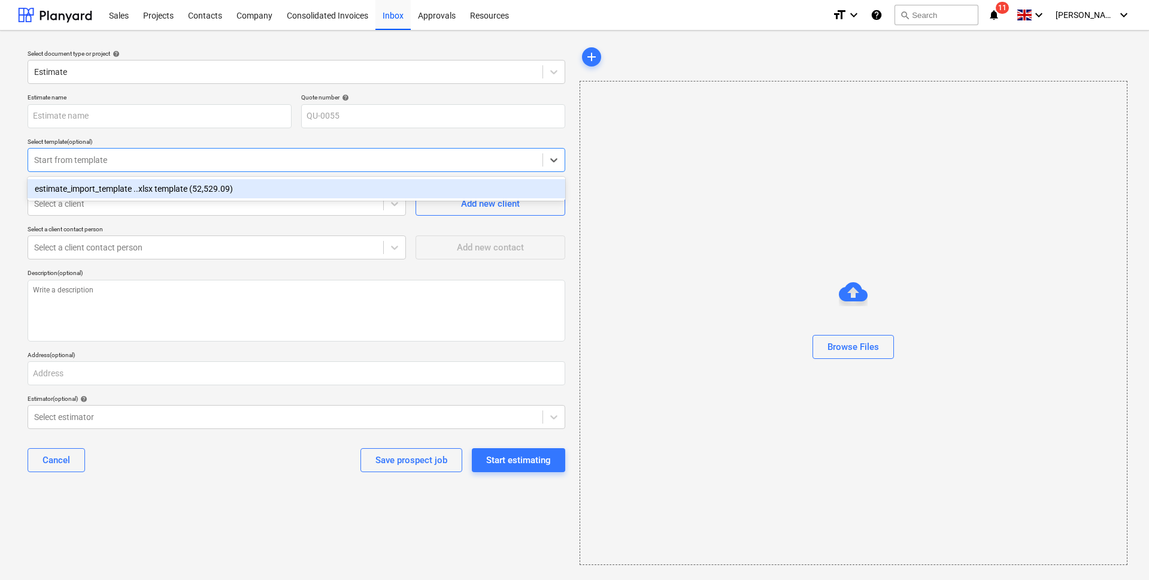
click at [282, 219] on div "Estimate name Quote number help QU-0055 Select template (optional) option estim…" at bounding box center [296, 288] width 547 height 398
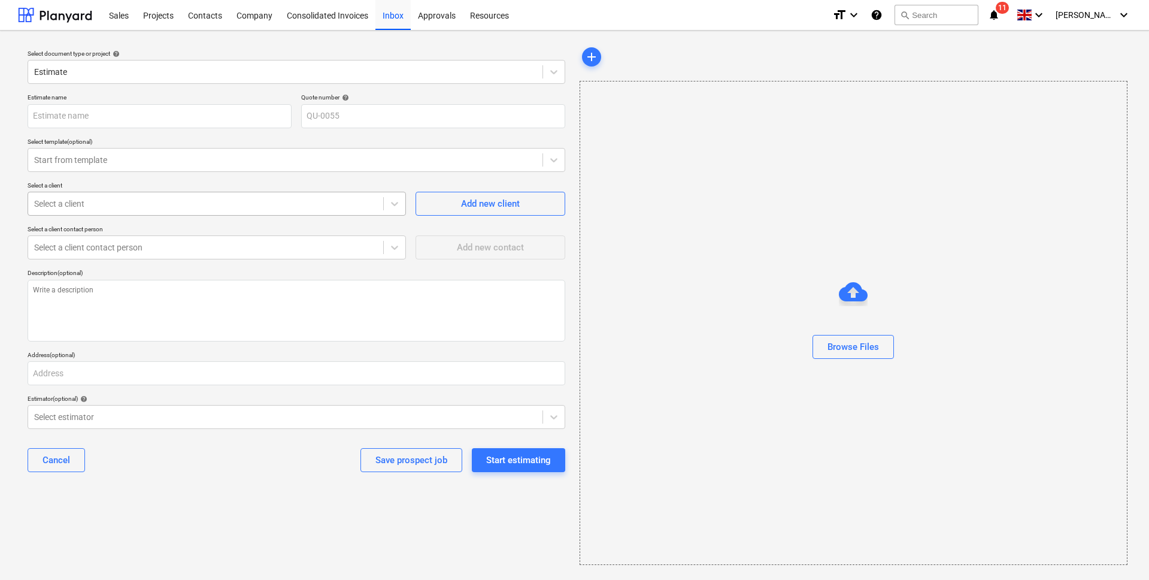
click at [285, 209] on div at bounding box center [205, 204] width 343 height 12
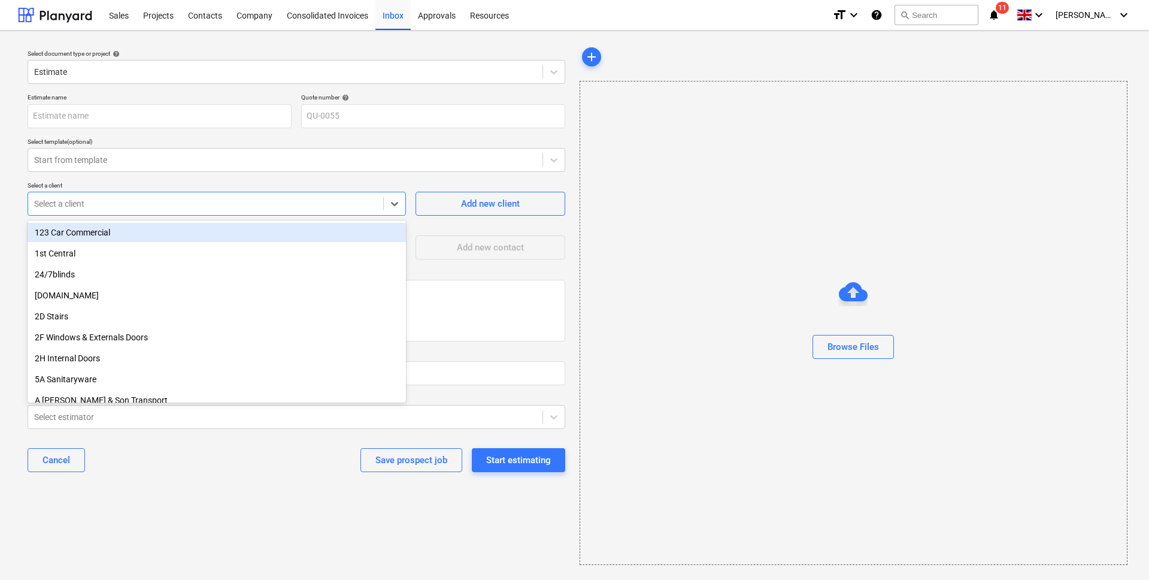
click at [434, 221] on div "Estimate name Quote number help QU-0055 Select template (optional) Start from t…" at bounding box center [296, 288] width 547 height 398
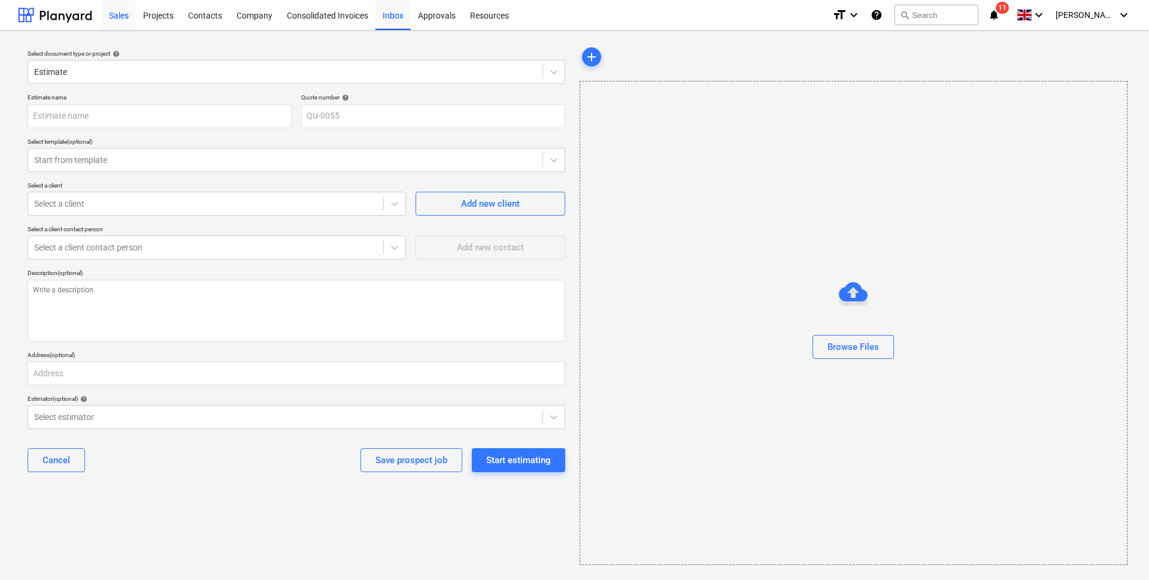
click at [122, 13] on div "Sales" at bounding box center [119, 14] width 34 height 31
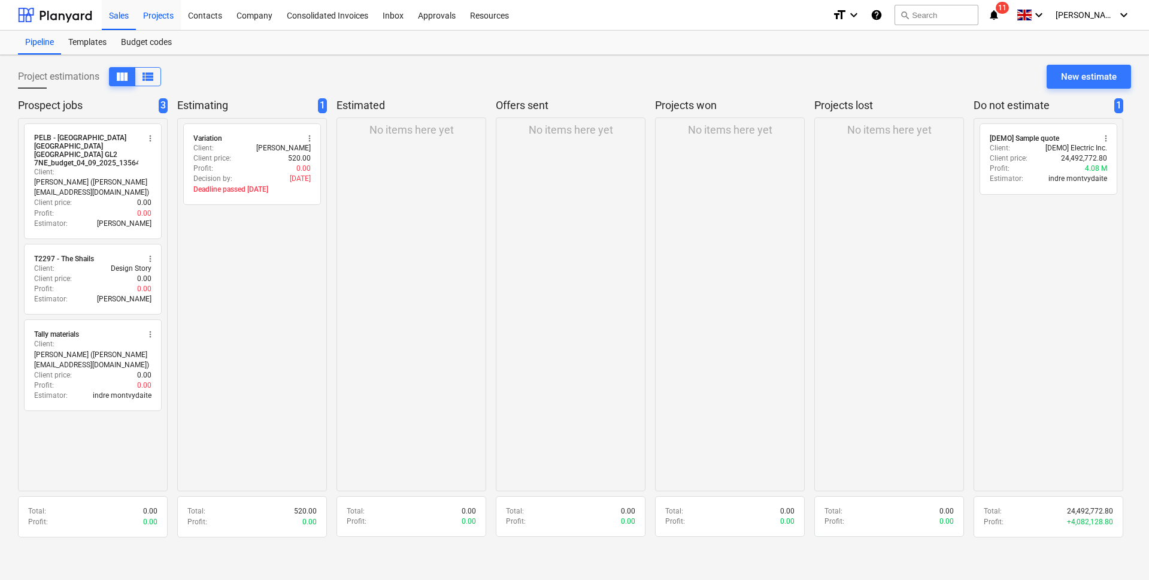
click at [159, 17] on div "Projects" at bounding box center [158, 14] width 45 height 31
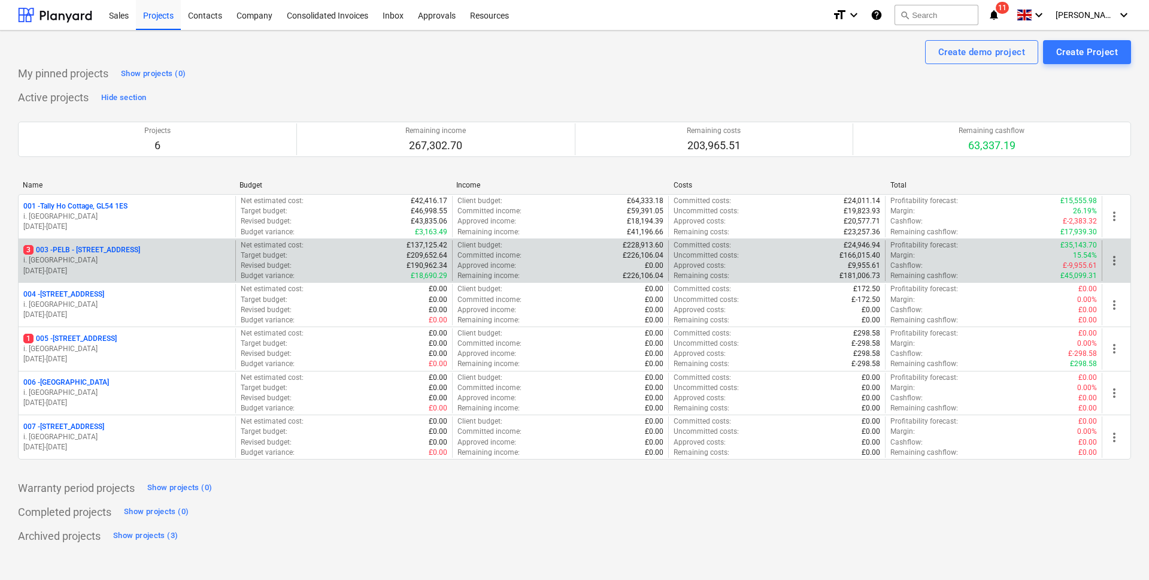
click at [120, 255] on p "i. [GEOGRAPHIC_DATA]" at bounding box center [126, 260] width 207 height 10
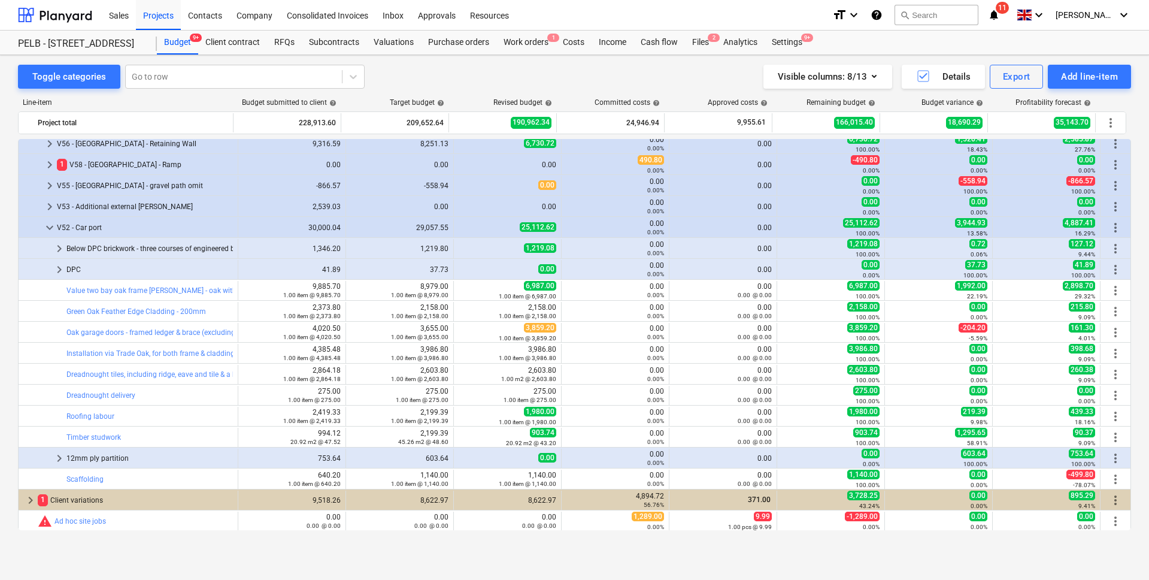
scroll to position [594, 0]
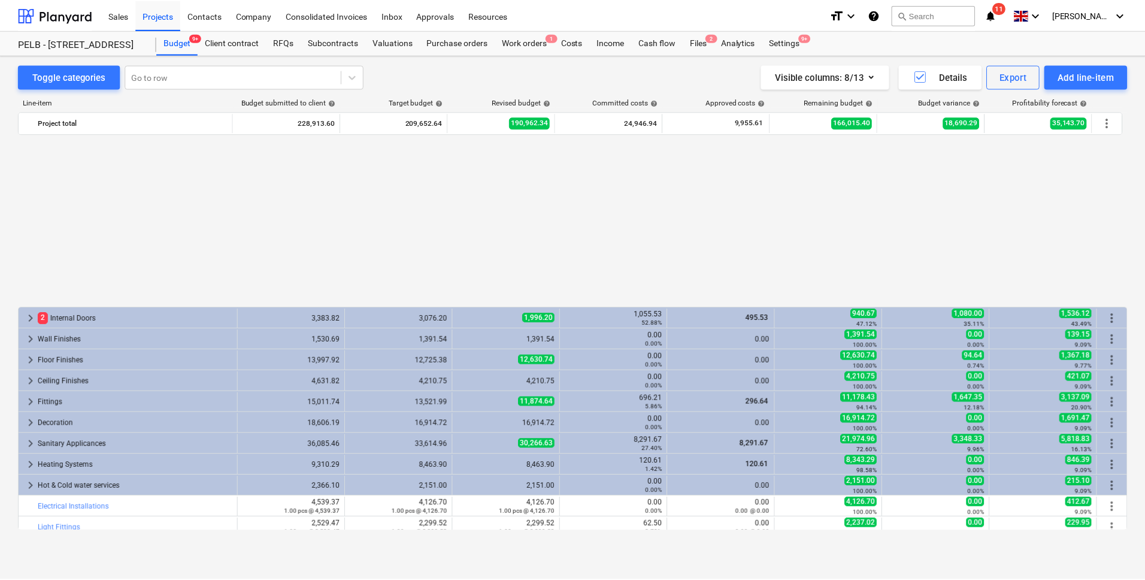
scroll to position [594, 0]
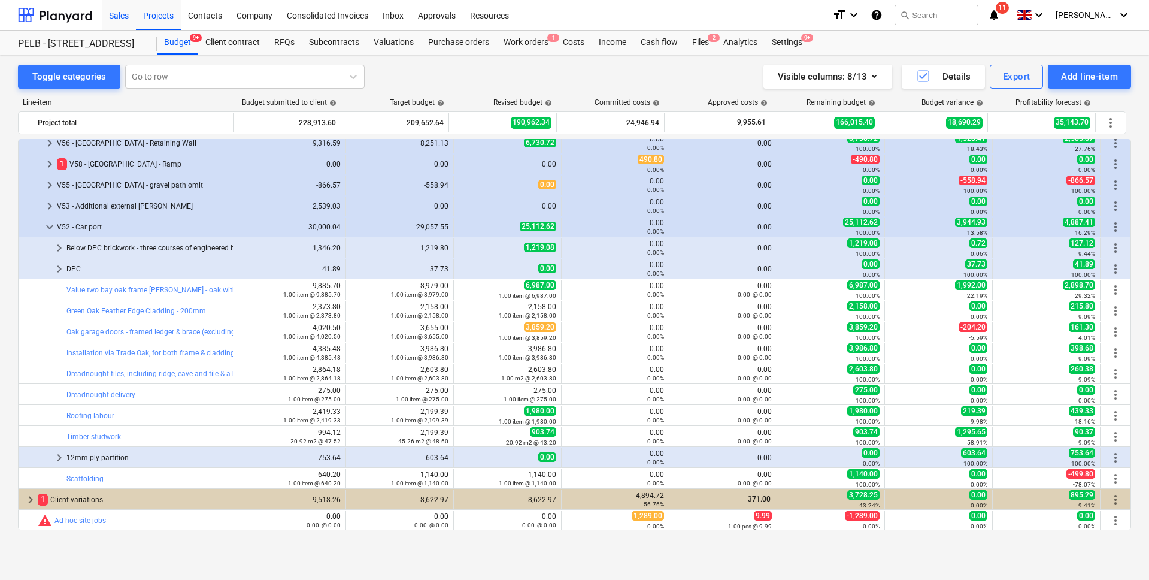
click at [111, 18] on div "Sales" at bounding box center [119, 14] width 34 height 31
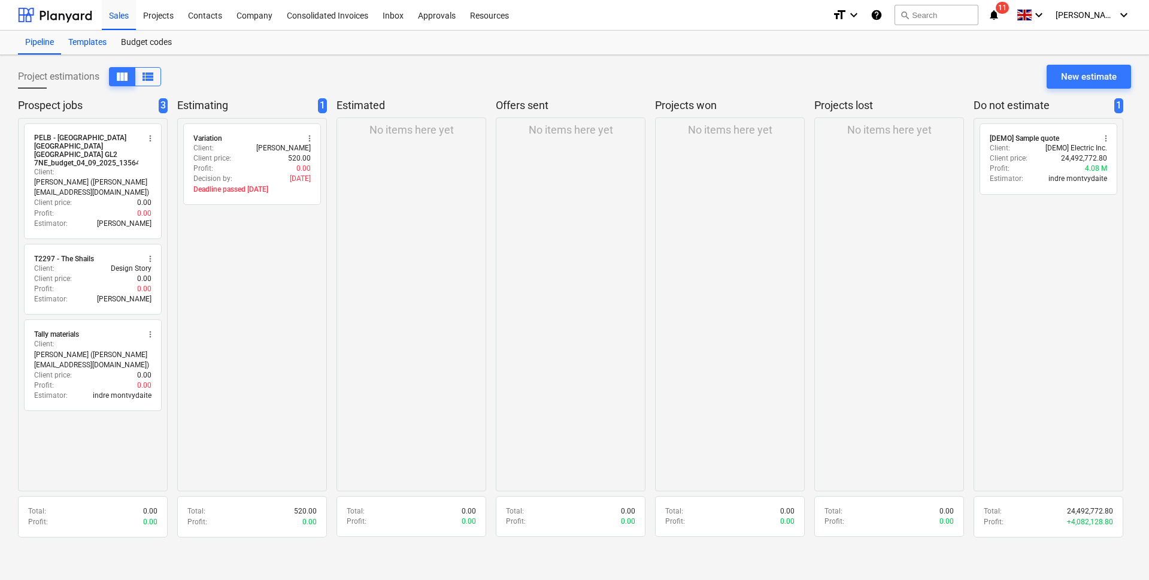
click at [89, 35] on div "Templates" at bounding box center [87, 43] width 53 height 24
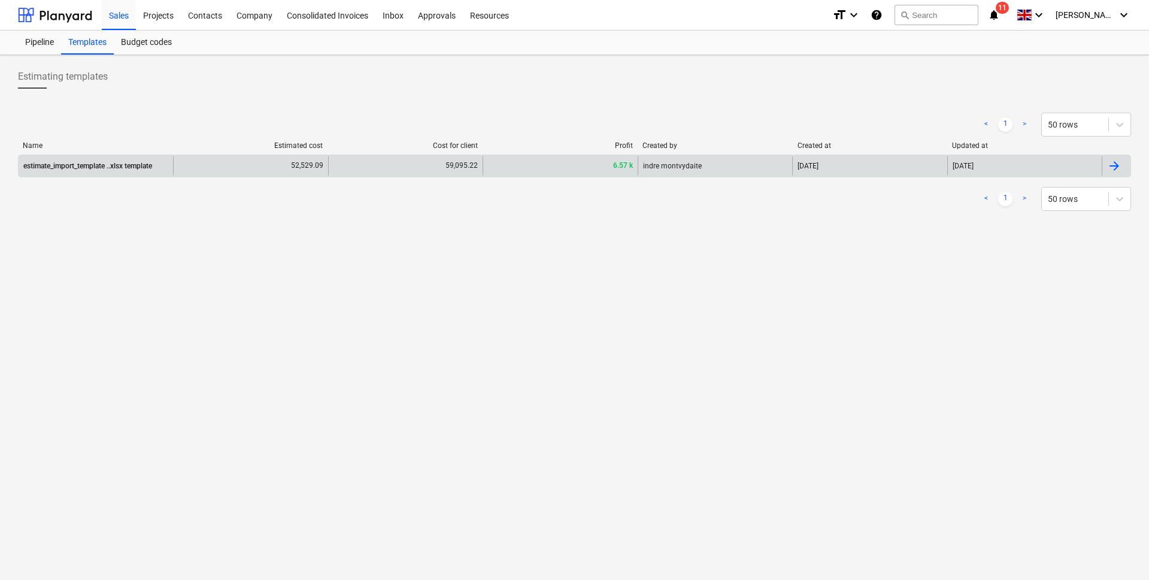
click at [76, 165] on div "estimate_import_template ..xlsx template" at bounding box center [87, 166] width 129 height 8
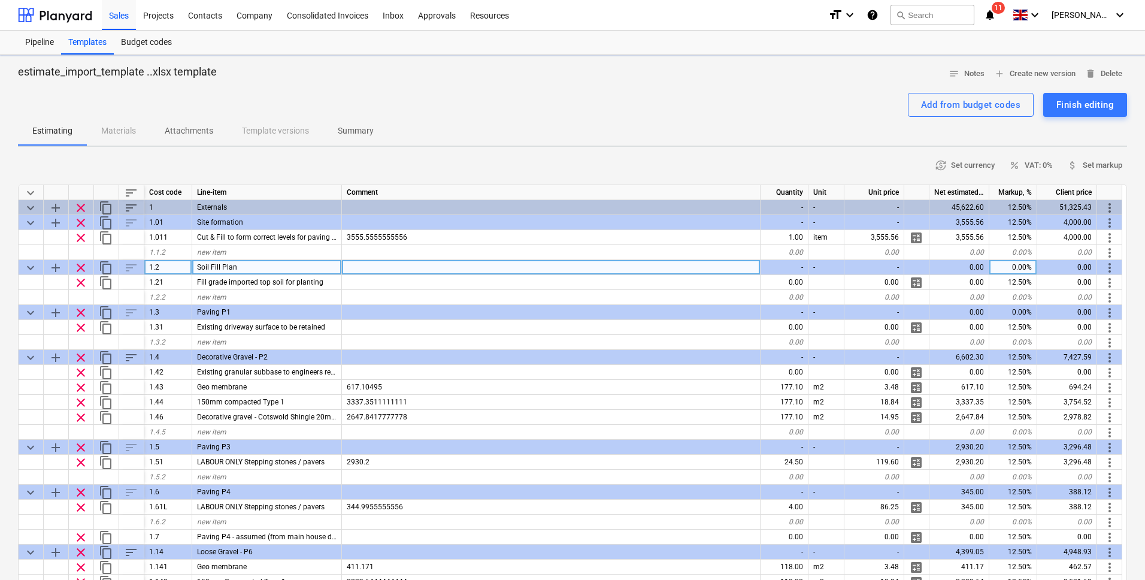
type textarea "x"
click at [41, 47] on div "Pipeline" at bounding box center [39, 43] width 43 height 24
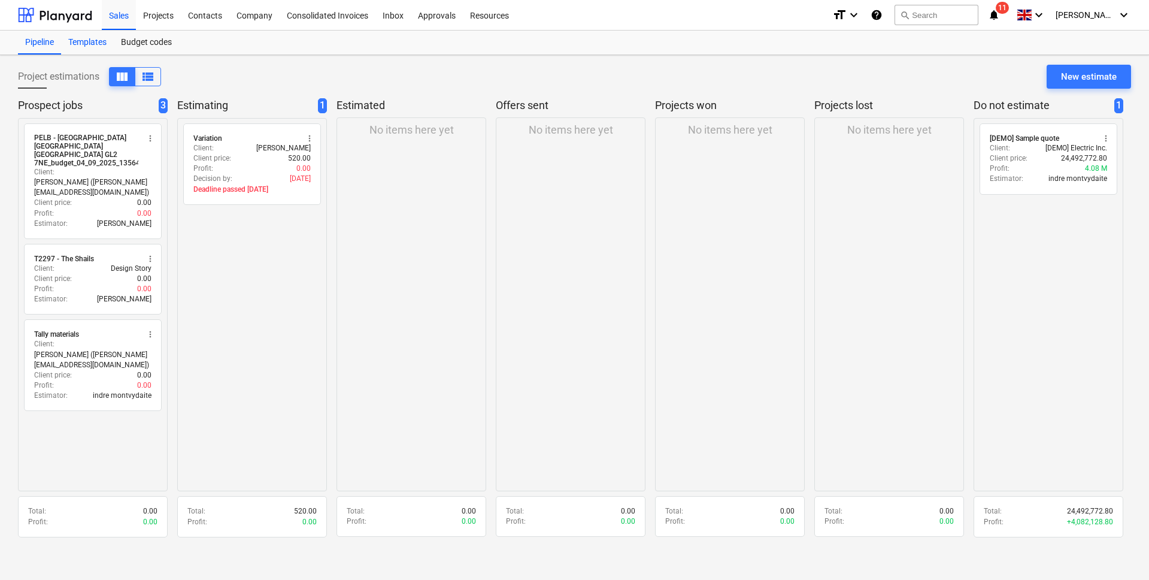
click at [78, 41] on div "Templates" at bounding box center [87, 43] width 53 height 24
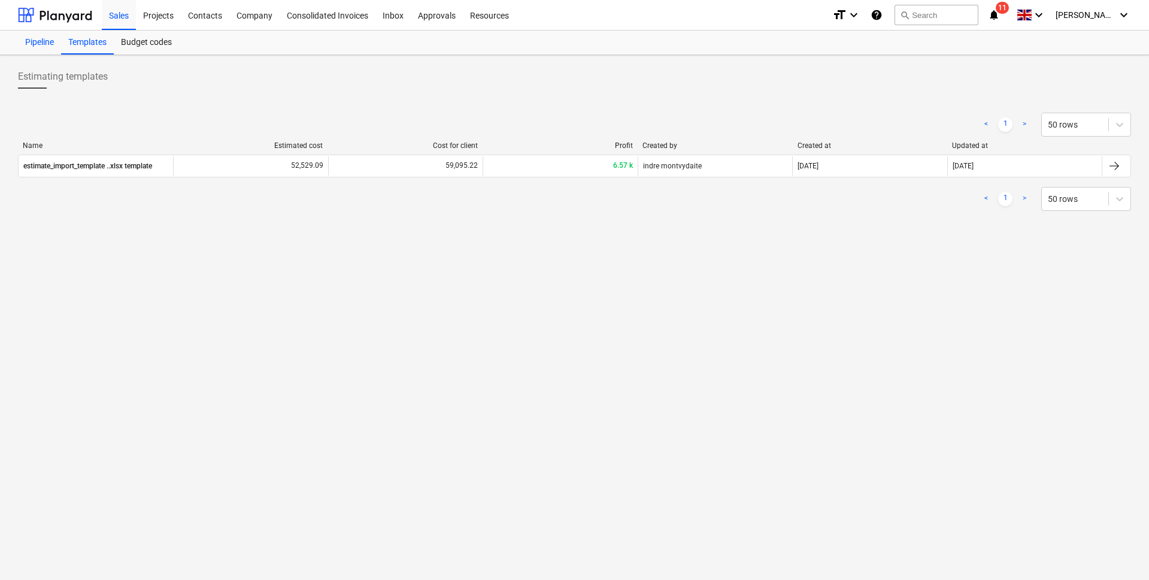
click at [40, 43] on div "Pipeline" at bounding box center [39, 43] width 43 height 24
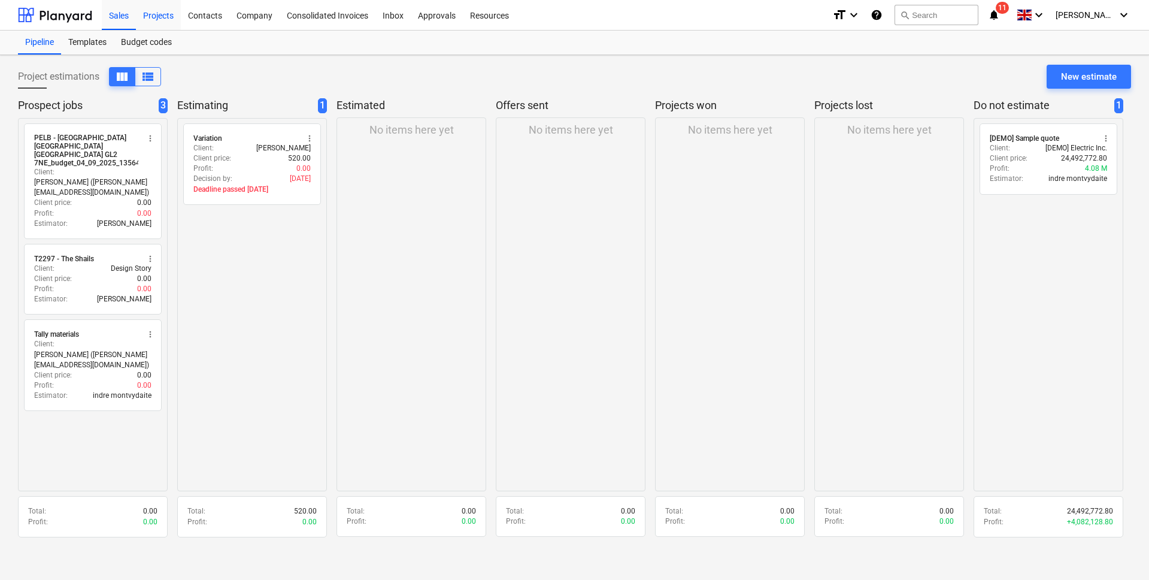
click at [168, 29] on div "Projects" at bounding box center [158, 14] width 45 height 31
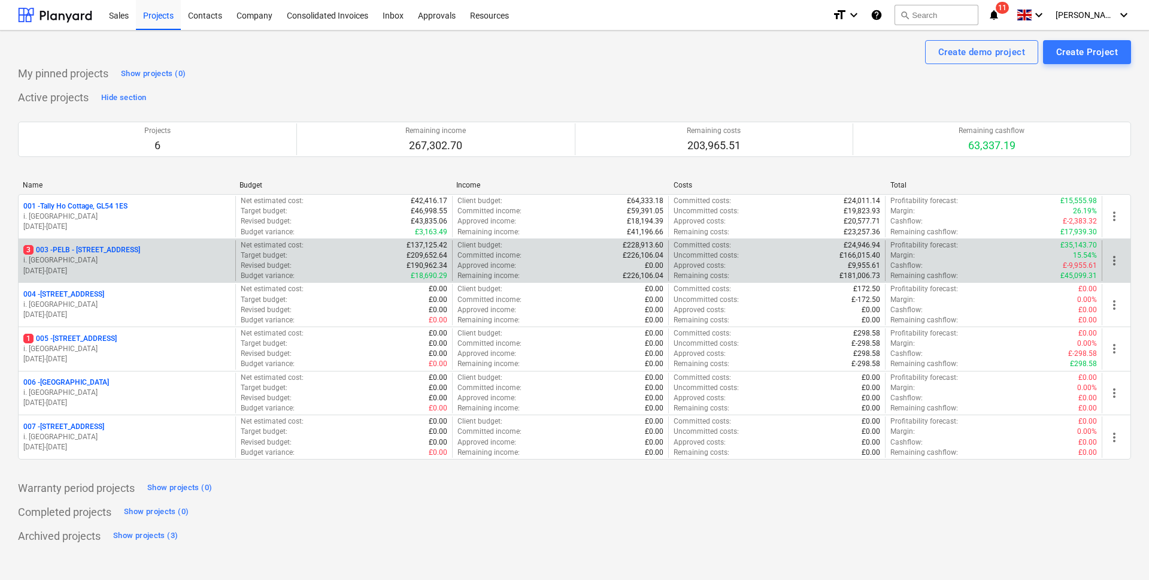
click at [130, 247] on p "3 003 - PELB - [GEOGRAPHIC_DATA], [GEOGRAPHIC_DATA], GL2 7NE" at bounding box center [81, 250] width 117 height 10
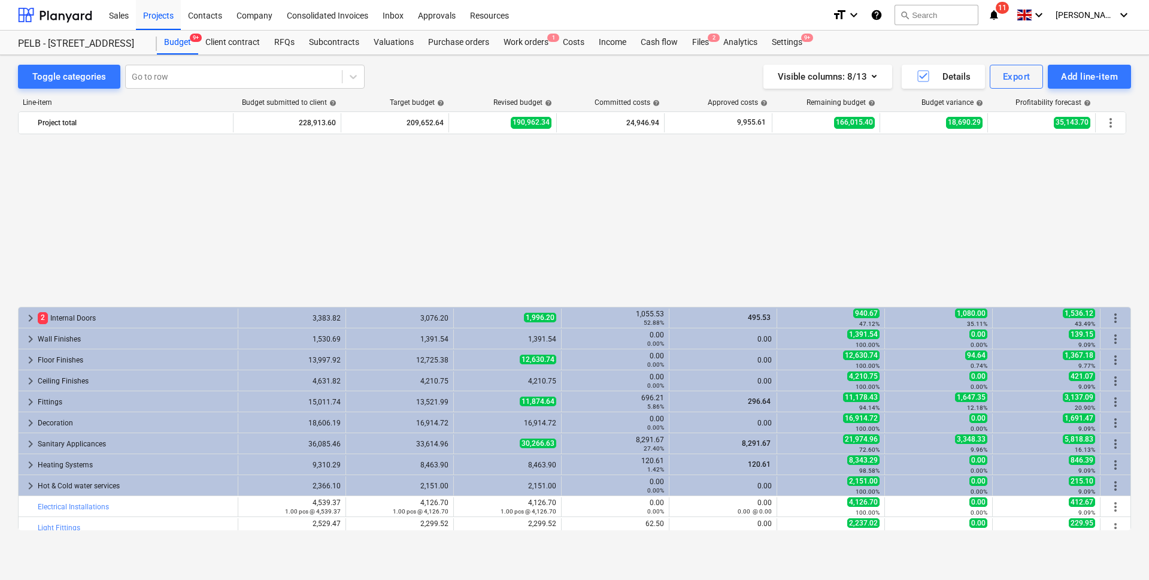
scroll to position [594, 0]
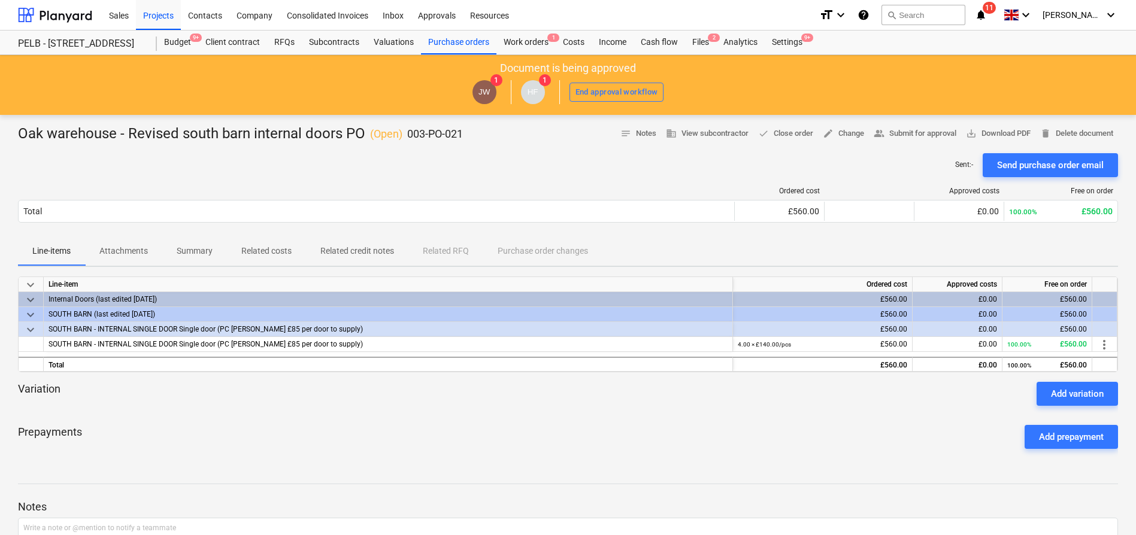
click at [69, 81] on div "JW 1 HF 1 End approval workflow" at bounding box center [568, 92] width 1124 height 34
